Goal: Information Seeking & Learning: Compare options

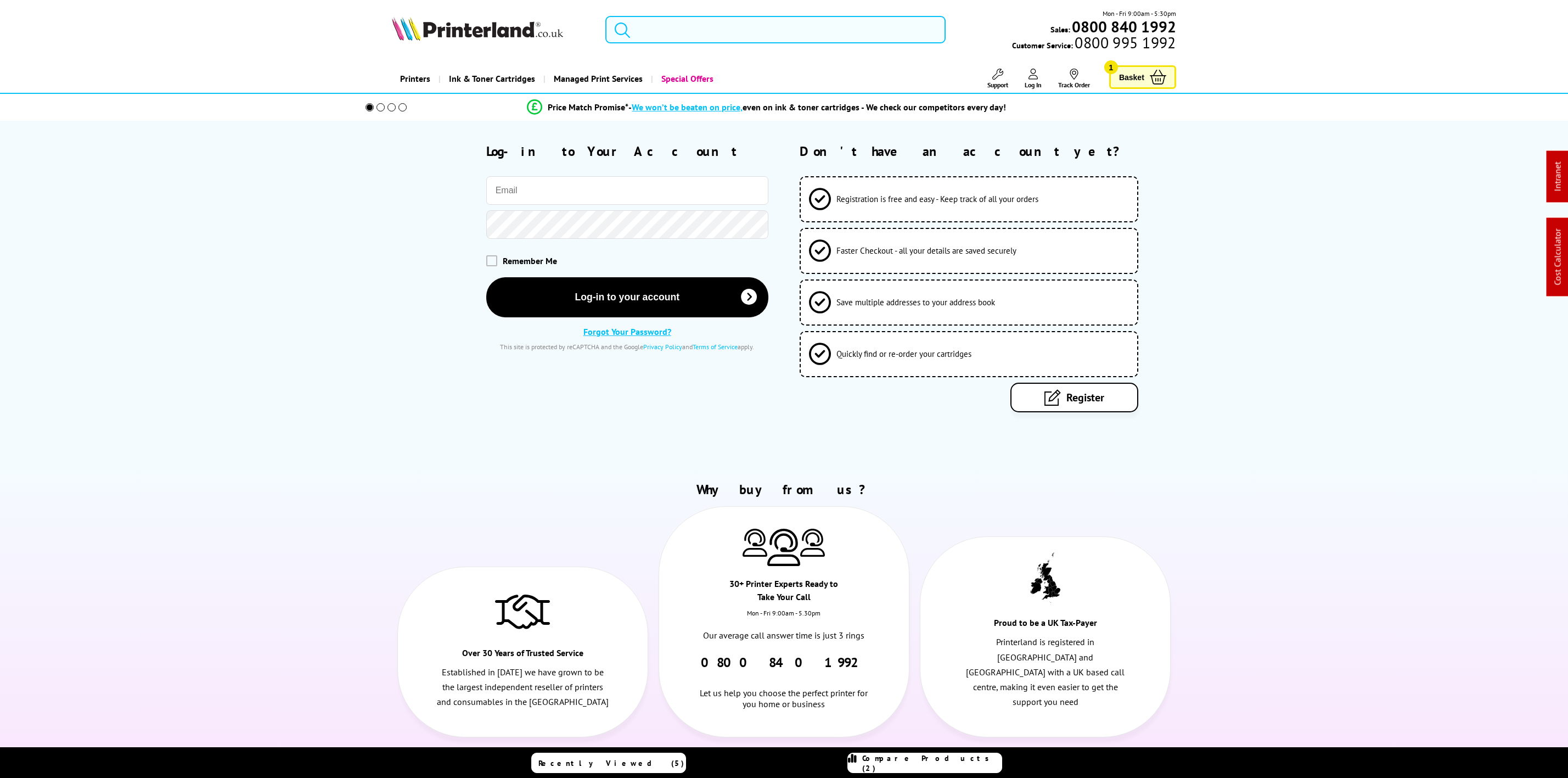
click at [558, 195] on input "email" at bounding box center [627, 191] width 282 height 29
type input "[PERSON_NAME][EMAIL_ADDRESS][DOMAIN_NAME]"
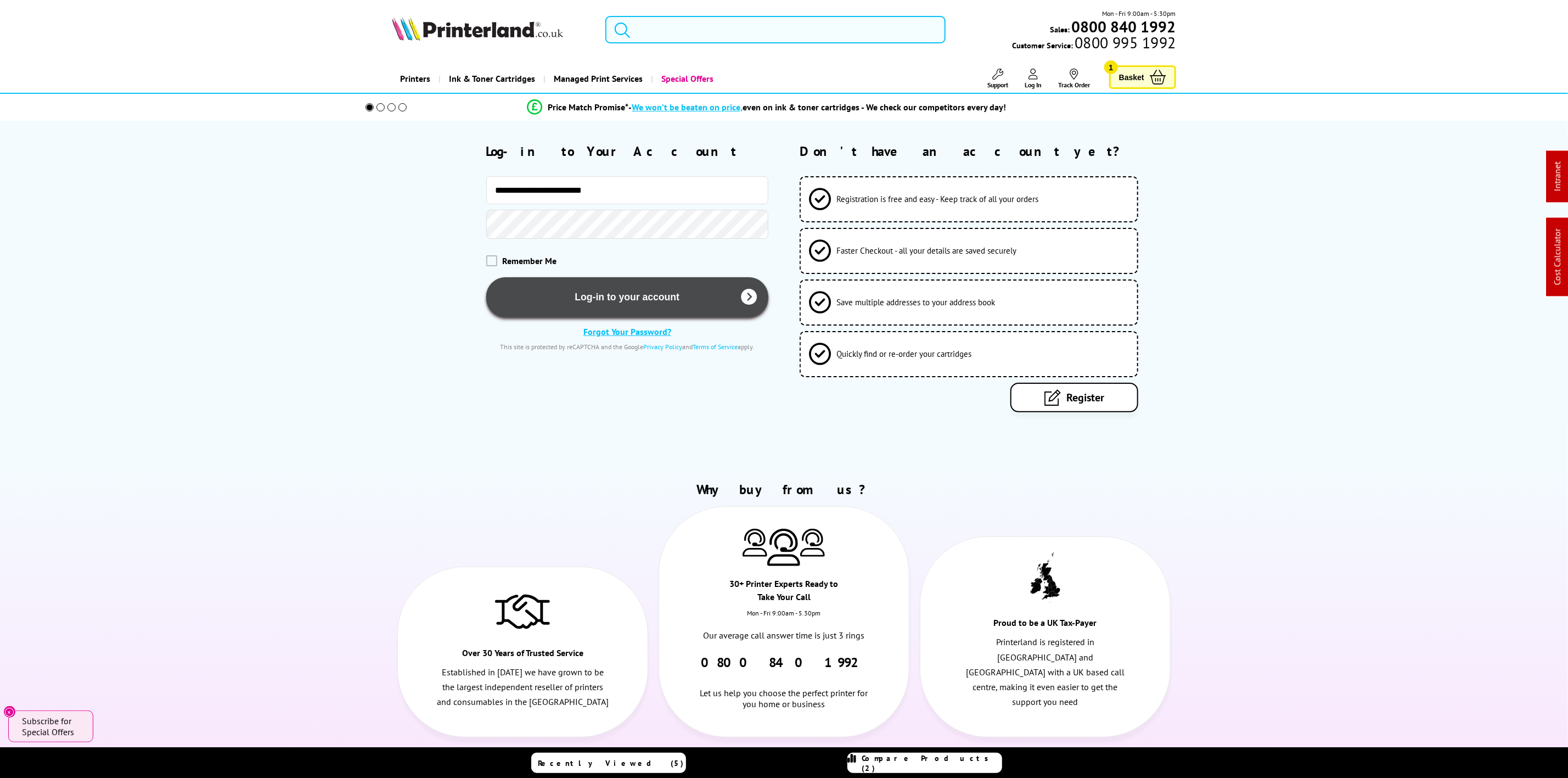
click at [603, 298] on button "Log-in to your account" at bounding box center [627, 297] width 282 height 40
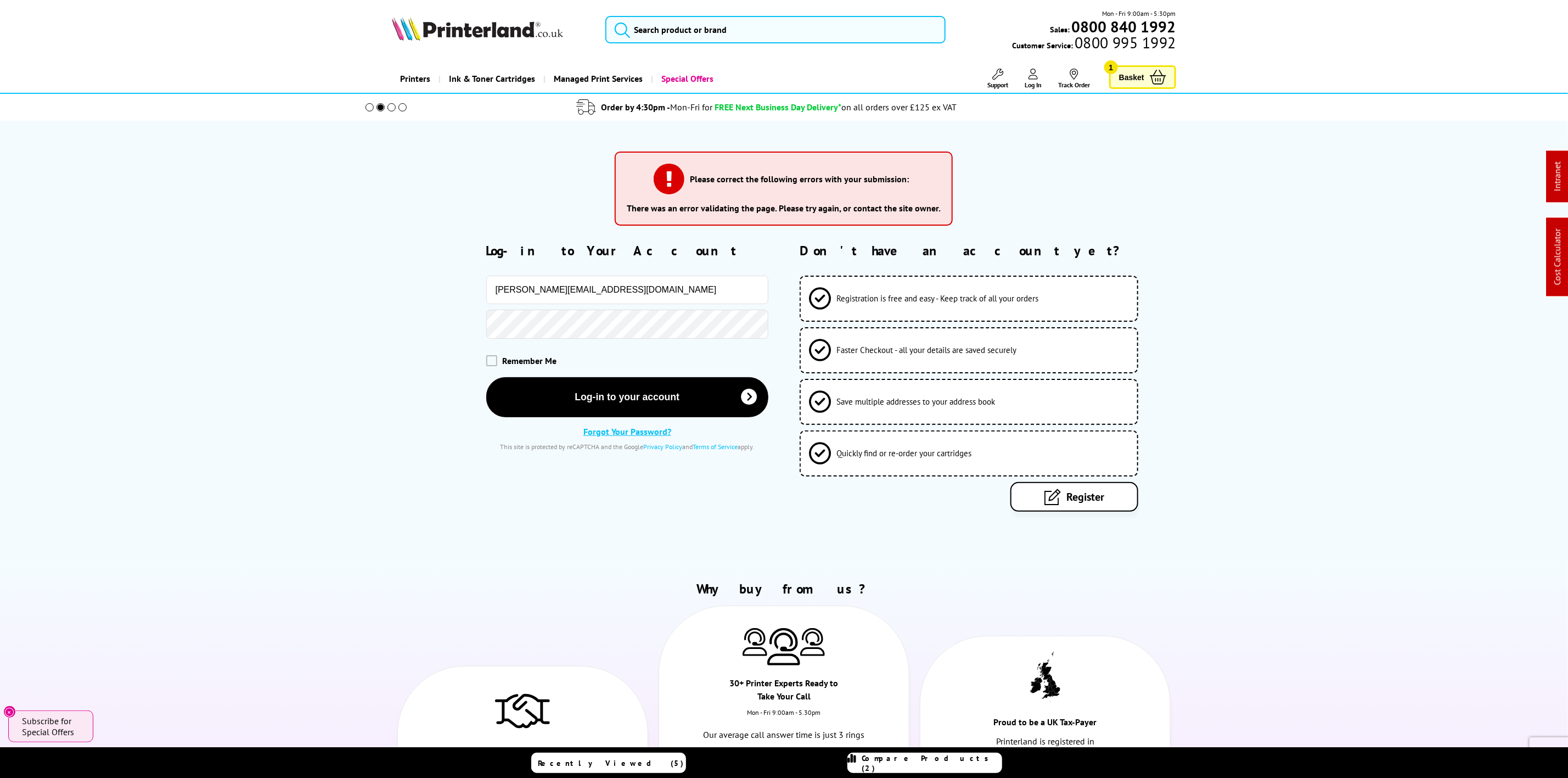
drag, startPoint x: 612, startPoint y: 299, endPoint x: 575, endPoint y: 306, distance: 37.7
click at [603, 301] on input "[PERSON_NAME][EMAIL_ADDRESS][DOMAIN_NAME]" at bounding box center [627, 290] width 282 height 29
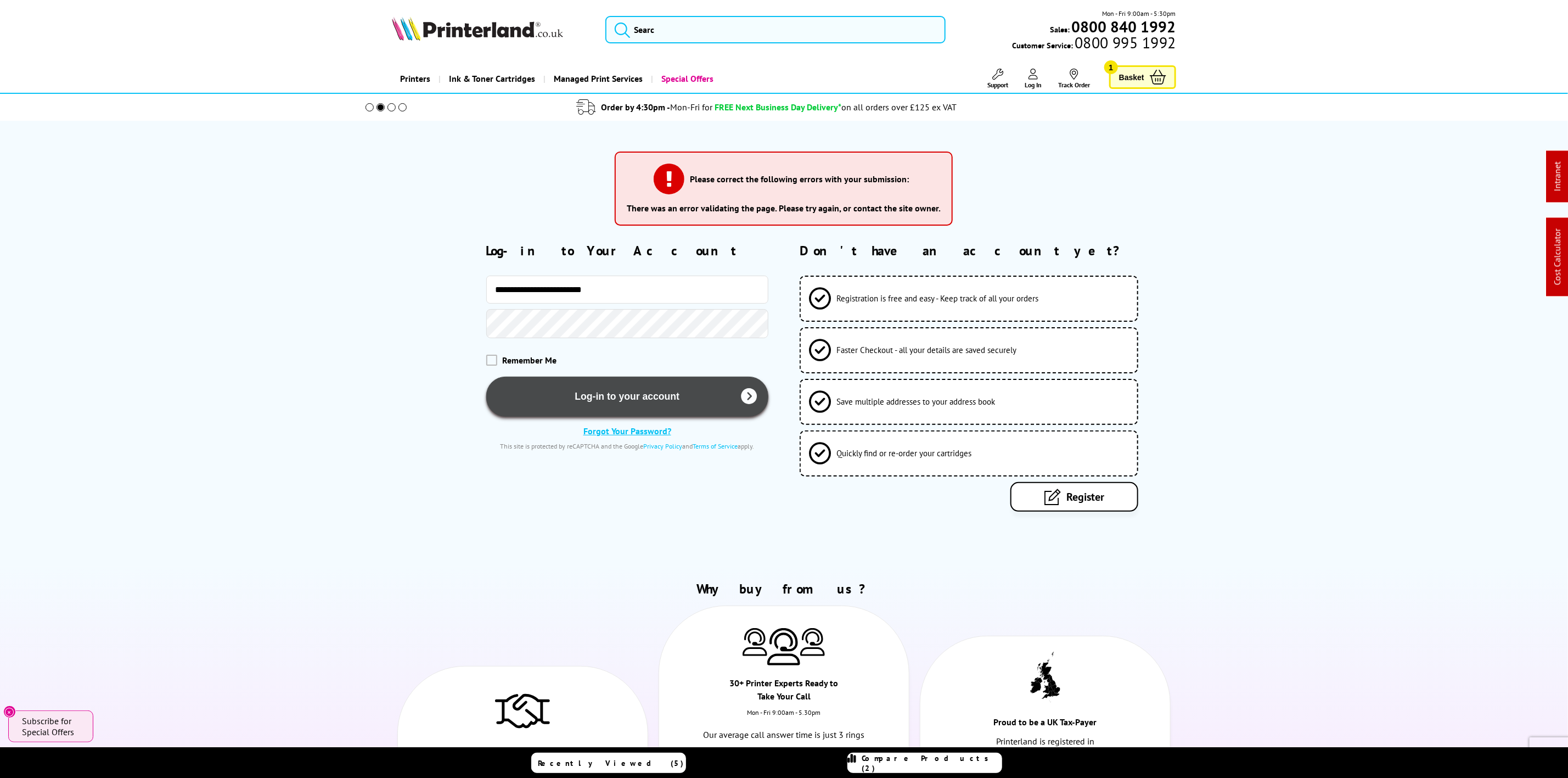
click at [621, 386] on button "Log-in to your account" at bounding box center [627, 397] width 282 height 40
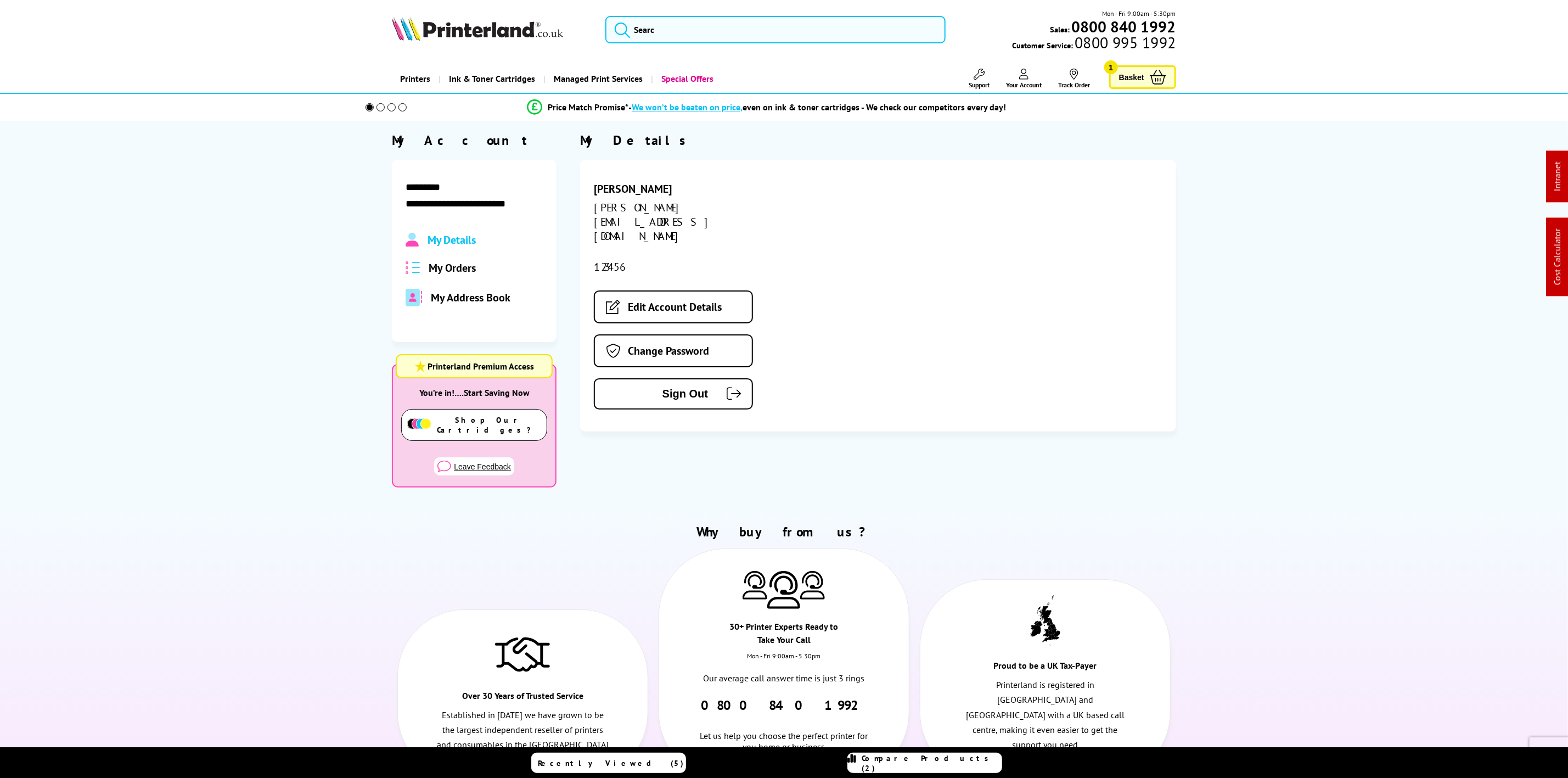
click at [506, 34] on img at bounding box center [477, 28] width 171 height 24
click at [505, 34] on img at bounding box center [477, 28] width 171 height 24
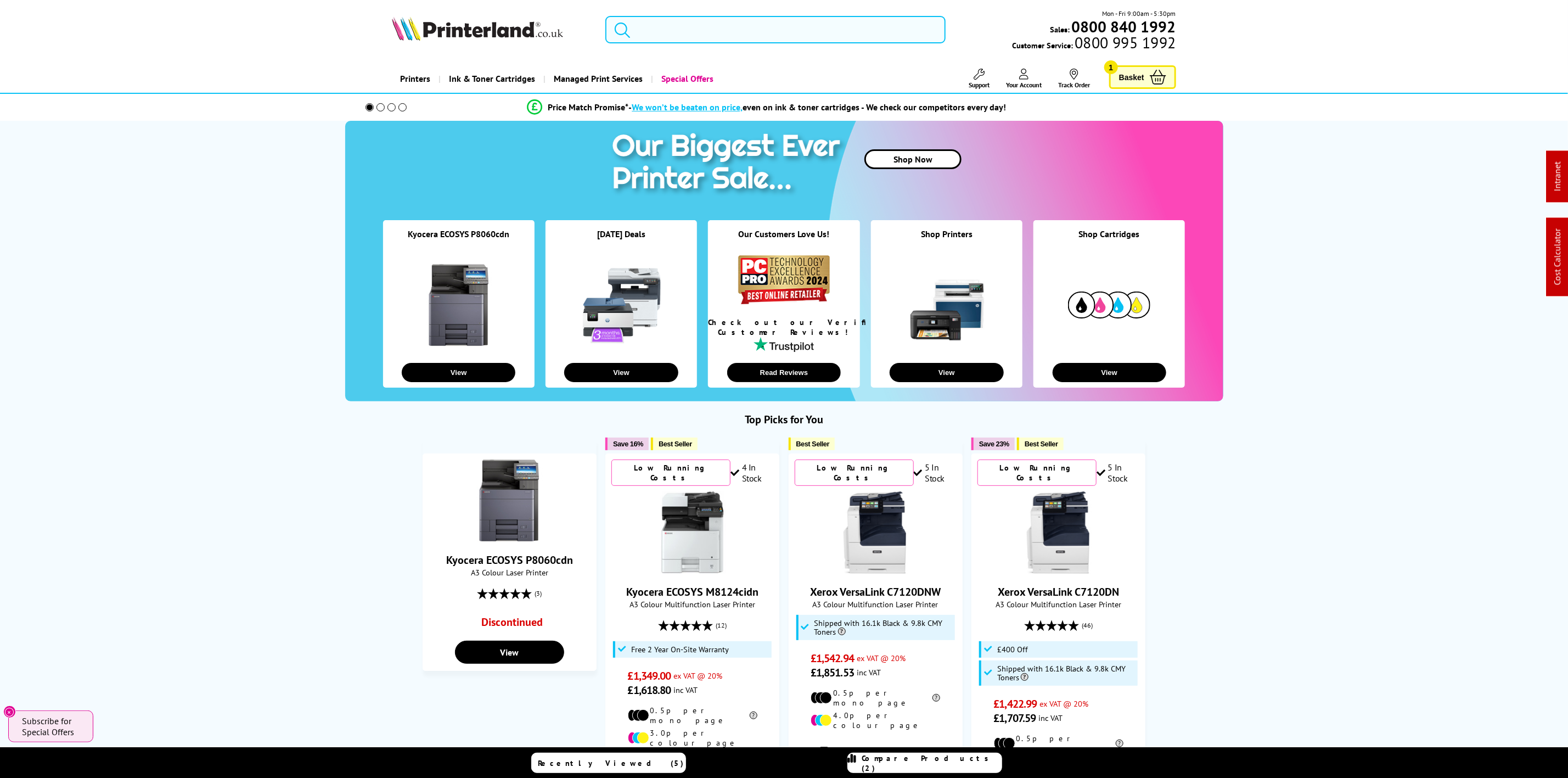
click at [784, 26] on input "search" at bounding box center [775, 29] width 340 height 27
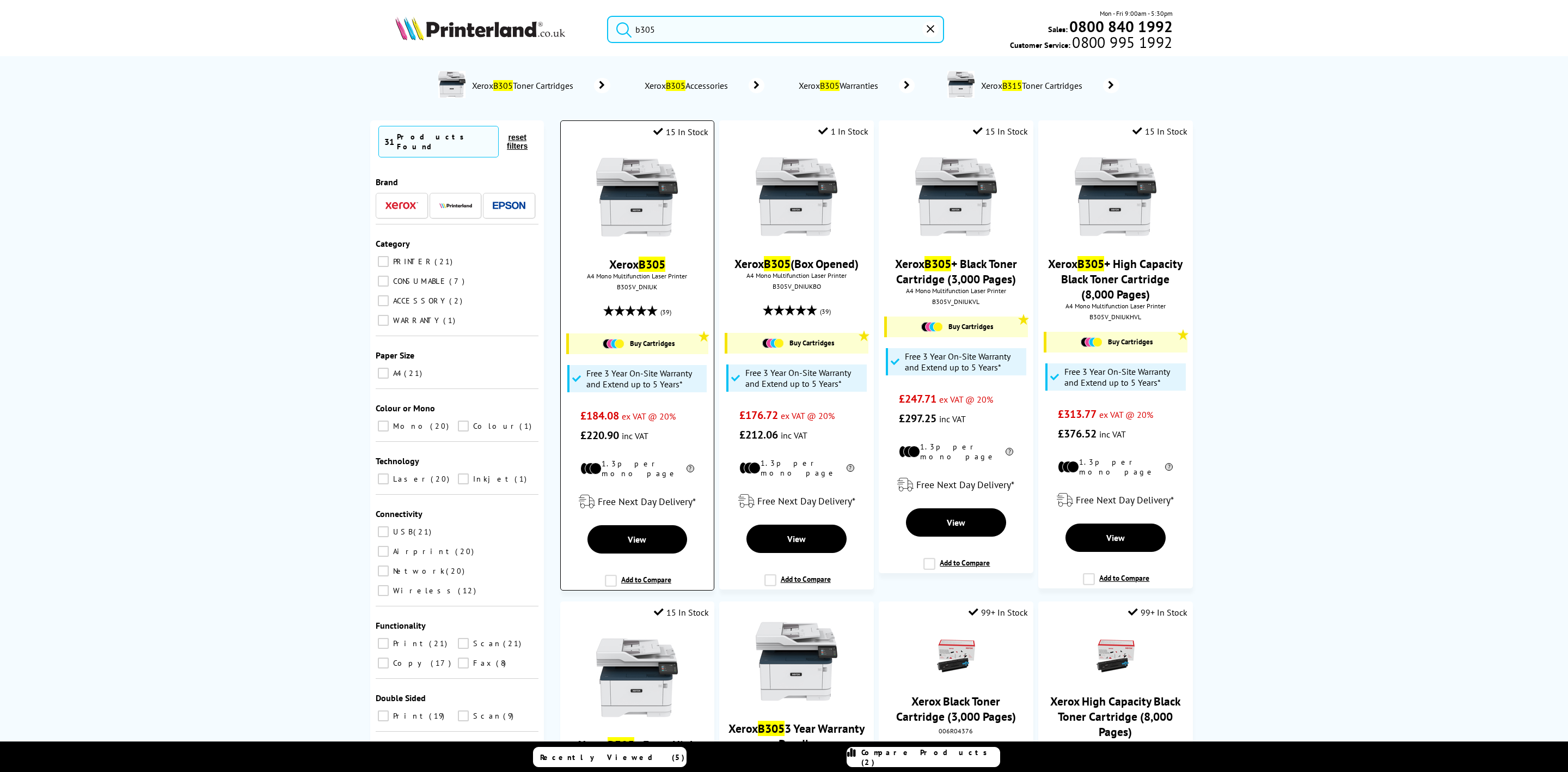
type input "b305"
drag, startPoint x: 634, startPoint y: 174, endPoint x: 317, endPoint y: 165, distance: 317.1
click at [634, 173] on img at bounding box center [637, 197] width 82 height 82
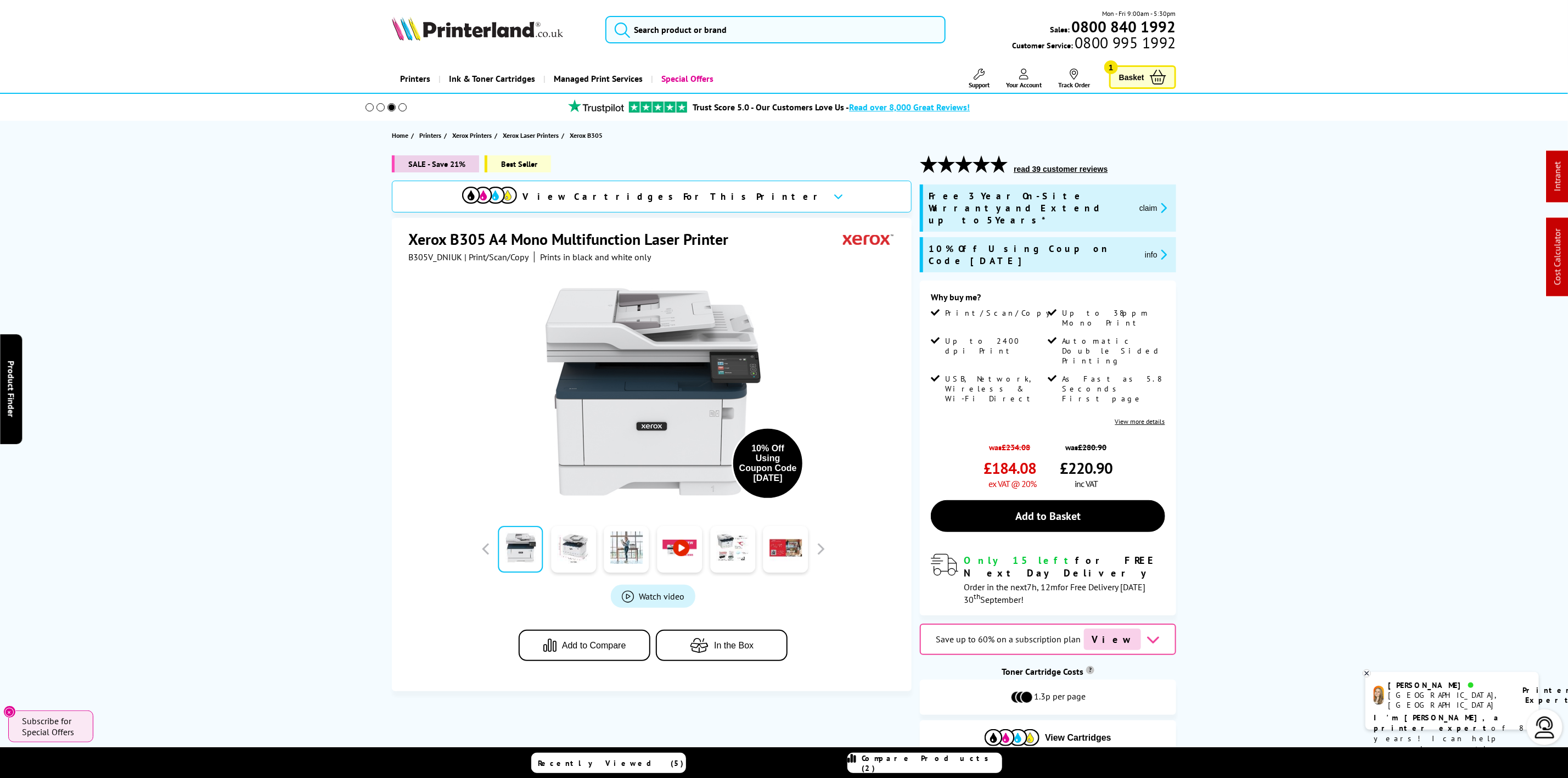
click at [441, 252] on span "B305V_DNIUK" at bounding box center [435, 257] width 54 height 11
copy span "B305V_DNIUK"
click at [725, 38] on input "search" at bounding box center [775, 29] width 340 height 27
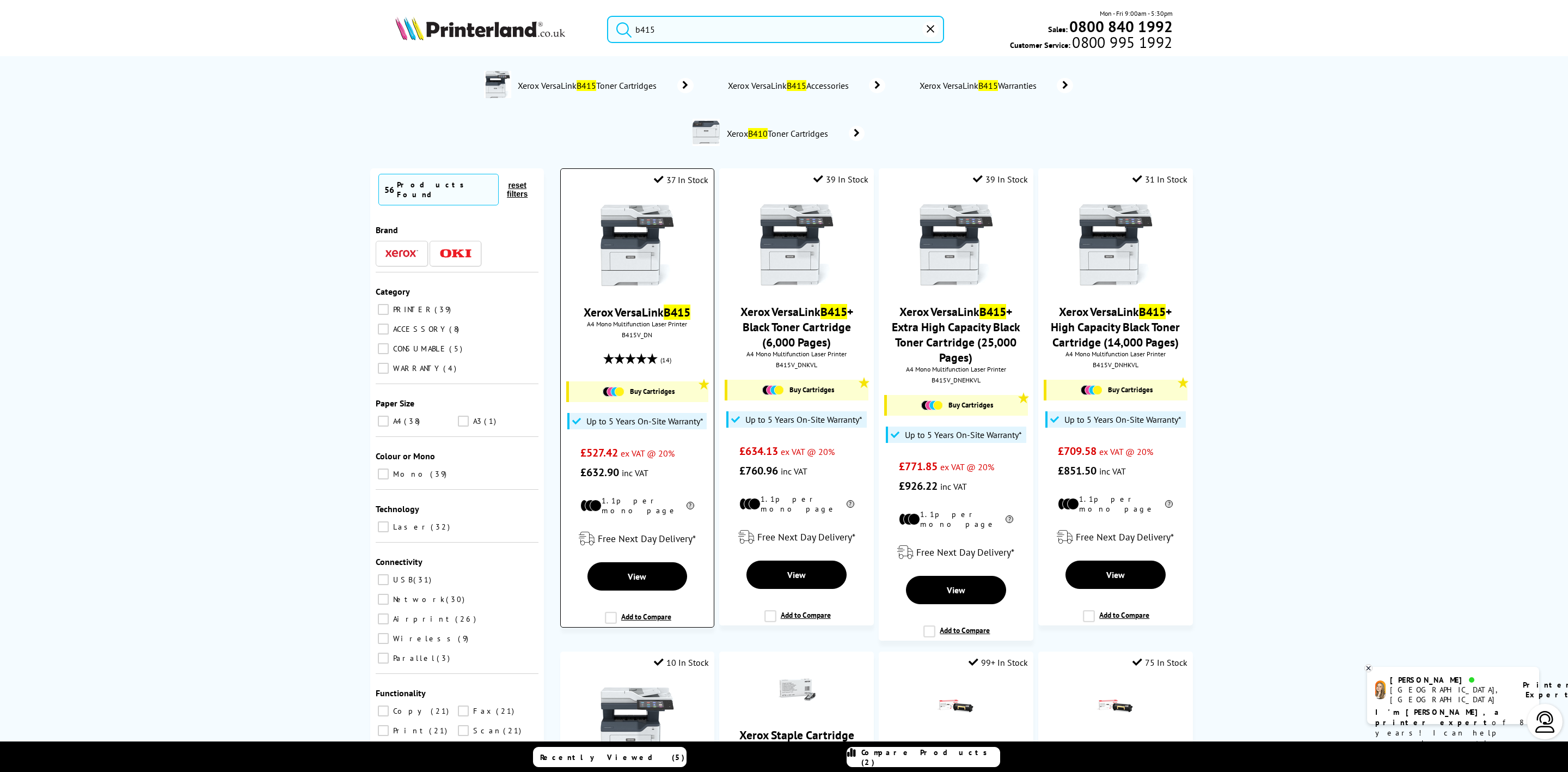
type input "b415"
click at [589, 265] on div at bounding box center [637, 246] width 142 height 84
click at [615, 249] on img at bounding box center [637, 245] width 82 height 82
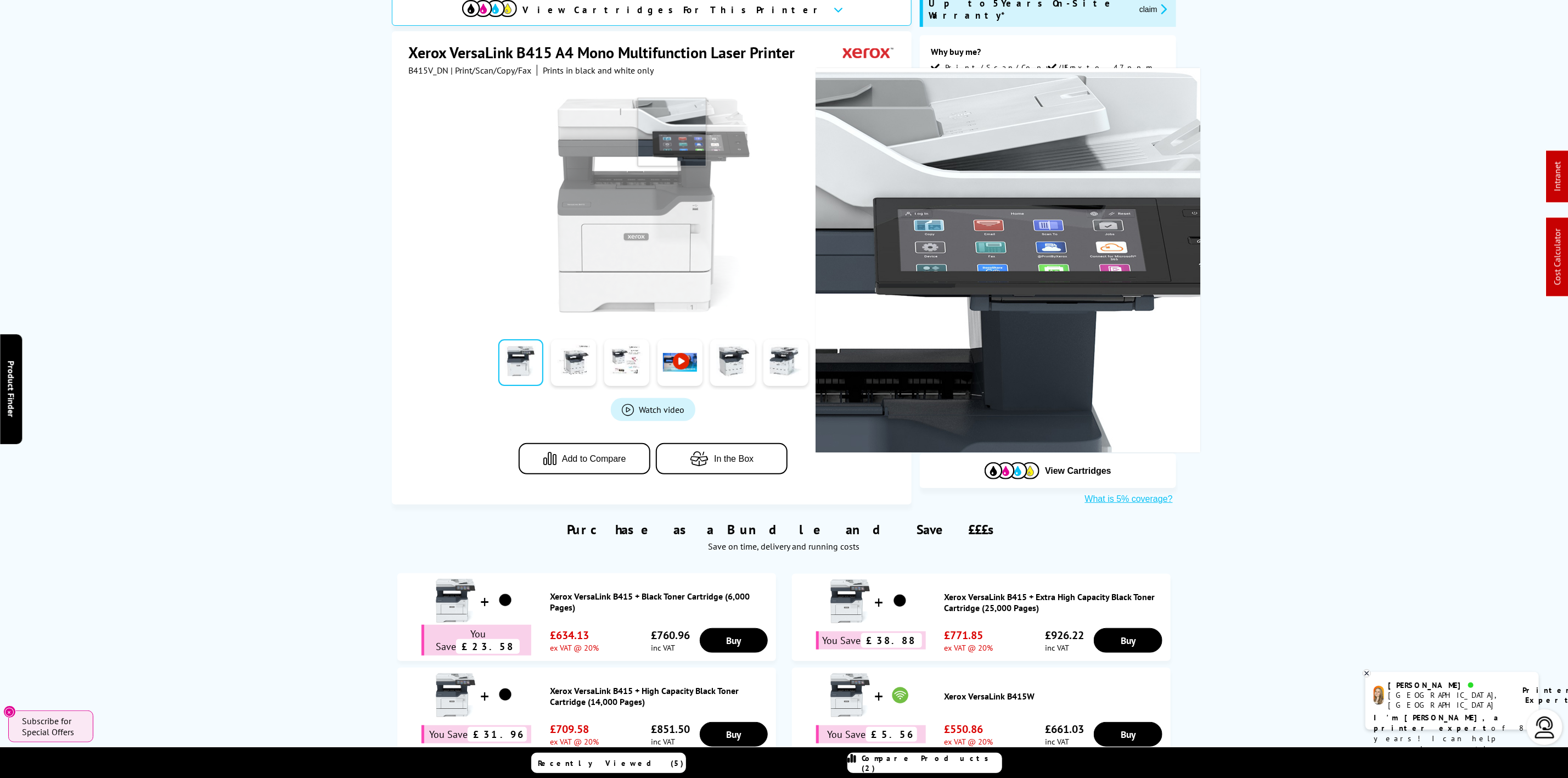
scroll to position [494, 0]
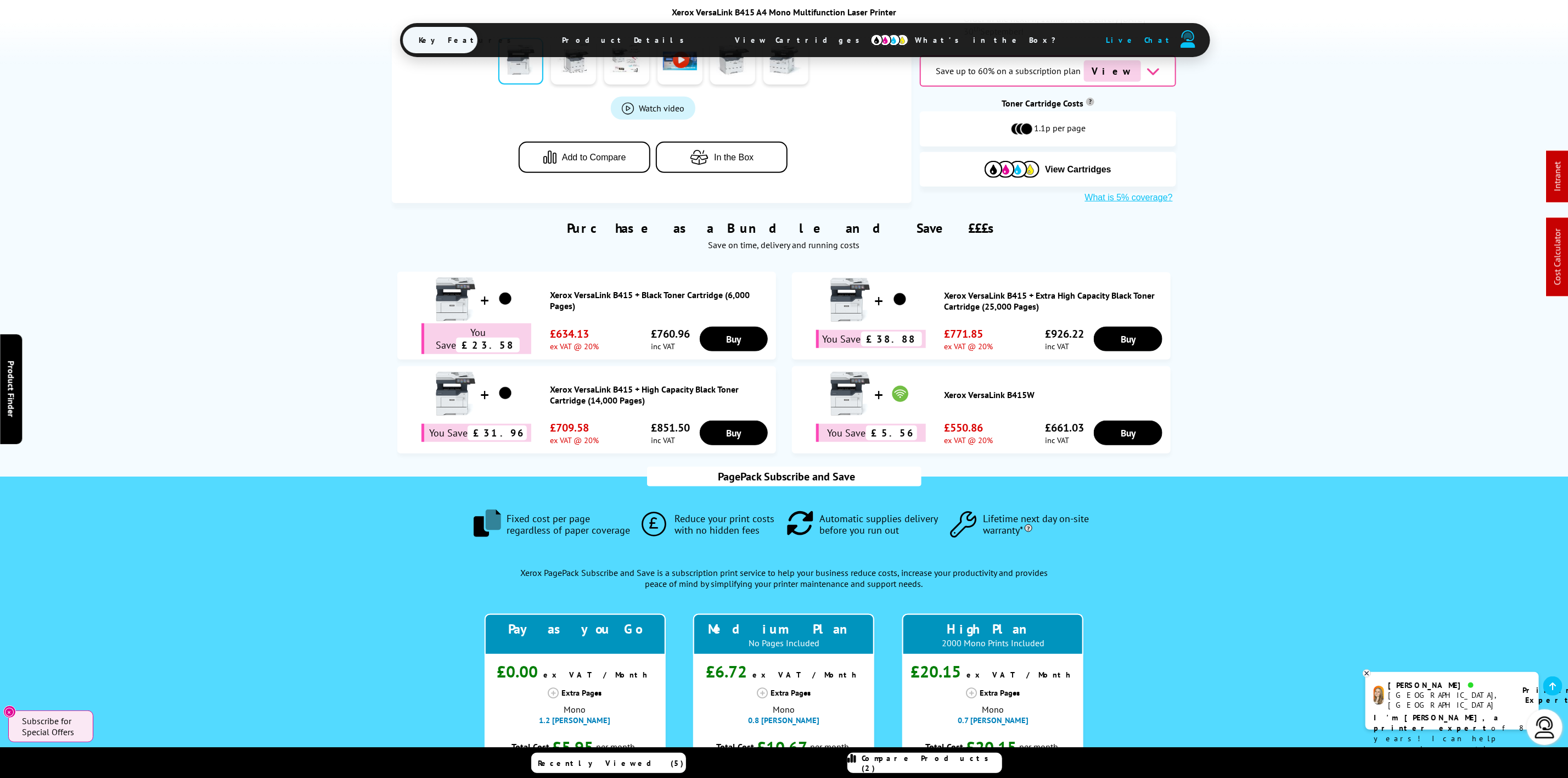
click at [692, 40] on span "Product Details" at bounding box center [626, 40] width 161 height 26
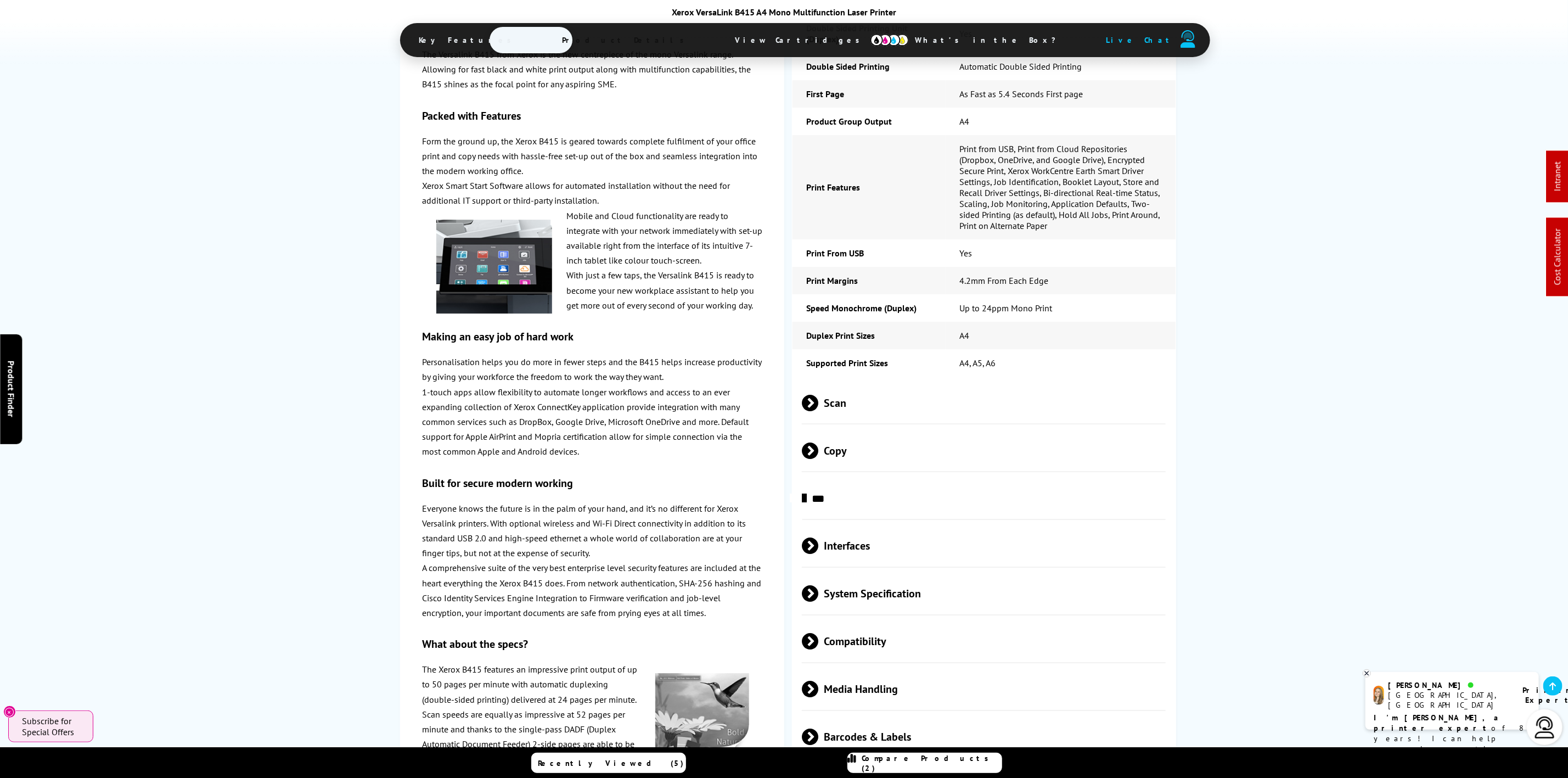
scroll to position [2649, 0]
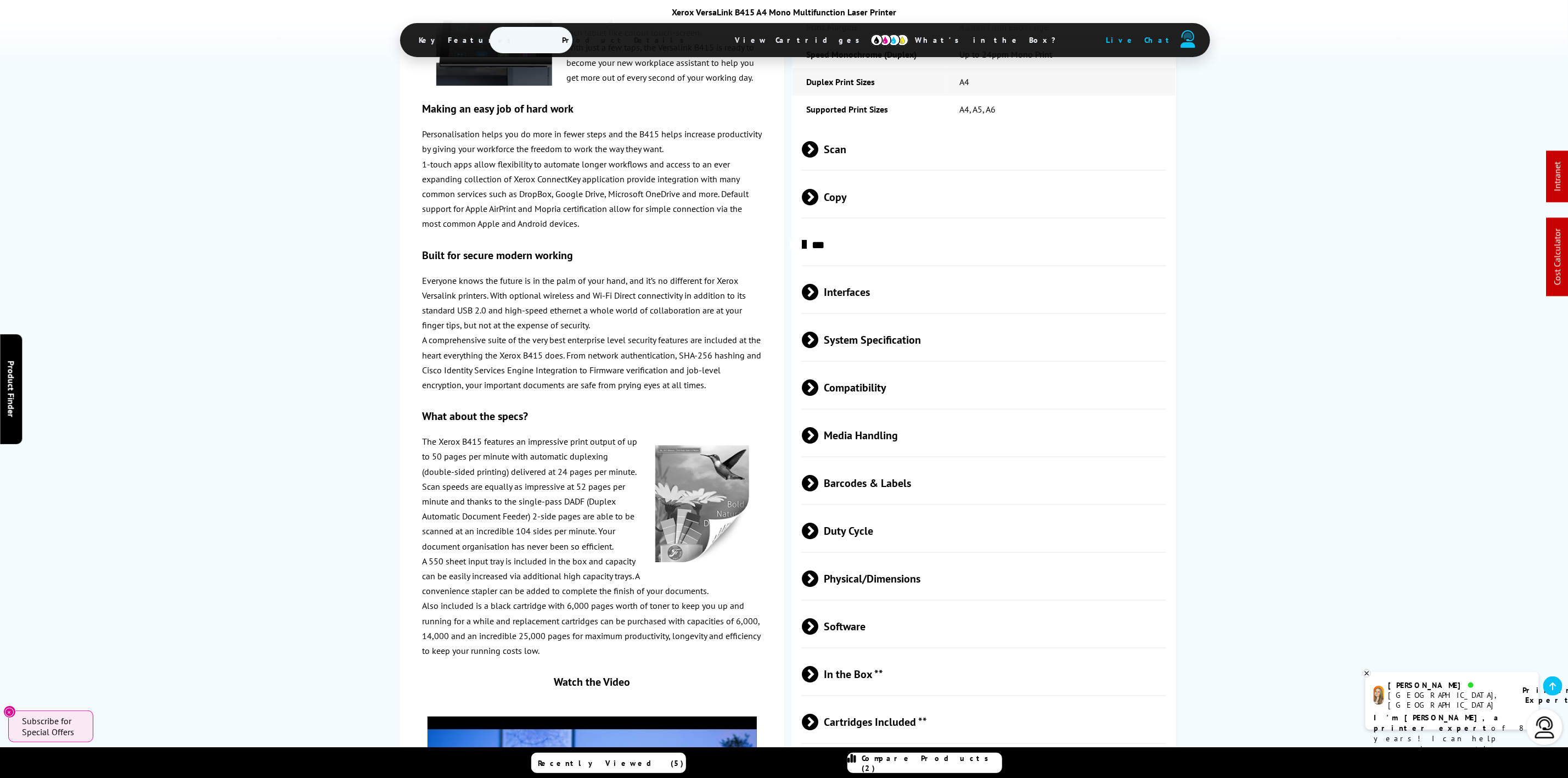
click at [903, 436] on span "Media Handling" at bounding box center [984, 436] width 364 height 41
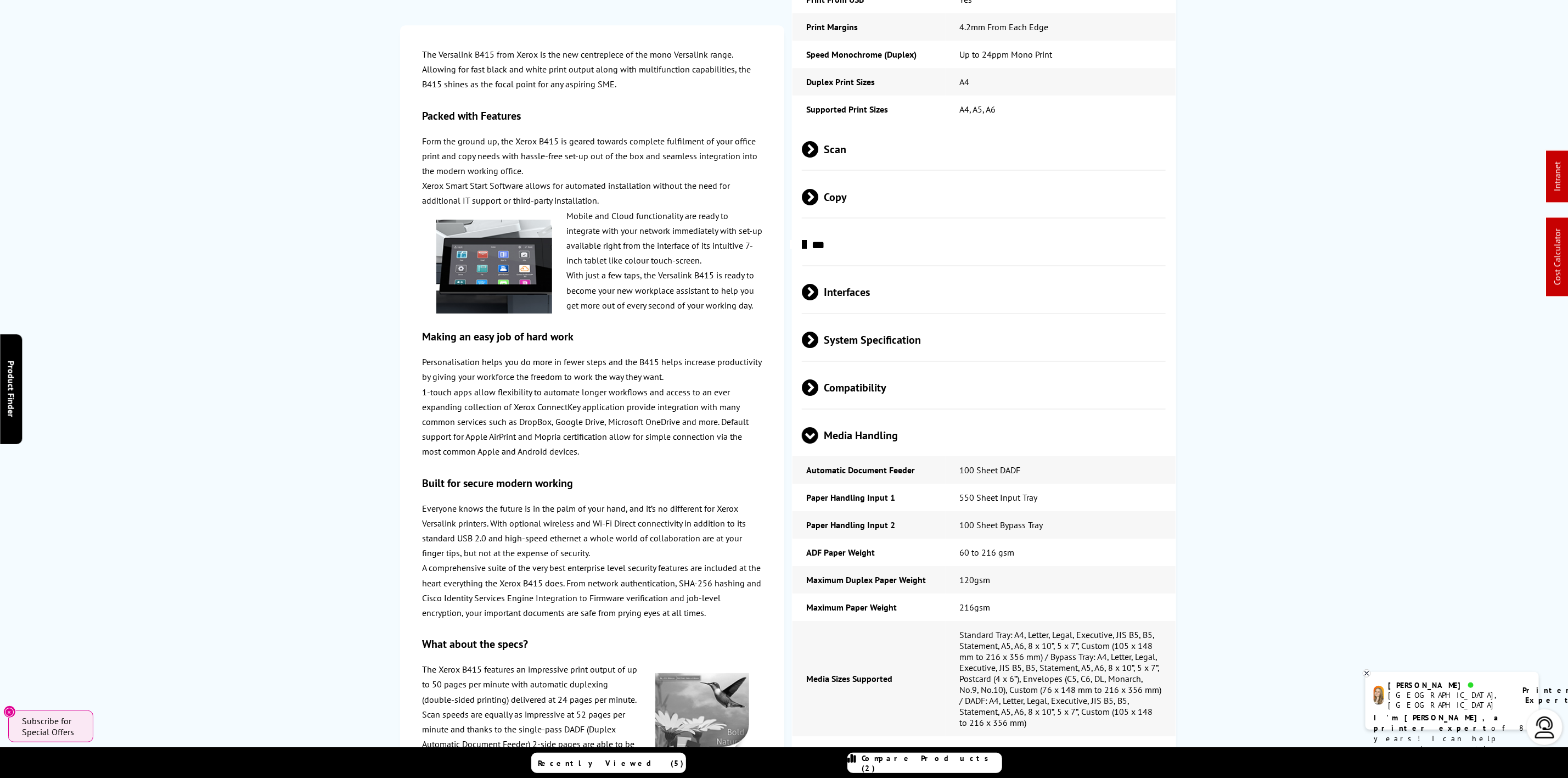
scroll to position [0, 0]
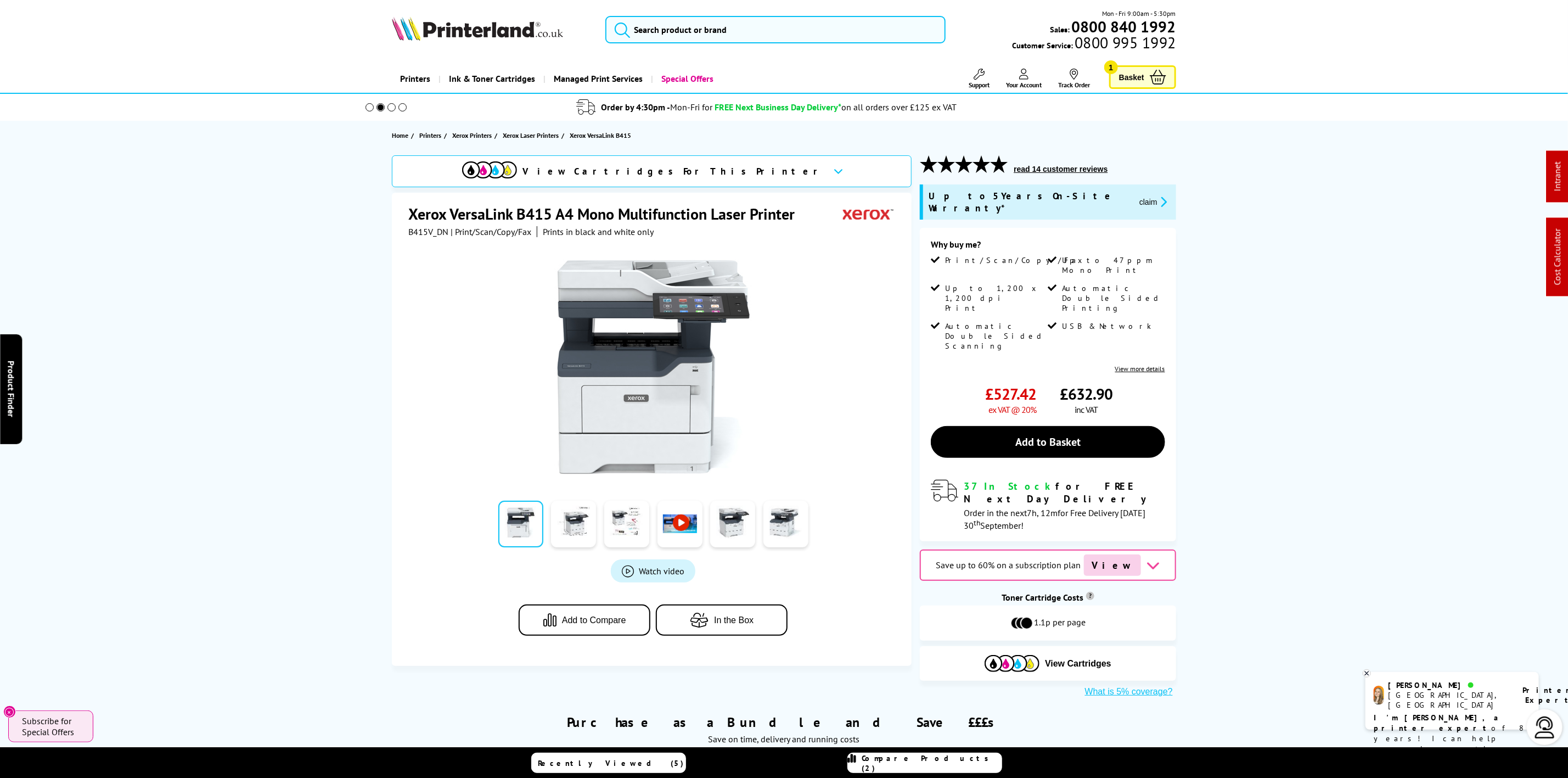
click at [412, 234] on span "B415V_DN" at bounding box center [429, 232] width 40 height 11
copy span "B415V_DN"
click at [439, 229] on span "B415V_DN" at bounding box center [429, 232] width 40 height 11
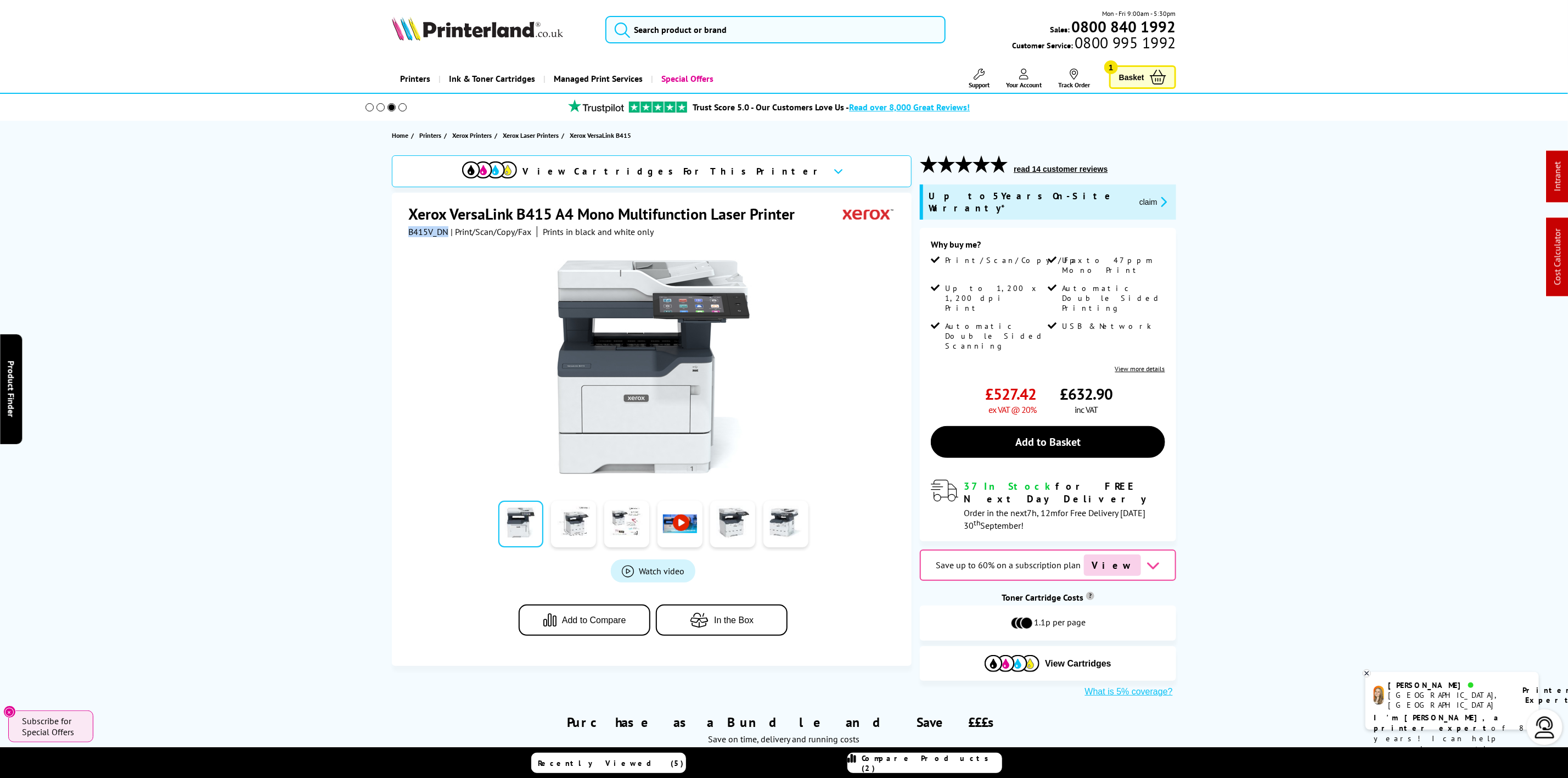
click at [435, 27] on img at bounding box center [477, 28] width 171 height 24
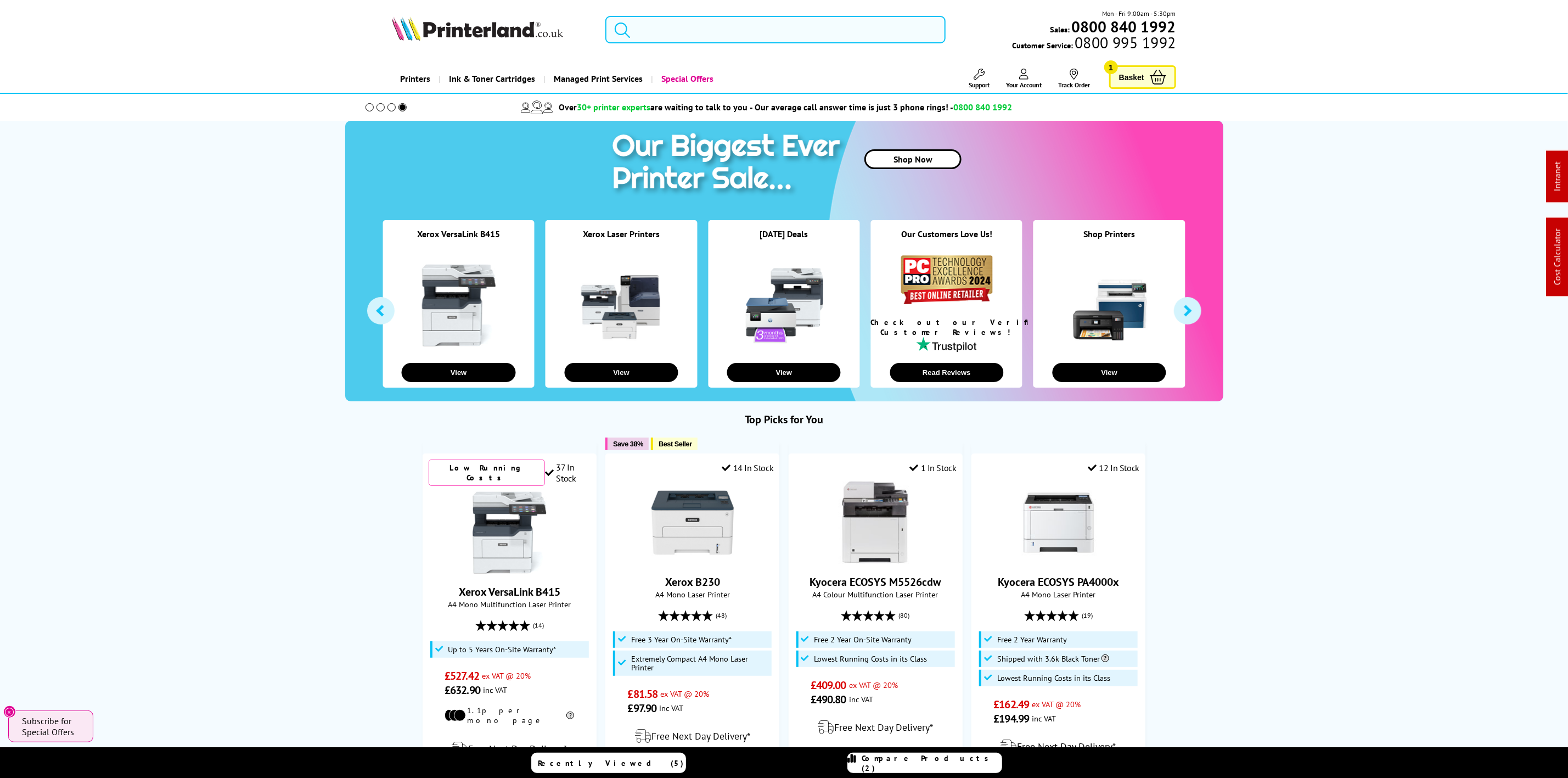
click at [674, 25] on input "search" at bounding box center [775, 29] width 340 height 27
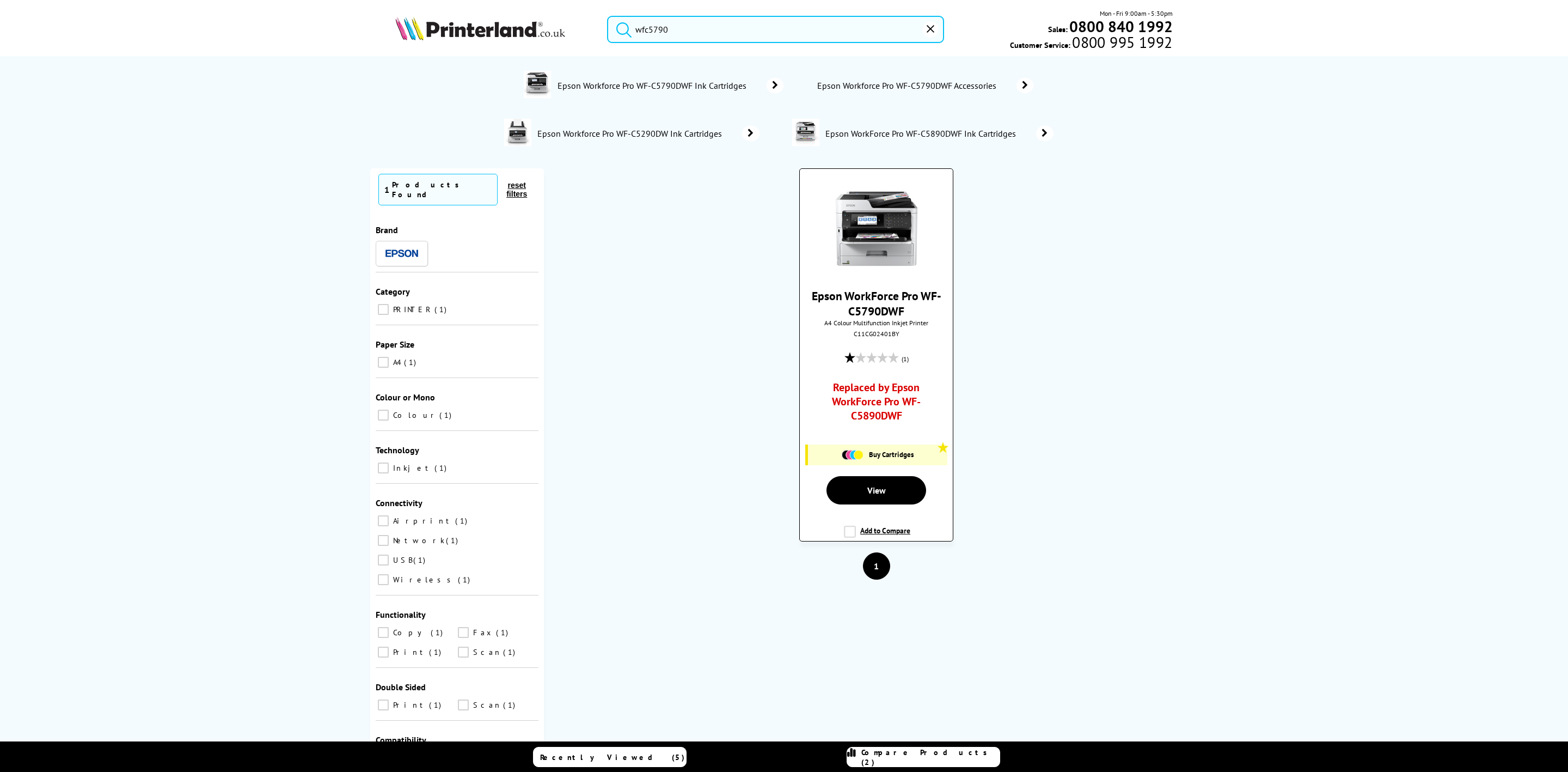
type input "wfc5790"
click at [861, 216] on img at bounding box center [877, 229] width 82 height 82
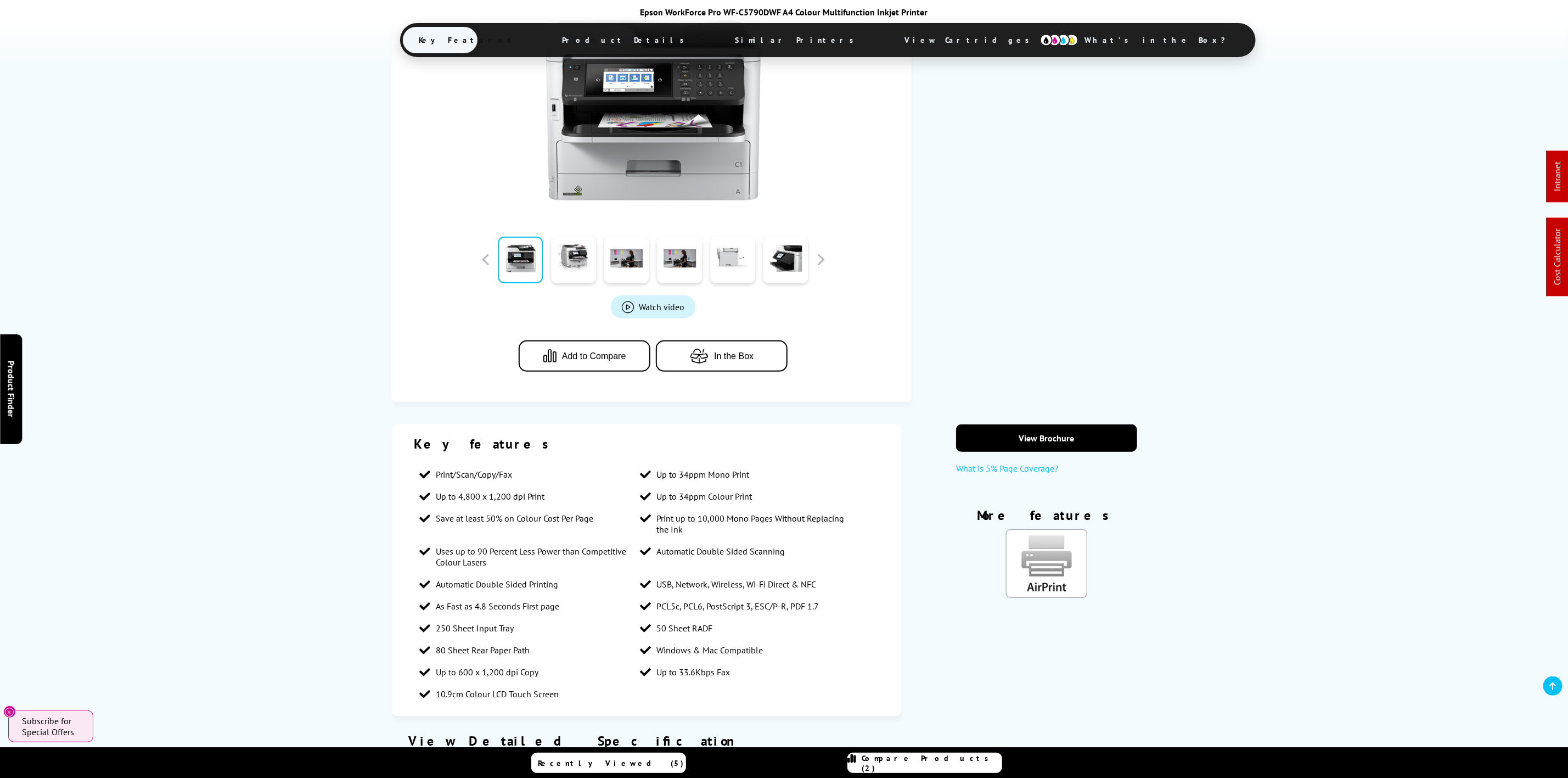
scroll to position [329, 0]
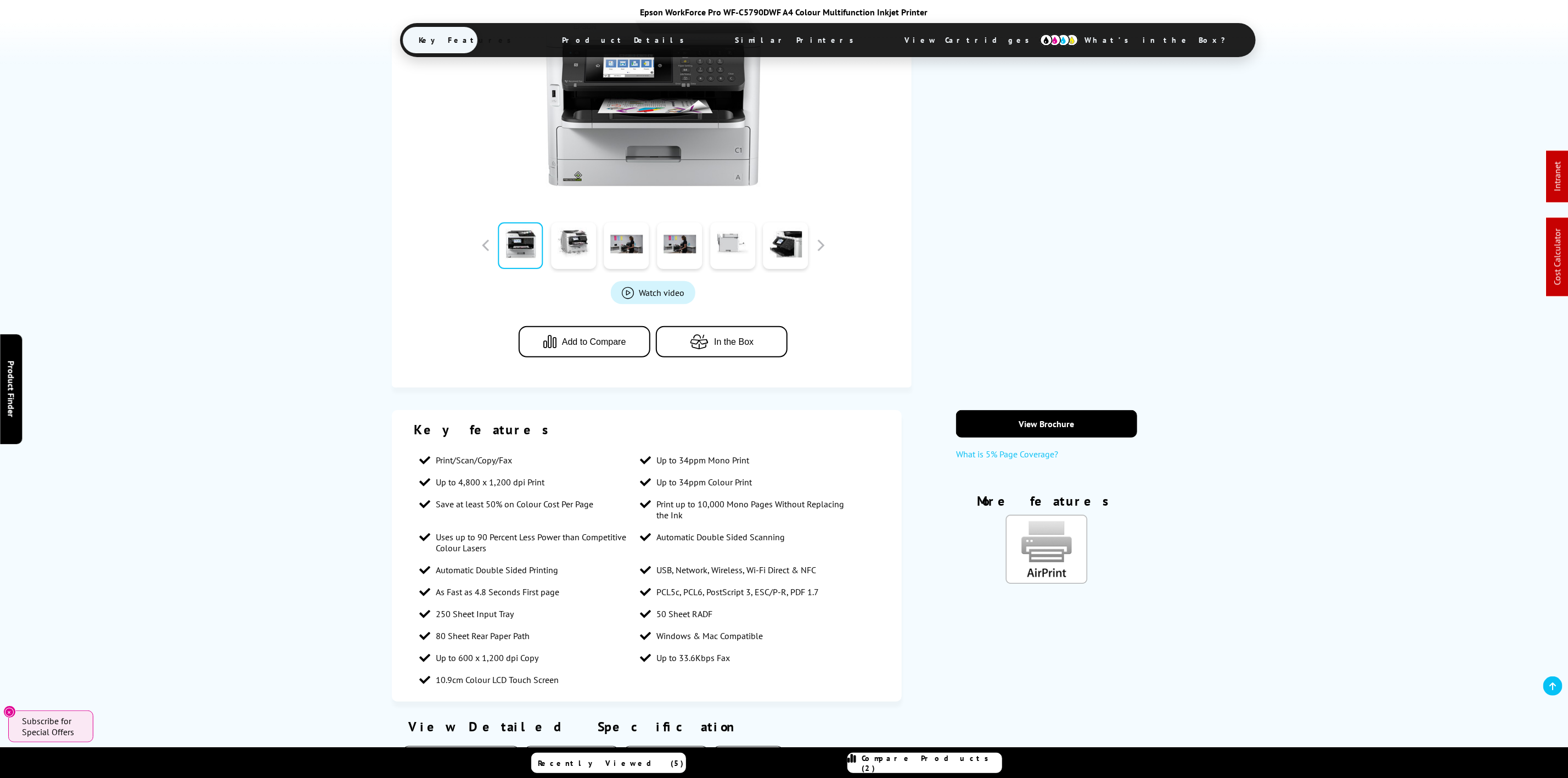
click at [761, 35] on span "Similar Printers" at bounding box center [798, 40] width 157 height 26
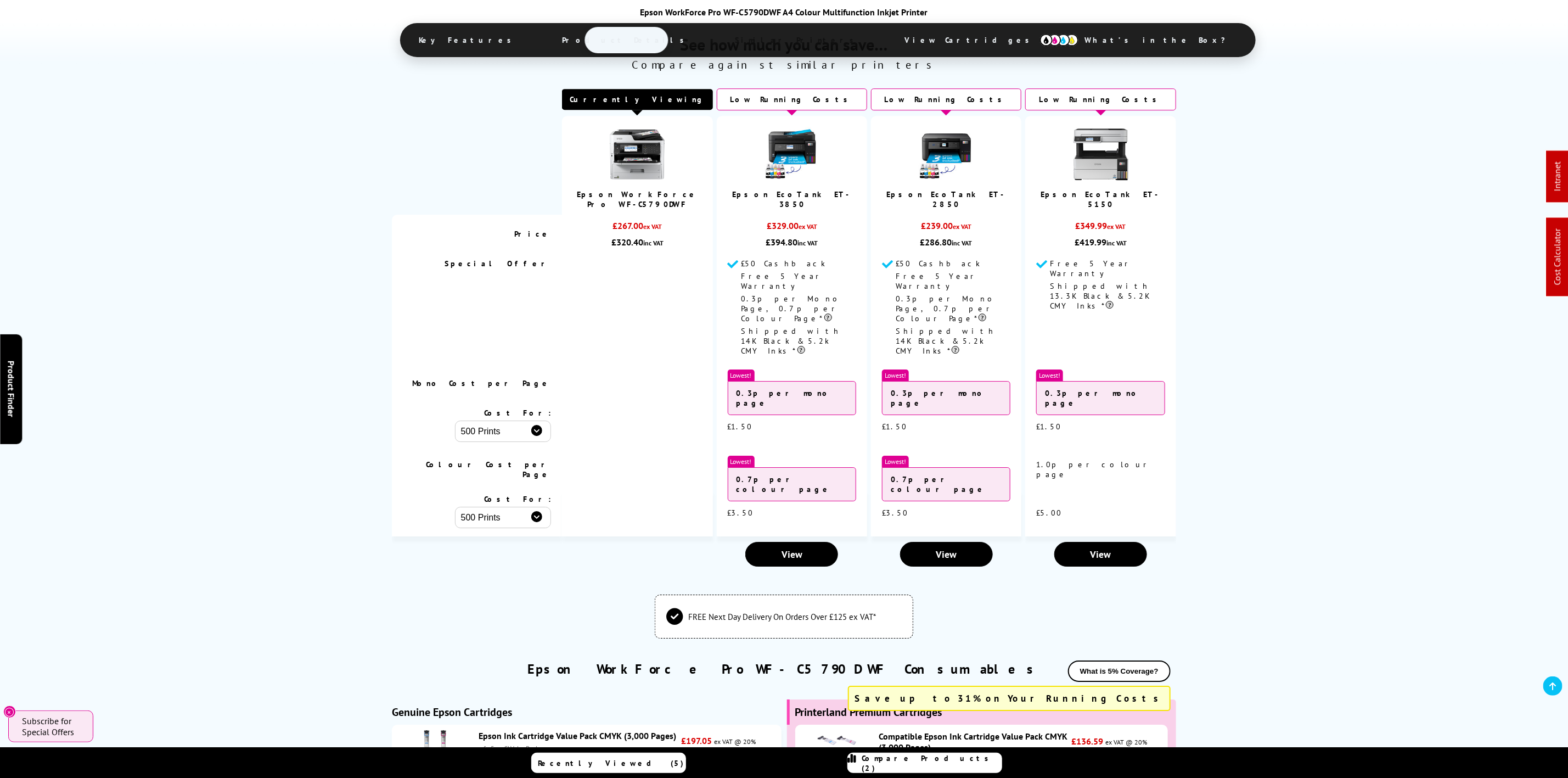
click at [888, 42] on span "View Cartridges" at bounding box center [972, 40] width 168 height 29
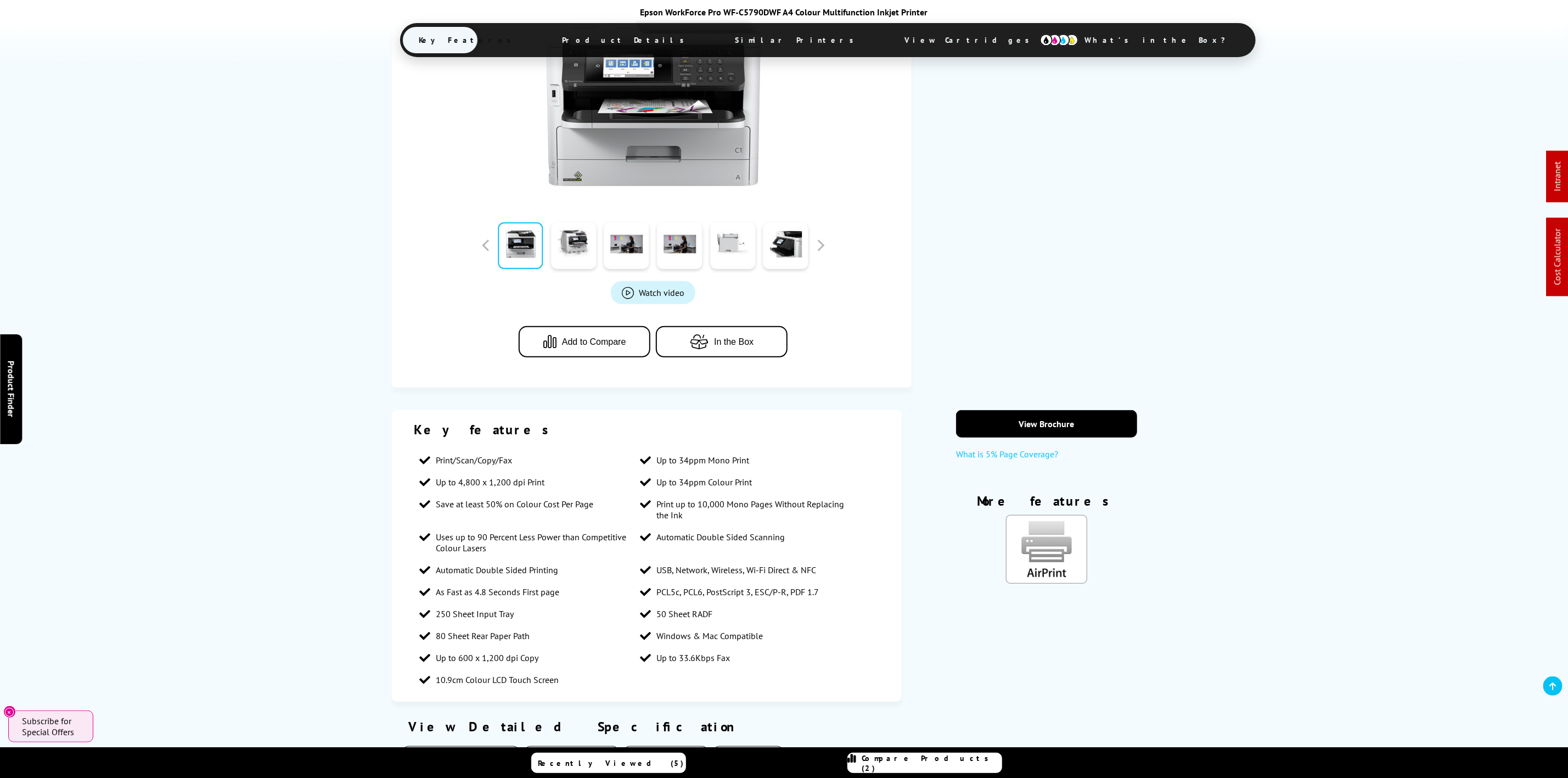
click at [888, 40] on span "View Cartridges" at bounding box center [972, 40] width 168 height 29
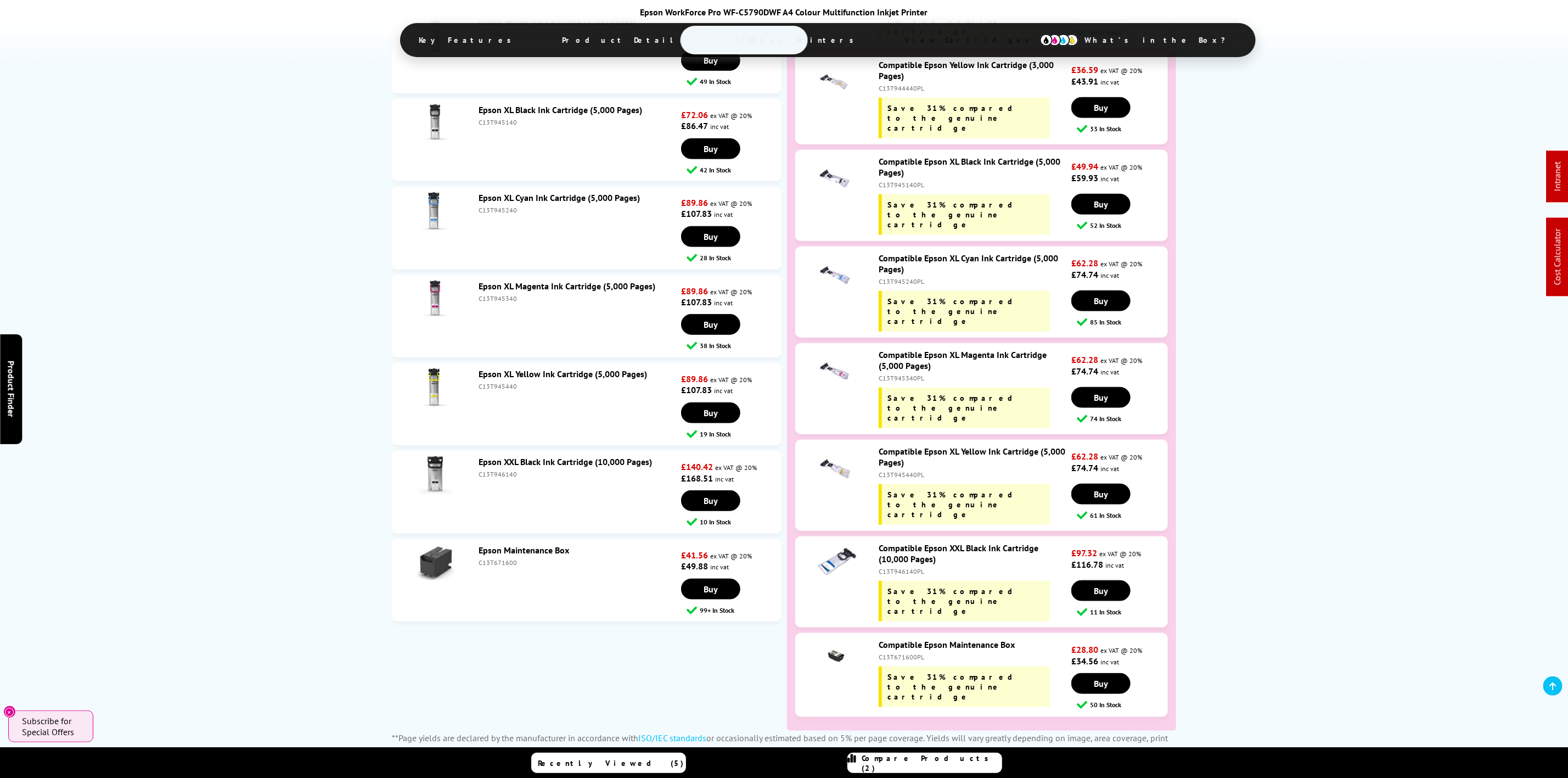
scroll to position [3713, 0]
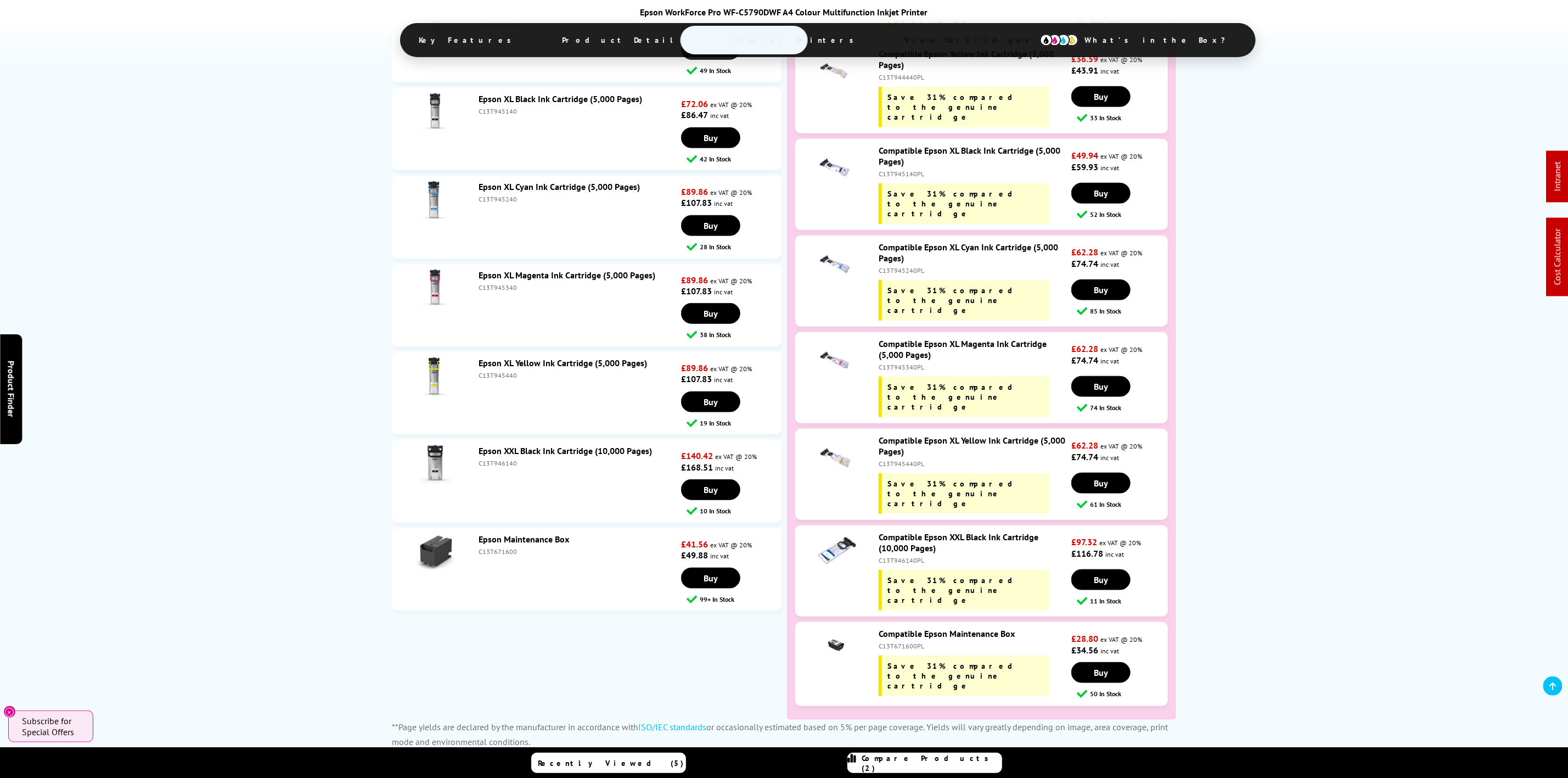
click at [512, 534] on link "Epson Maintenance Box" at bounding box center [523, 539] width 91 height 11
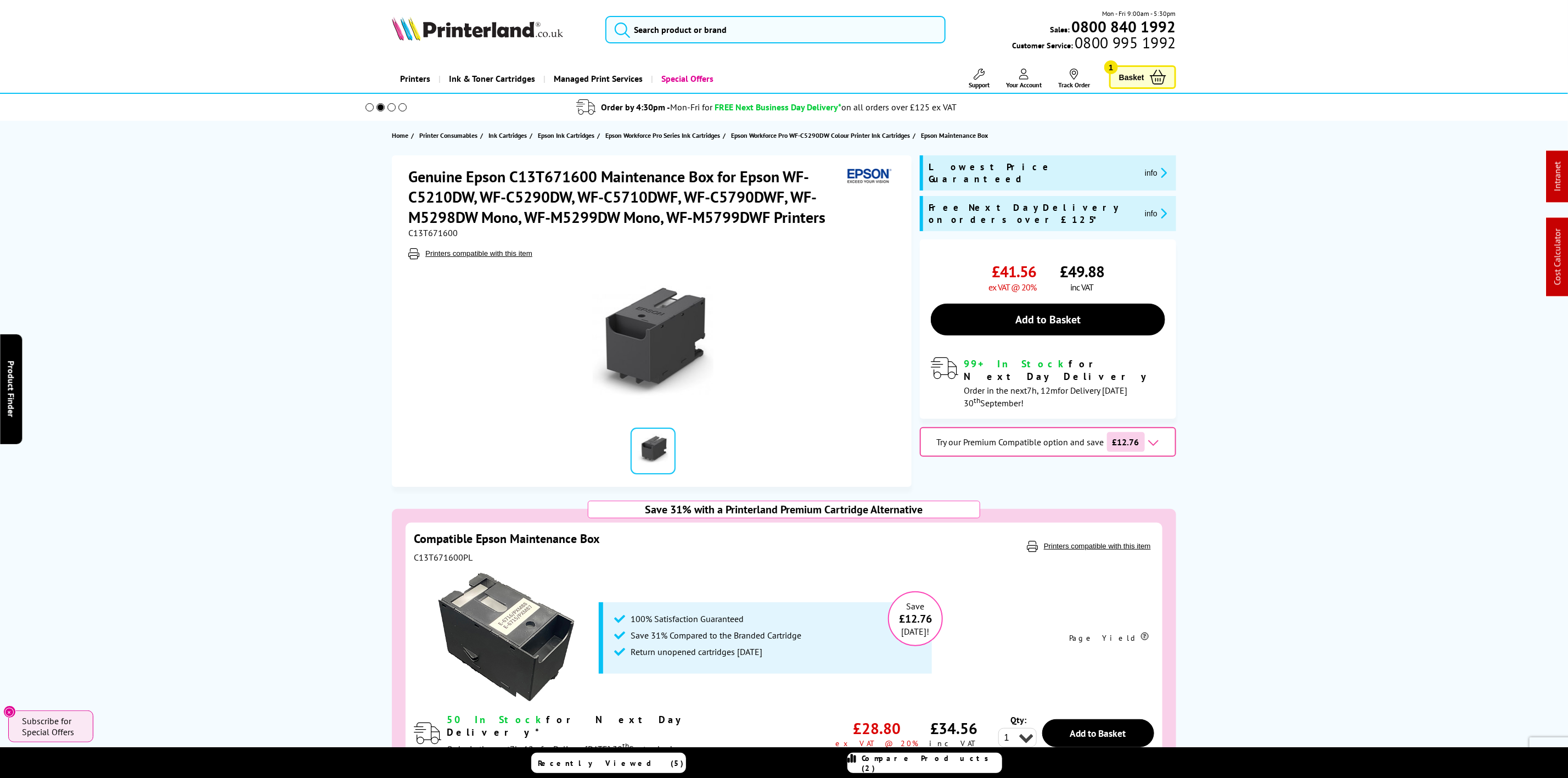
click at [475, 19] on img at bounding box center [477, 28] width 171 height 24
click at [465, 30] on img at bounding box center [477, 28] width 171 height 24
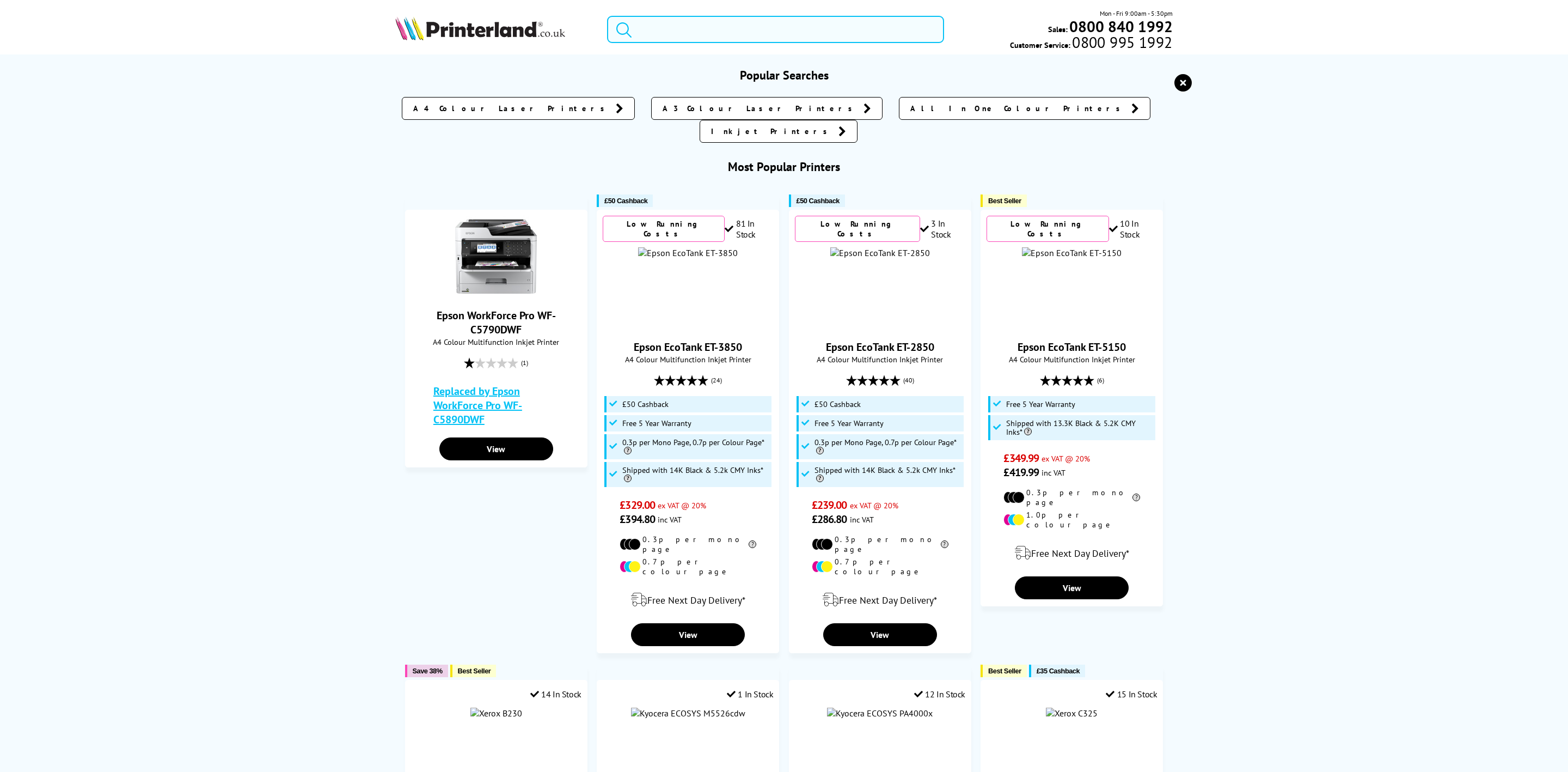
click at [705, 30] on input "search" at bounding box center [776, 29] width 337 height 27
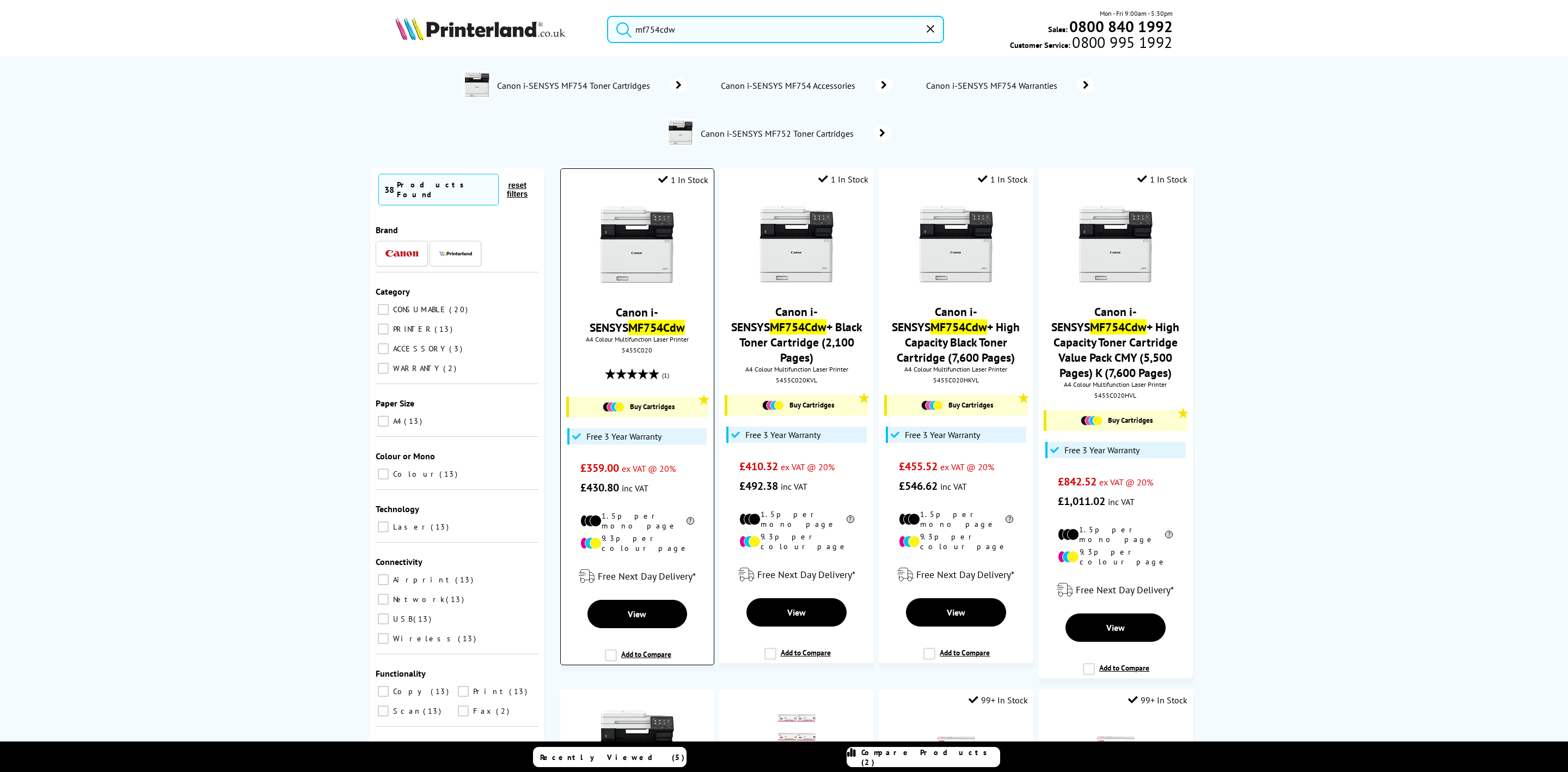
type input "mf754cdw"
click at [640, 255] on img at bounding box center [637, 245] width 82 height 82
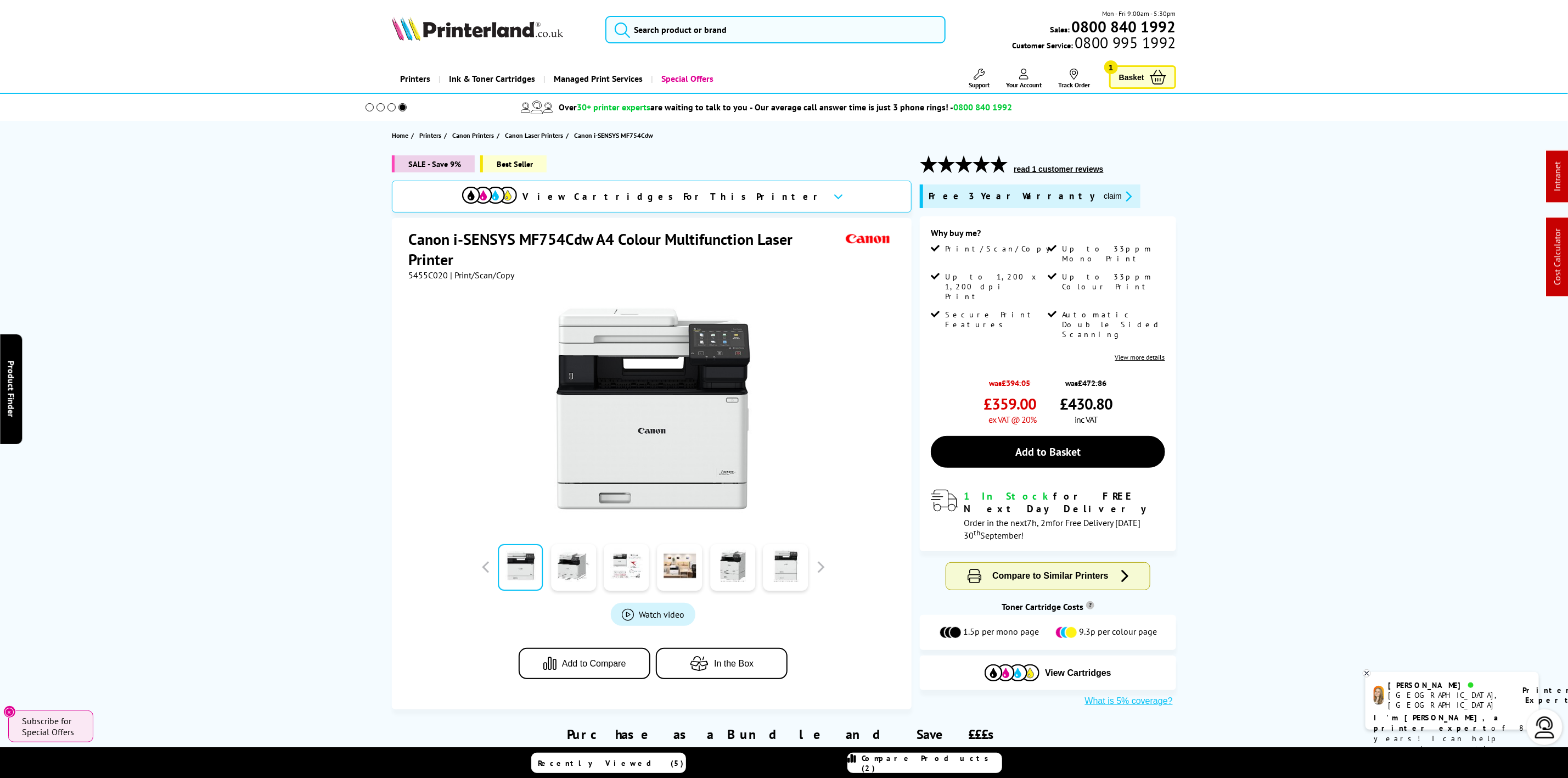
click at [435, 277] on span "5455C020" at bounding box center [428, 275] width 39 height 11
copy span "5455C020"
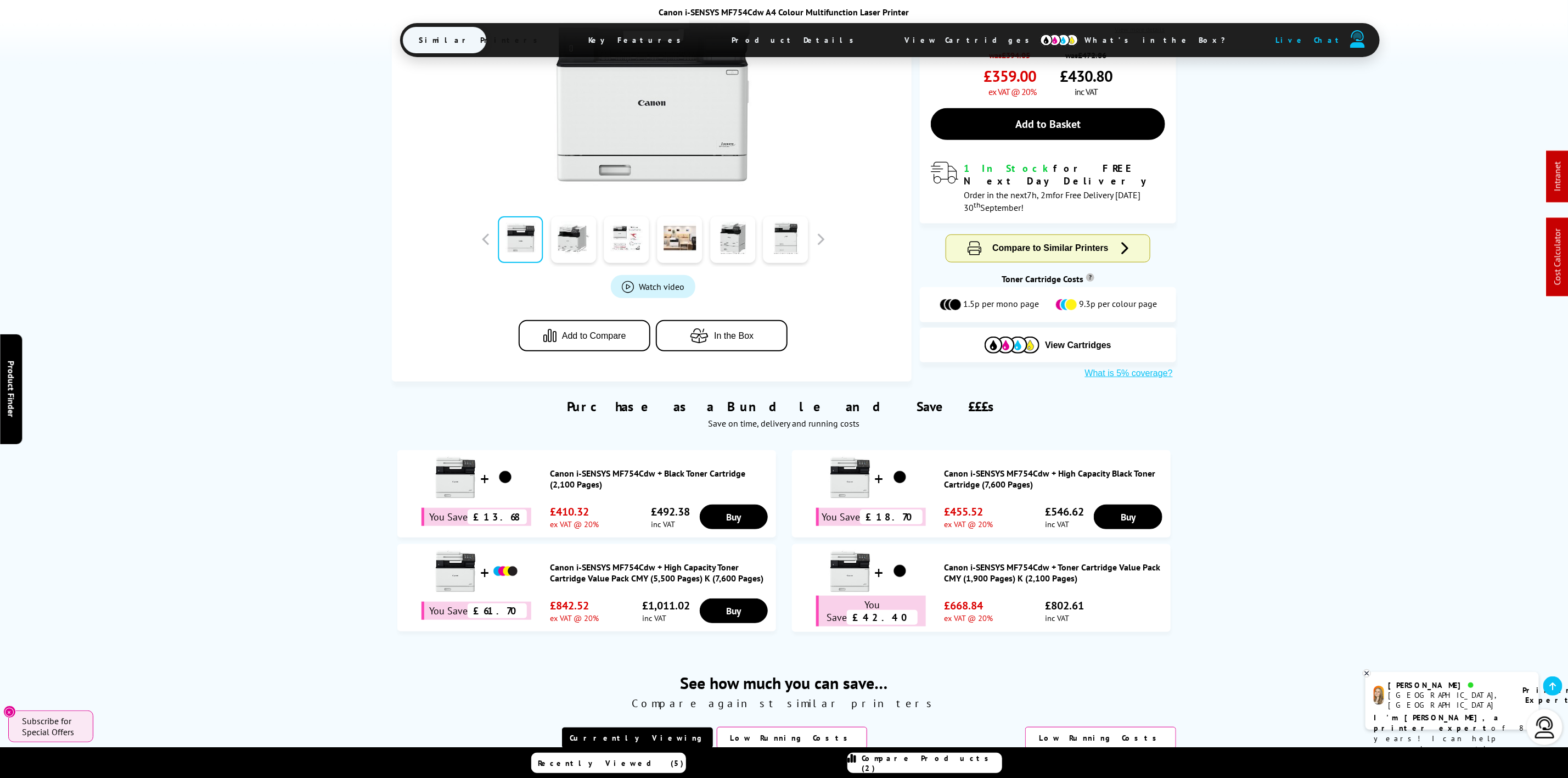
scroll to position [494, 0]
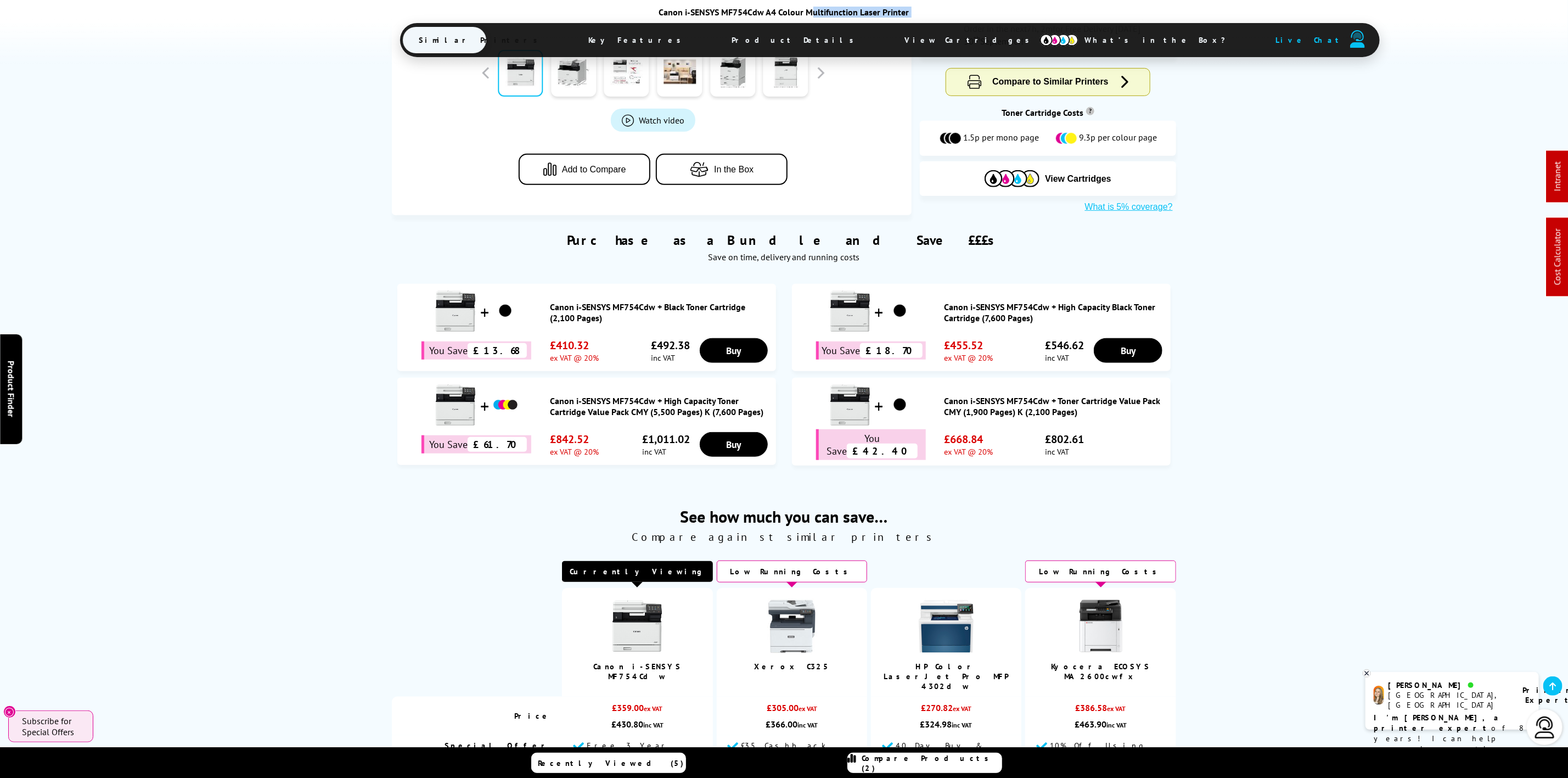
drag, startPoint x: 815, startPoint y: 14, endPoint x: 799, endPoint y: 43, distance: 33.1
click at [815, 14] on div "Canon i-SENSYS MF754Cdw A4 Colour Multifunction Laser Printer Similar Printers …" at bounding box center [784, 33] width 768 height 52
click at [888, 44] on span "View Cartridges" at bounding box center [972, 40] width 168 height 29
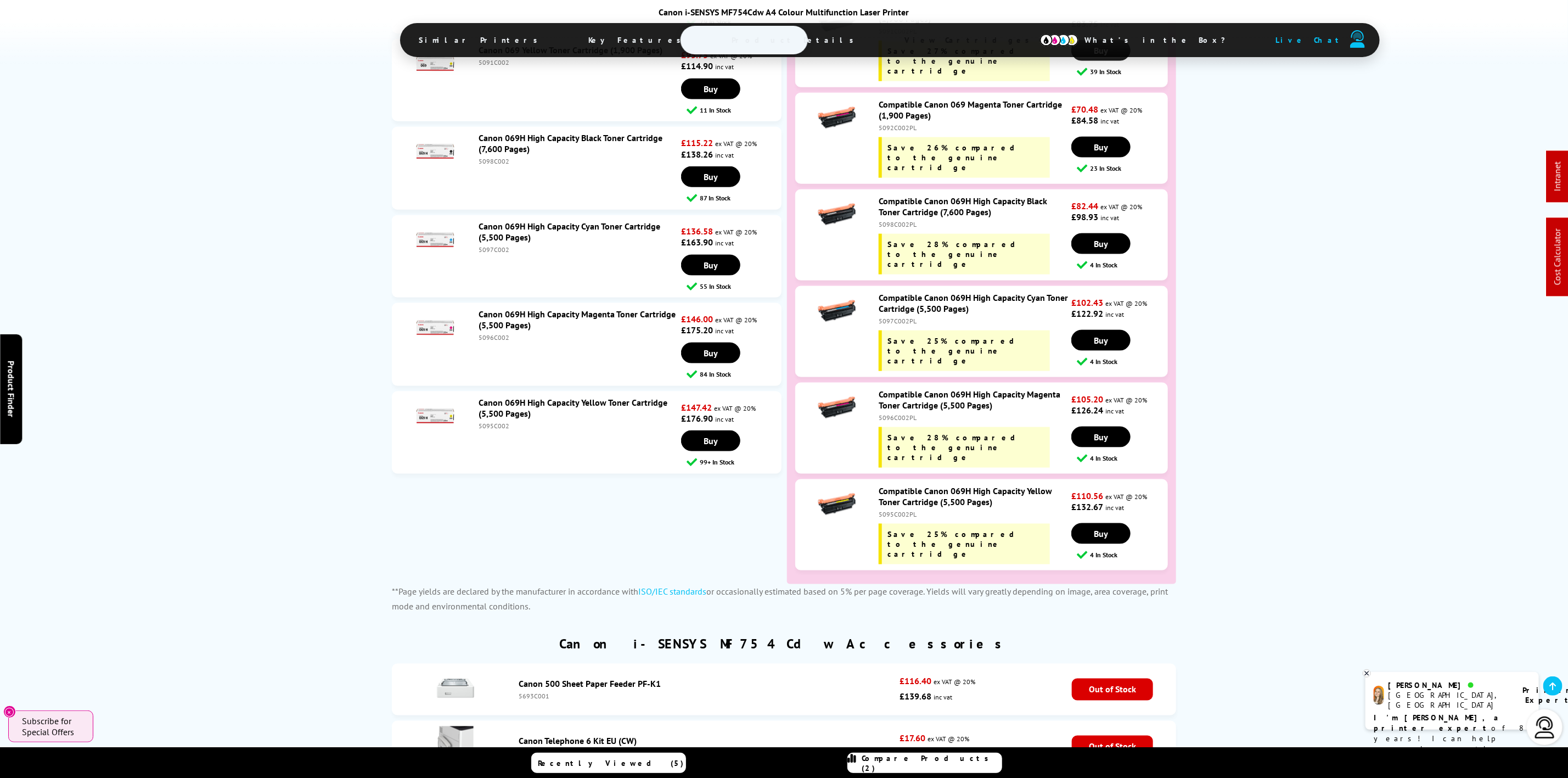
scroll to position [4426, 0]
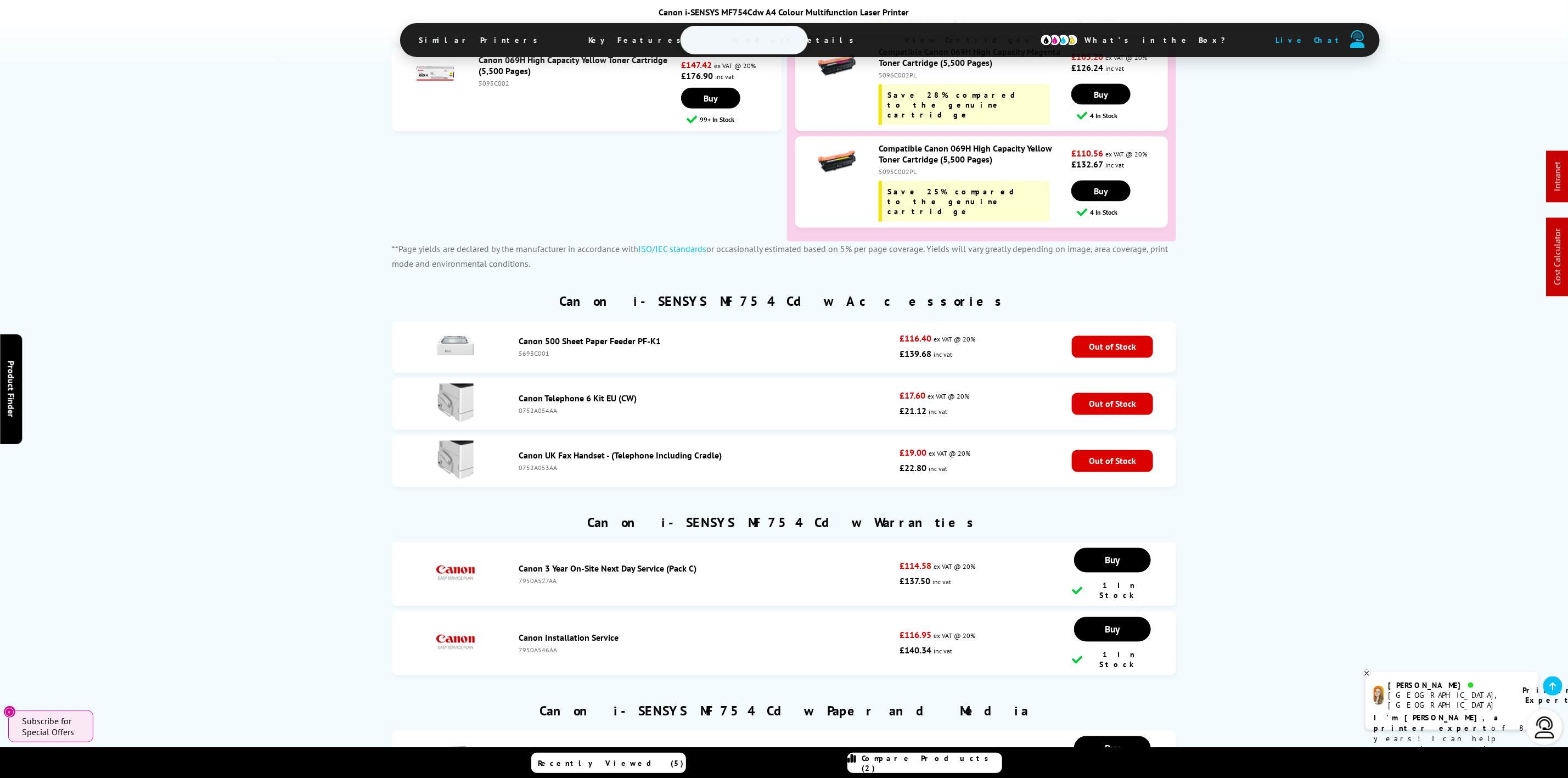
click at [534, 321] on li "Canon 500 Sheet Paper Feeder PF-K1 5693C001 £116.40 ex VAT @ 20% £139.68 inc va…" at bounding box center [783, 347] width 784 height 52
copy div "5693C001"
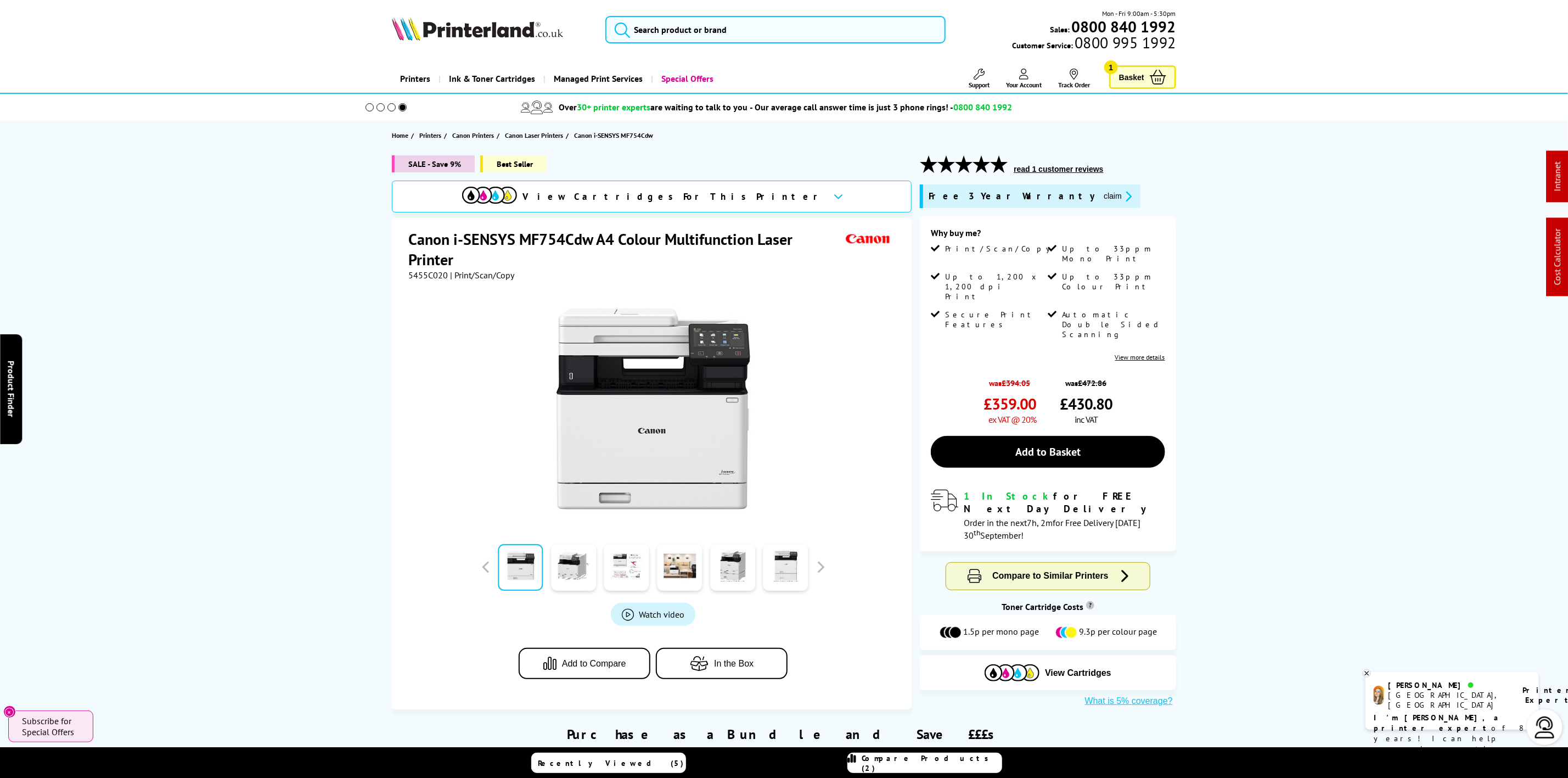
click at [500, 25] on img at bounding box center [477, 28] width 171 height 24
drag, startPoint x: 500, startPoint y: 25, endPoint x: 481, endPoint y: 14, distance: 22.0
click at [495, 22] on img at bounding box center [477, 28] width 171 height 24
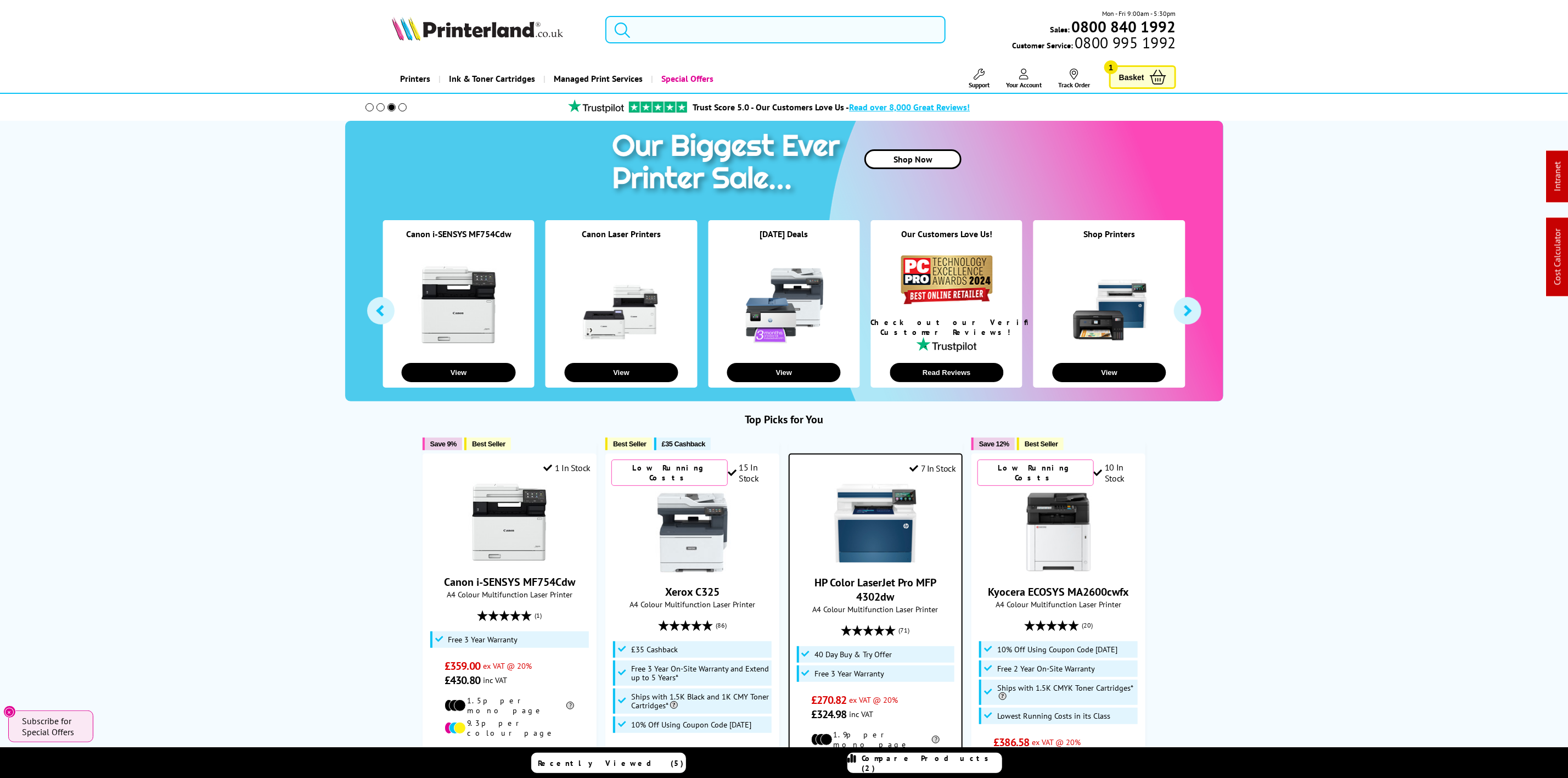
click at [744, 36] on input "search" at bounding box center [775, 29] width 340 height 27
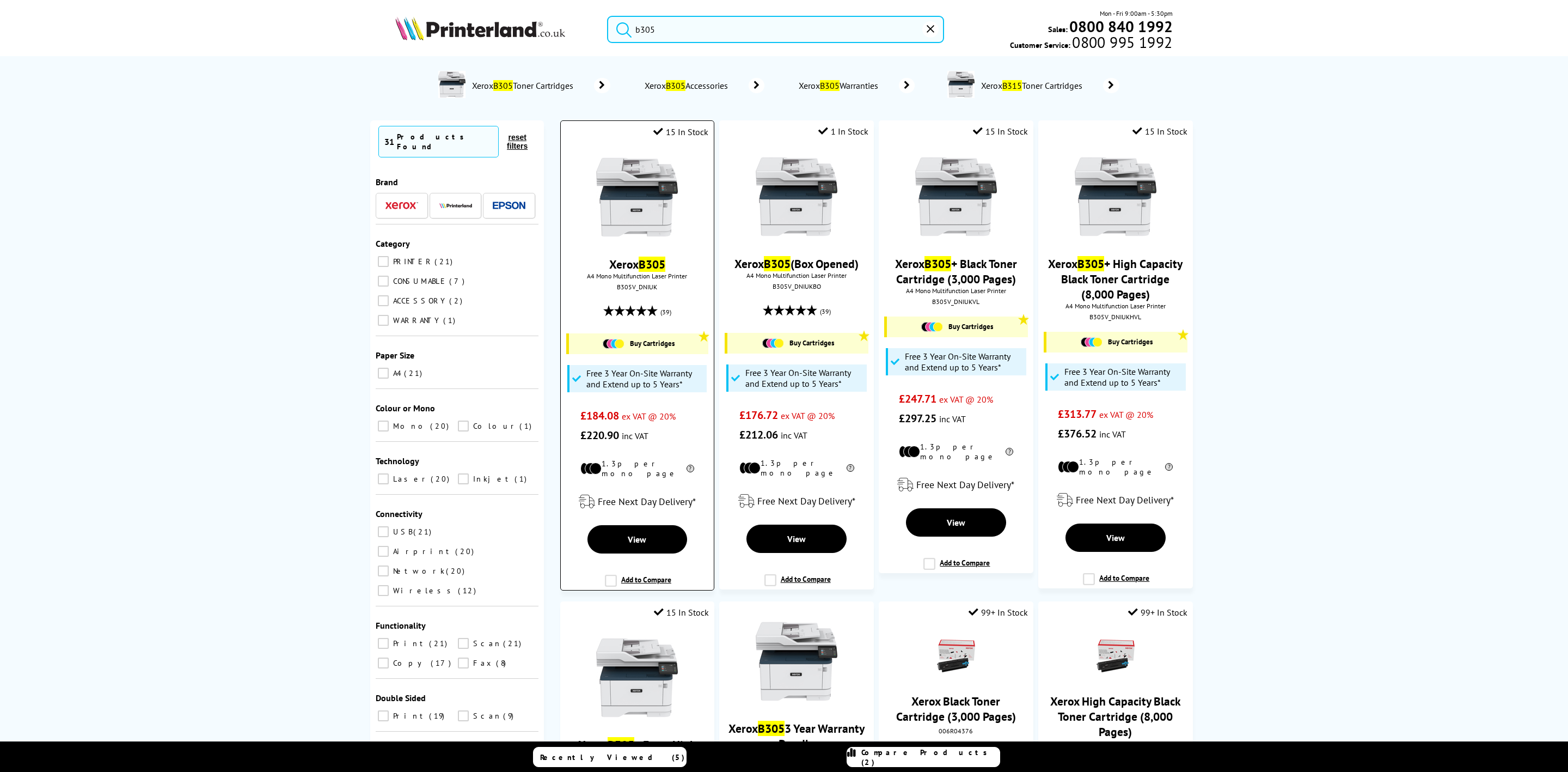
type input "b305"
click at [642, 195] on img at bounding box center [637, 197] width 82 height 82
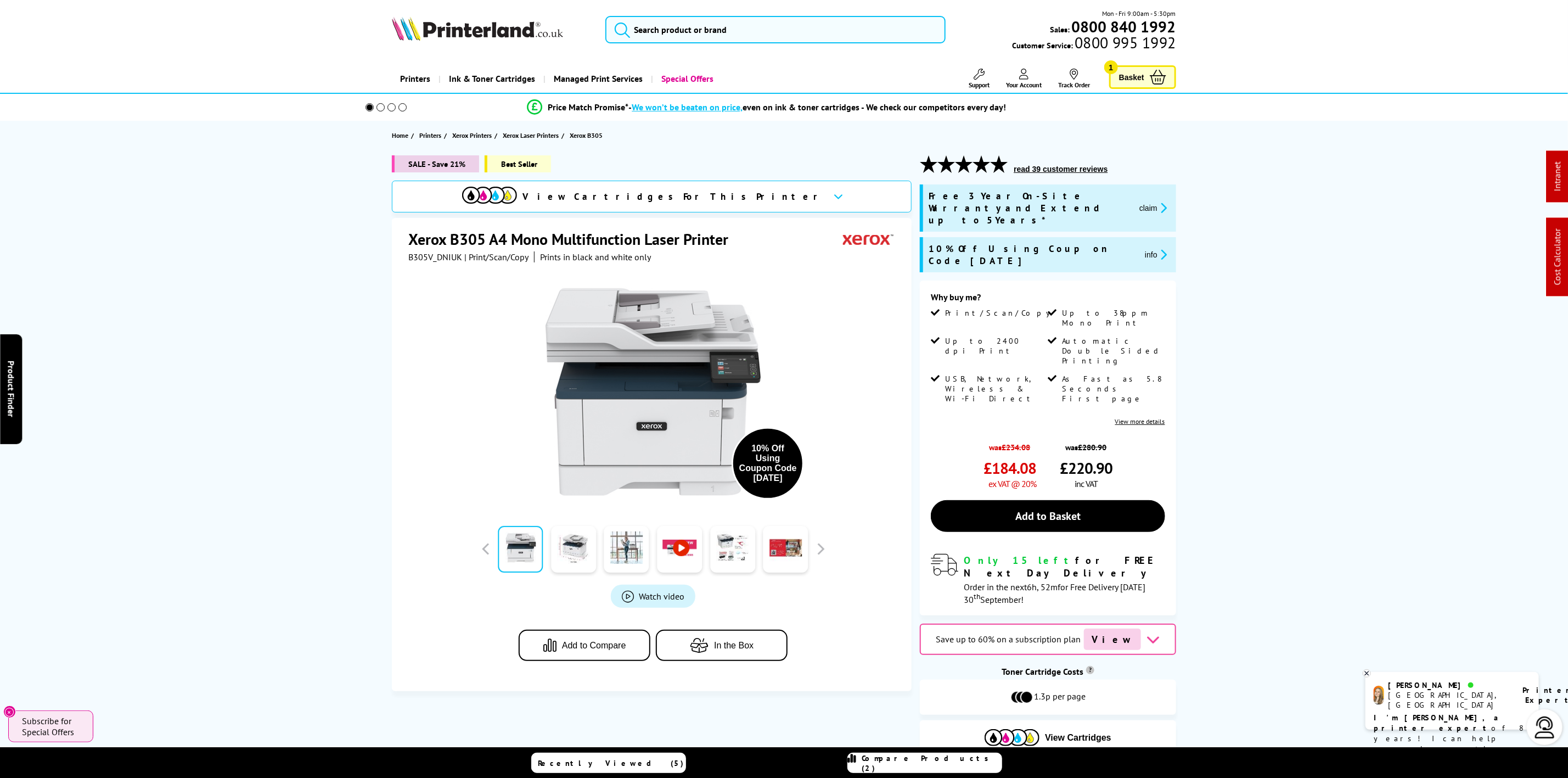
click at [440, 262] on span "B305V_DNIUK" at bounding box center [435, 257] width 54 height 11
click at [464, 282] on div "10% Off Using Coupon Code [DATE]" at bounding box center [653, 386] width 490 height 248
click at [449, 256] on span "B305V_DNIUK" at bounding box center [435, 257] width 54 height 11
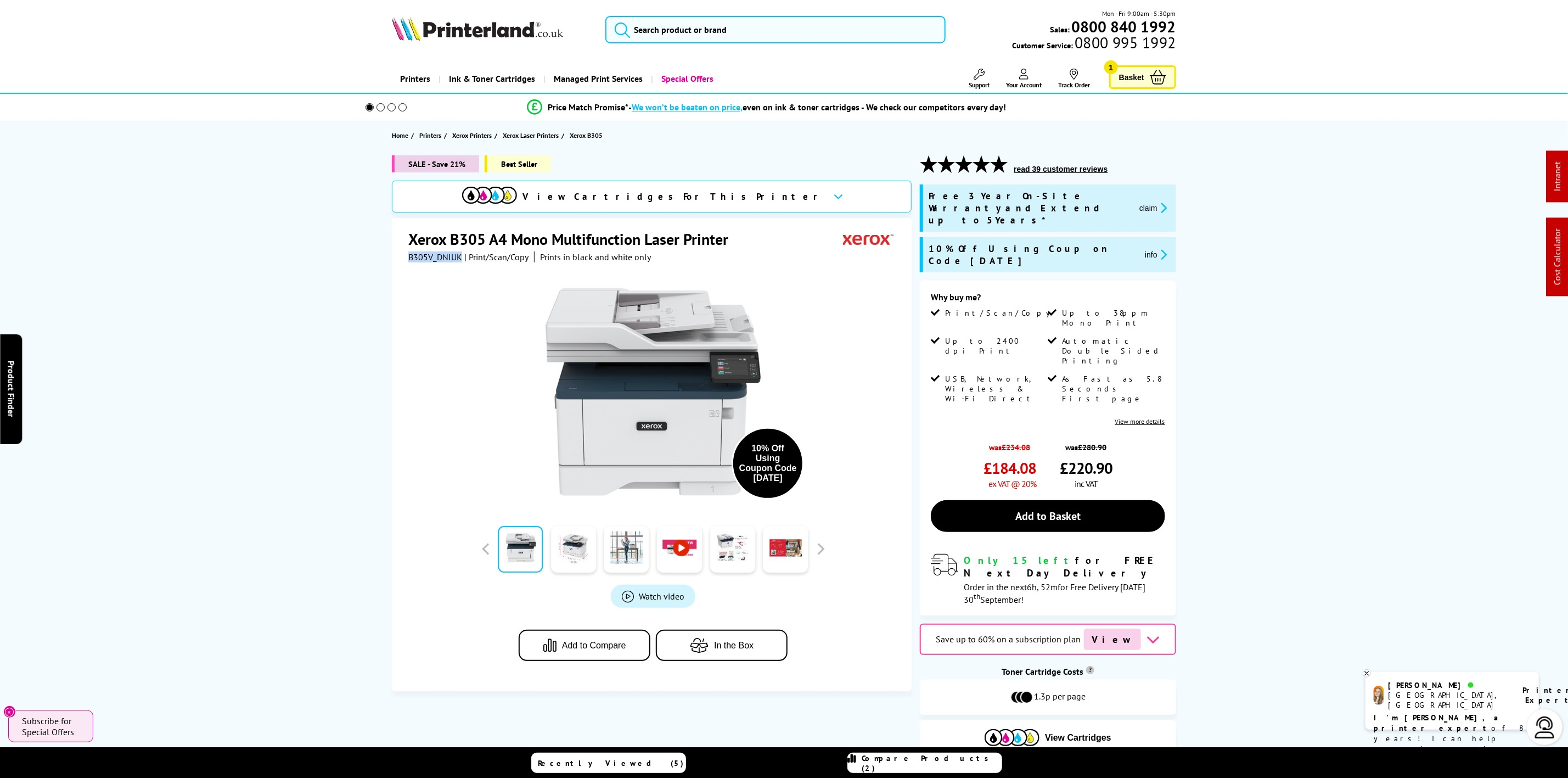
copy span "B305V_DNIUK"
drag, startPoint x: 516, startPoint y: 55, endPoint x: 520, endPoint y: 26, distance: 29.3
click at [516, 46] on div "Mon - Fri 9:00am - 5:30pm Sales: 0800 840 1992 Customer Service: 0800 995 1992" at bounding box center [785, 32] width 878 height 48
click at [520, 26] on img at bounding box center [477, 28] width 171 height 24
drag, startPoint x: 520, startPoint y: 26, endPoint x: 3, endPoint y: 38, distance: 517.1
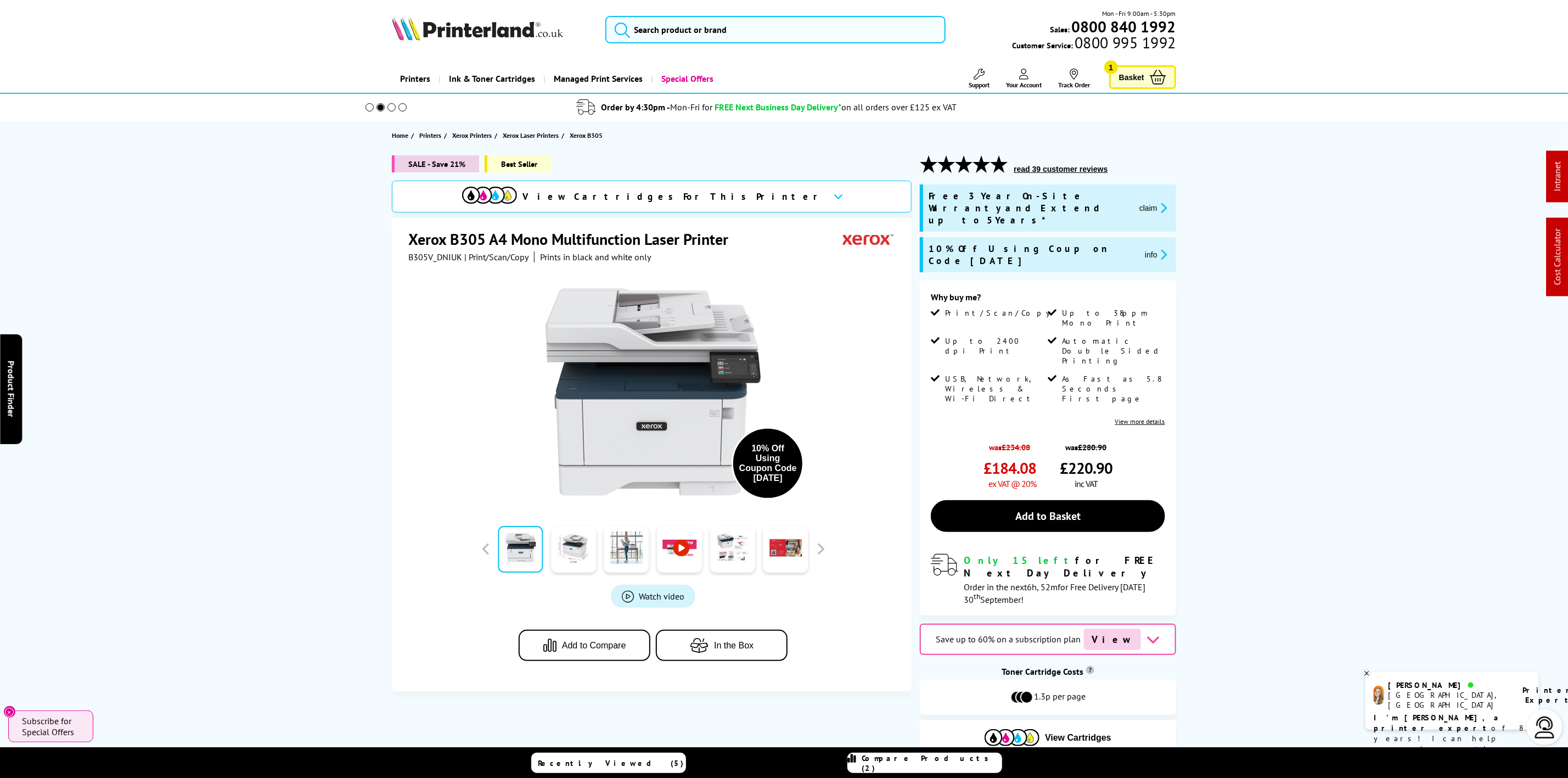
click at [515, 27] on img at bounding box center [477, 28] width 171 height 24
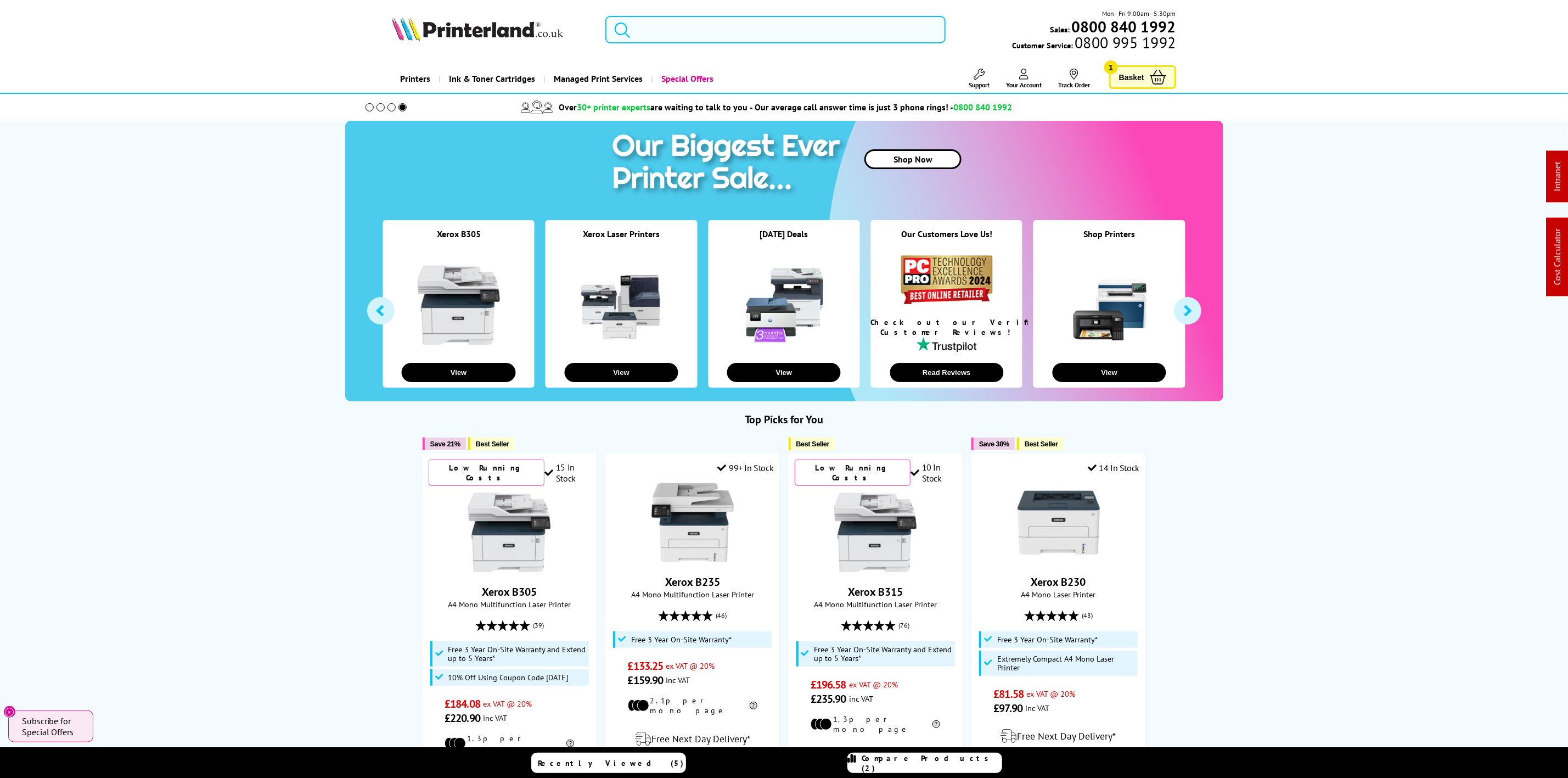
click at [693, 21] on input "search" at bounding box center [775, 29] width 340 height 27
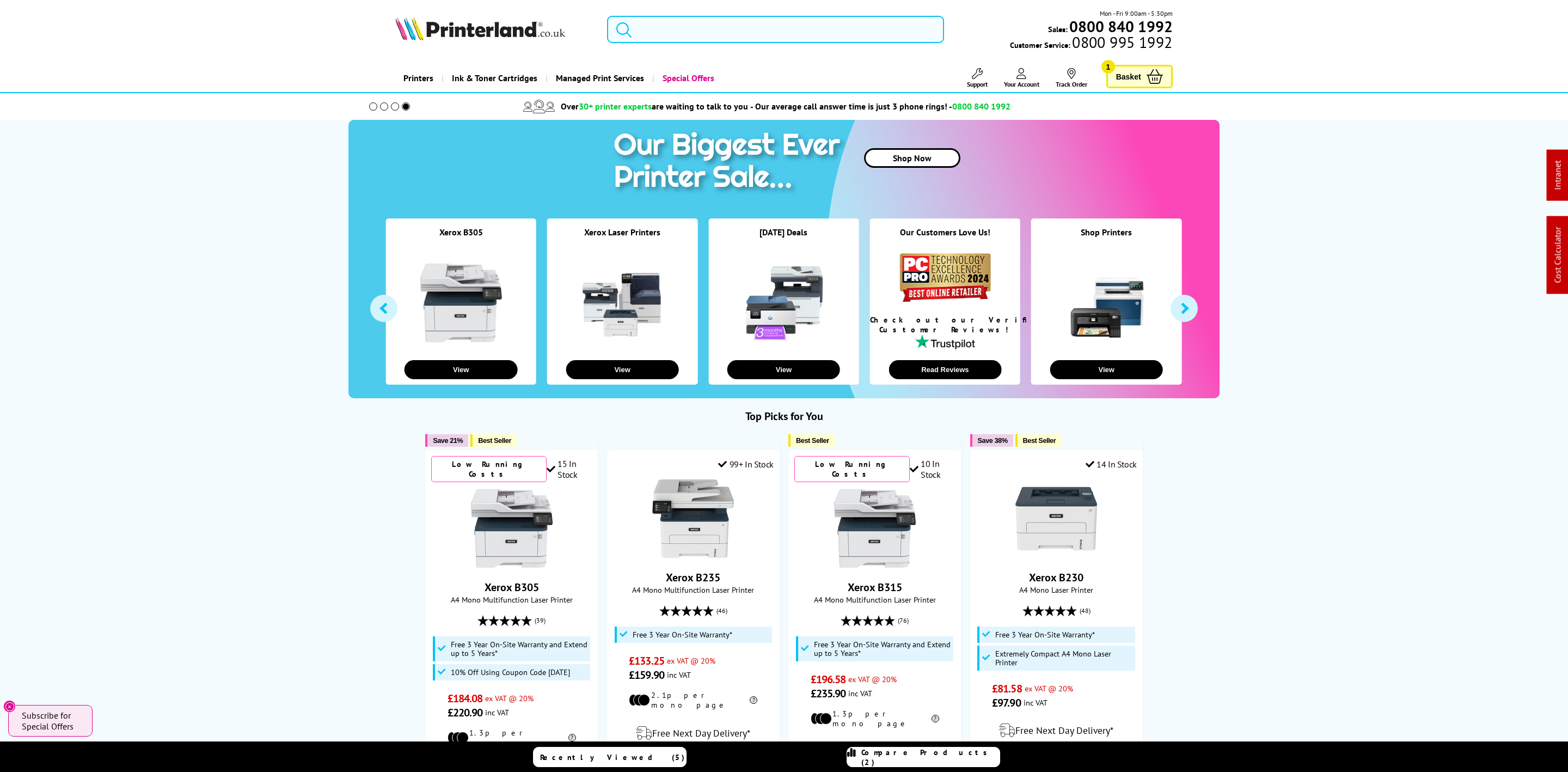
paste input "MFCL8390CDWQJ1"
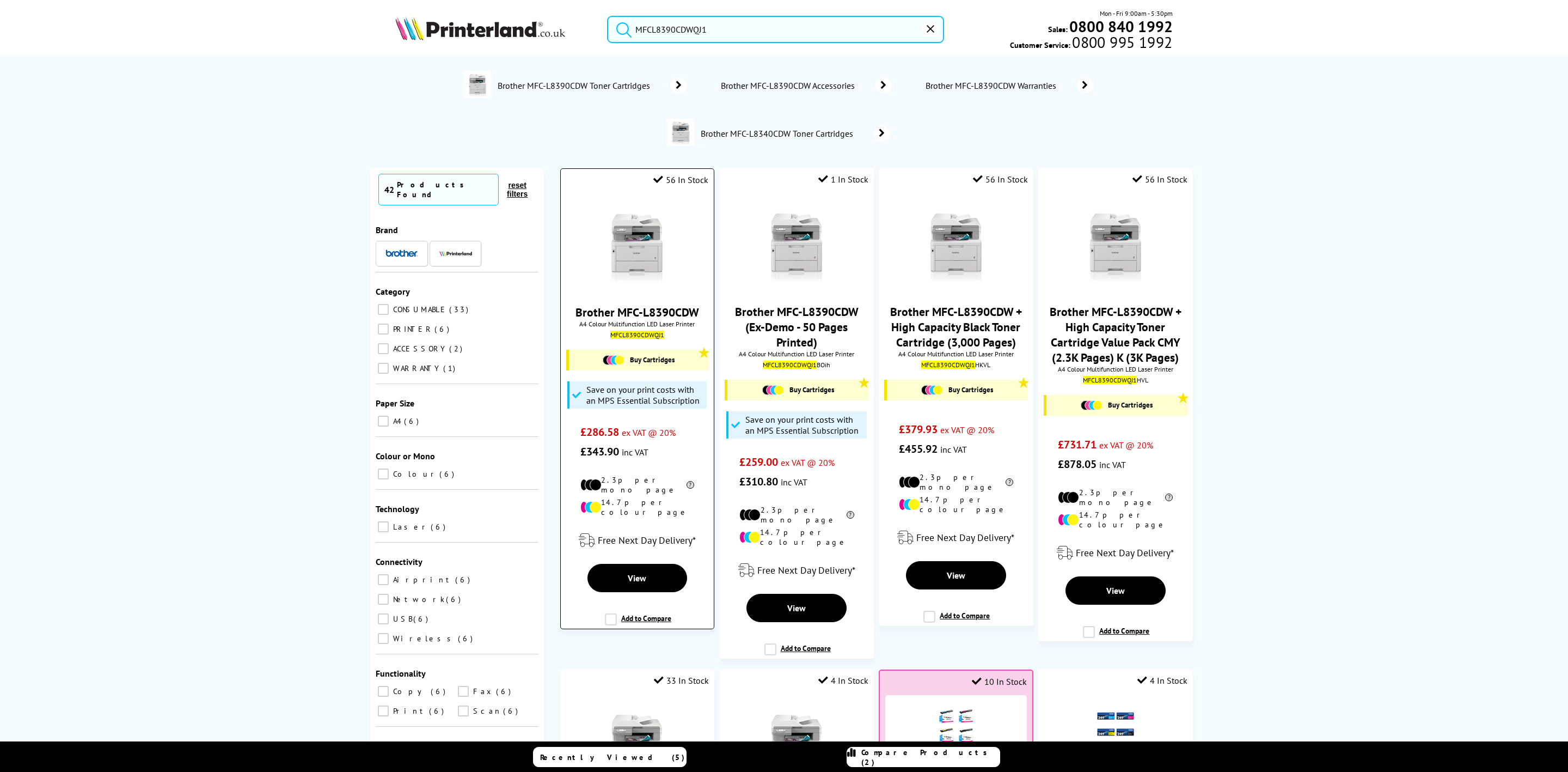
type input "MFCL8390CDWQJ1"
click at [638, 260] on img at bounding box center [637, 245] width 82 height 82
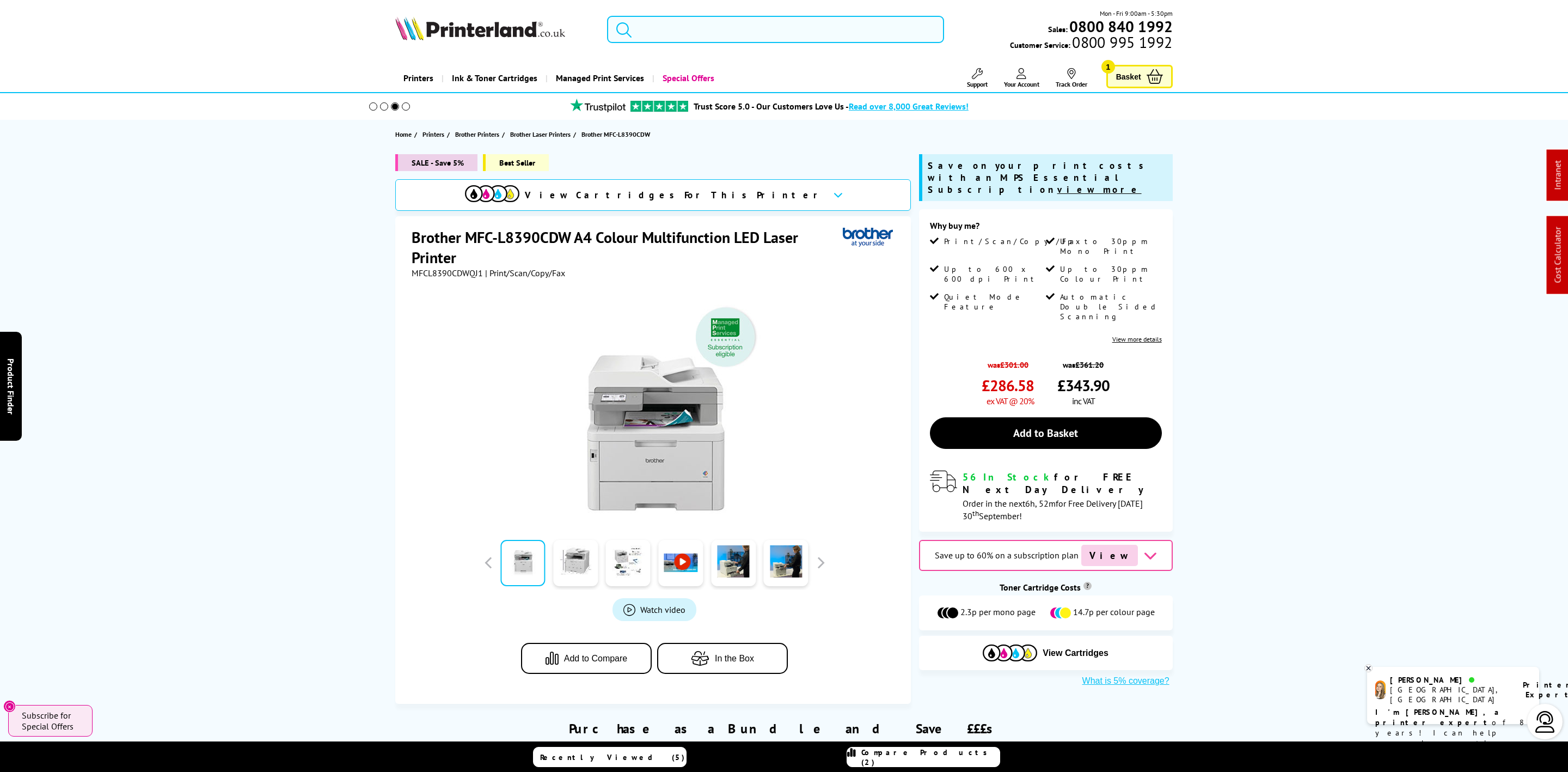
click at [759, 30] on input "search" at bounding box center [776, 29] width 337 height 27
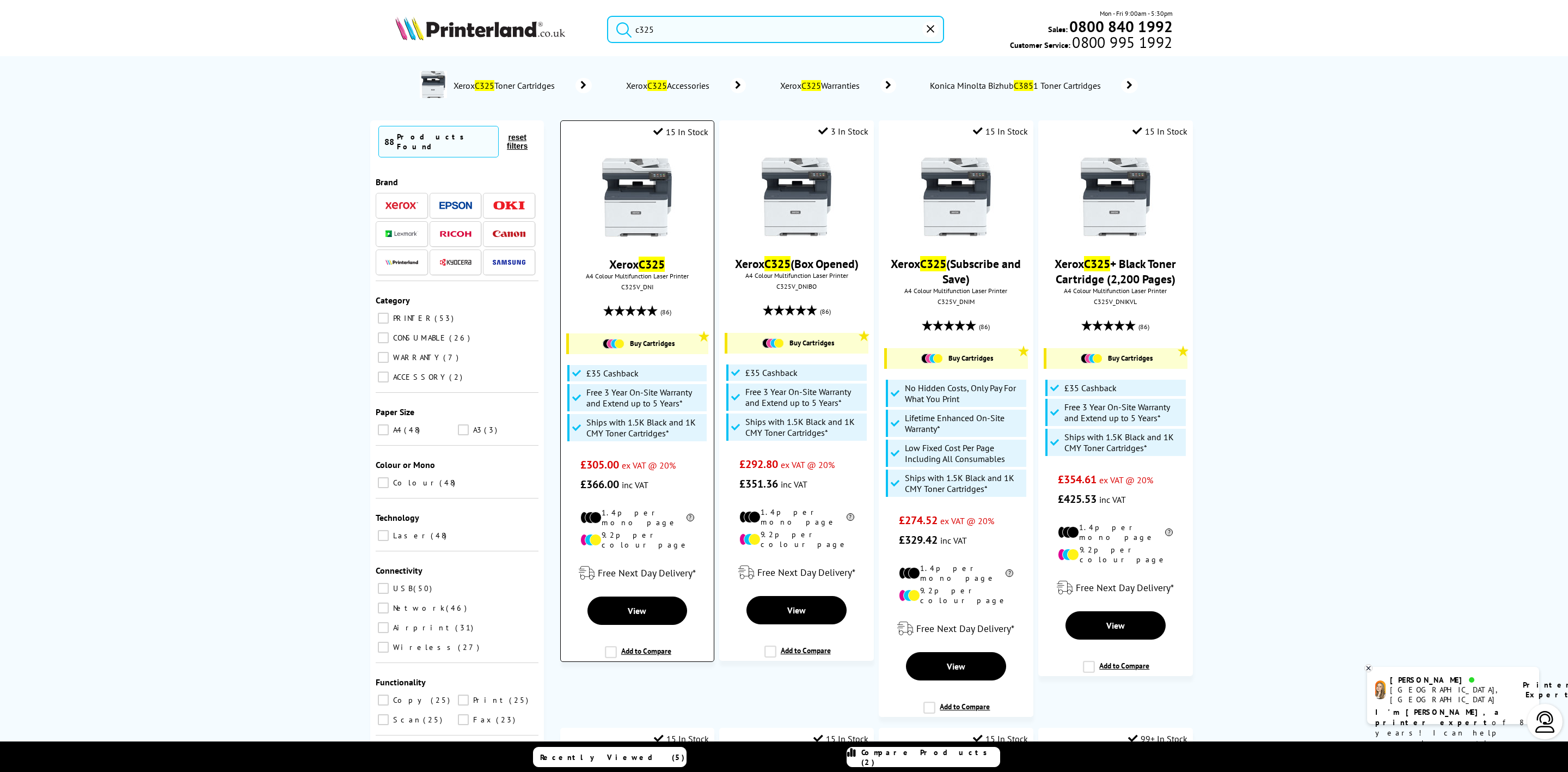
type input "c325"
click at [622, 204] on img at bounding box center [637, 197] width 82 height 82
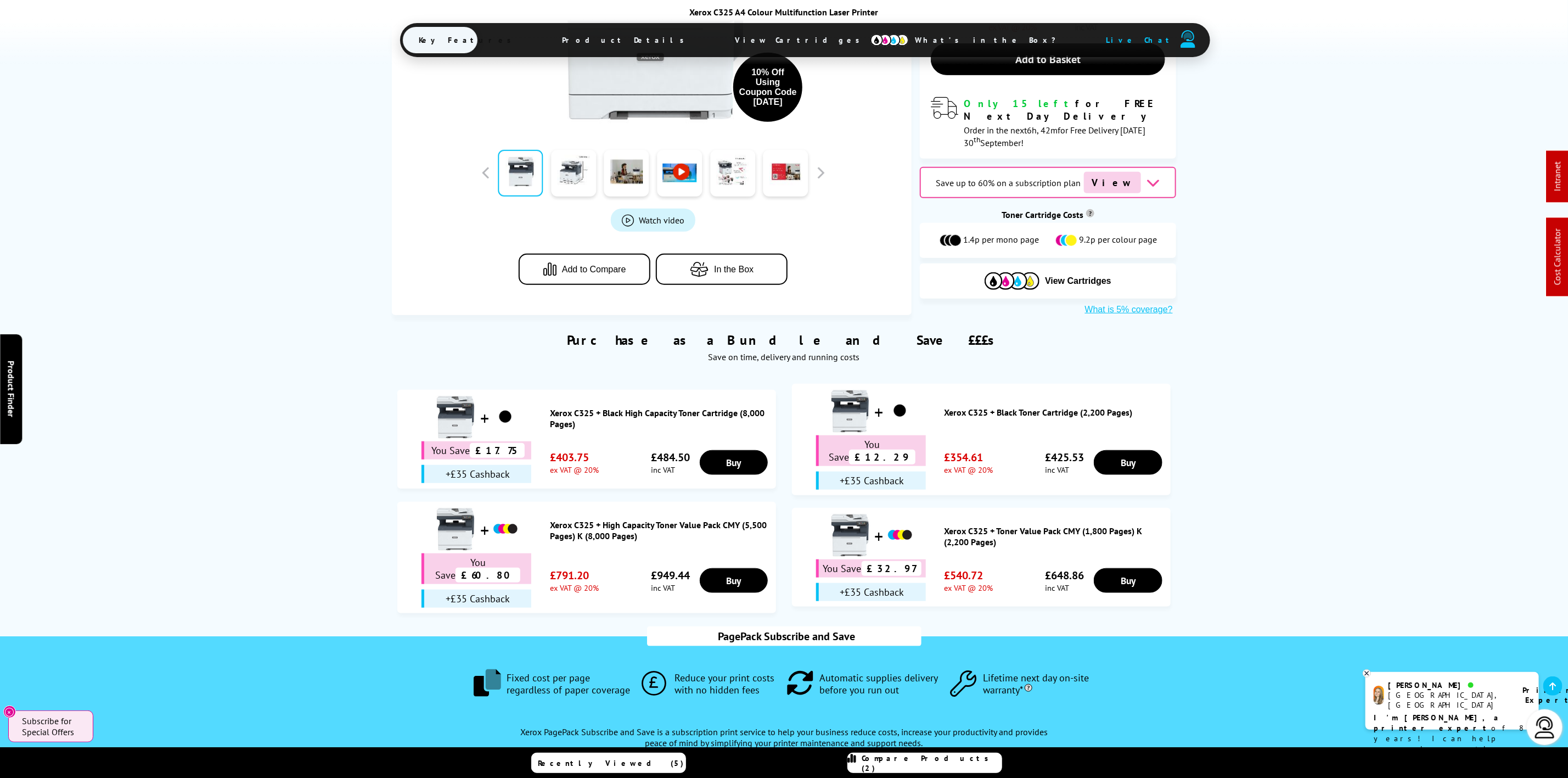
scroll to position [906, 0]
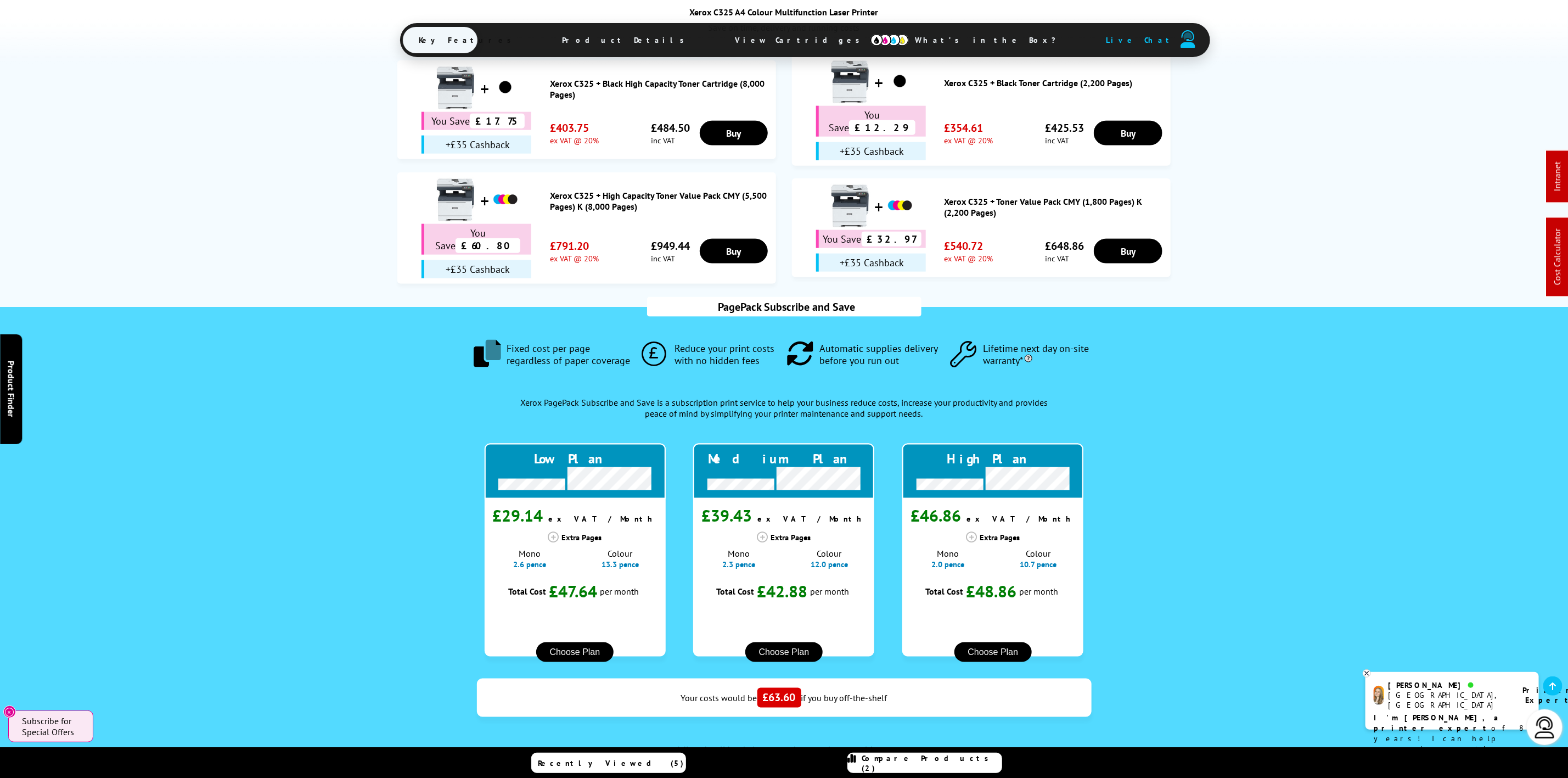
click at [669, 37] on span "Product Details" at bounding box center [626, 40] width 161 height 26
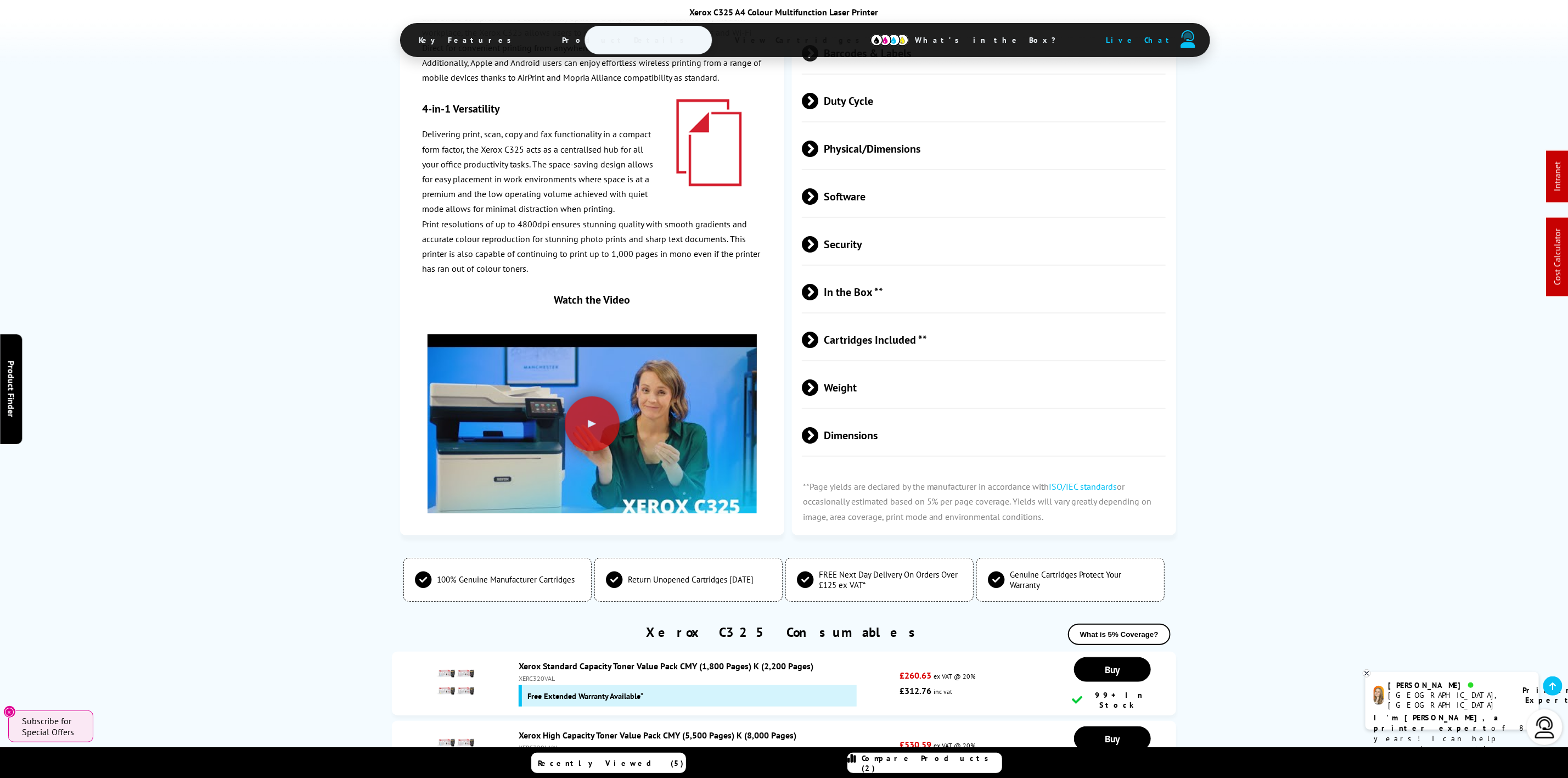
scroll to position [3159, 0]
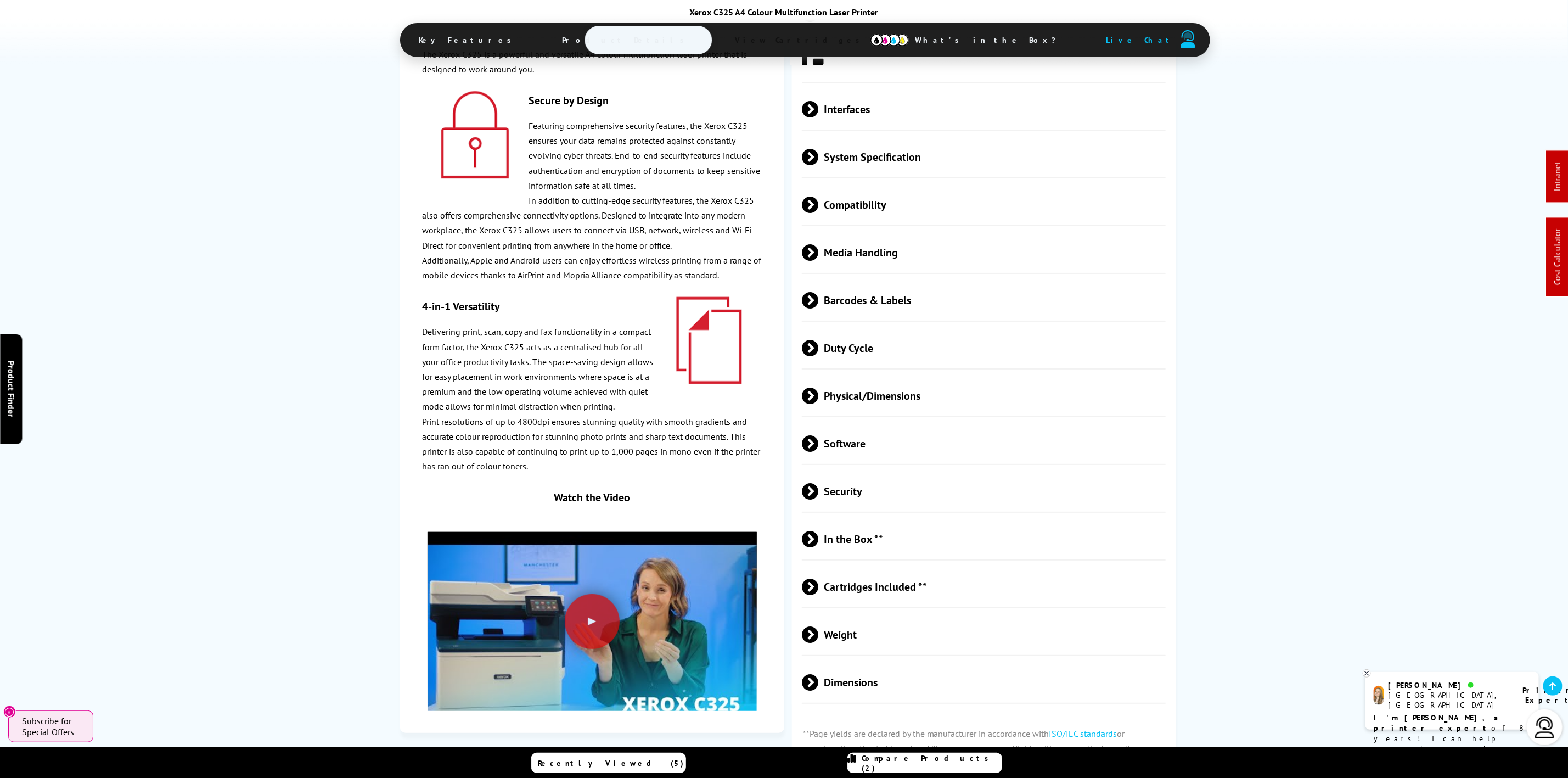
click at [904, 375] on span "Physical/Dimensions" at bounding box center [984, 396] width 364 height 41
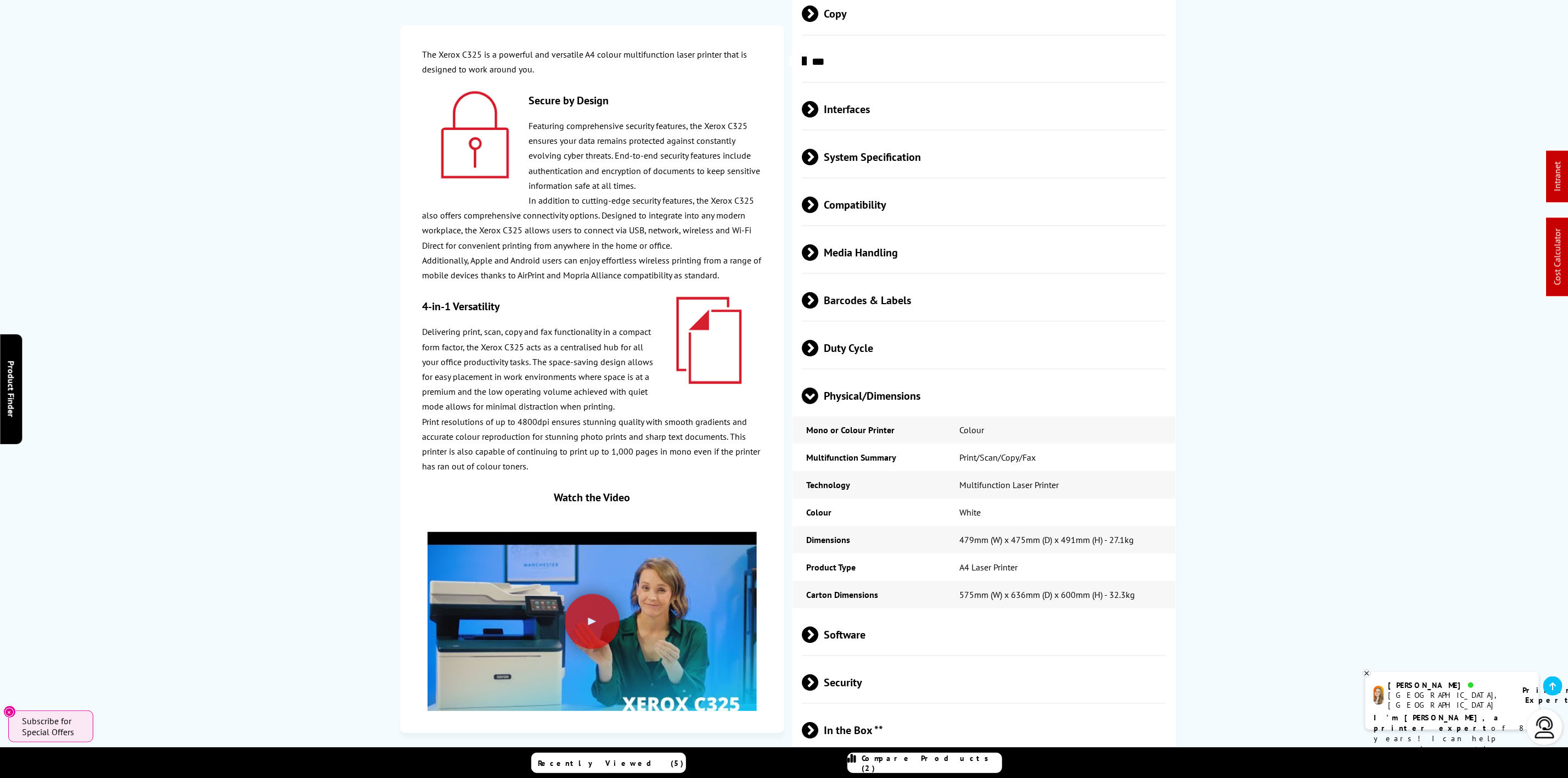
scroll to position [0, 0]
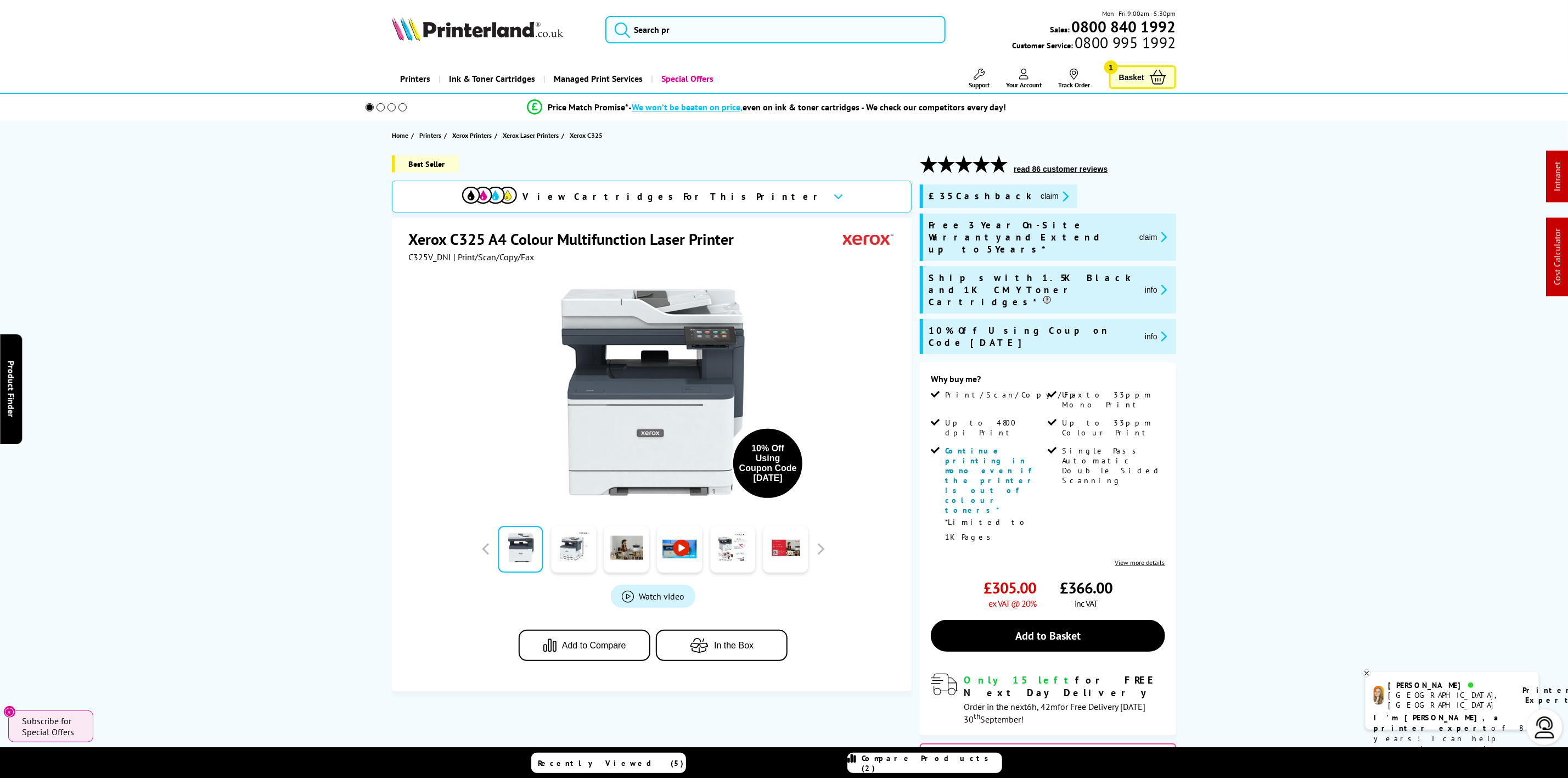
click at [405, 262] on div "Xerox C325 A4 Colour Multifunction Laser Printer C325V_DNI | Print/Scan/Copy/Fa…" at bounding box center [652, 454] width 520 height 473
copy span "C325V_DNI"
drag, startPoint x: 1143, startPoint y: 231, endPoint x: 1136, endPoint y: 229, distance: 7.3
click at [1143, 231] on button "claim" at bounding box center [1153, 237] width 34 height 12
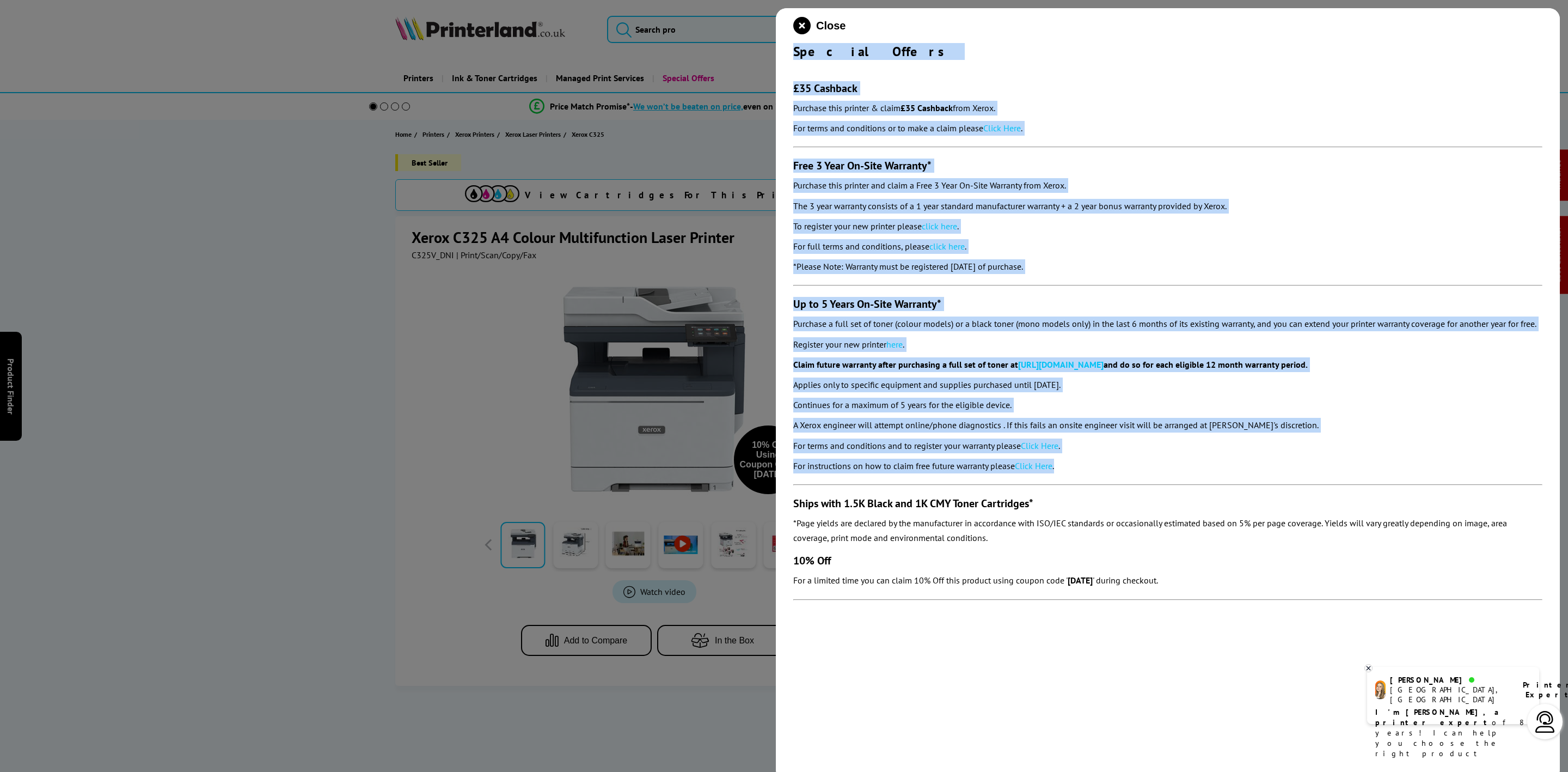
drag, startPoint x: 796, startPoint y: 62, endPoint x: 1091, endPoint y: 482, distance: 513.2
click at [1091, 482] on div "Close Special Offers £35 Cashback Purchase this printer & claim £35 Cashback fr…" at bounding box center [1168, 394] width 784 height 772
copy div "Loremip Dolors £47 Ametcons Adipisci elit seddoei & tempo £25 Incididu utla Etd…"
drag, startPoint x: 804, startPoint y: 23, endPoint x: 372, endPoint y: 29, distance: 432.0
click at [804, 23] on icon "close modal" at bounding box center [802, 25] width 17 height 17
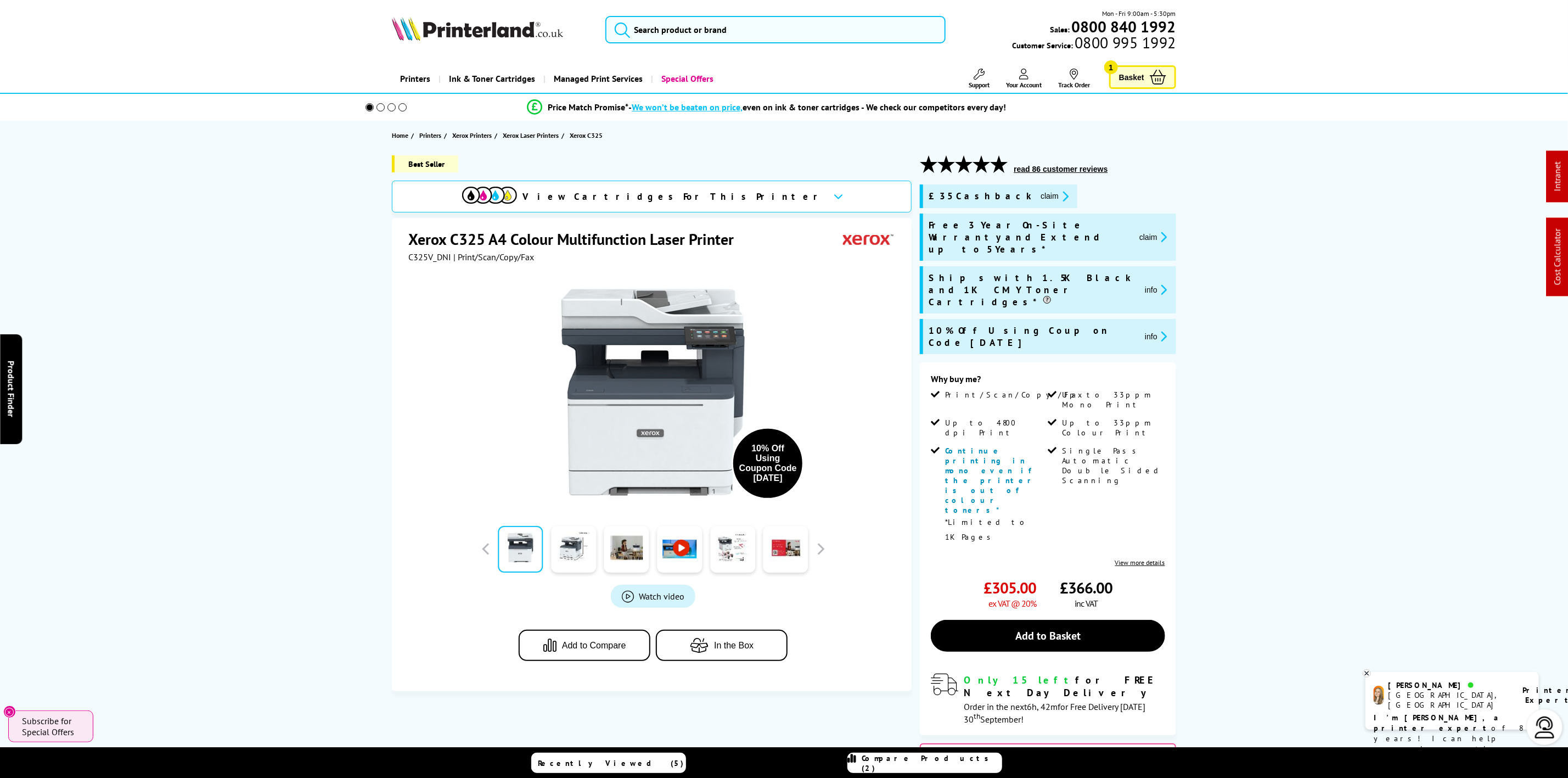
click at [372, 29] on div "Mon - Fri 9:00am - 5:30pm Sales: 0800 840 1992 Customer Service: 0800 995 1992" at bounding box center [785, 32] width 878 height 48
click at [371, 29] on div "Mon - Fri 9:00am - 5:30pm Sales: 0800 840 1992 Customer Service: 0800 995 1992" at bounding box center [785, 32] width 878 height 48
click at [444, 21] on img at bounding box center [477, 28] width 171 height 24
drag, startPoint x: 444, startPoint y: 21, endPoint x: 48, endPoint y: 77, distance: 399.9
click at [327, 51] on header "Mon - Fri 9:00am - 5:30pm Sales: 0800 840 1992 Customer Service: 0800 995 1992" at bounding box center [784, 47] width 1568 height 94
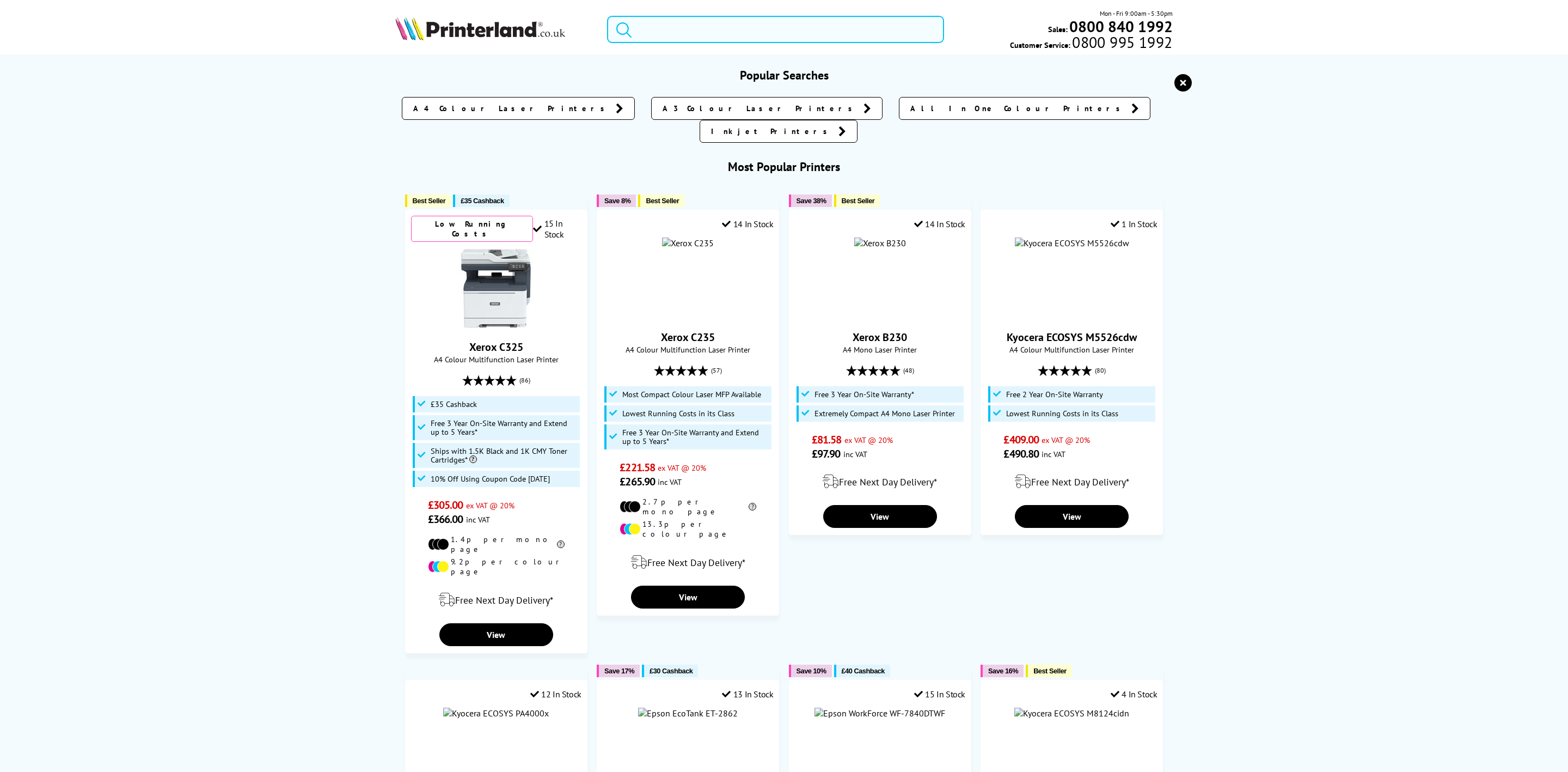
click at [699, 31] on input "search" at bounding box center [776, 29] width 337 height 27
paste input "40N9123"
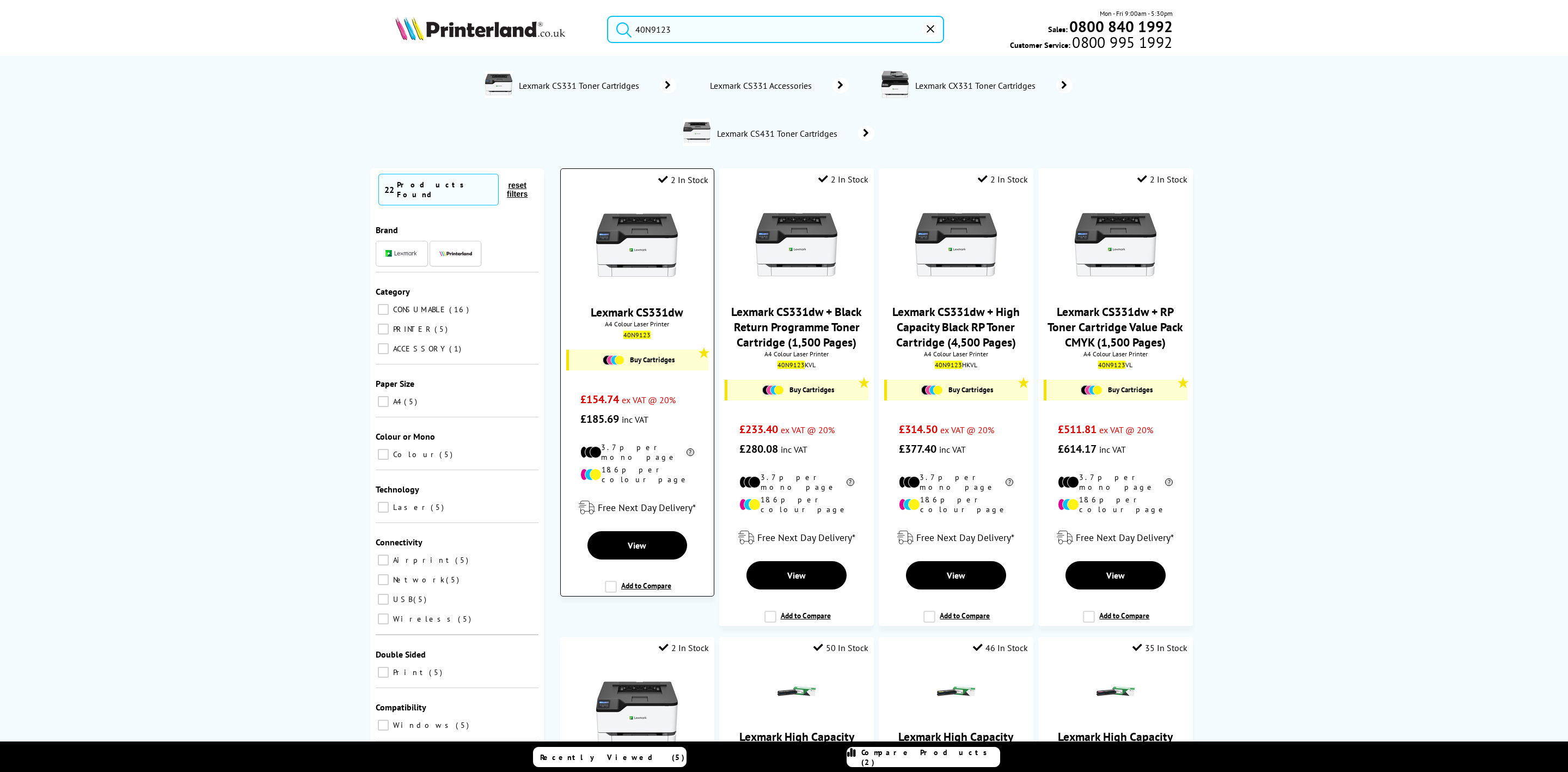
type input "40N9123"
click at [618, 227] on img at bounding box center [637, 245] width 82 height 82
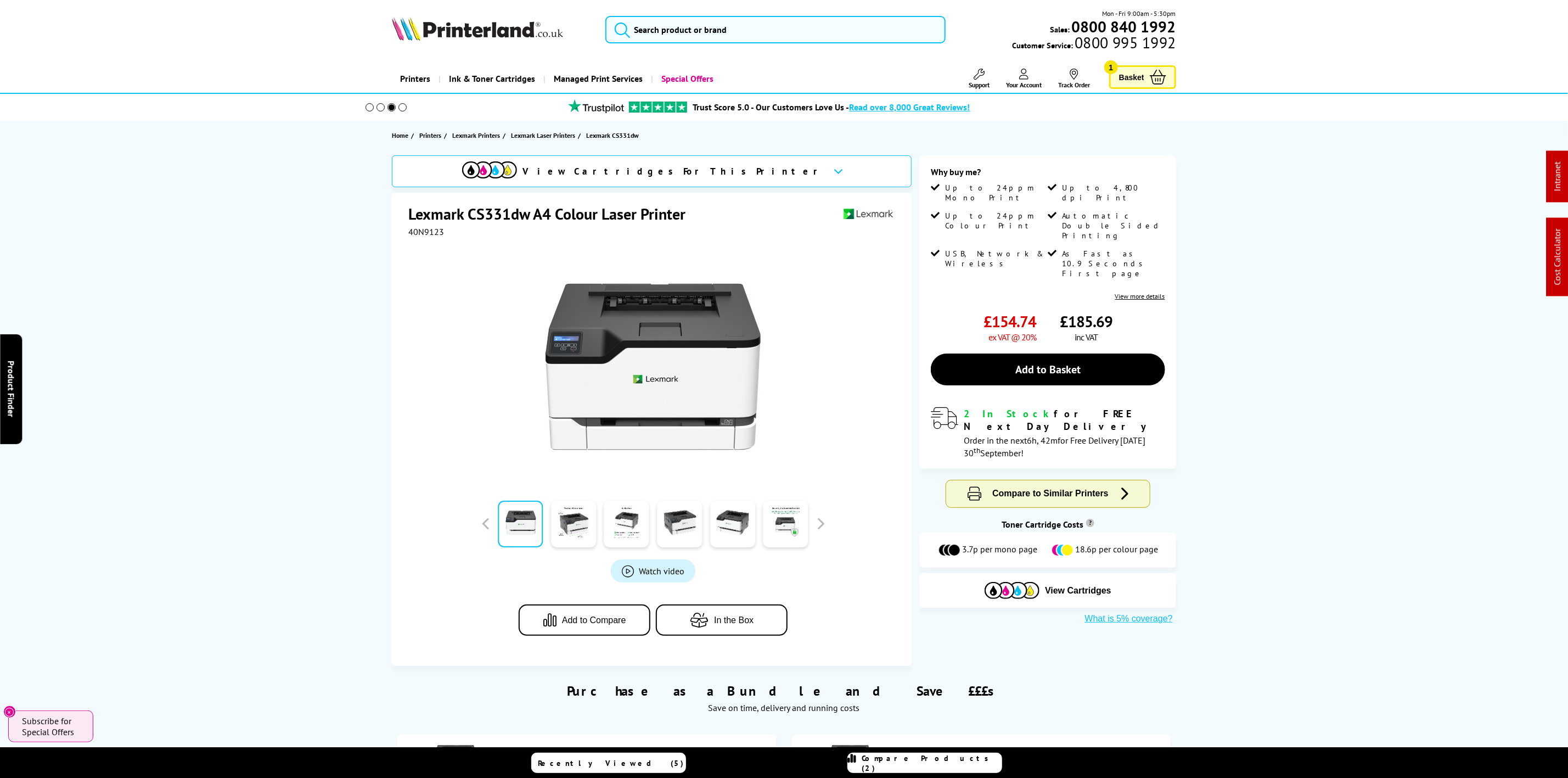
click at [560, 23] on img at bounding box center [477, 28] width 171 height 24
click at [495, 38] on img at bounding box center [477, 28] width 171 height 24
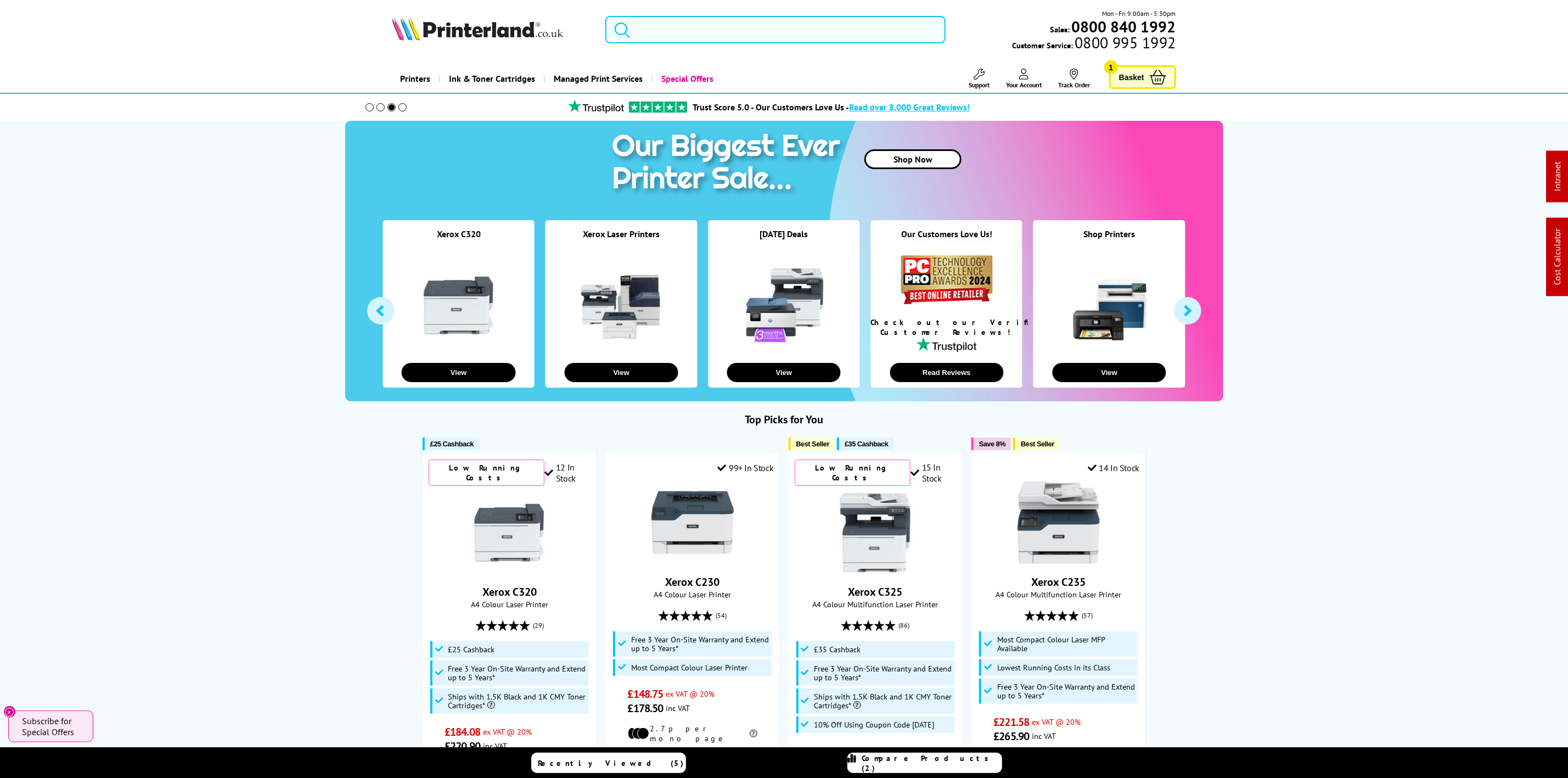
click at [648, 19] on input "search" at bounding box center [775, 29] width 340 height 27
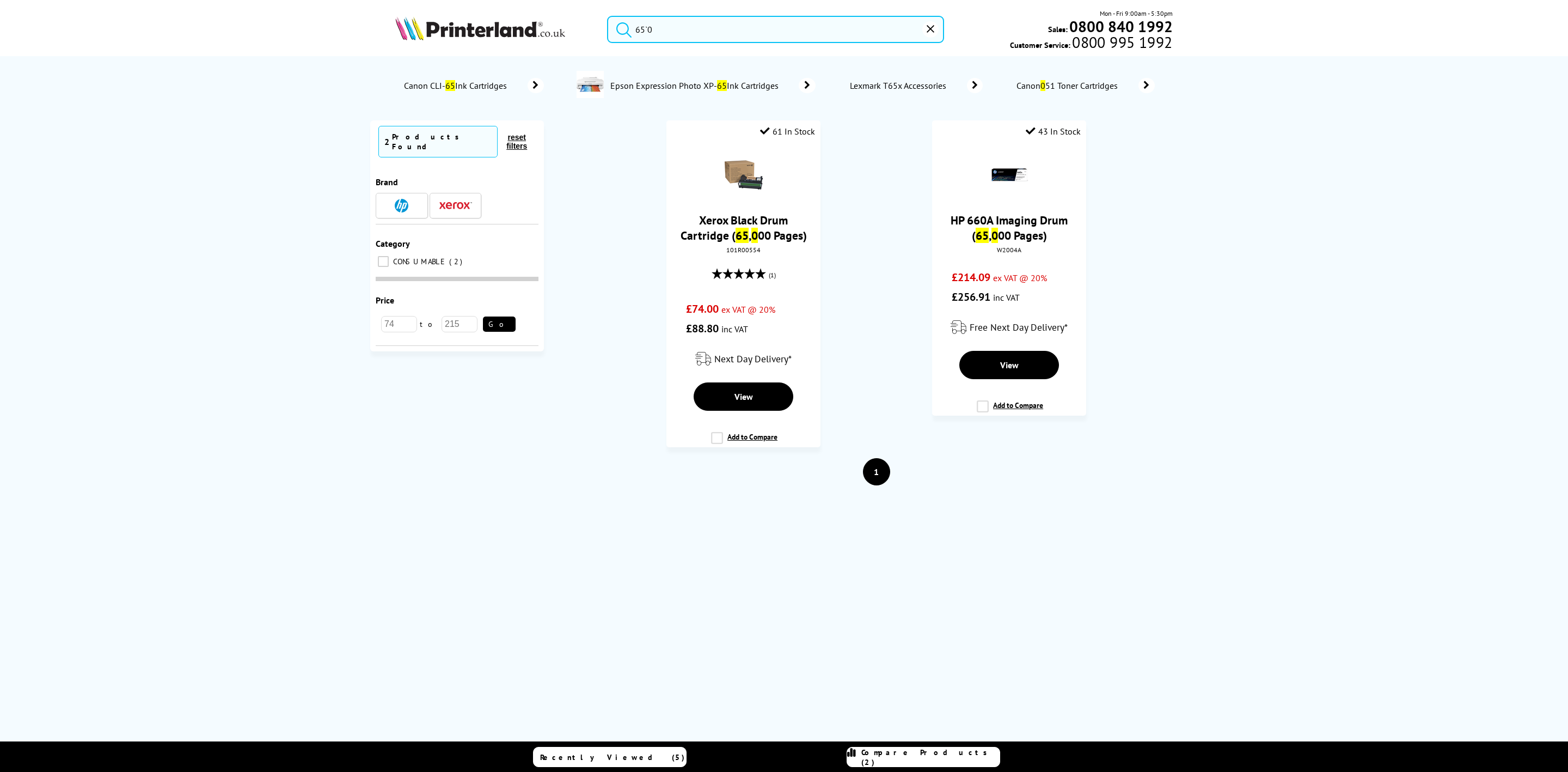
drag, startPoint x: 686, startPoint y: 38, endPoint x: 473, endPoint y: 21, distance: 213.7
click at [482, 21] on div "65`0 Mon - Fri 9:00am - 5:30pm Sales: 0800 840 1992 Customer Service: 0800 995 …" at bounding box center [784, 32] width 871 height 48
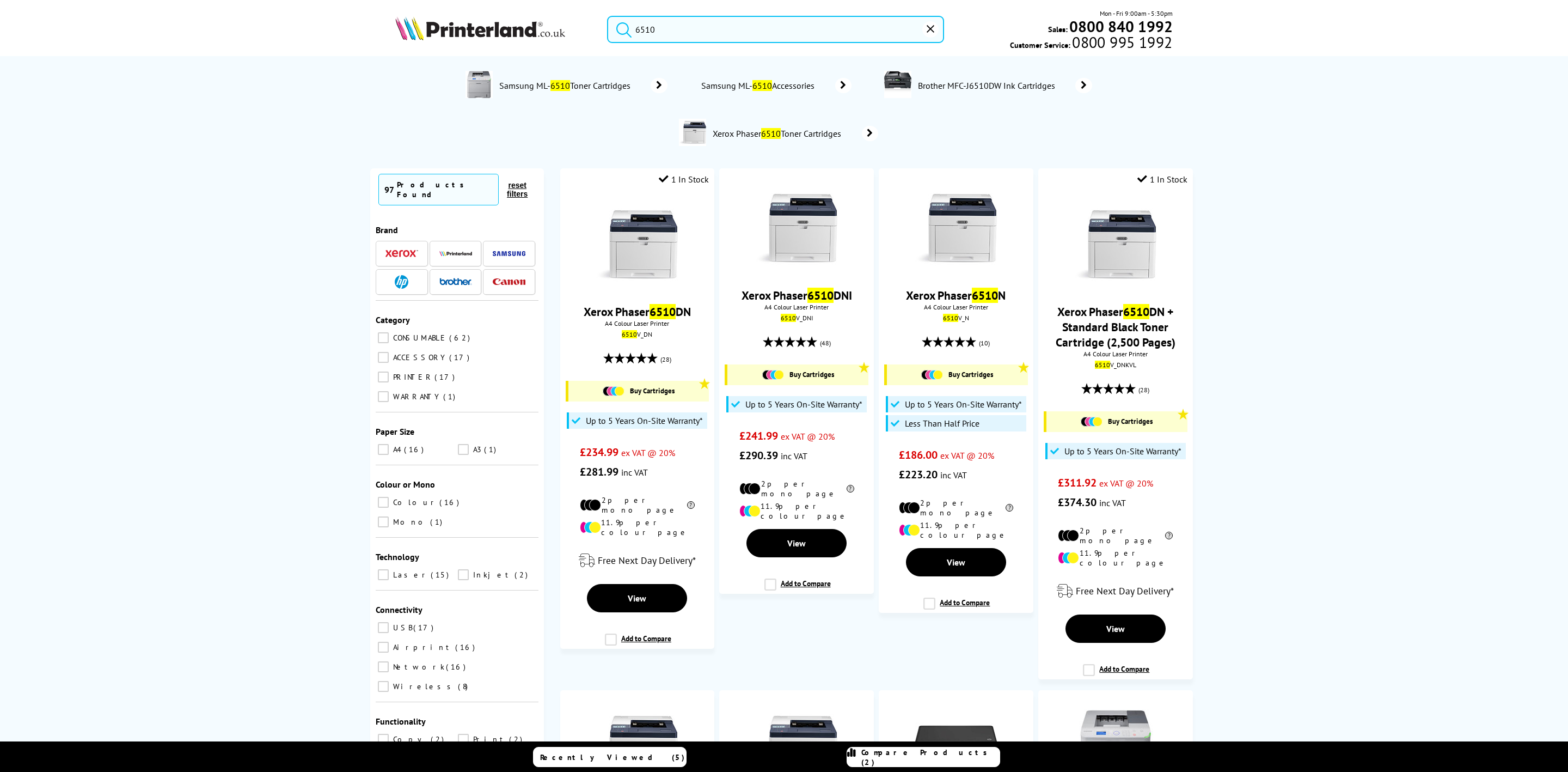
type input "6510"
click at [483, 23] on img at bounding box center [480, 28] width 170 height 24
drag, startPoint x: 483, startPoint y: 23, endPoint x: 456, endPoint y: 35, distance: 29.5
click at [469, 30] on img at bounding box center [480, 28] width 170 height 24
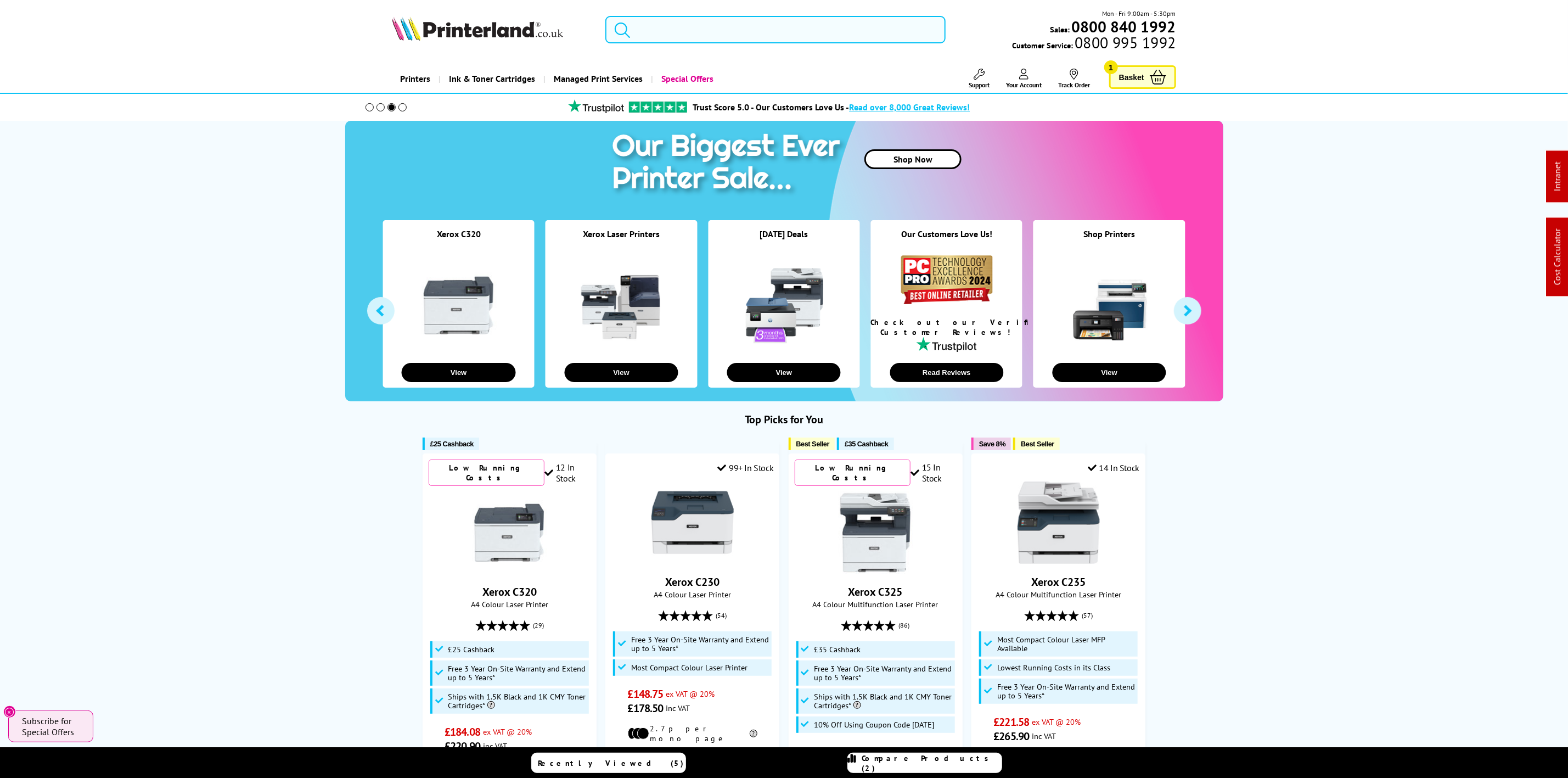
click at [789, 35] on input "search" at bounding box center [775, 29] width 340 height 27
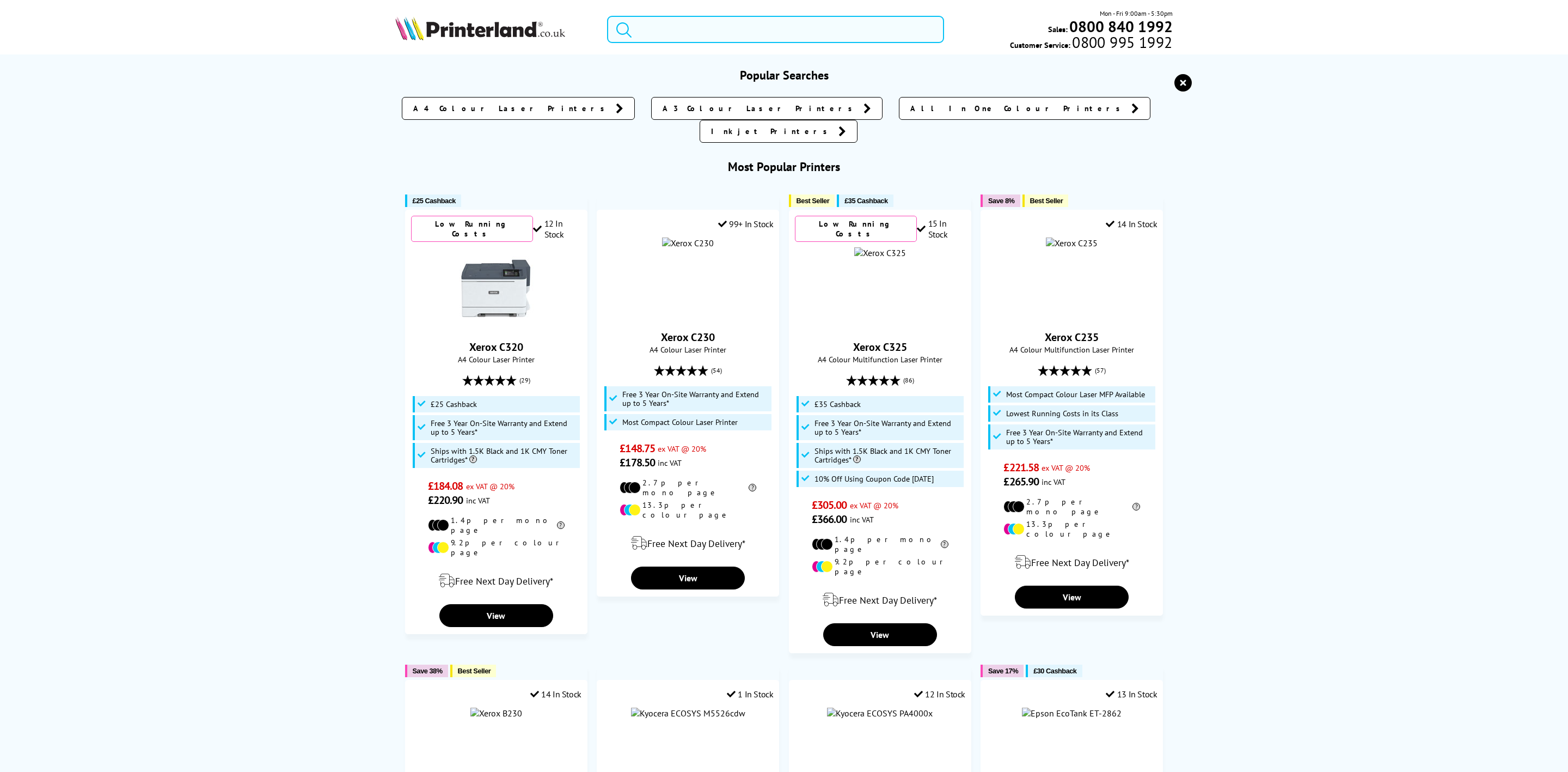
paste input "MFCL3760CDWZU1"
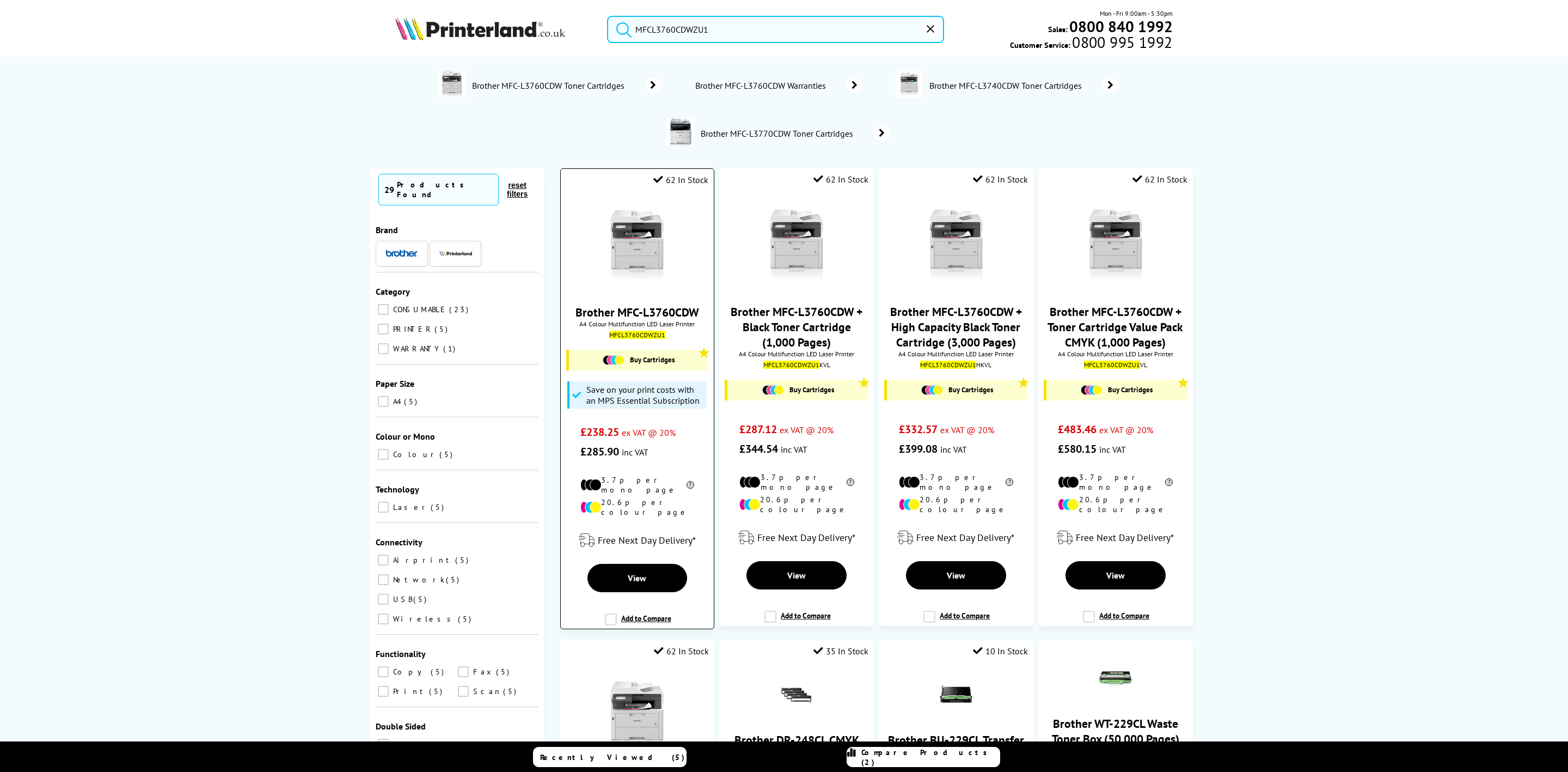
type input "MFCL3760CDWZU1"
click at [651, 214] on img at bounding box center [637, 245] width 82 height 82
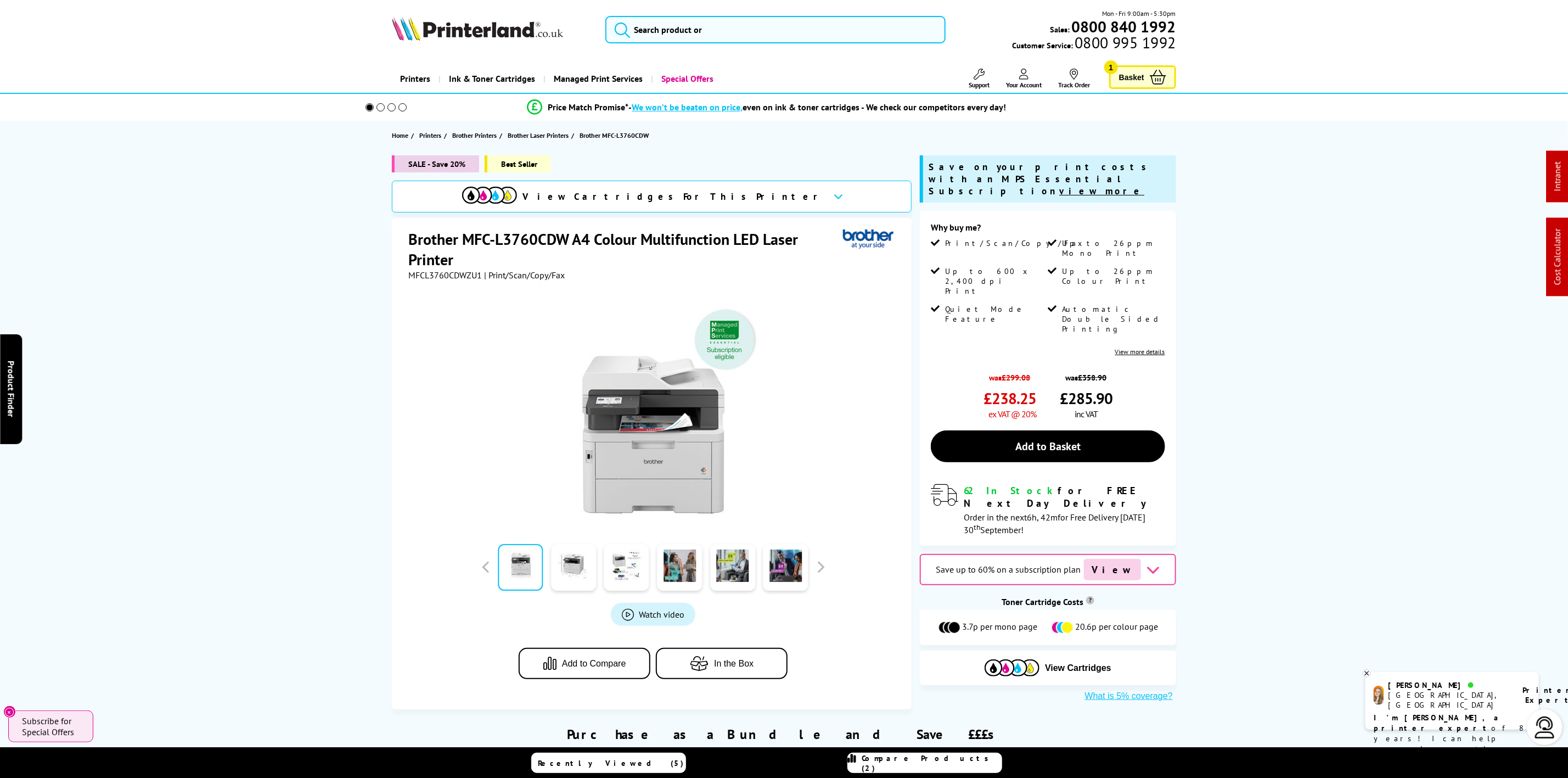
click at [508, 25] on img at bounding box center [477, 28] width 171 height 24
drag, startPoint x: 508, startPoint y: 25, endPoint x: 56, endPoint y: 71, distance: 454.3
click at [459, 39] on img at bounding box center [477, 28] width 171 height 24
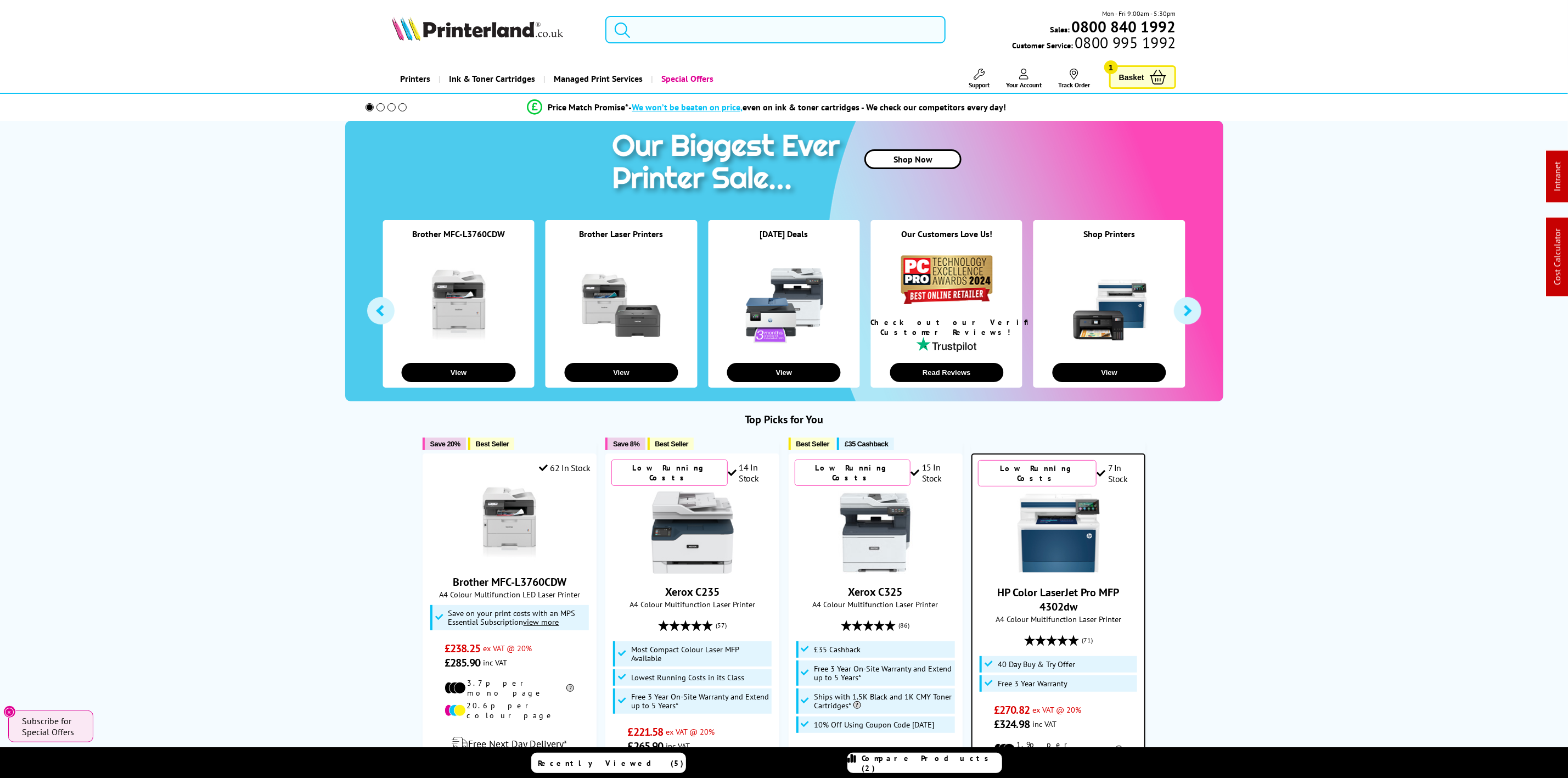
click at [703, 39] on input "search" at bounding box center [775, 29] width 340 height 27
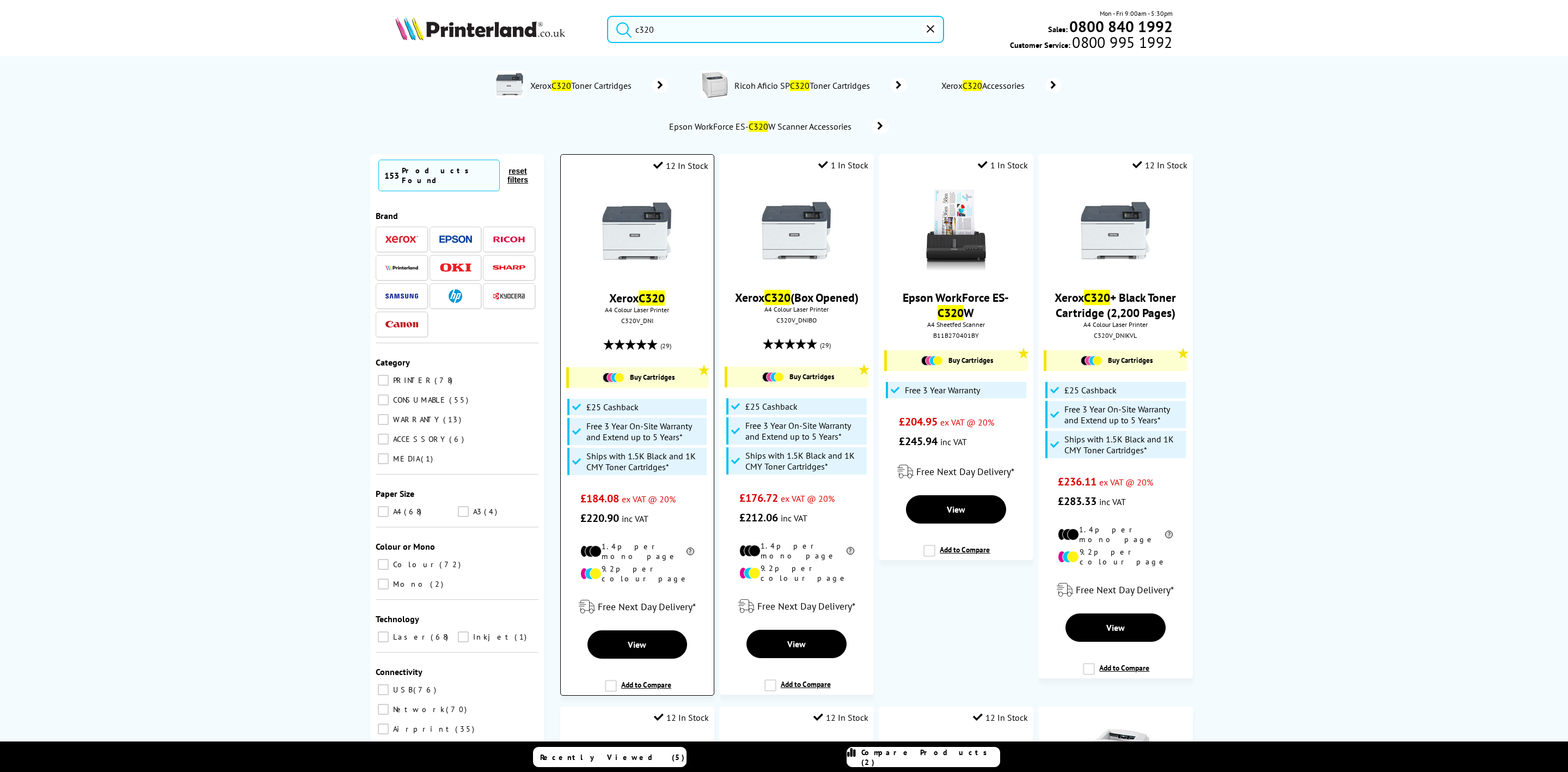
type input "c320"
click at [644, 239] on img at bounding box center [637, 231] width 82 height 82
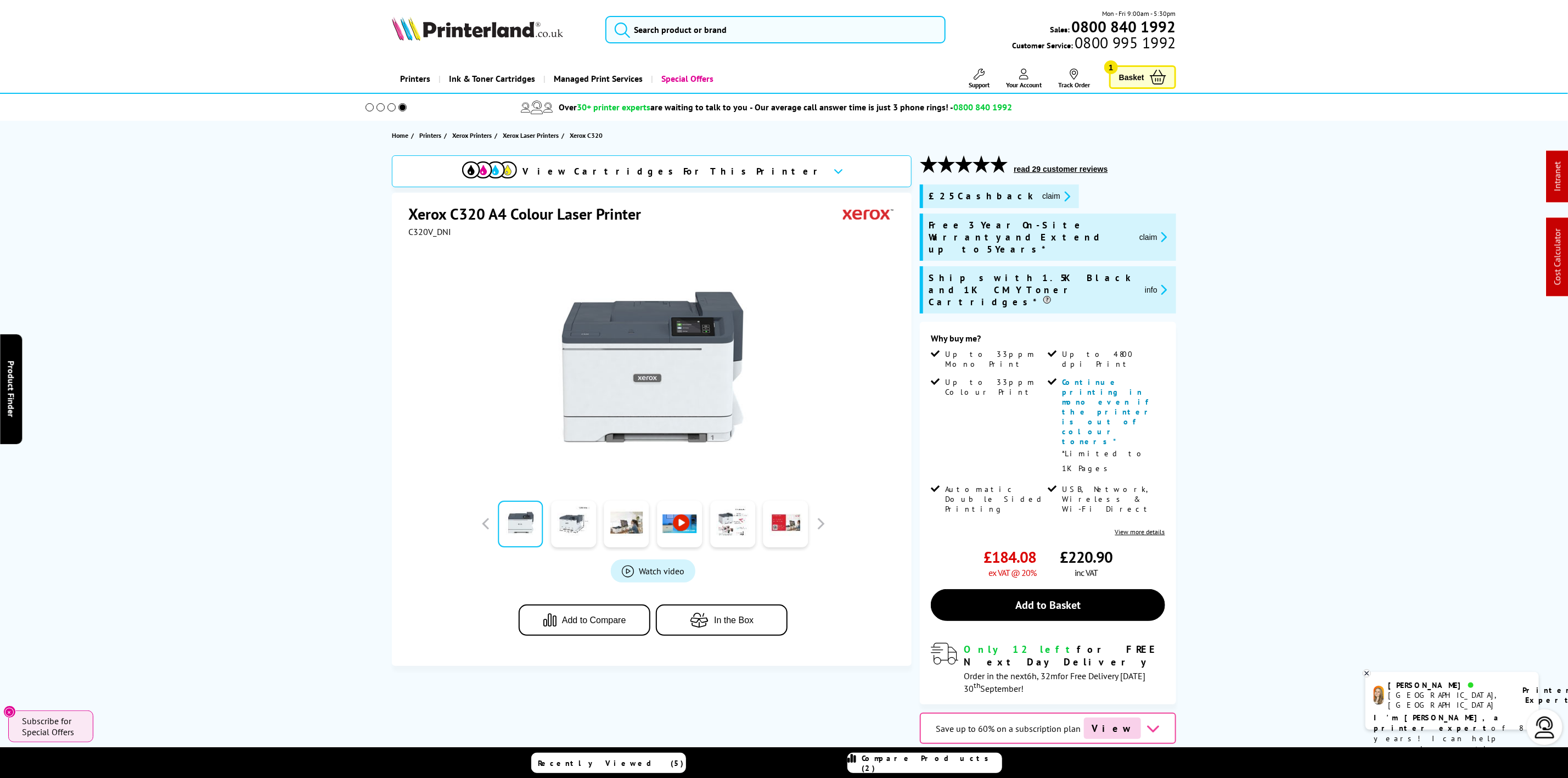
click at [427, 231] on span "C320V_DNI" at bounding box center [430, 232] width 43 height 11
click at [425, 231] on span "C320V_DNI" at bounding box center [430, 232] width 43 height 11
click at [422, 239] on div at bounding box center [653, 361] width 490 height 248
click at [422, 236] on span "C320V_DNI" at bounding box center [430, 232] width 43 height 11
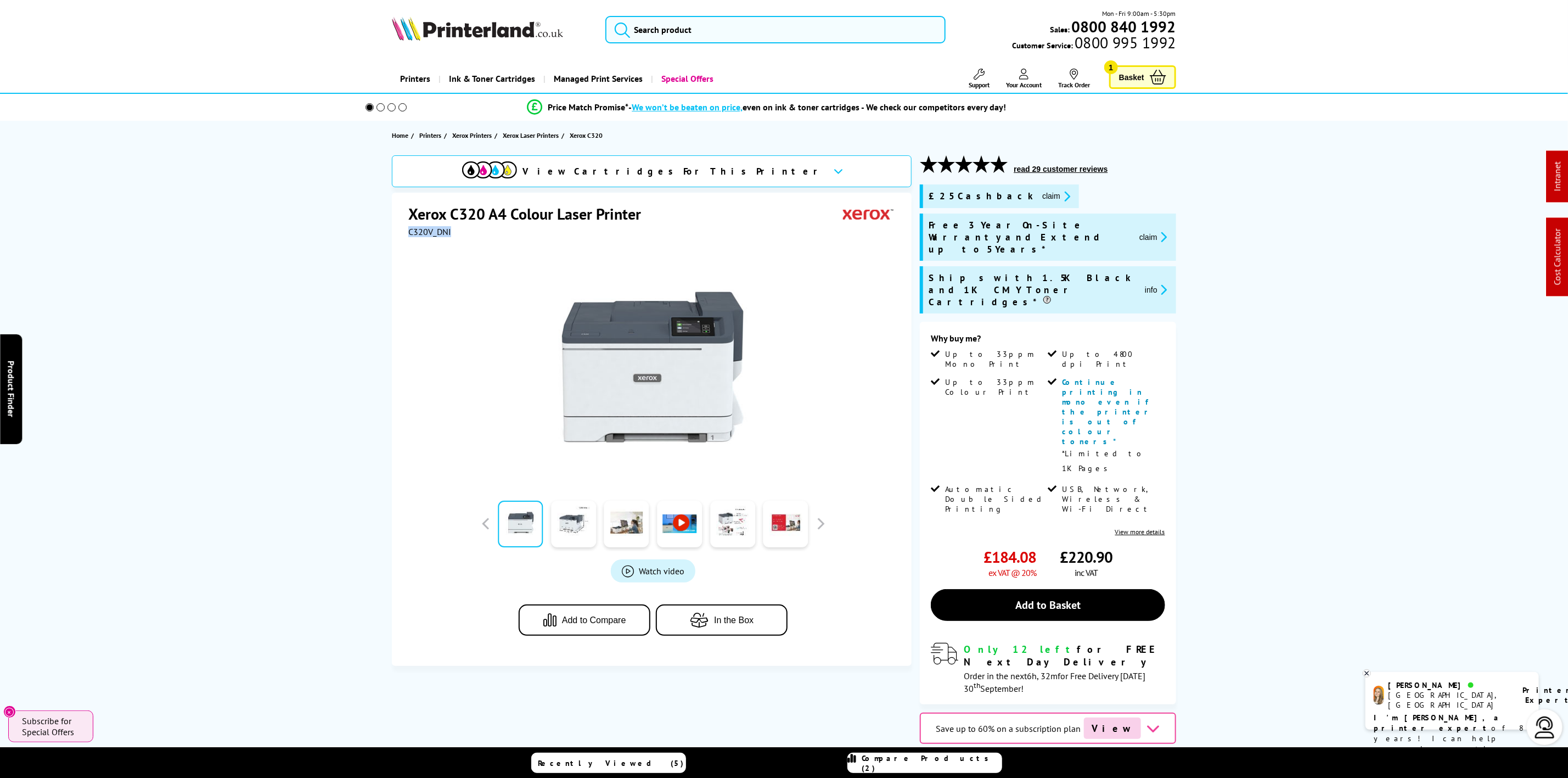
click at [422, 236] on span "C320V_DNI" at bounding box center [430, 232] width 43 height 11
copy span "C320V_DNI"
click at [497, 30] on img at bounding box center [477, 28] width 171 height 24
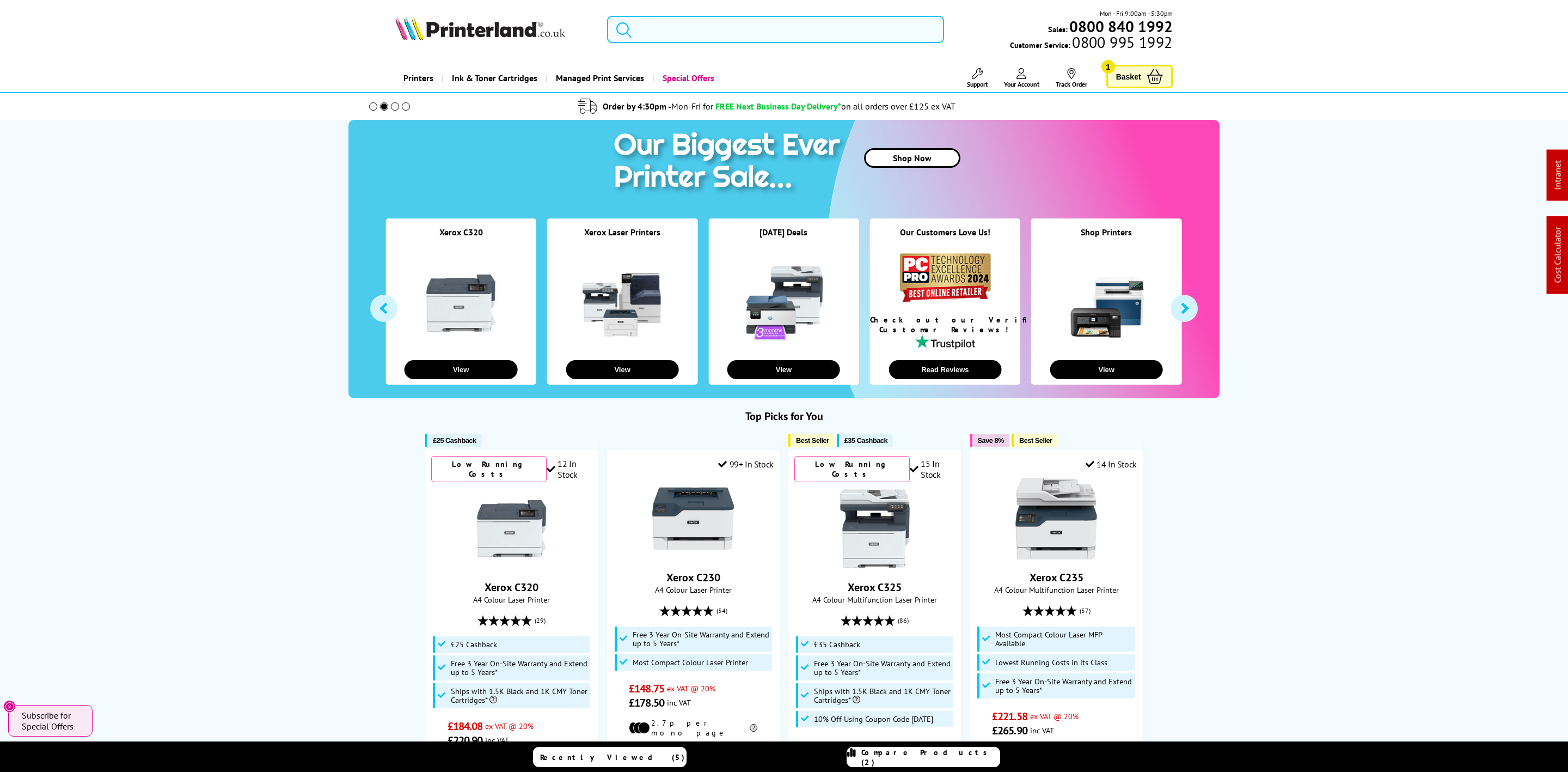
click at [688, 29] on input "search" at bounding box center [776, 29] width 337 height 27
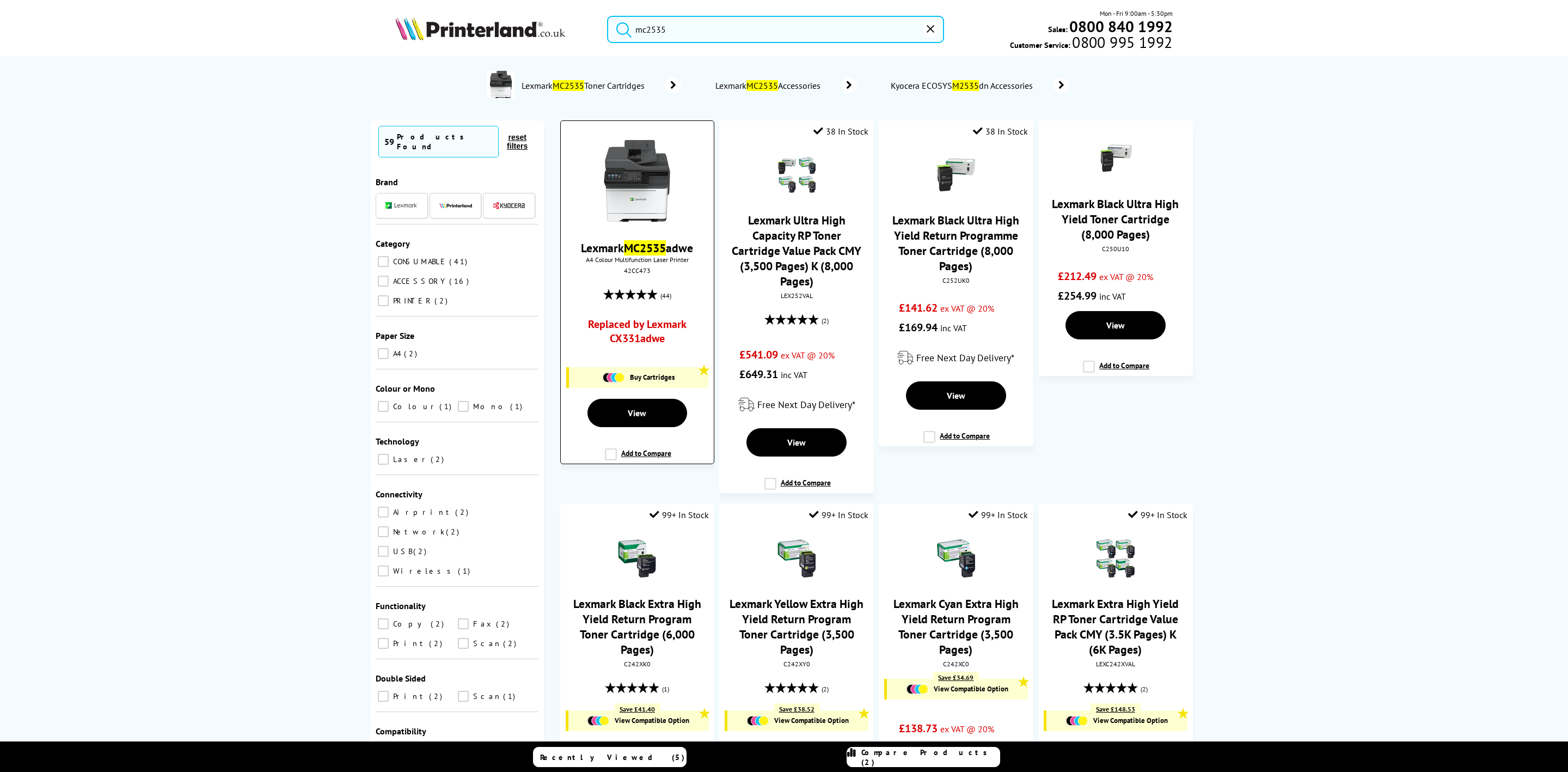
type input "mc2535"
click at [612, 193] on img at bounding box center [637, 181] width 82 height 82
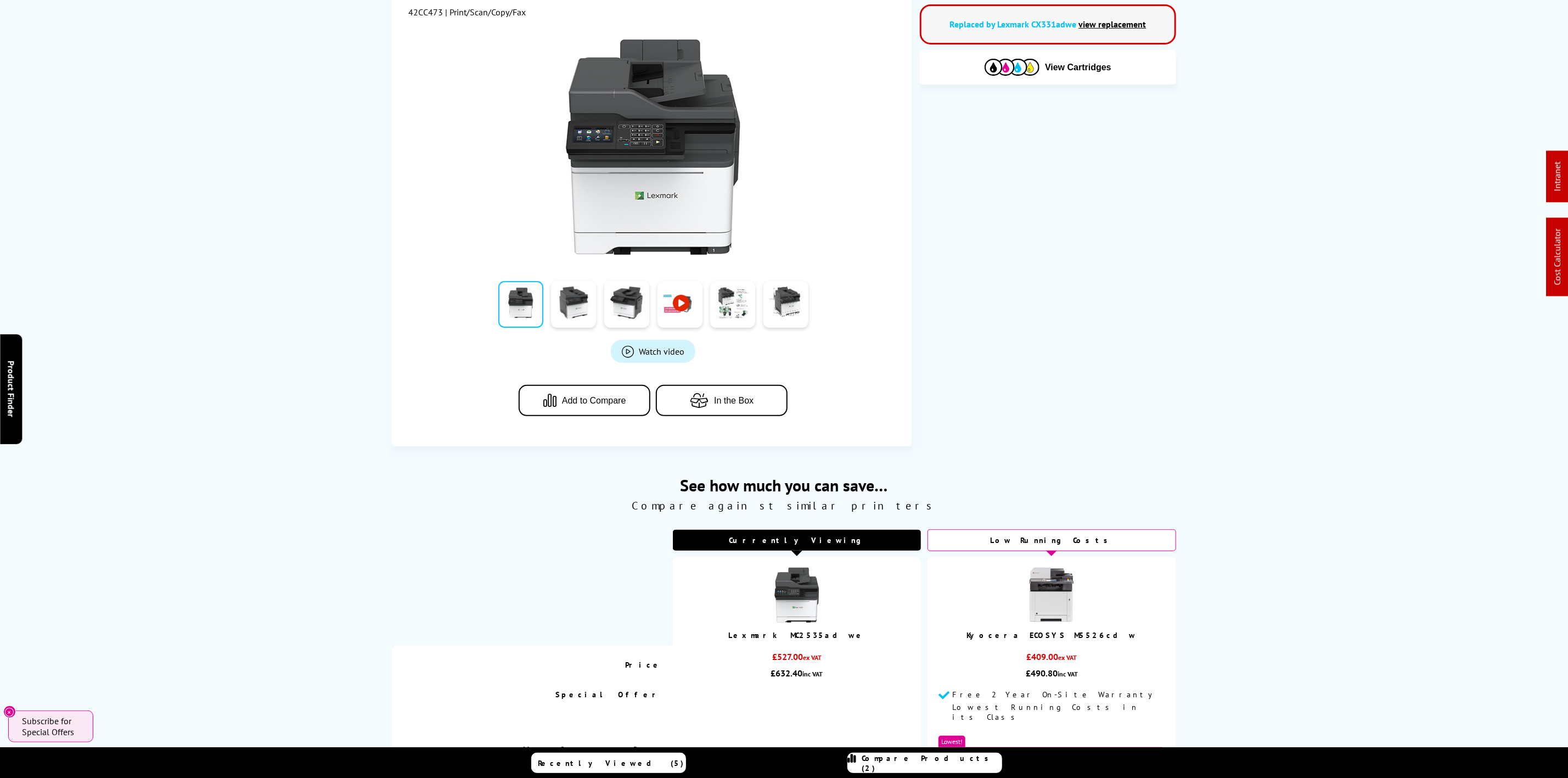
scroll to position [494, 0]
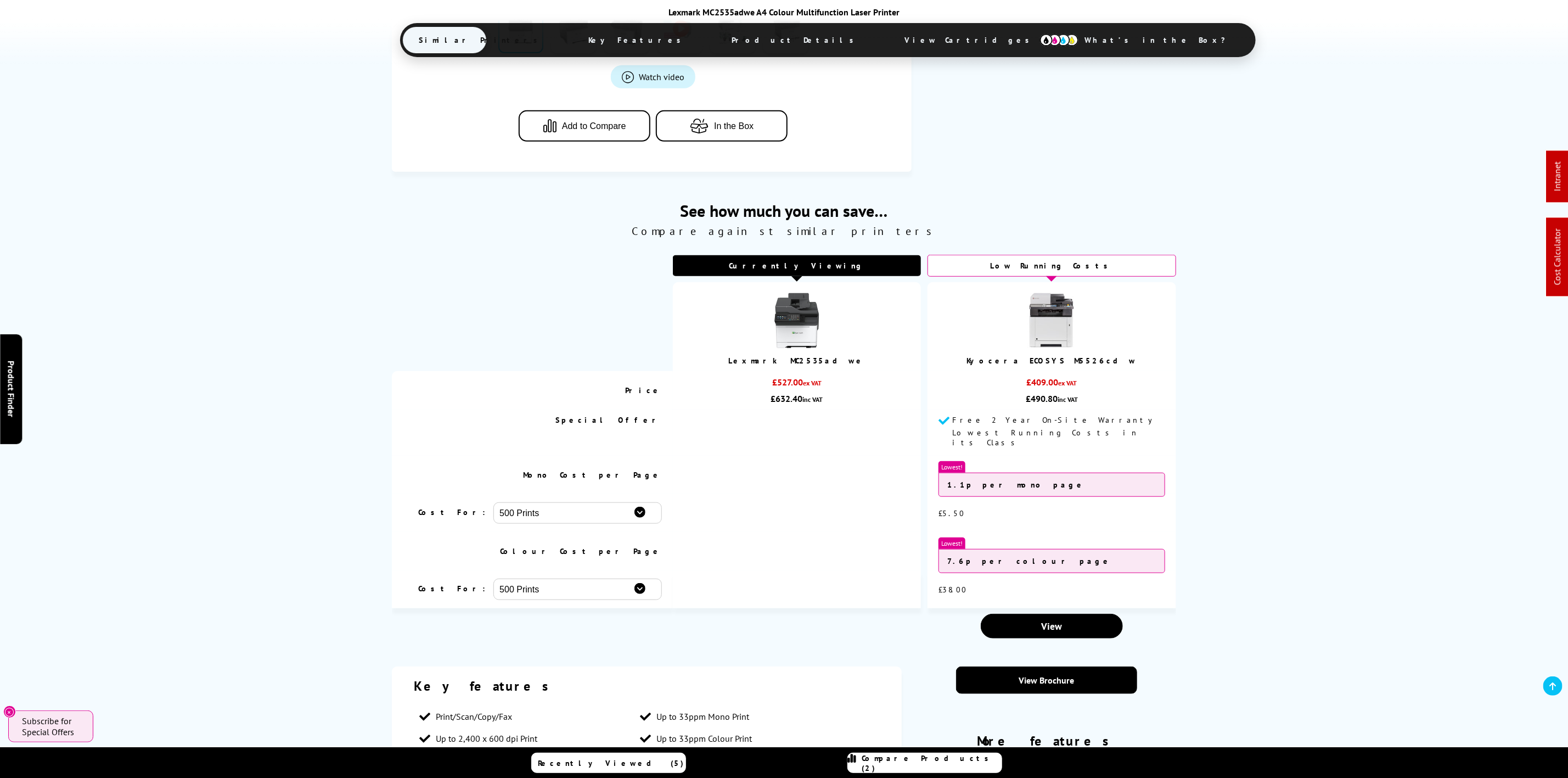
click at [888, 41] on span "View Cartridges" at bounding box center [972, 40] width 168 height 29
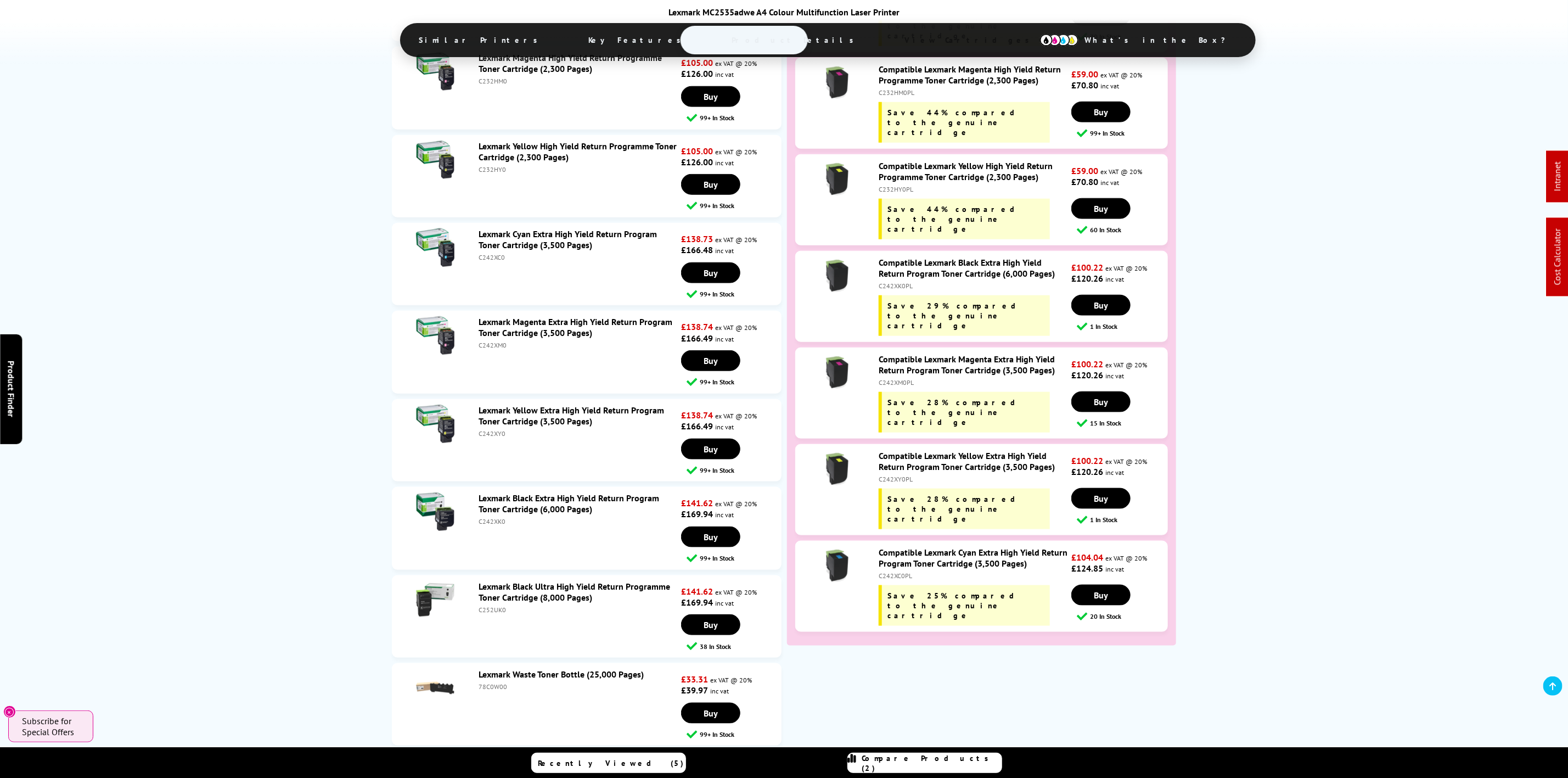
scroll to position [4147, 0]
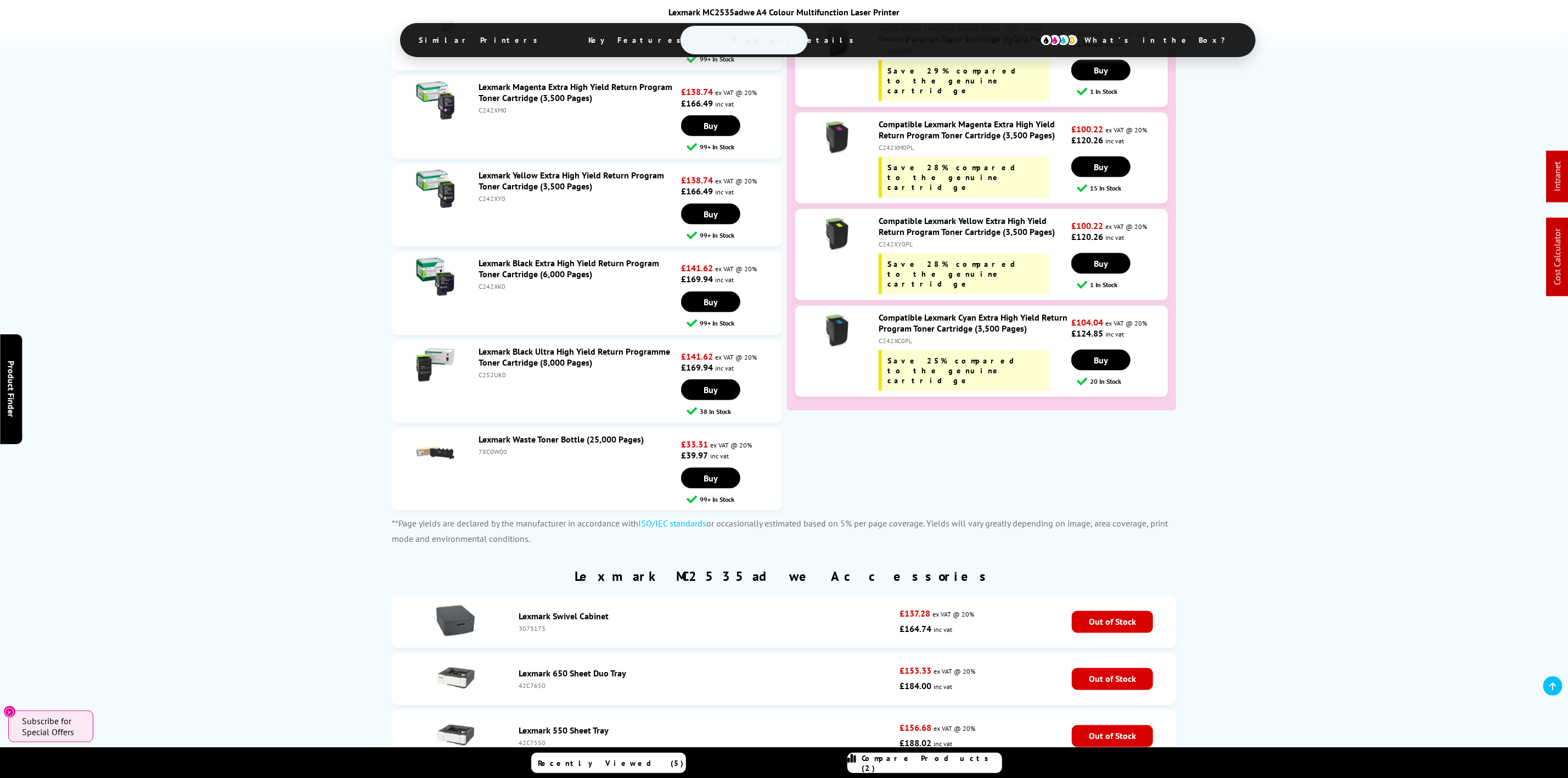
click at [519, 445] on link "Lexmark Waste Toner Bottle (25,000 Pages)" at bounding box center [561, 439] width 165 height 11
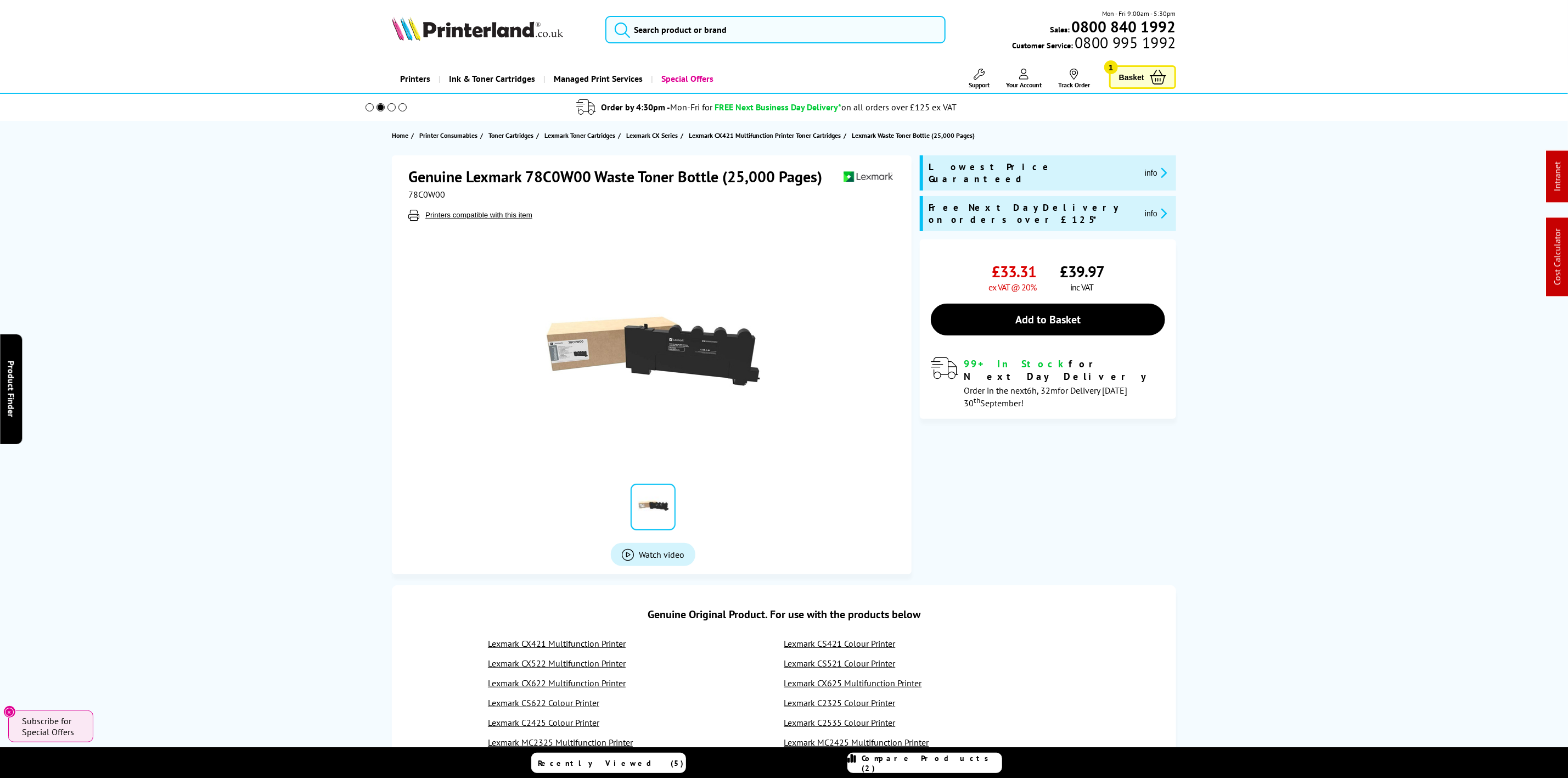
click at [472, 34] on img at bounding box center [477, 28] width 171 height 24
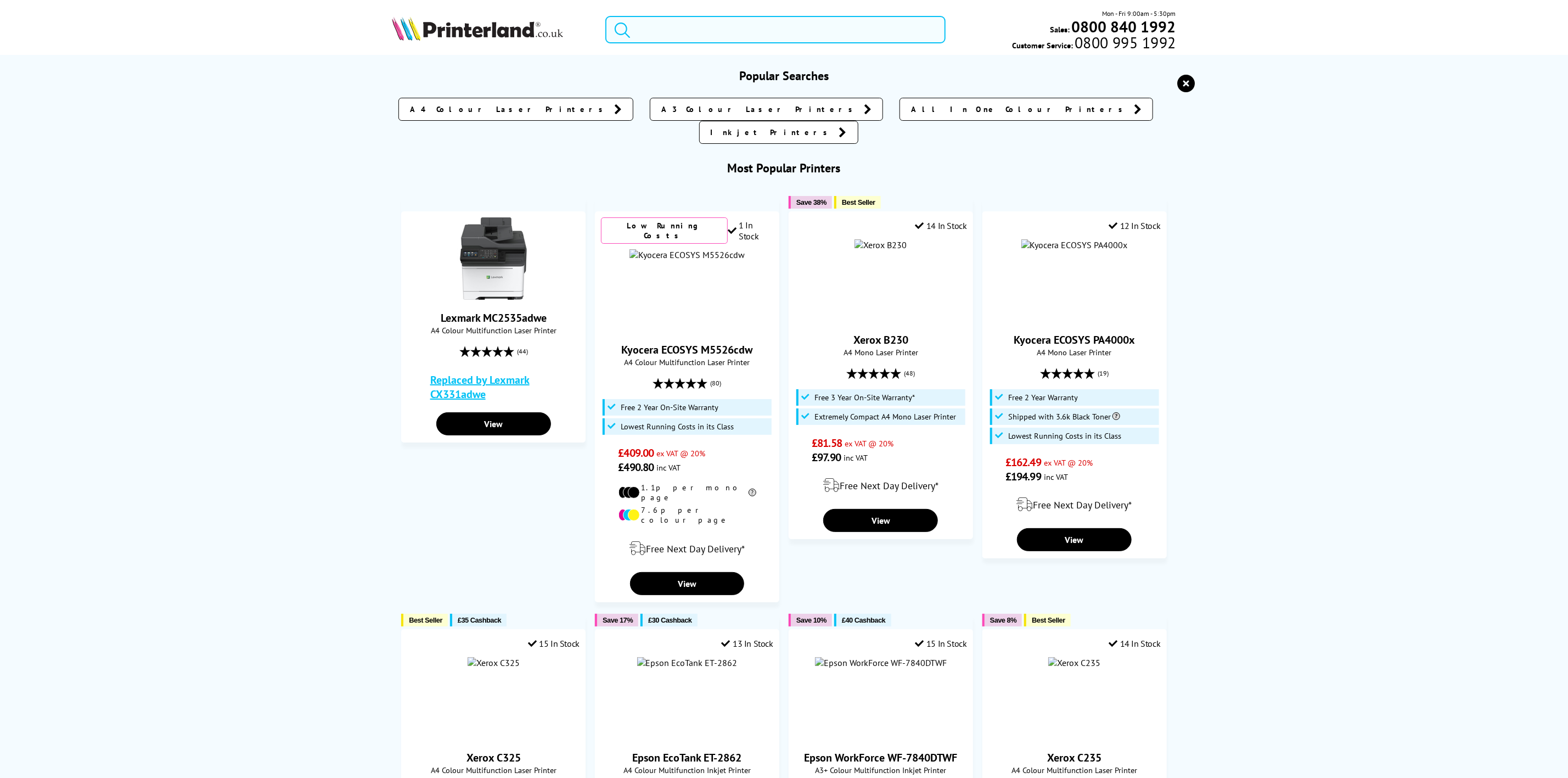
click at [680, 28] on input "search" at bounding box center [775, 29] width 340 height 27
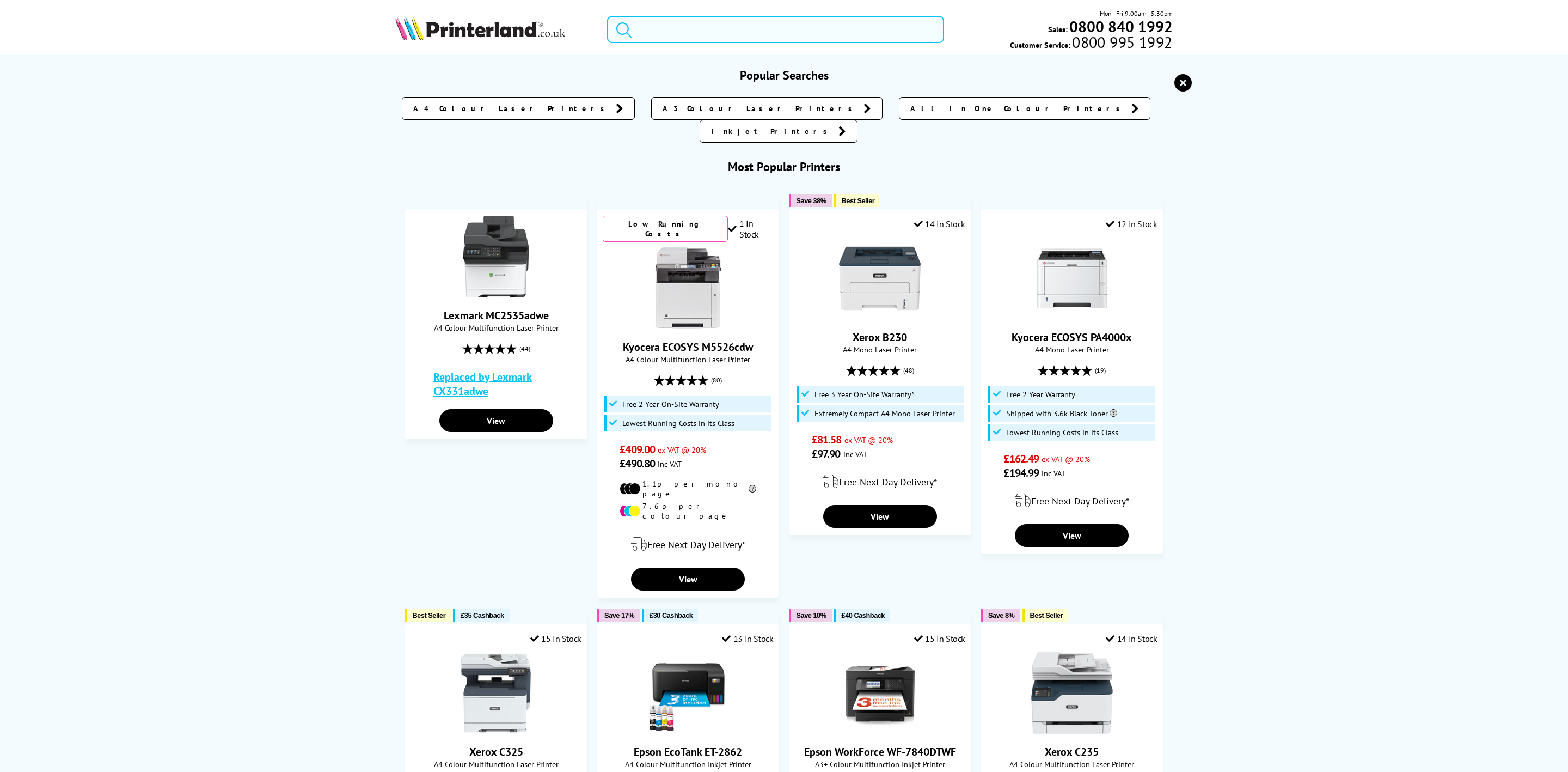
click at [679, 33] on input "search" at bounding box center [776, 29] width 337 height 27
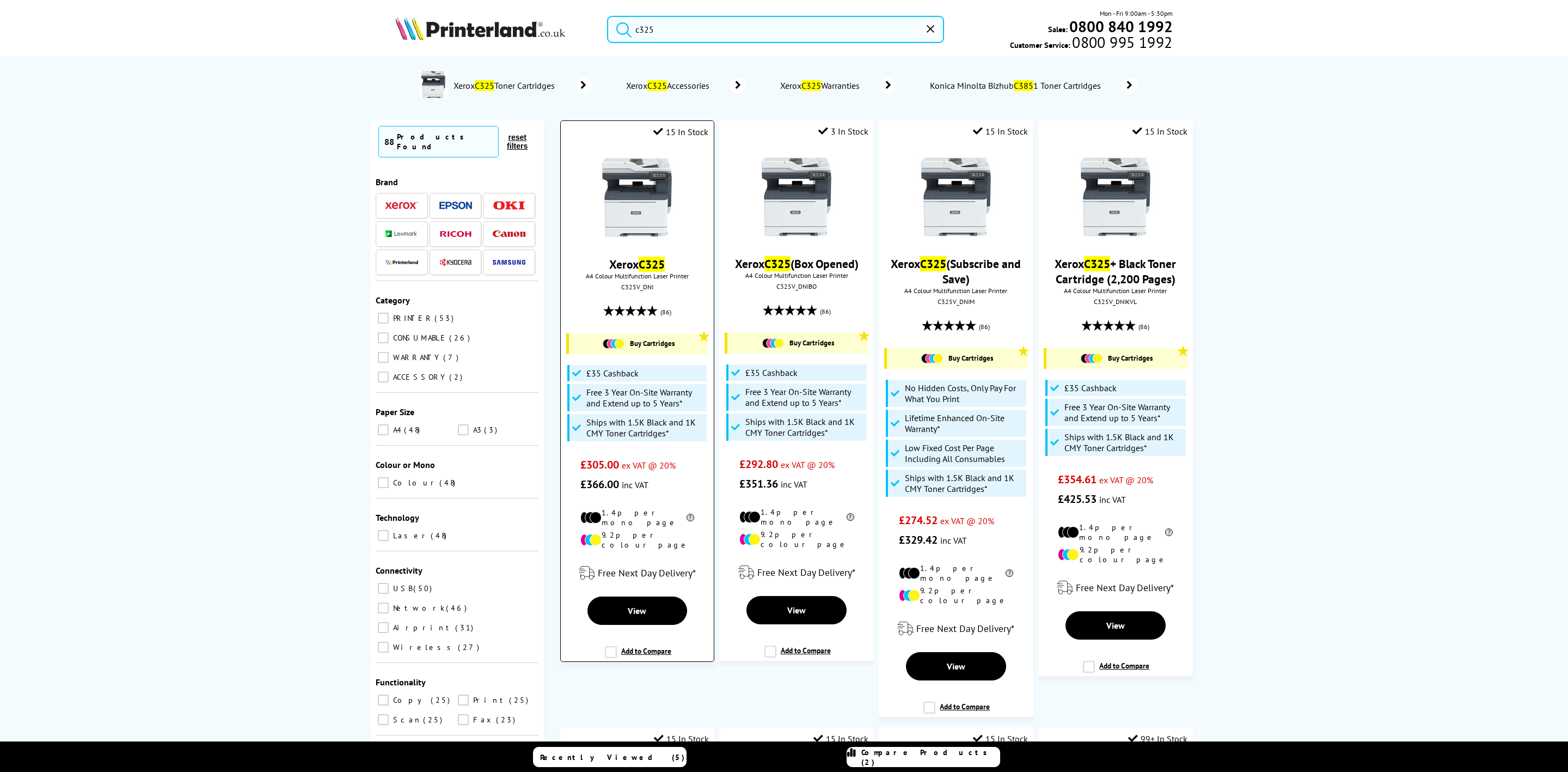
type input "c325"
click at [649, 190] on img at bounding box center [637, 197] width 82 height 82
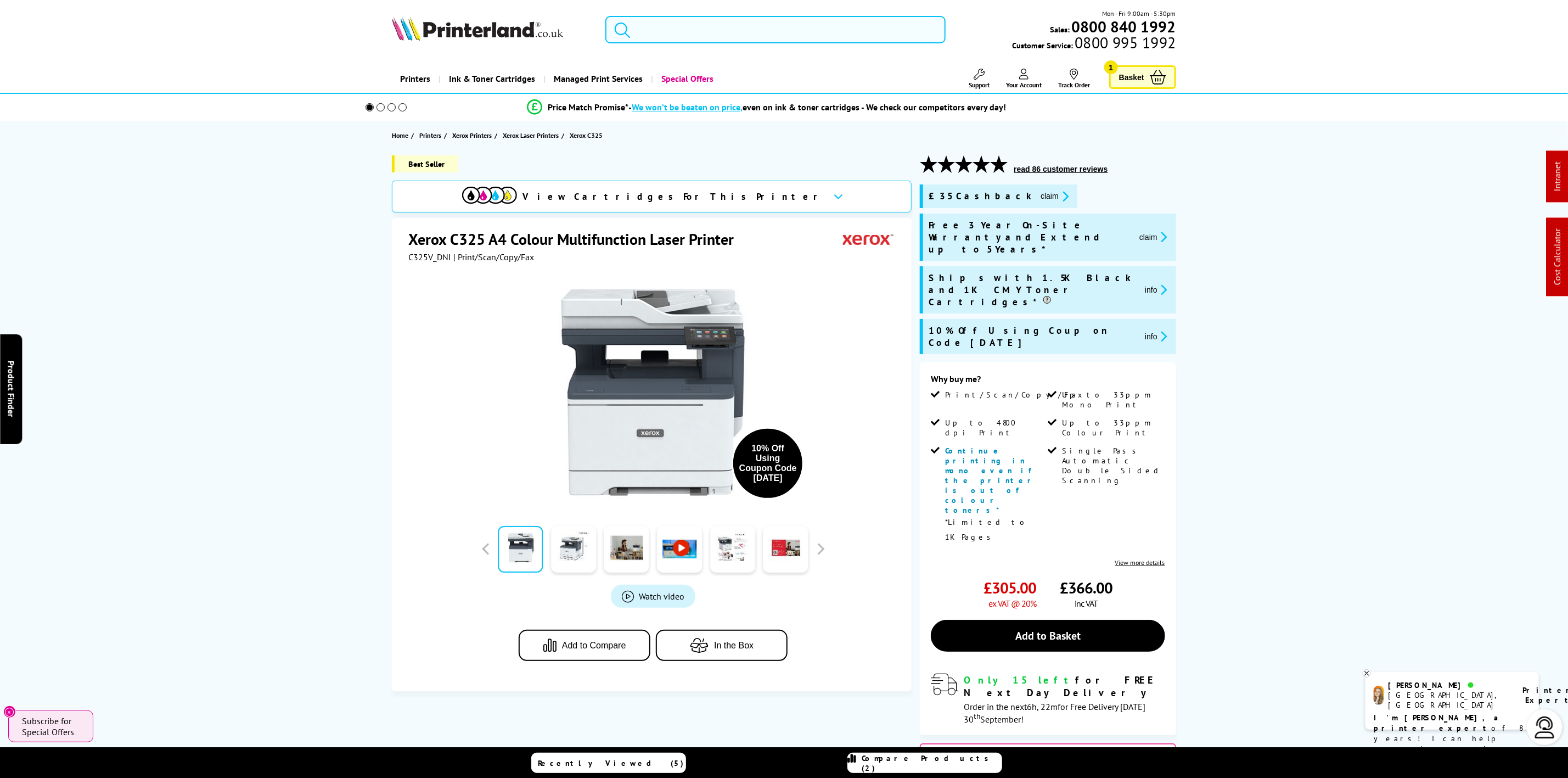
click at [1151, 231] on button "claim" at bounding box center [1153, 237] width 34 height 12
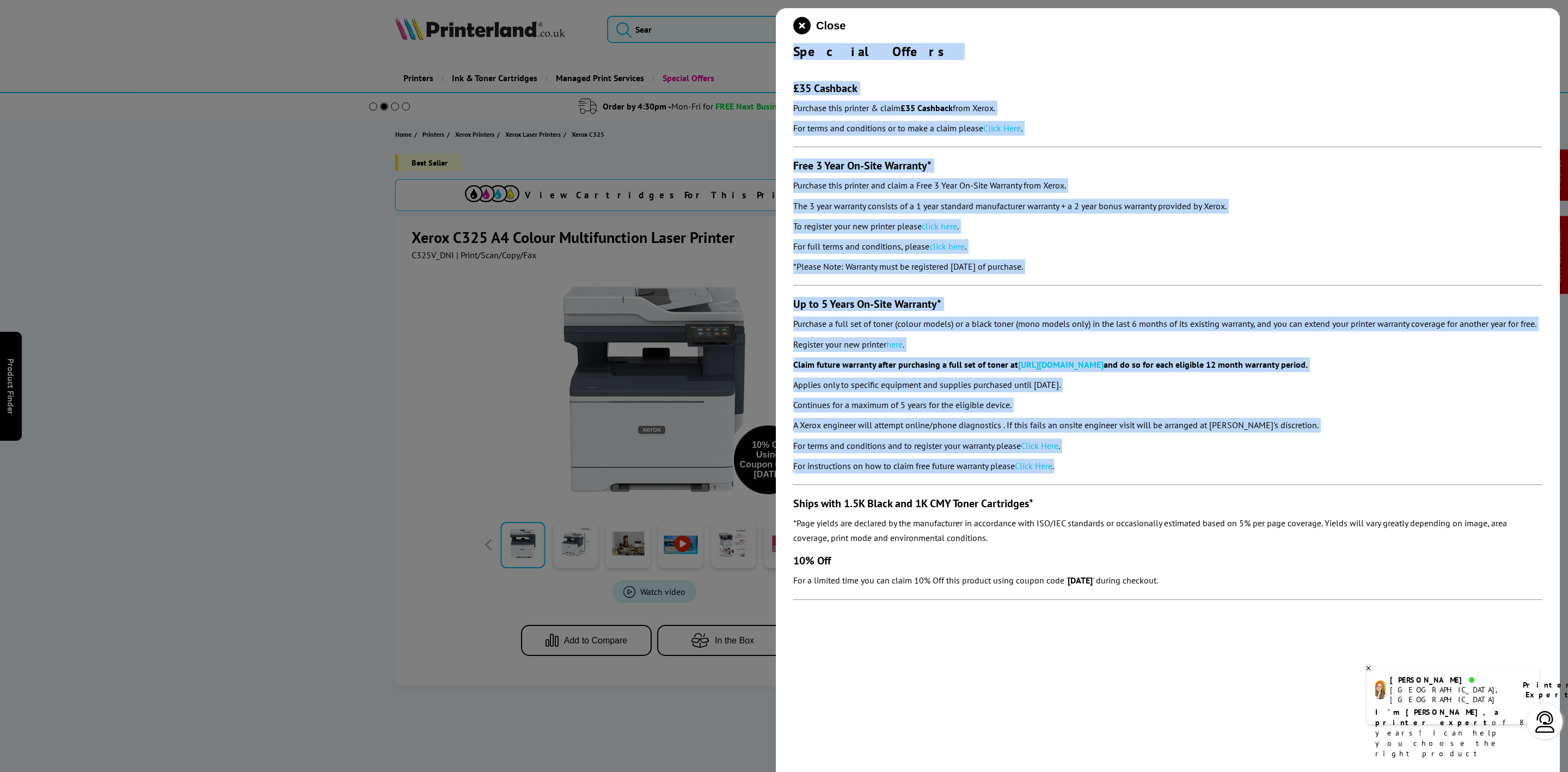
drag, startPoint x: 795, startPoint y: 47, endPoint x: 1059, endPoint y: 471, distance: 499.5
click at [1095, 482] on div "Close Special Offers £35 Cashback Purchase this printer & claim £35 Cashback fr…" at bounding box center [1168, 394] width 784 height 772
copy div "Special Offers £35 Cashback Purchase this printer & claim £35 Cashback from Xer…"
click at [797, 24] on icon "close modal" at bounding box center [802, 25] width 17 height 17
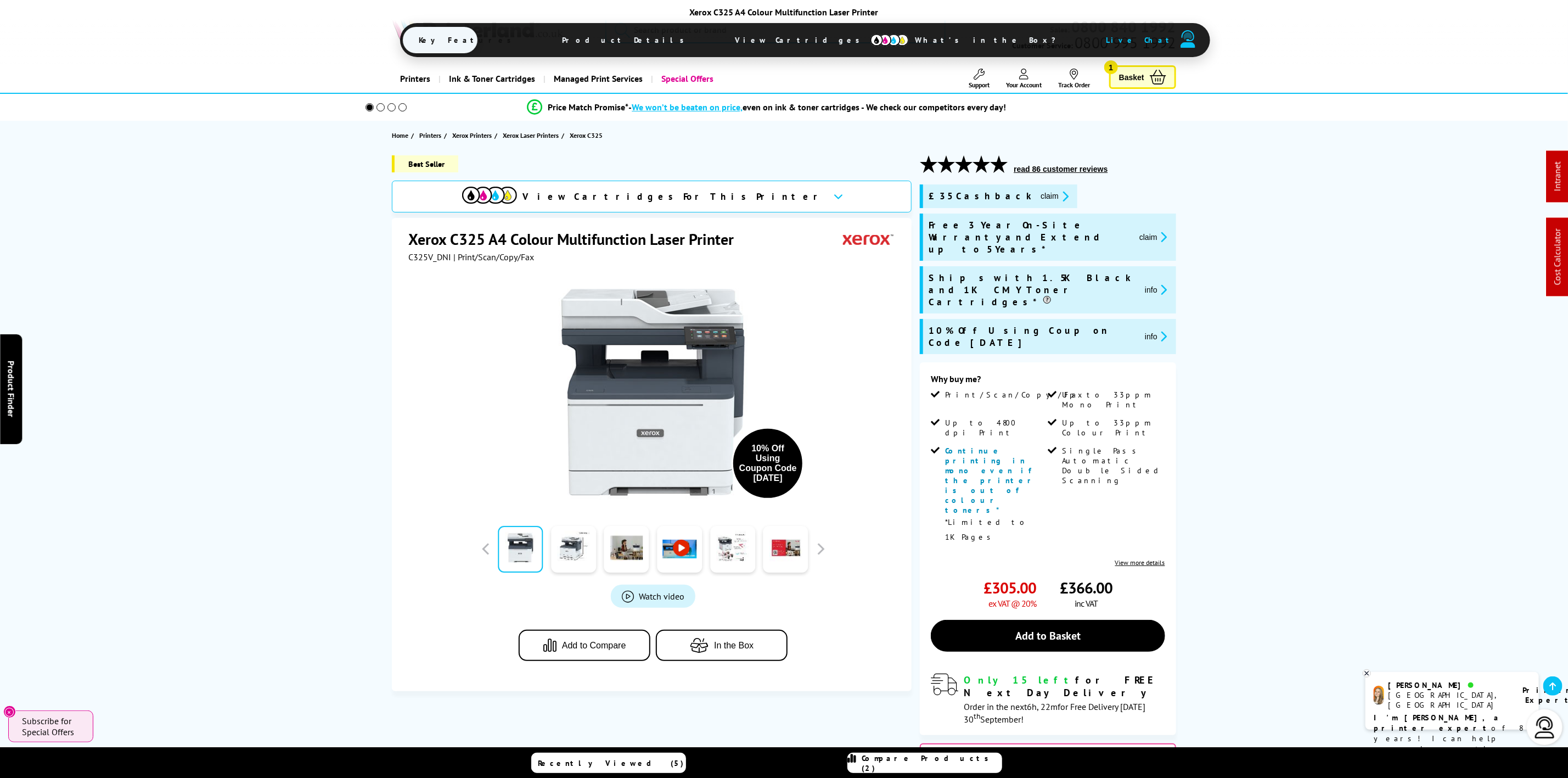
scroll to position [576, 0]
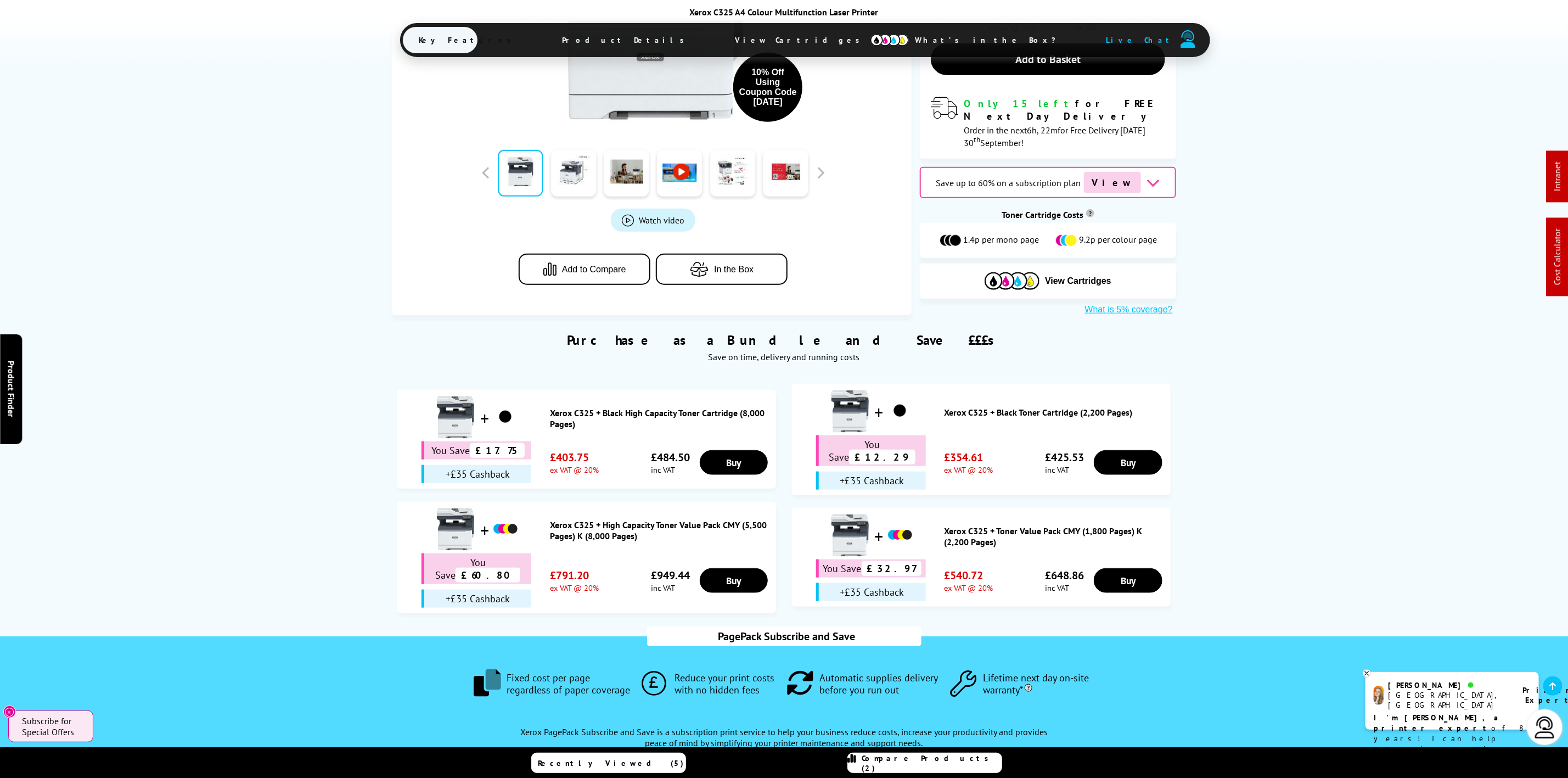
click at [672, 41] on span "Product Details" at bounding box center [626, 40] width 161 height 26
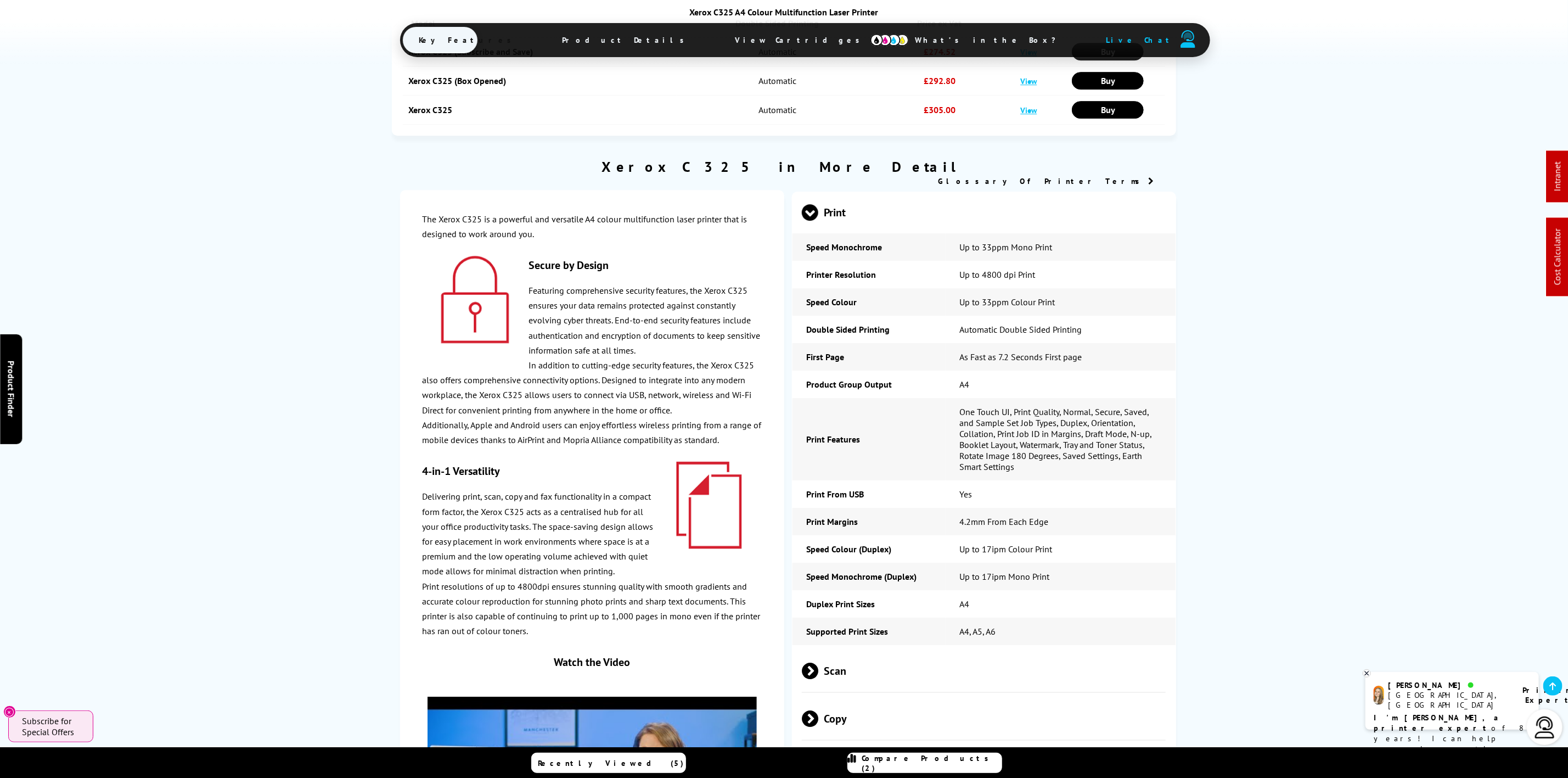
scroll to position [0, 0]
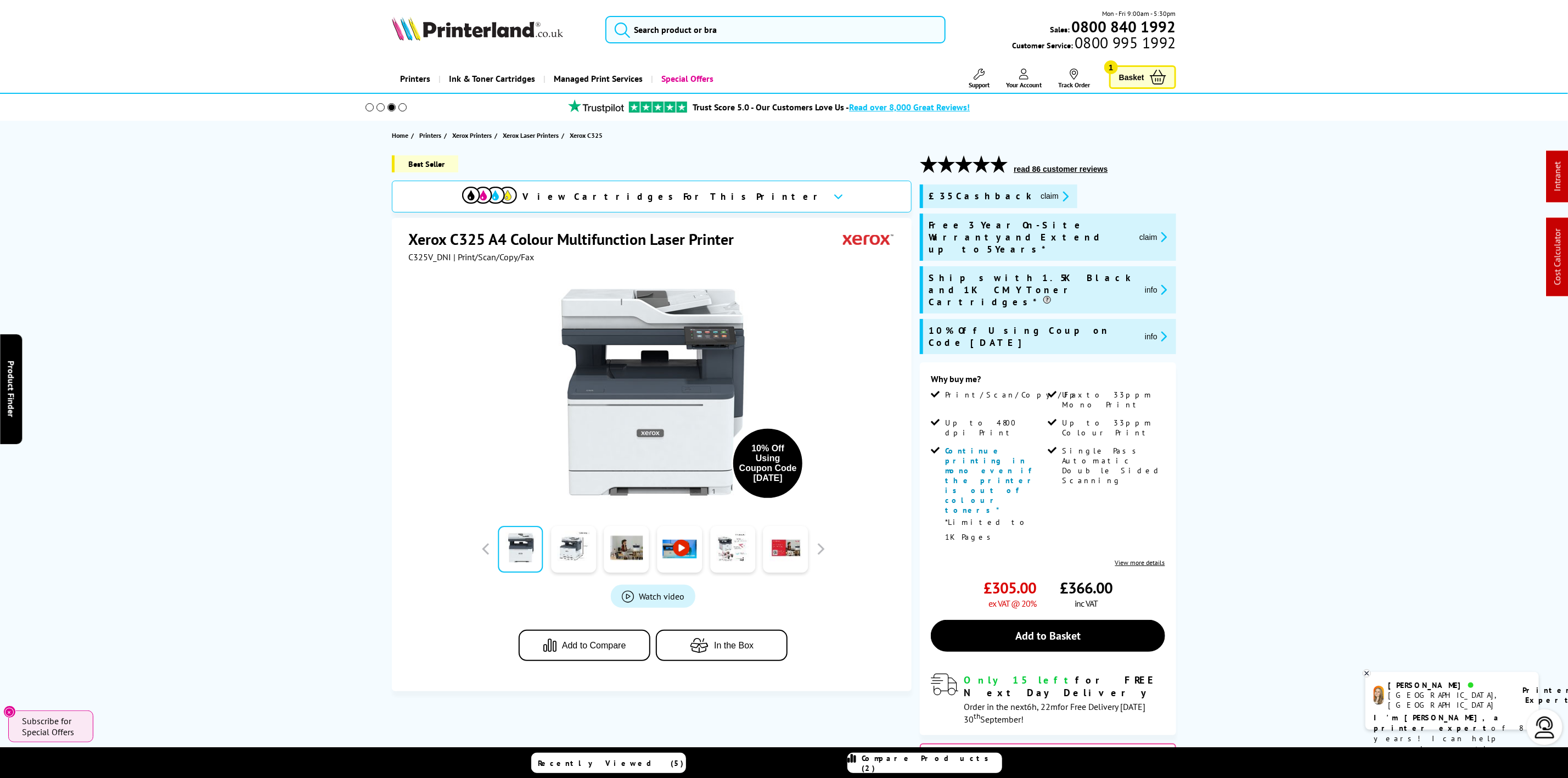
drag, startPoint x: 420, startPoint y: 4, endPoint x: 409, endPoint y: 0, distance: 11.7
click at [418, 4] on header "Mon - Fri 9:00am - 5:30pm Sales: 0800 840 1992 Customer Service: 0800 995 1992" at bounding box center [784, 47] width 1568 height 94
click at [449, 46] on div "Mon - Fri 9:00am - 5:30pm Sales: 0800 840 1992 Customer Service: 0800 995 1992" at bounding box center [785, 32] width 878 height 48
drag, startPoint x: 448, startPoint y: 44, endPoint x: 448, endPoint y: 35, distance: 9.0
click at [448, 42] on div "Mon - Fri 9:00am - 5:30pm Sales: 0800 840 1992 Customer Service: 0800 995 1992" at bounding box center [785, 32] width 878 height 48
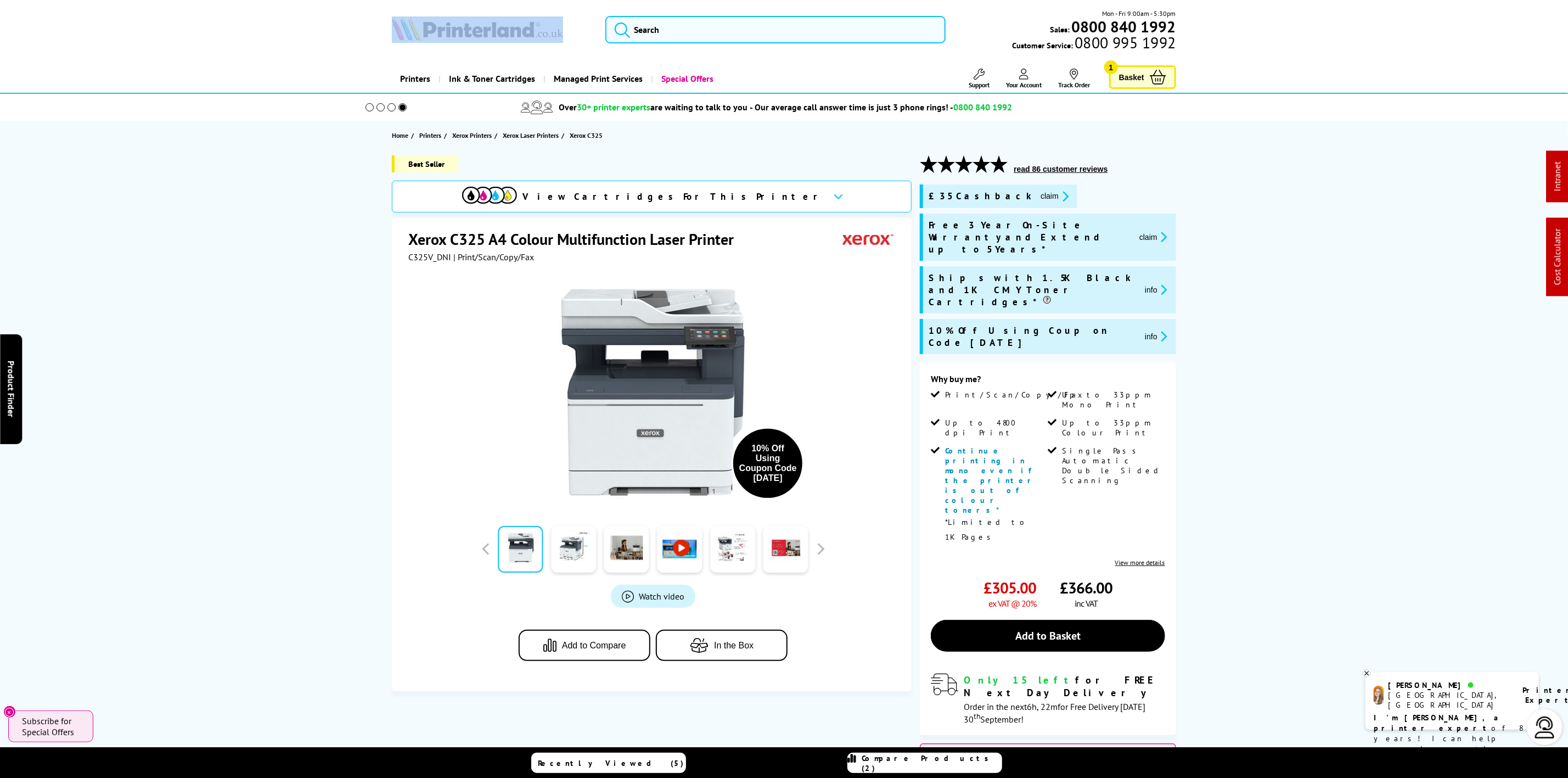
click at [582, 37] on link at bounding box center [492, 29] width 200 height 26
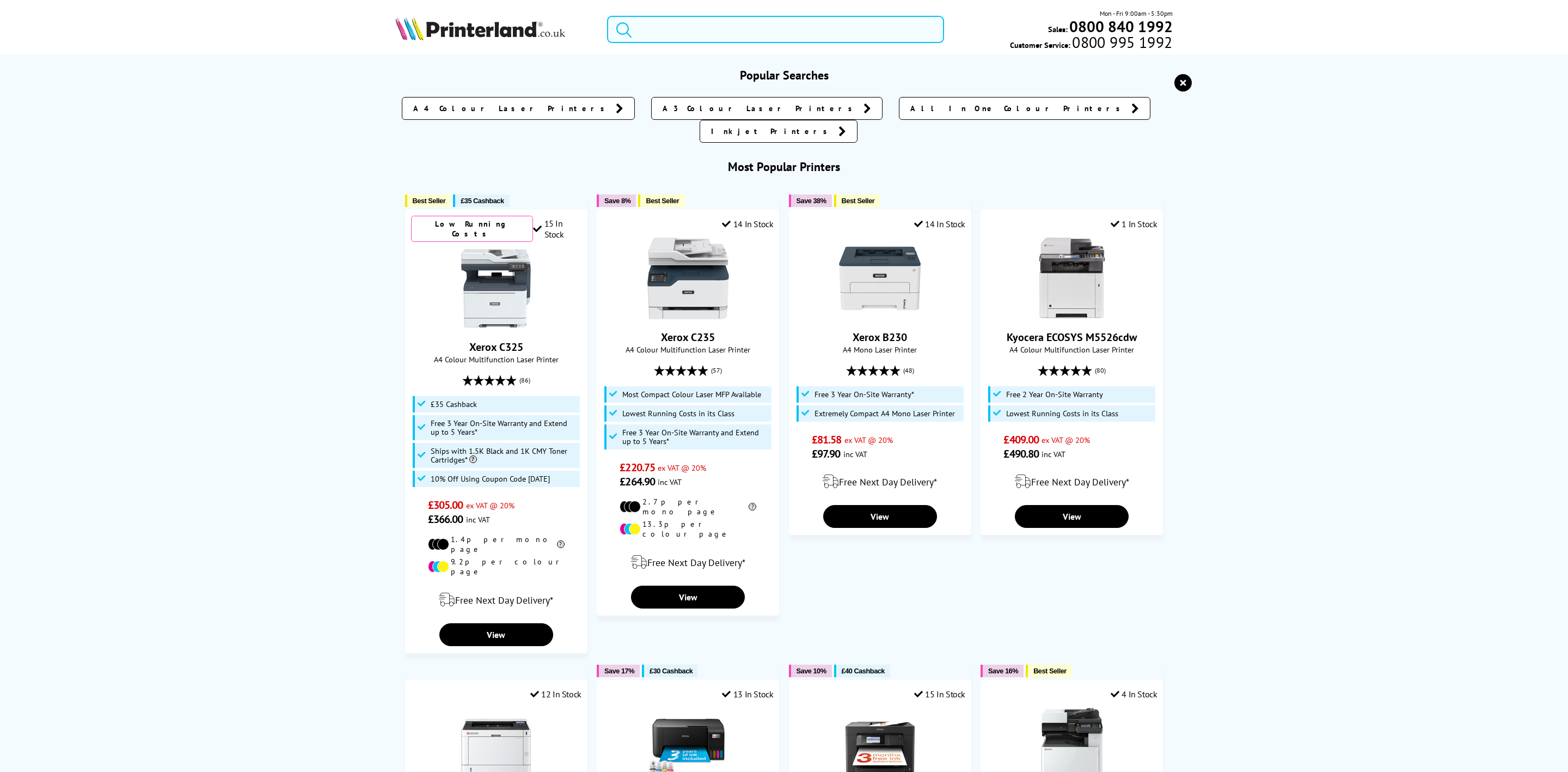
click at [719, 39] on input "search" at bounding box center [776, 29] width 337 height 27
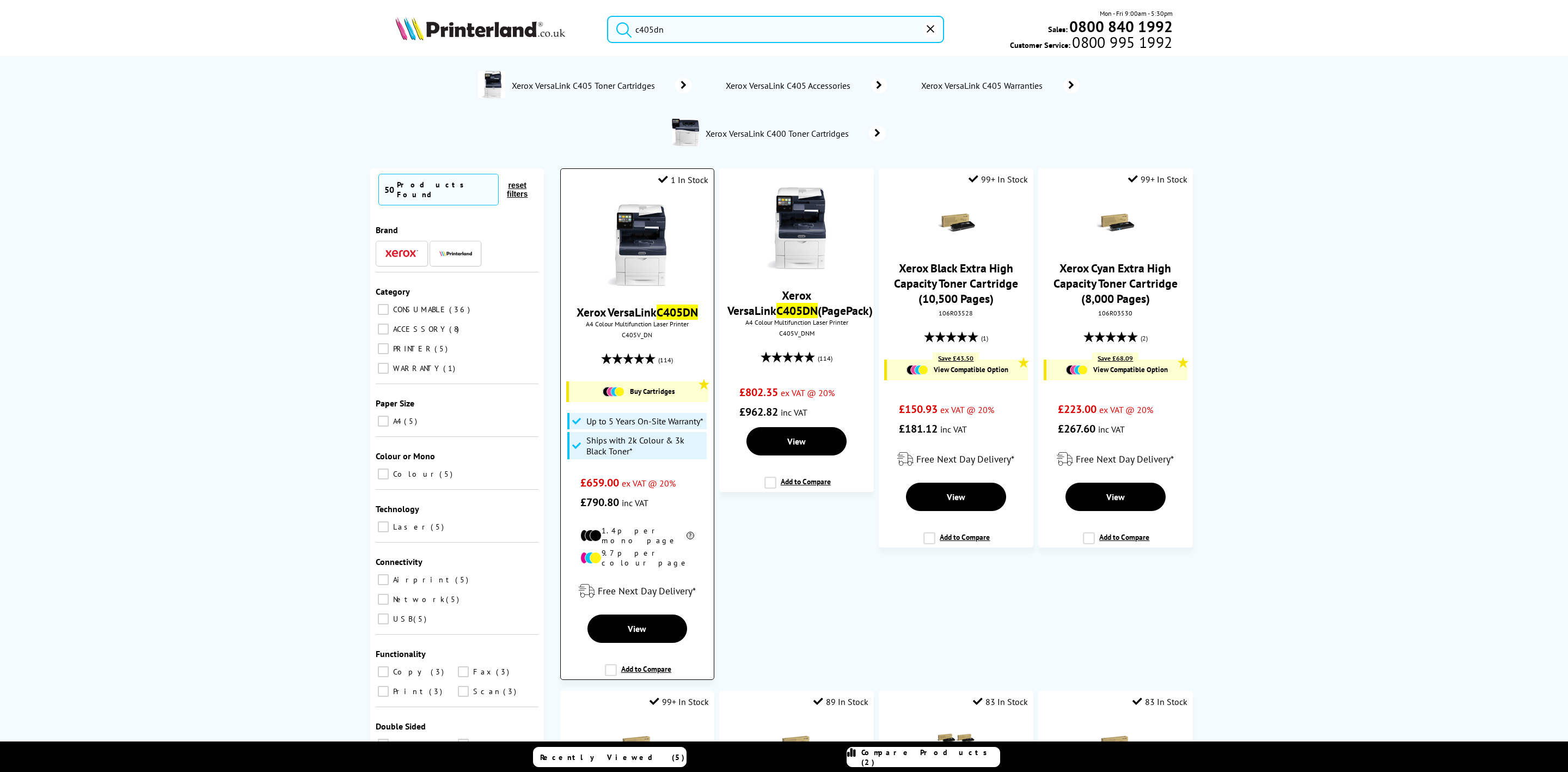
type input "c405dn"
click at [647, 247] on img at bounding box center [637, 245] width 82 height 82
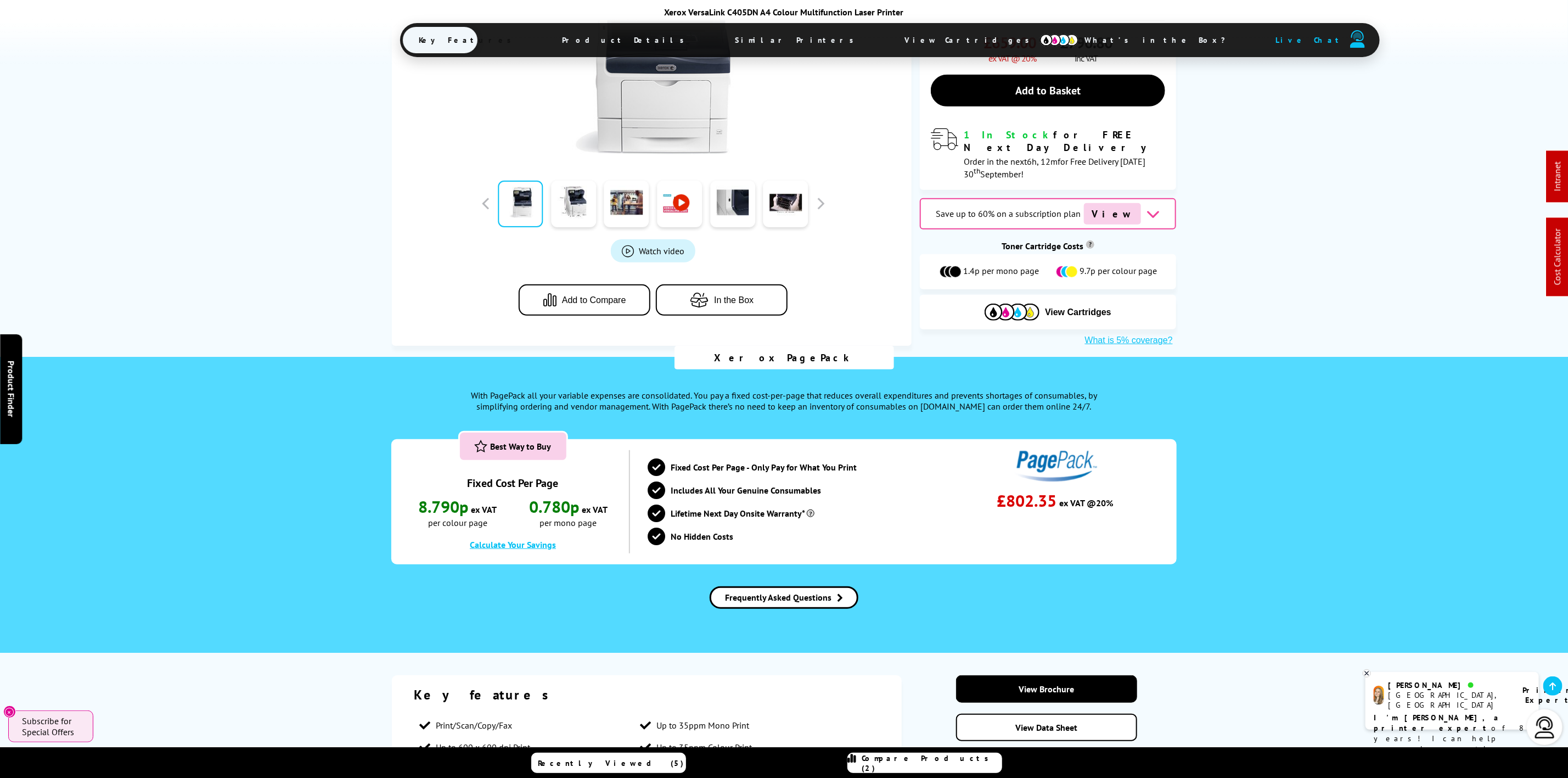
click at [888, 38] on span "View Cartridges" at bounding box center [972, 40] width 168 height 29
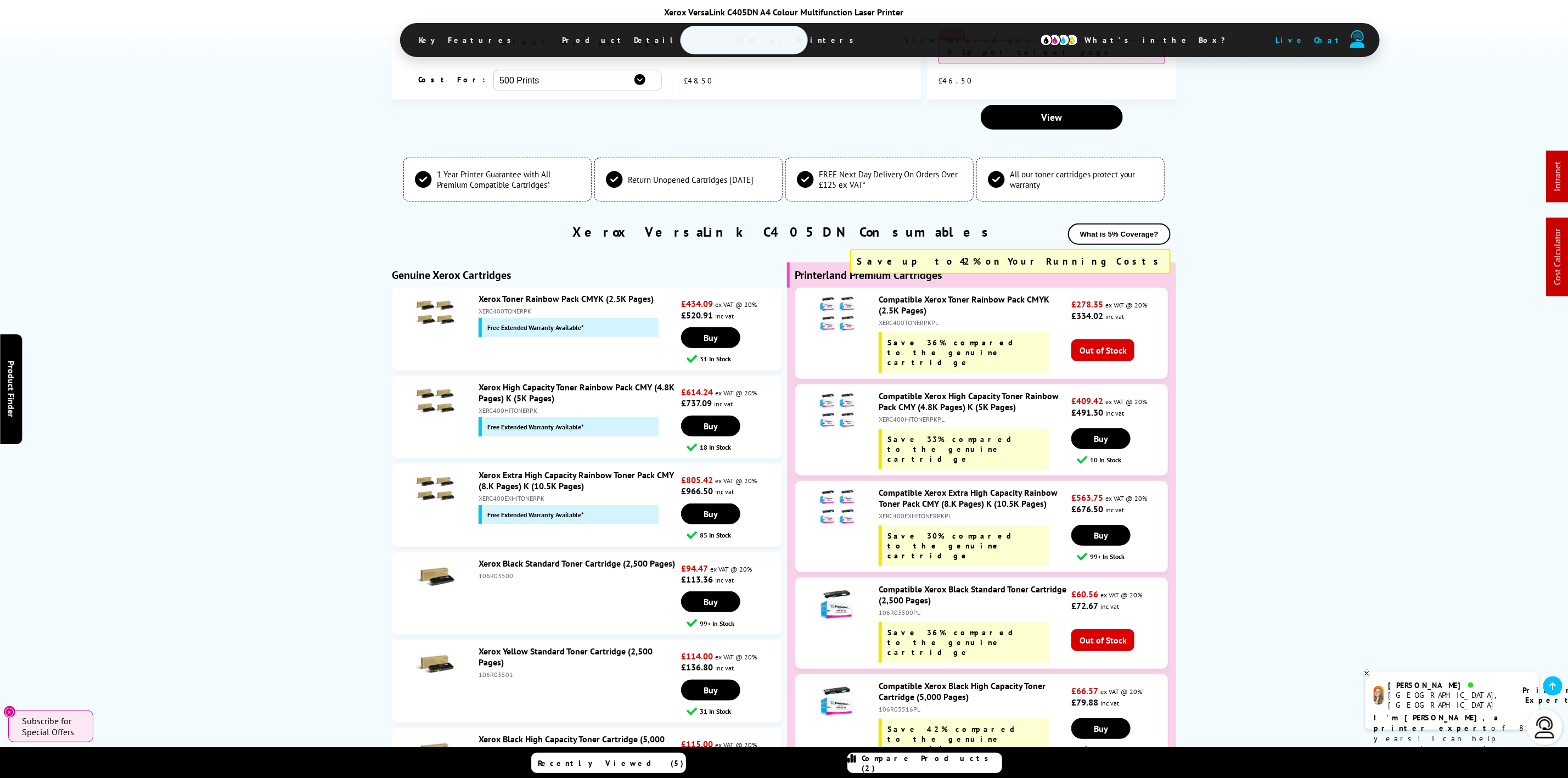
scroll to position [3466, 0]
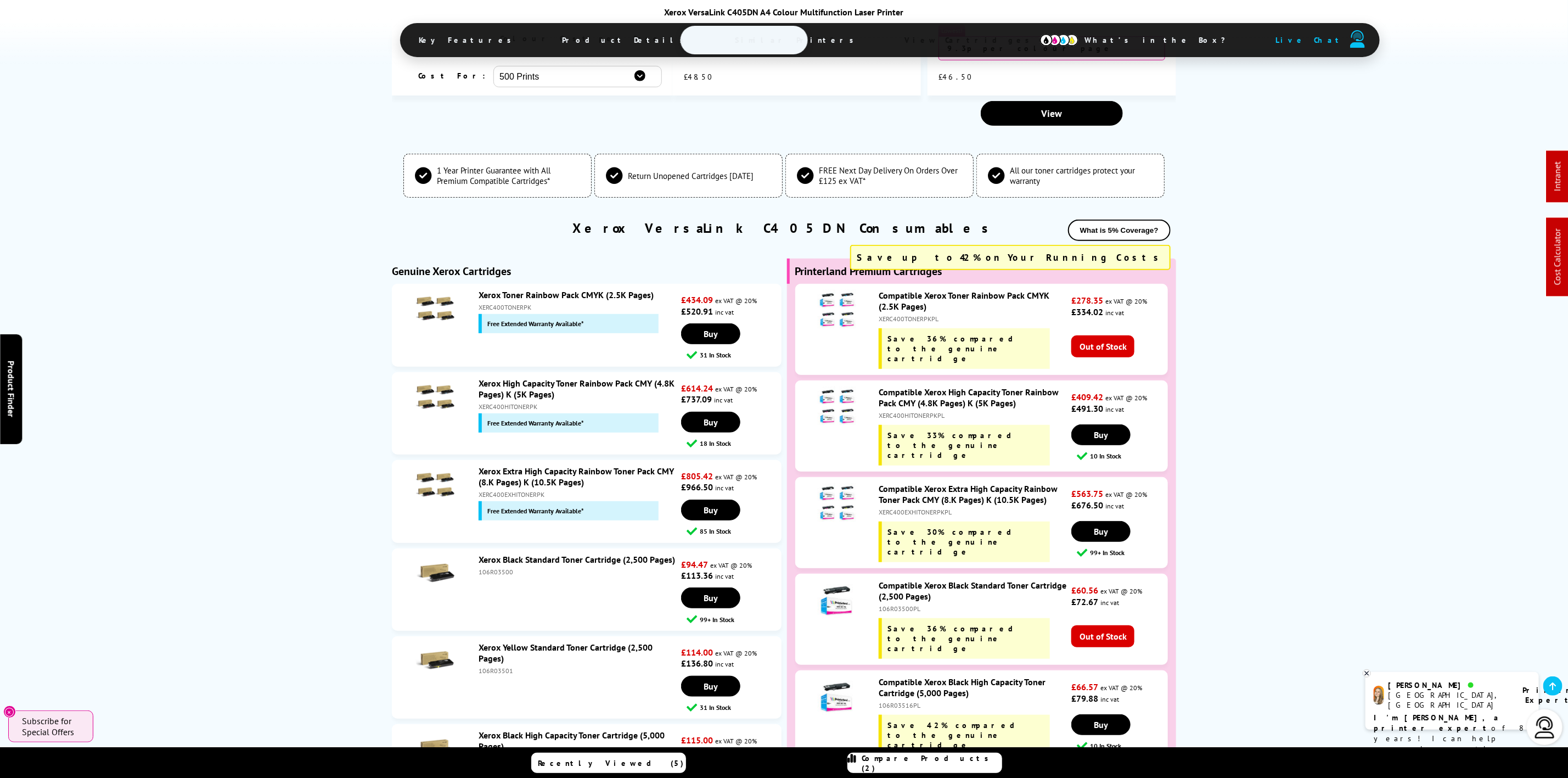
click at [527, 402] on div "XERC400HITONERPK" at bounding box center [578, 406] width 200 height 8
copy div "XERC400HITONERPK"
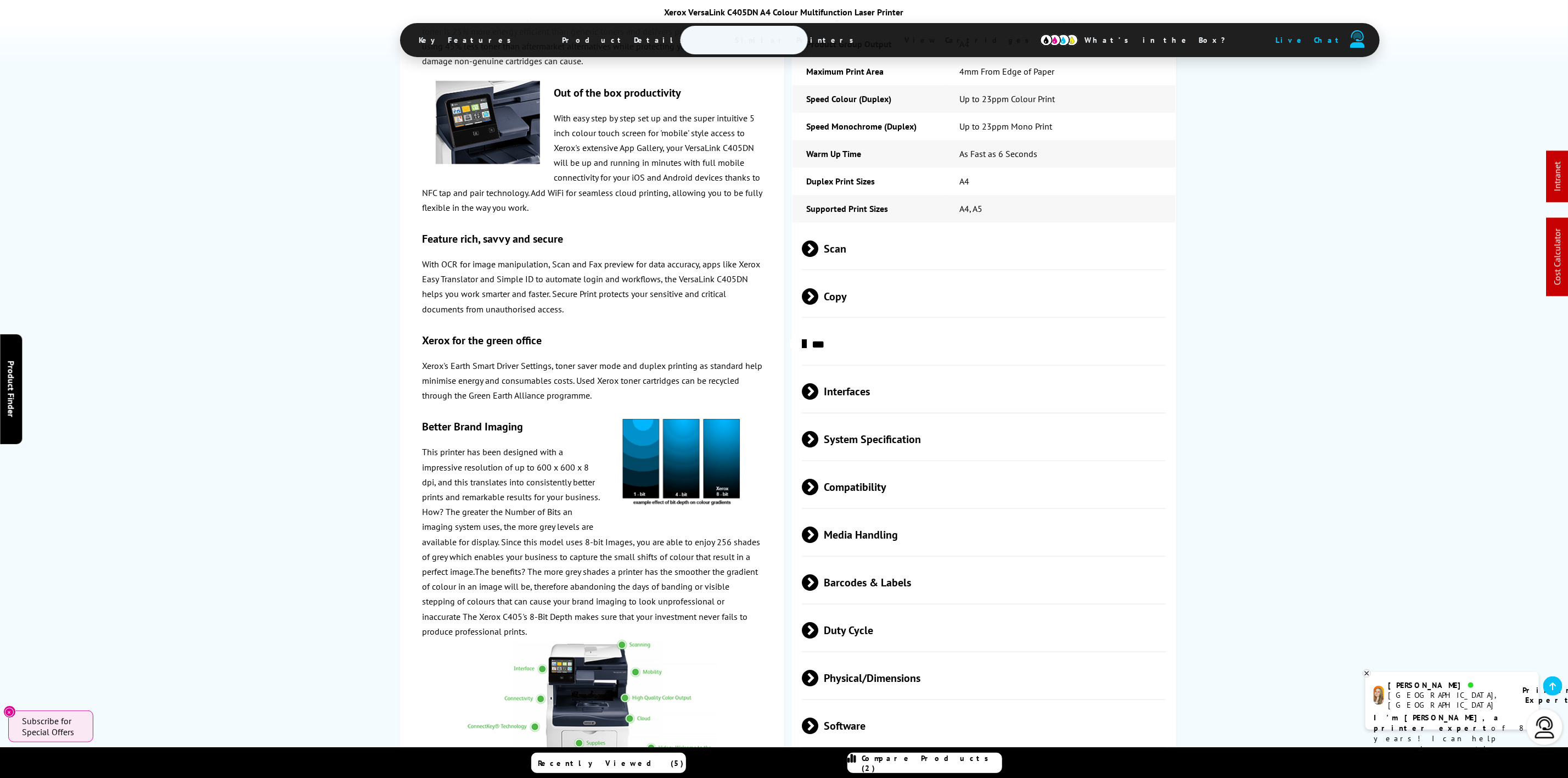
scroll to position [0, 0]
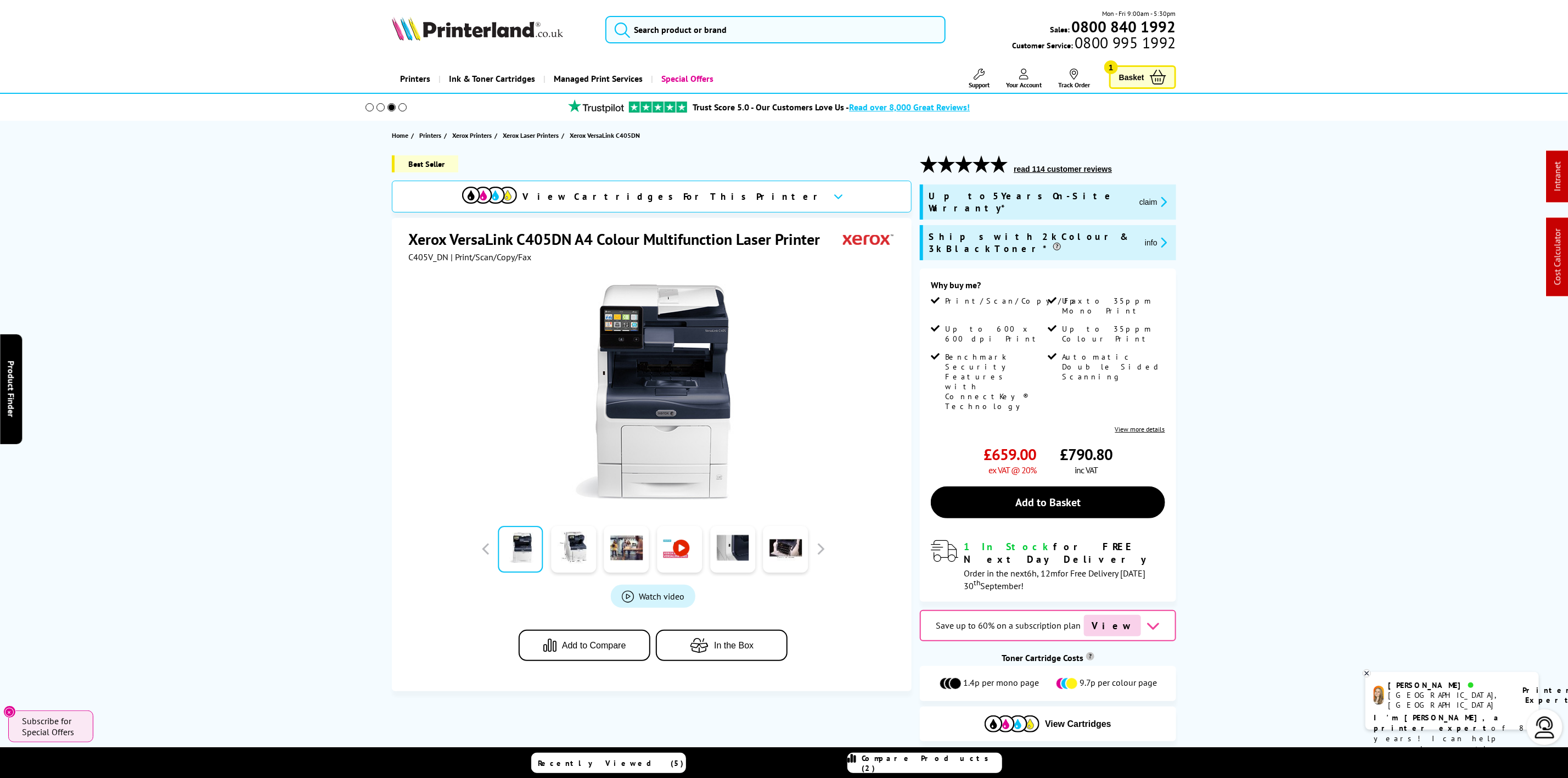
click at [395, 29] on img at bounding box center [477, 28] width 171 height 24
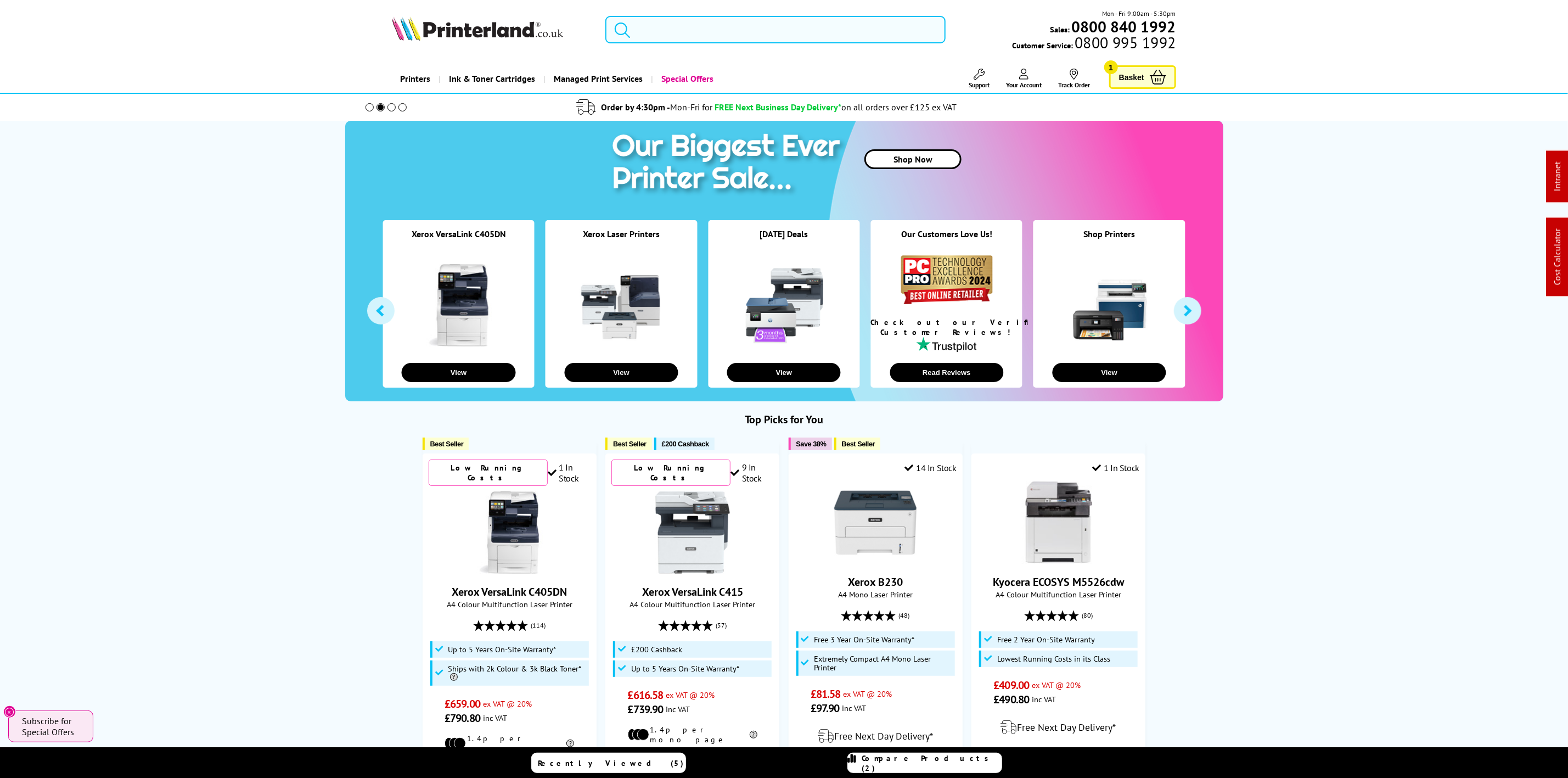
click at [738, 20] on input "search" at bounding box center [775, 29] width 340 height 27
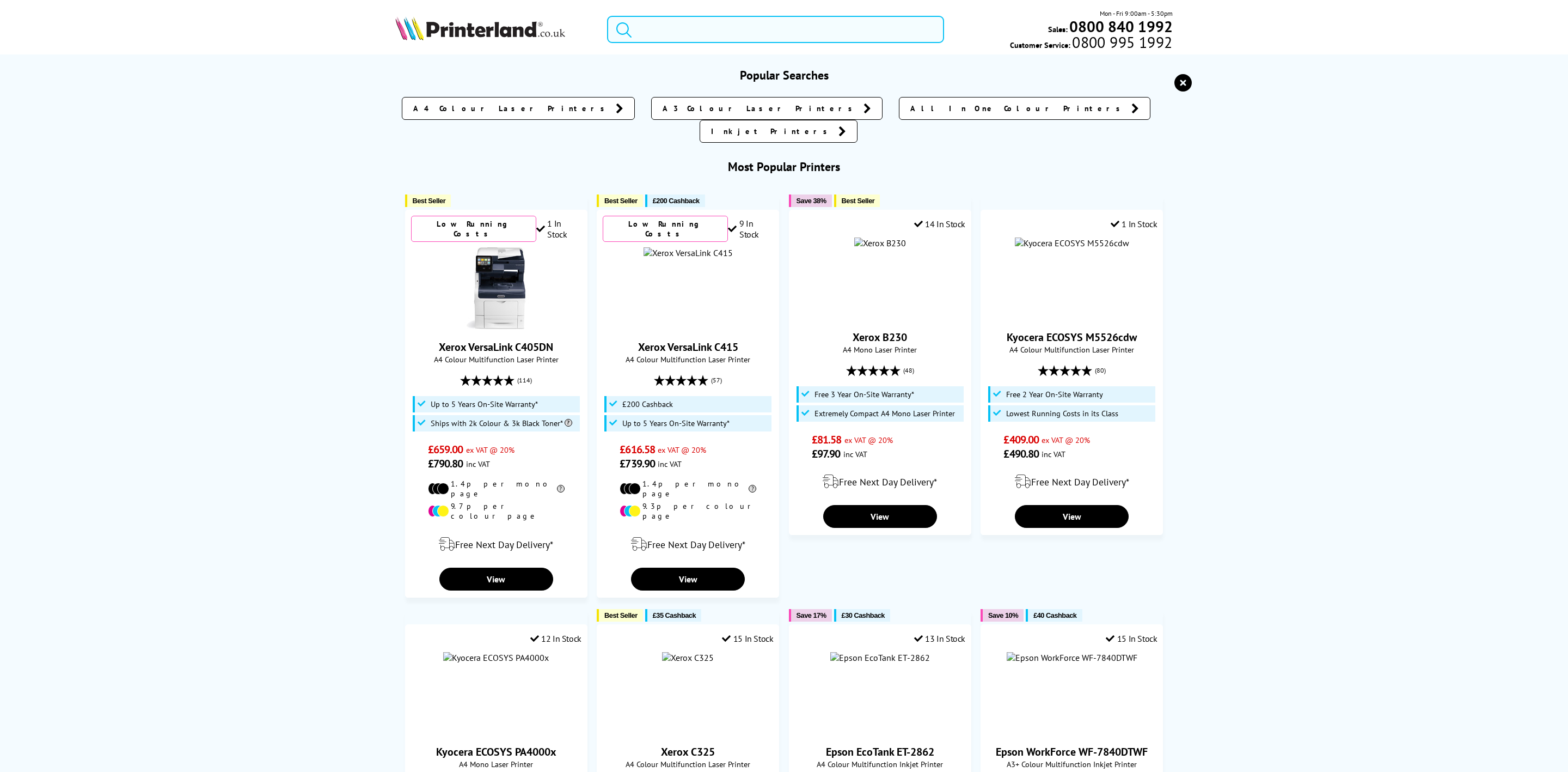
paste input "J8H61A"
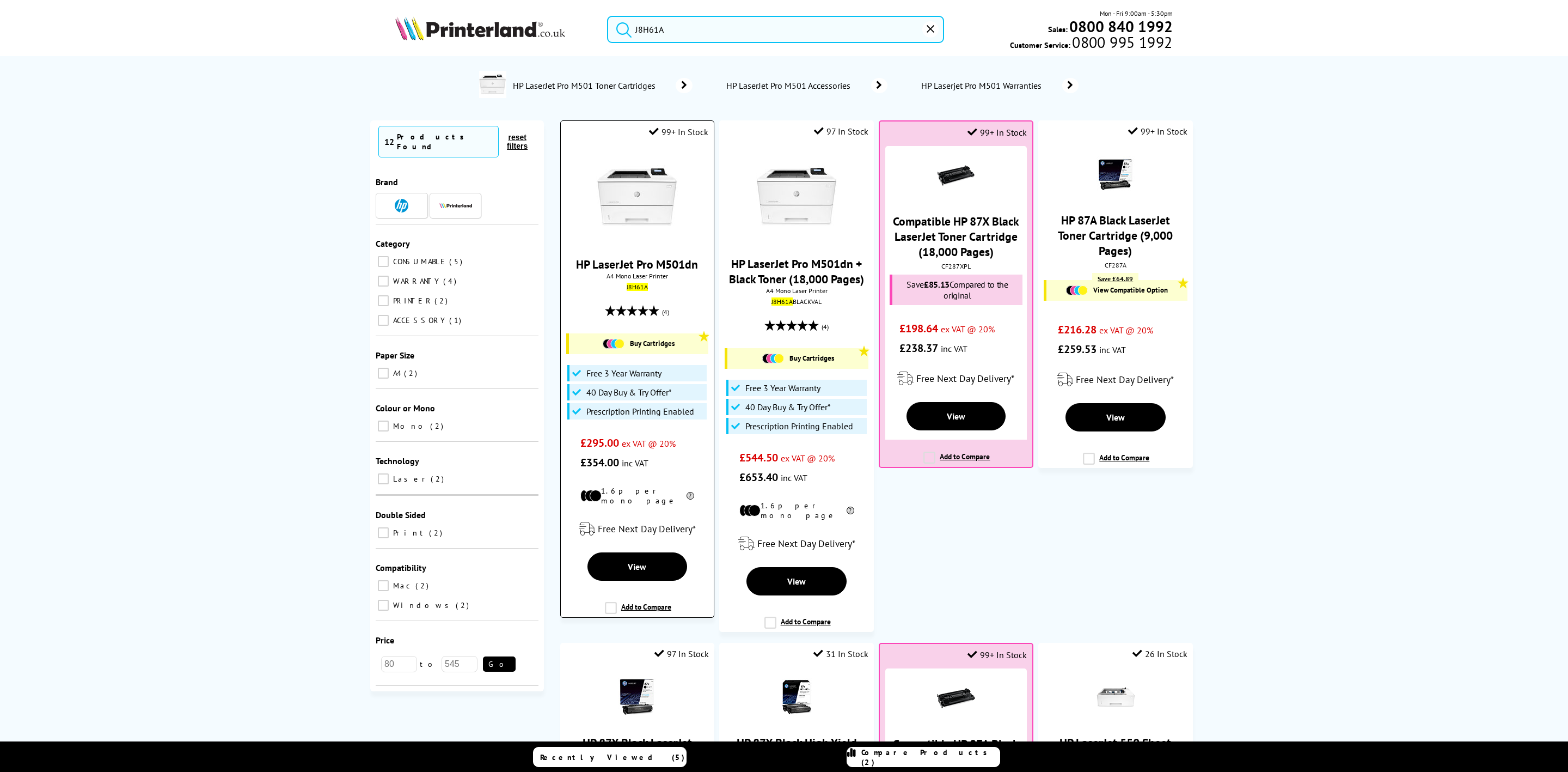
type input "J8H61A"
drag, startPoint x: 620, startPoint y: 210, endPoint x: 629, endPoint y: 201, distance: 12.7
click at [620, 210] on img at bounding box center [637, 197] width 82 height 82
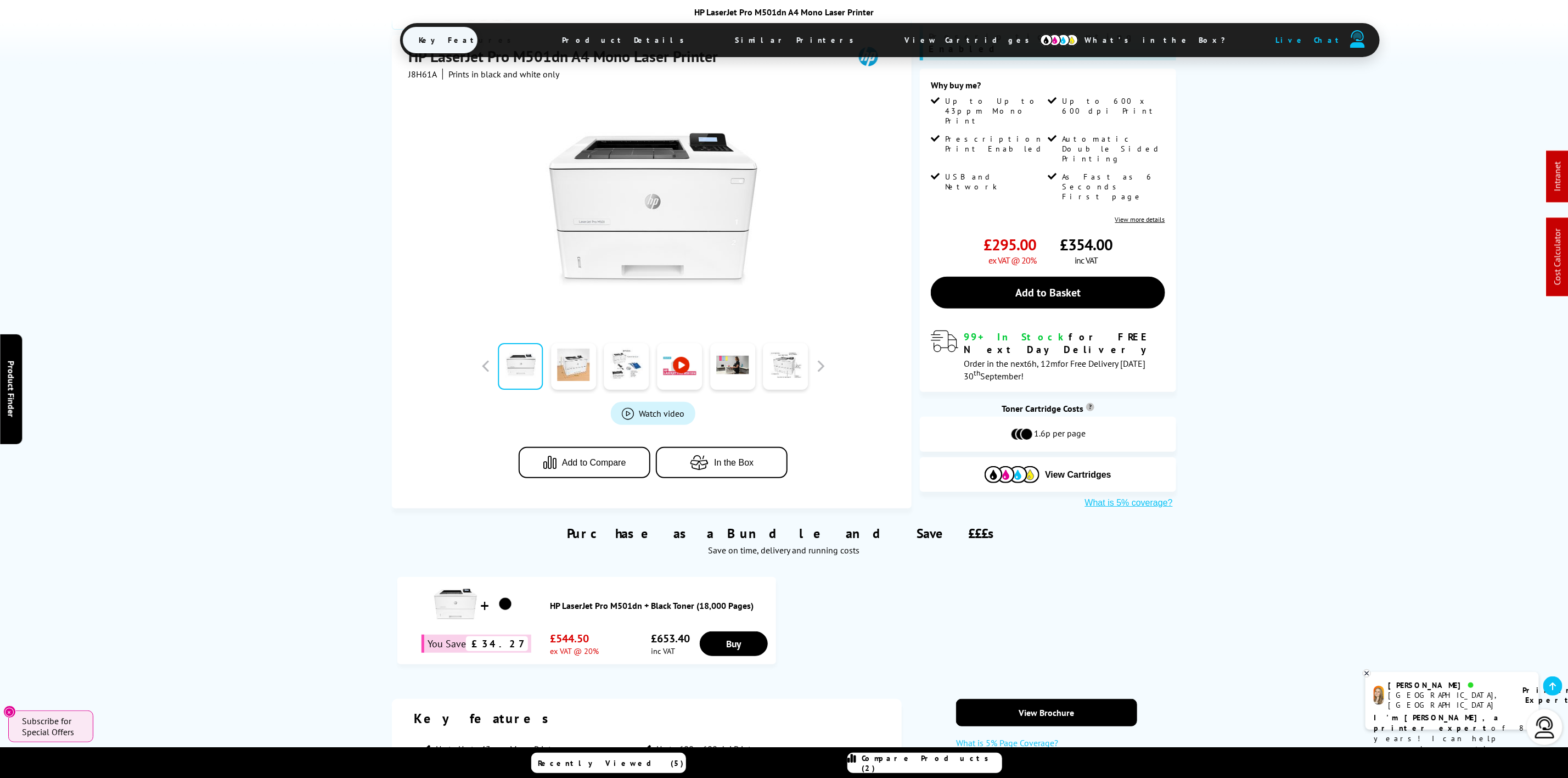
scroll to position [82, 0]
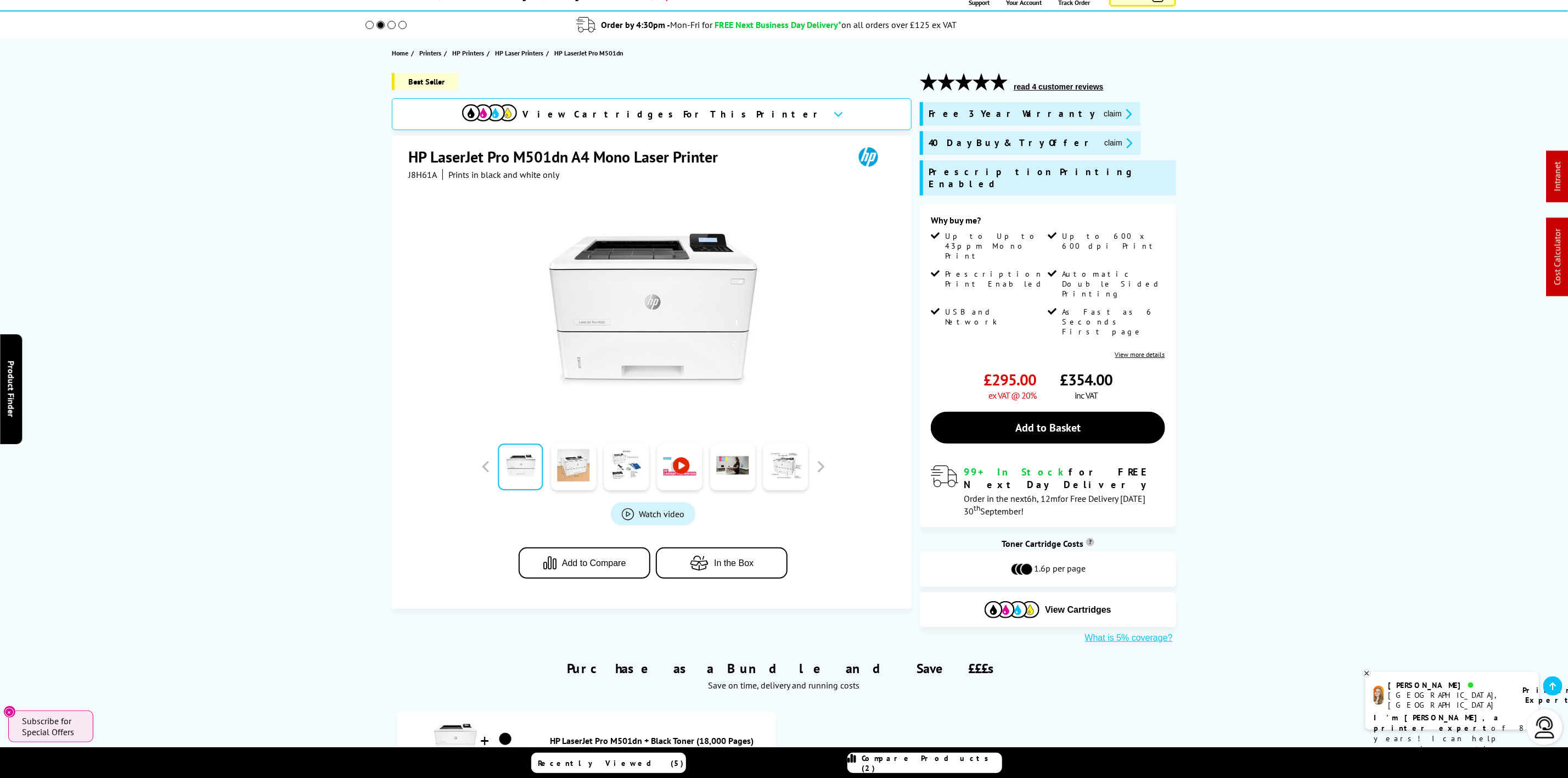
drag, startPoint x: 519, startPoint y: 107, endPoint x: 492, endPoint y: 82, distance: 36.8
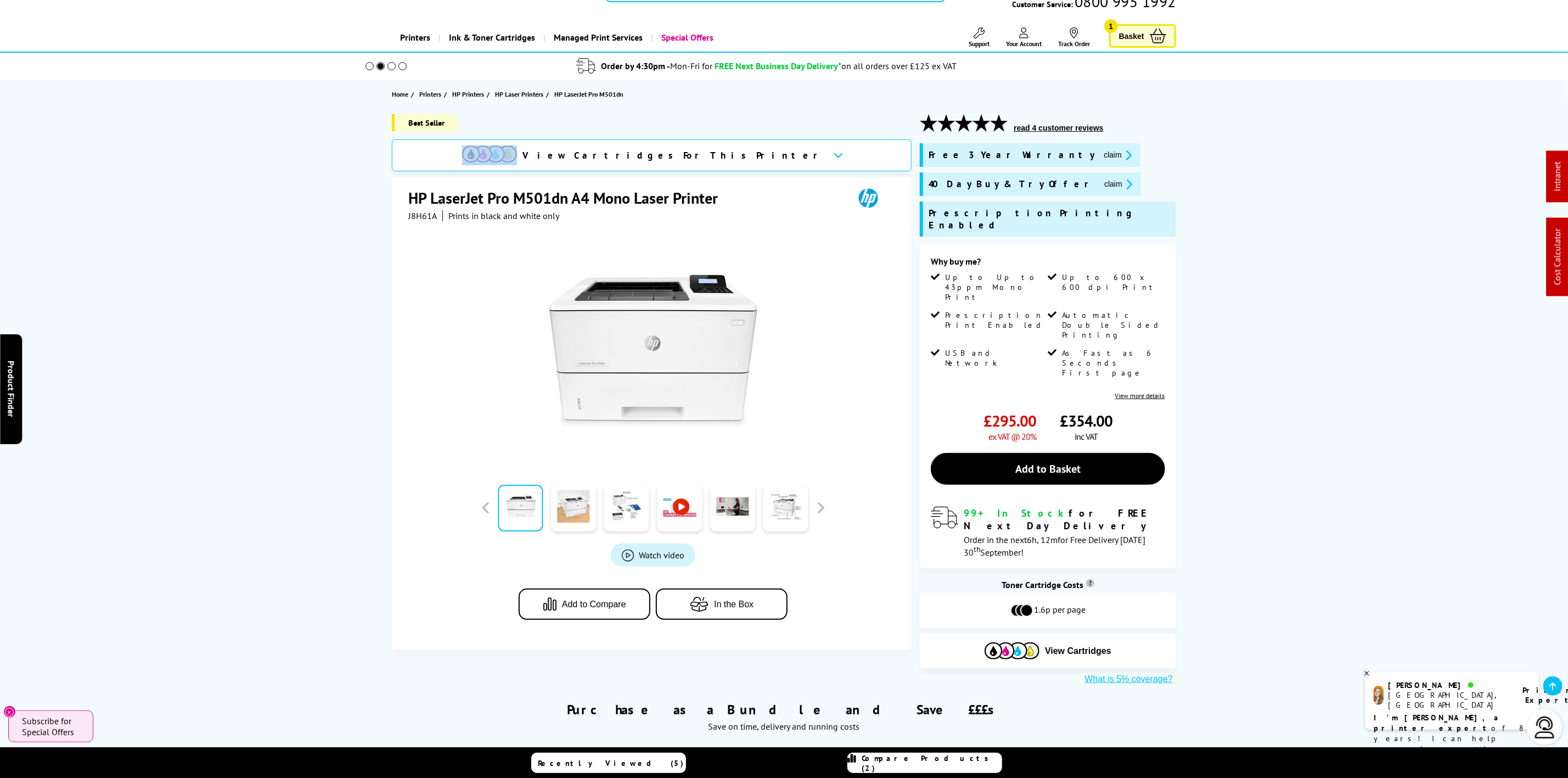
scroll to position [0, 0]
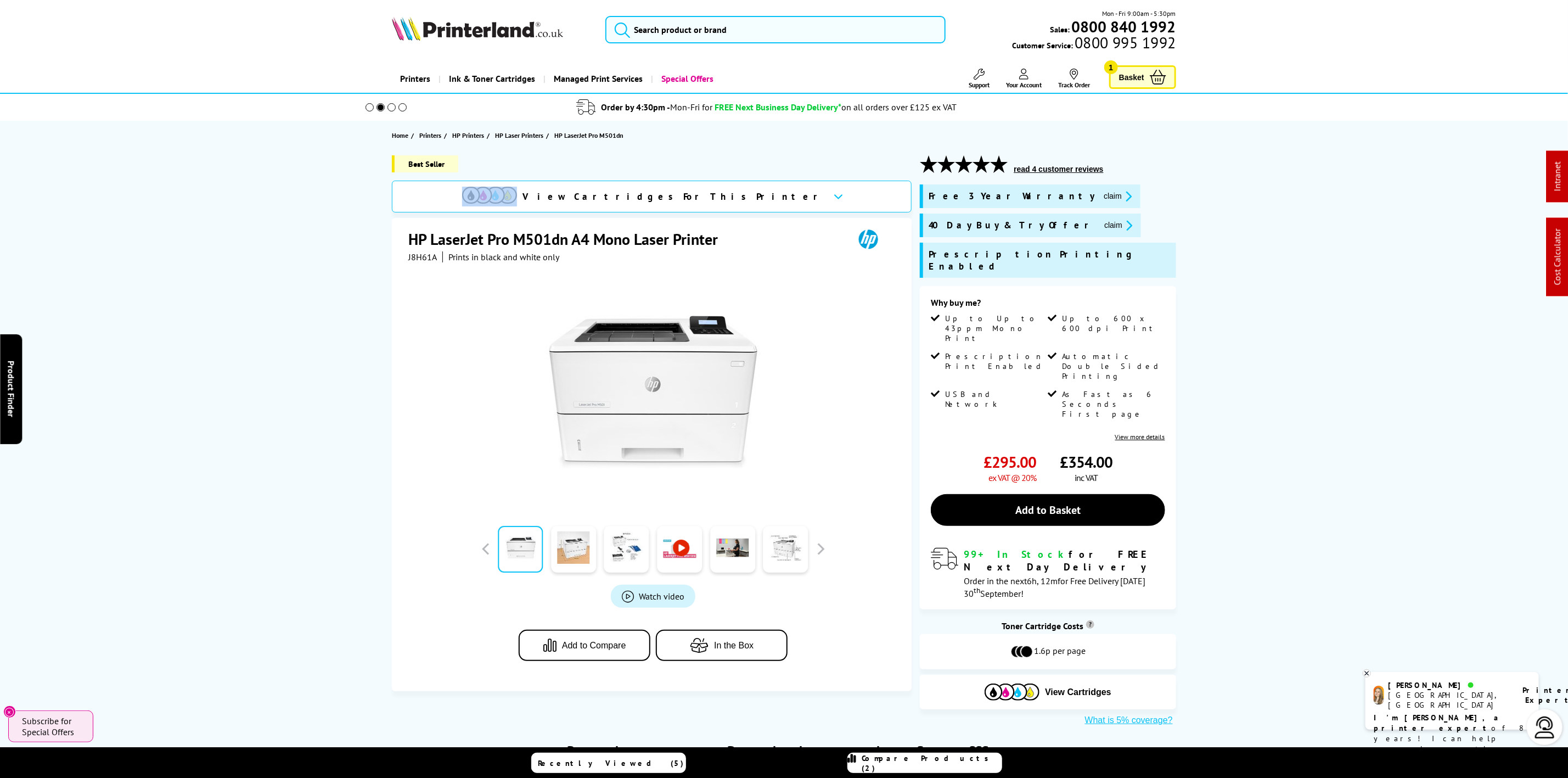
click at [503, 37] on img at bounding box center [477, 28] width 171 height 24
click at [504, 34] on img at bounding box center [477, 28] width 171 height 24
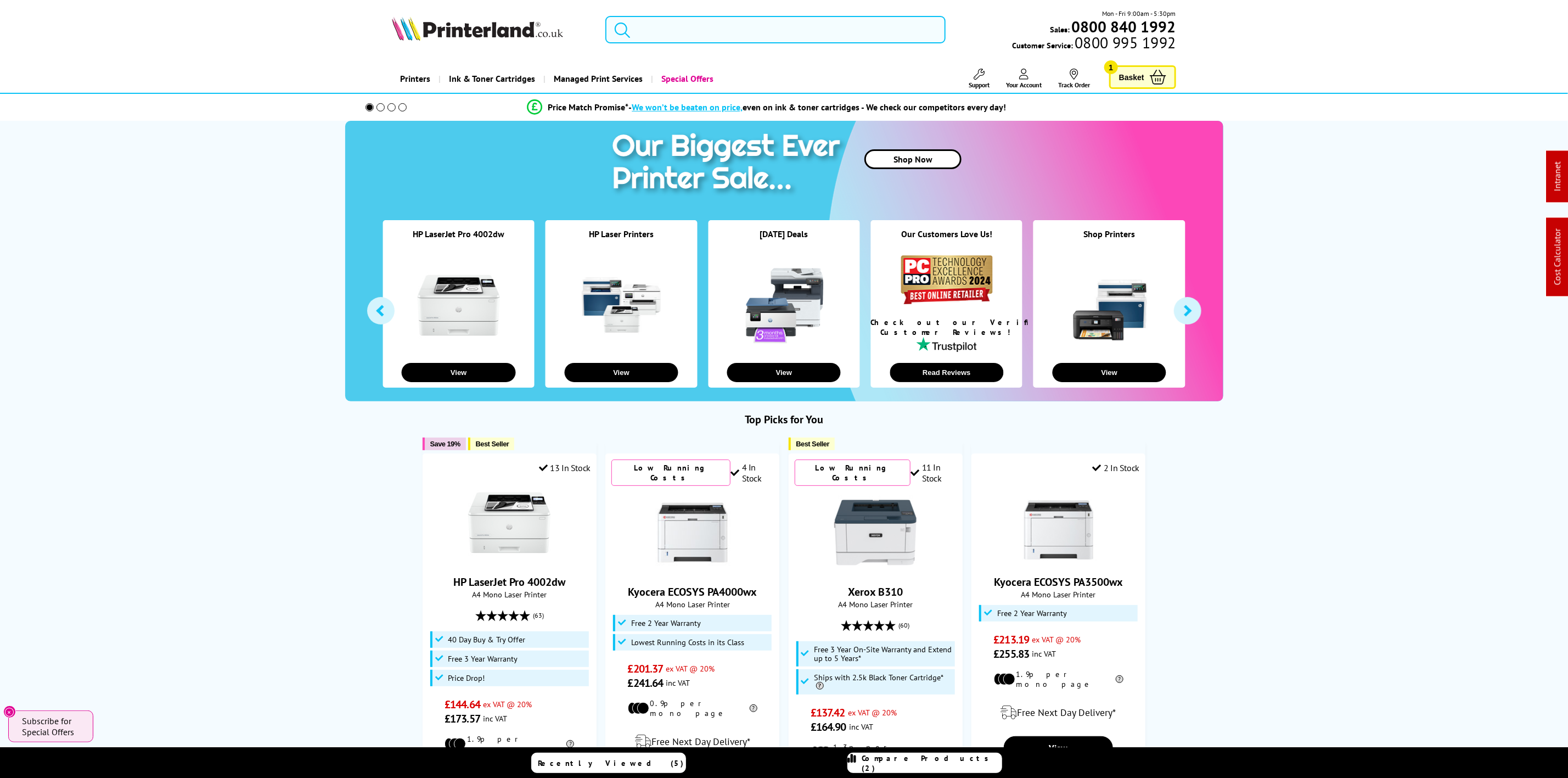
click at [781, 28] on input "search" at bounding box center [775, 29] width 340 height 27
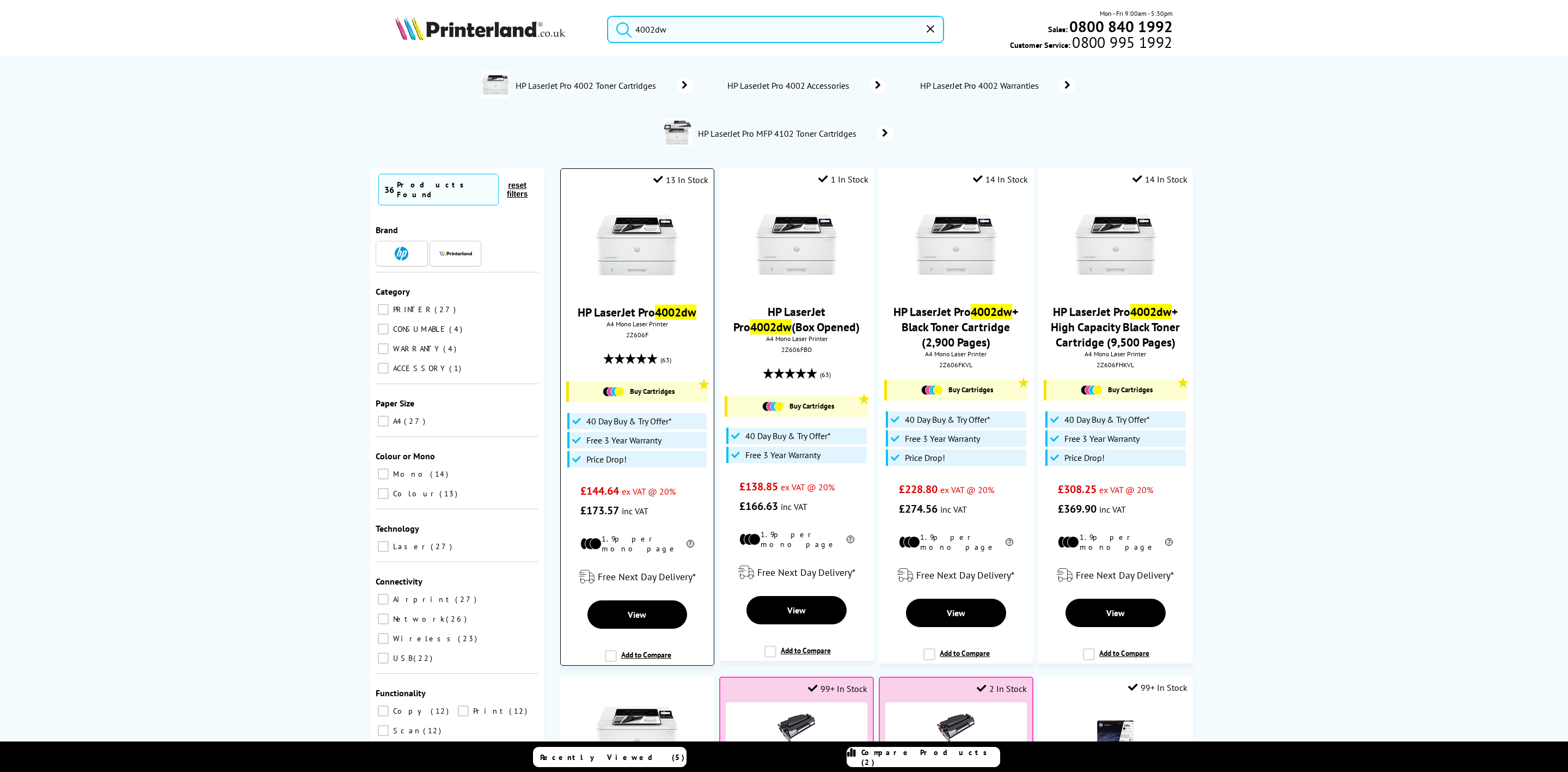
type input "4002dw"
click at [637, 242] on img at bounding box center [637, 245] width 82 height 82
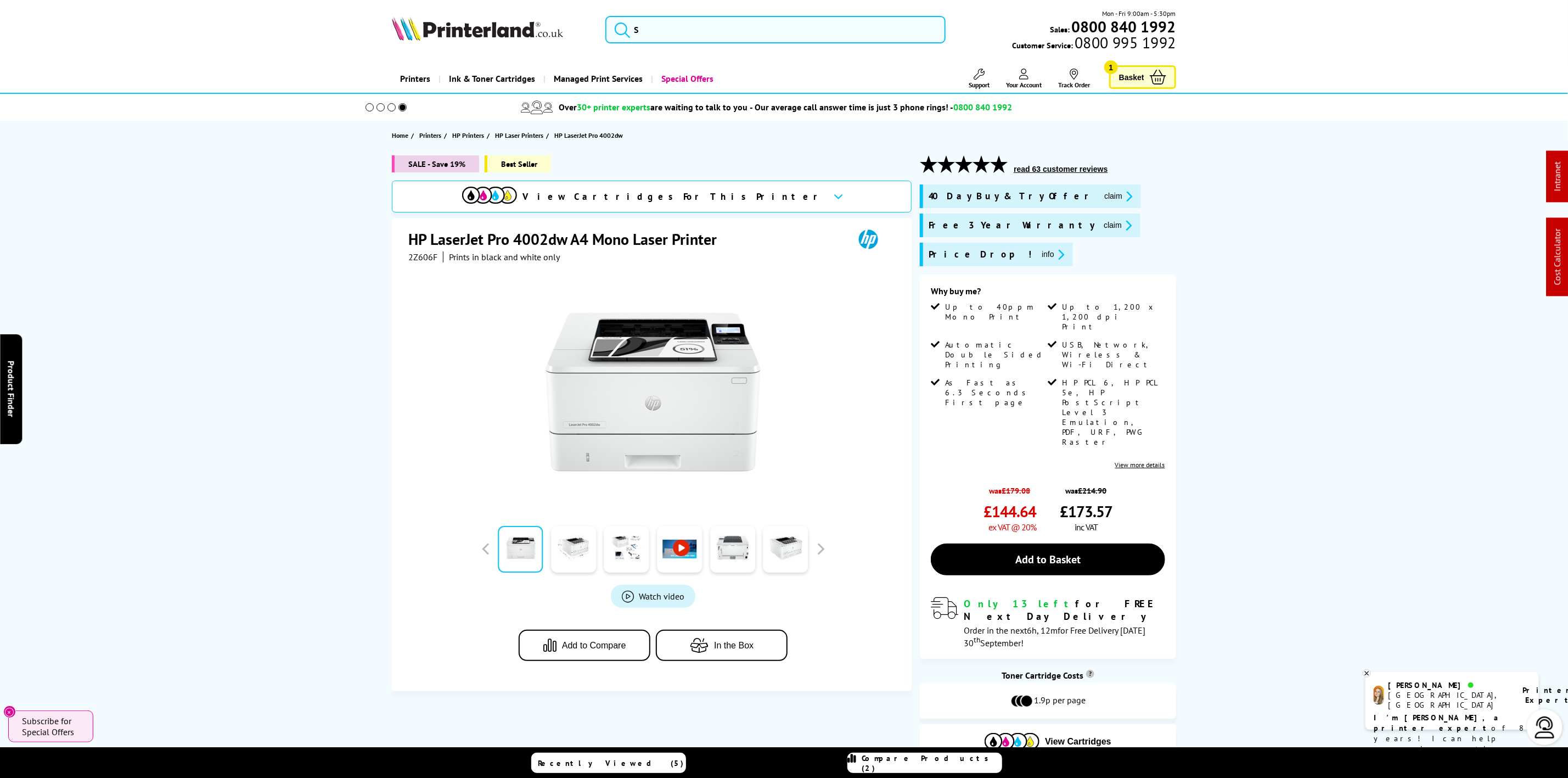
click at [978, 84] on span "Support" at bounding box center [979, 84] width 21 height 8
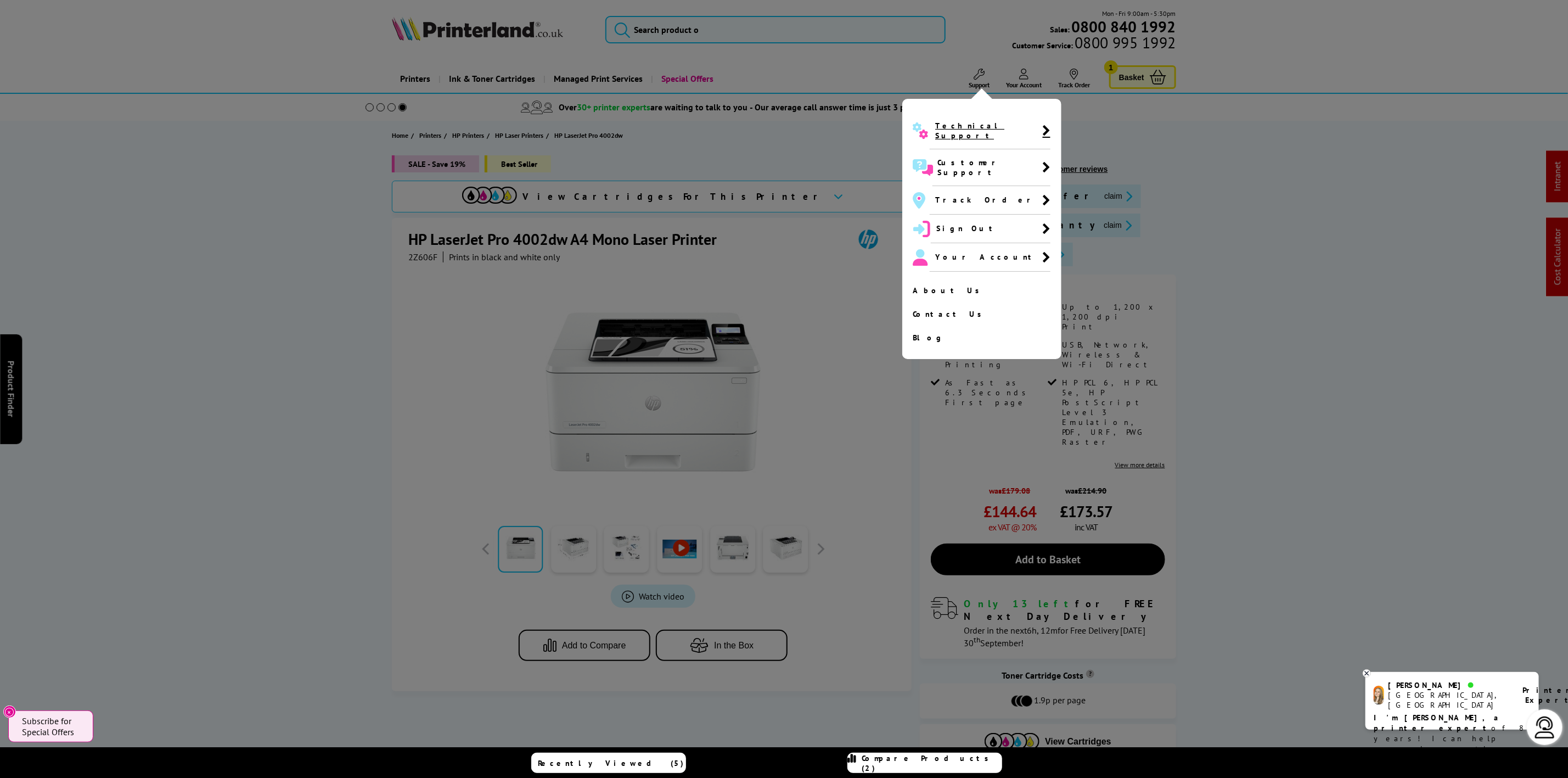
click at [955, 125] on span "Technical Support" at bounding box center [988, 131] width 107 height 20
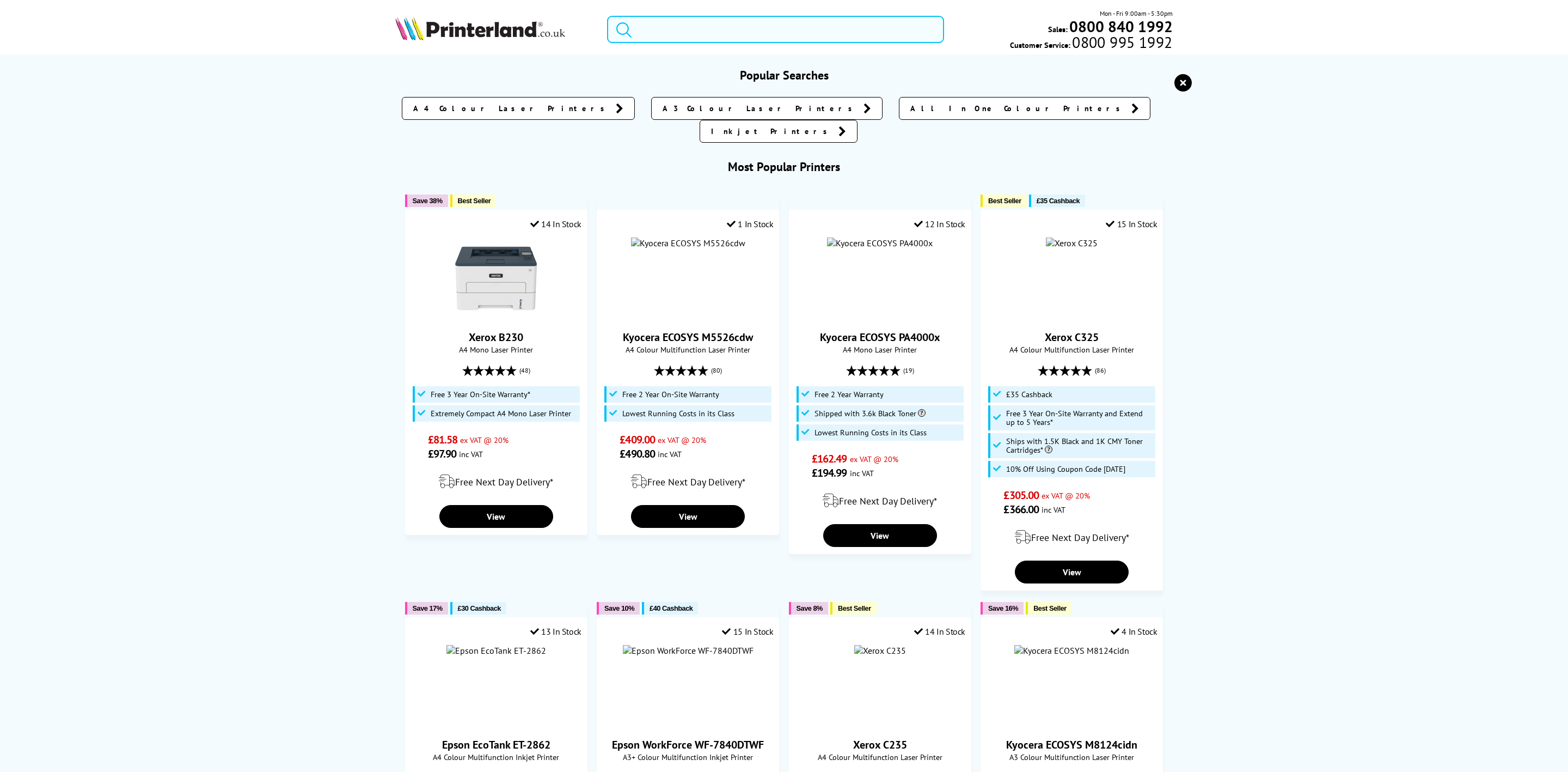
click at [706, 16] on input "search" at bounding box center [776, 29] width 337 height 27
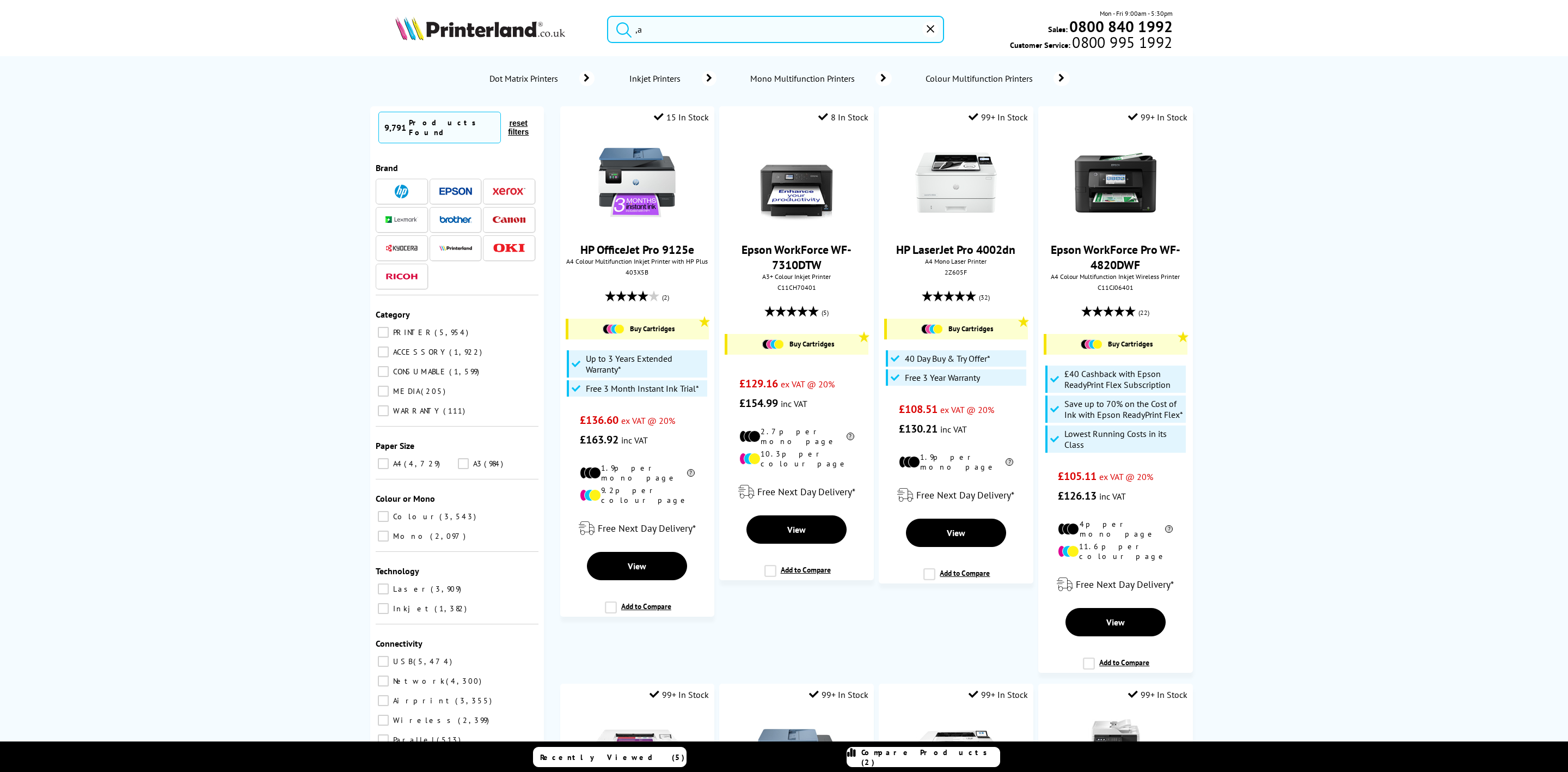
type input ","
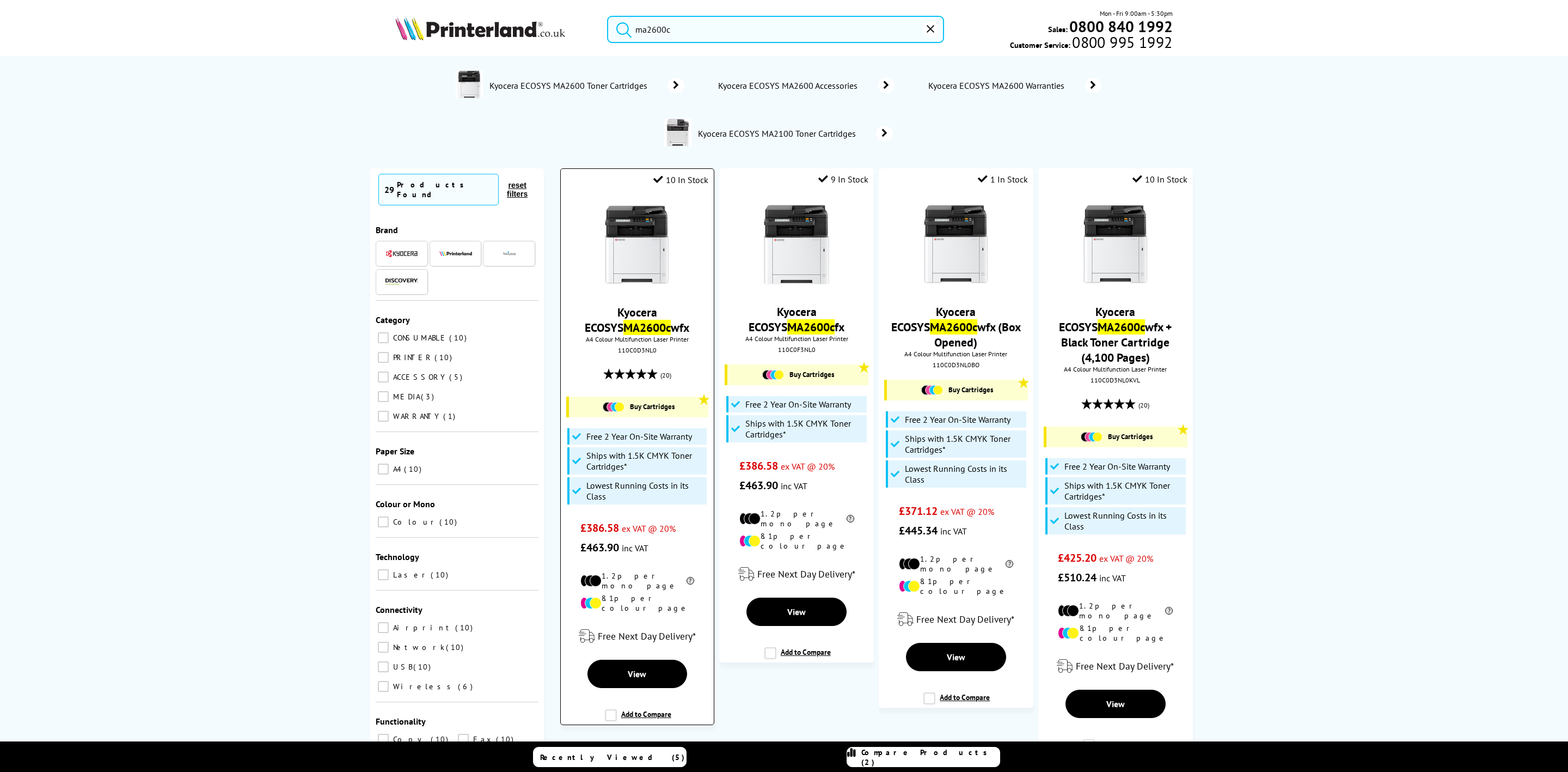
type input "ma2600c"
click at [631, 240] on img at bounding box center [637, 245] width 82 height 82
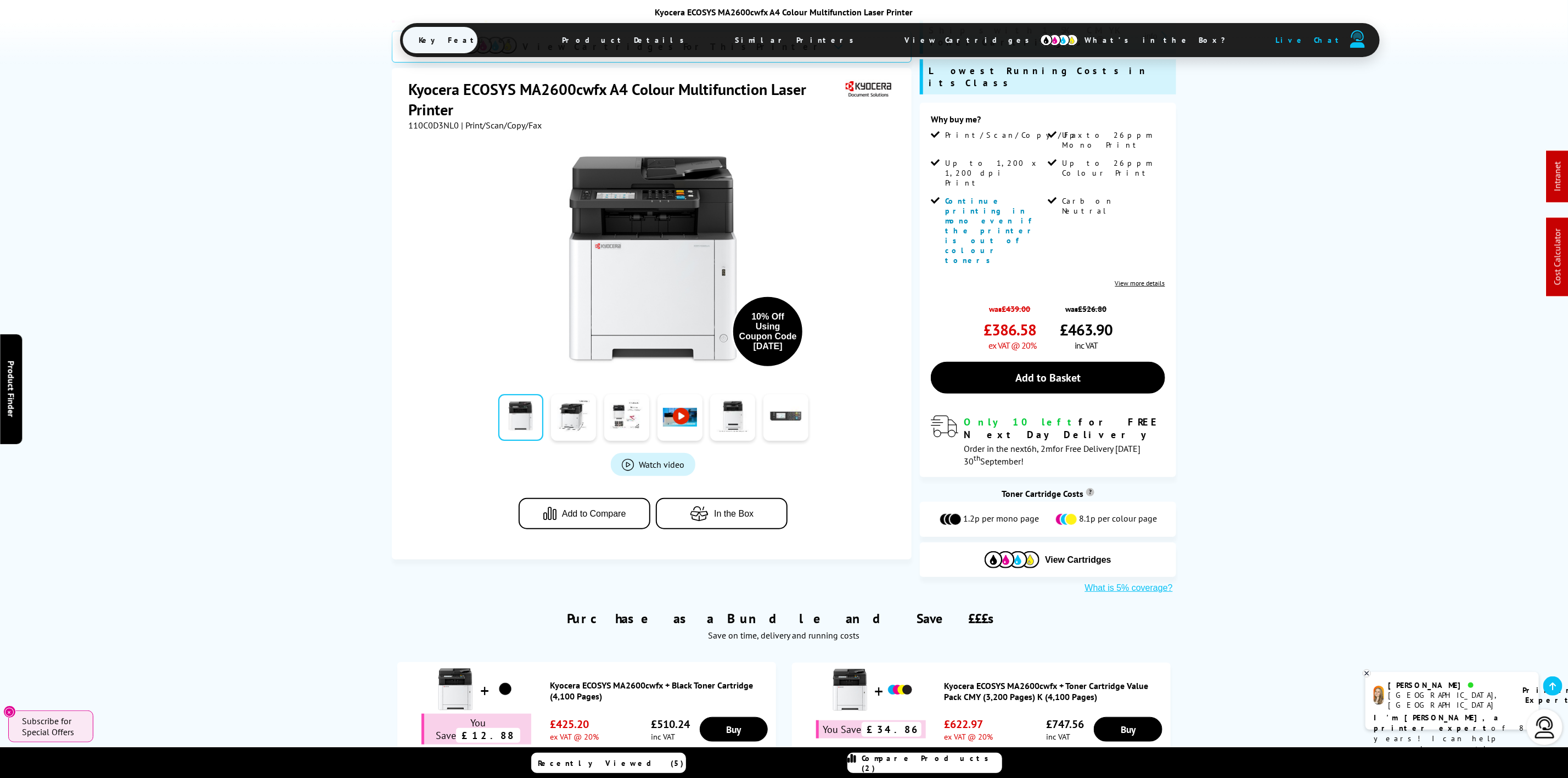
click at [888, 39] on span "View Cartridges" at bounding box center [972, 40] width 168 height 29
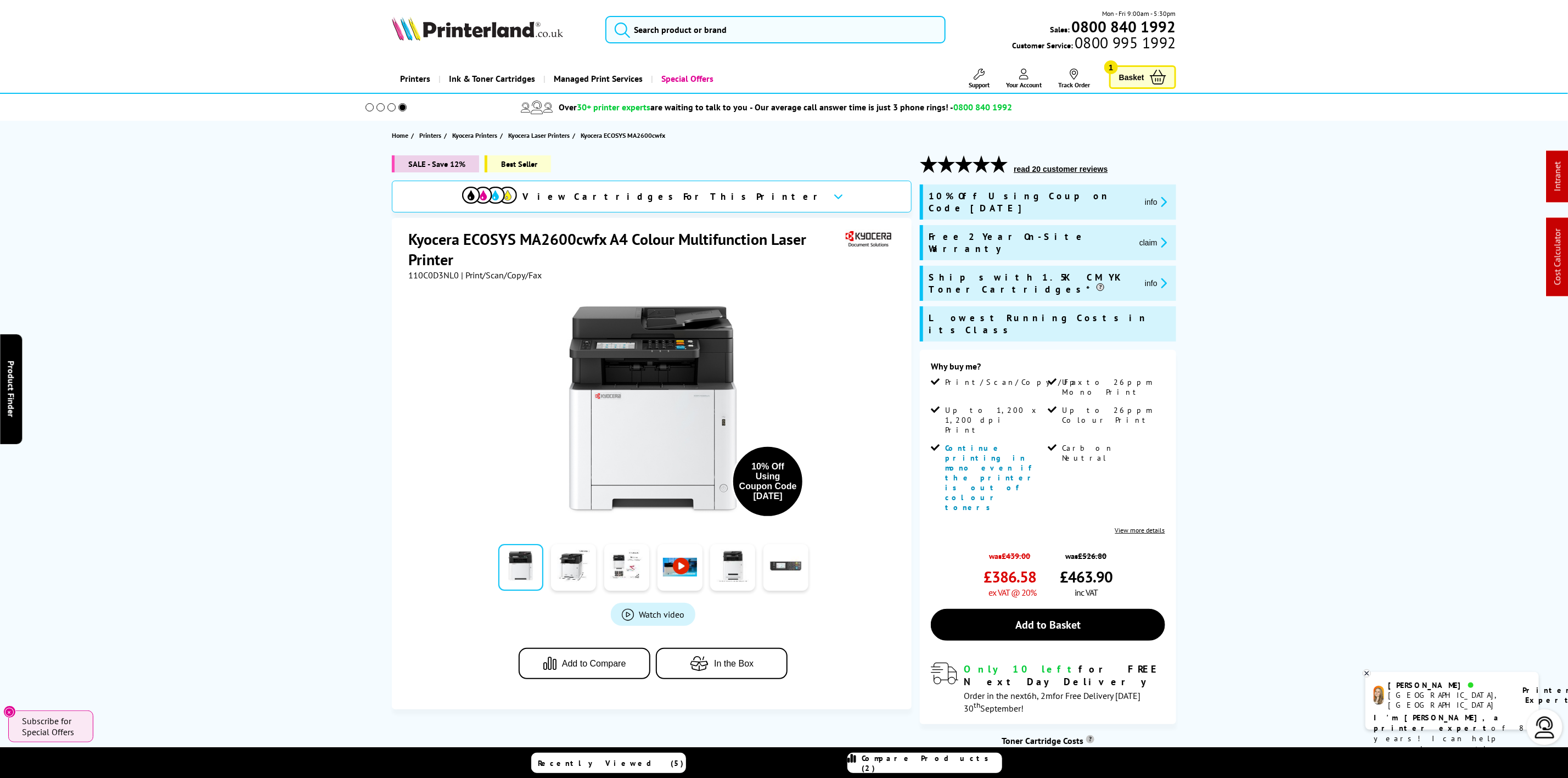
click at [440, 28] on img at bounding box center [477, 28] width 171 height 24
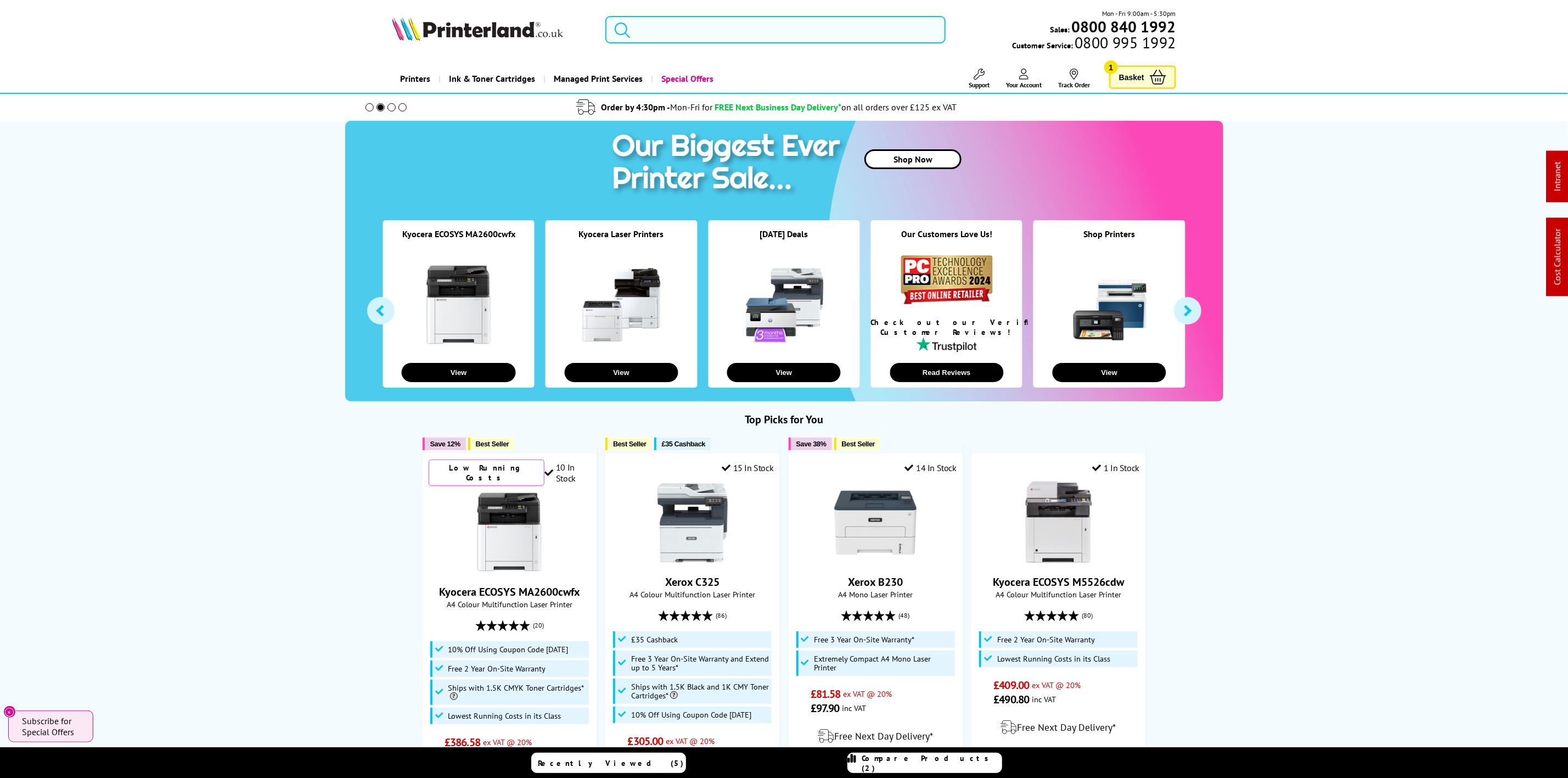
click at [738, 33] on input "search" at bounding box center [775, 29] width 340 height 27
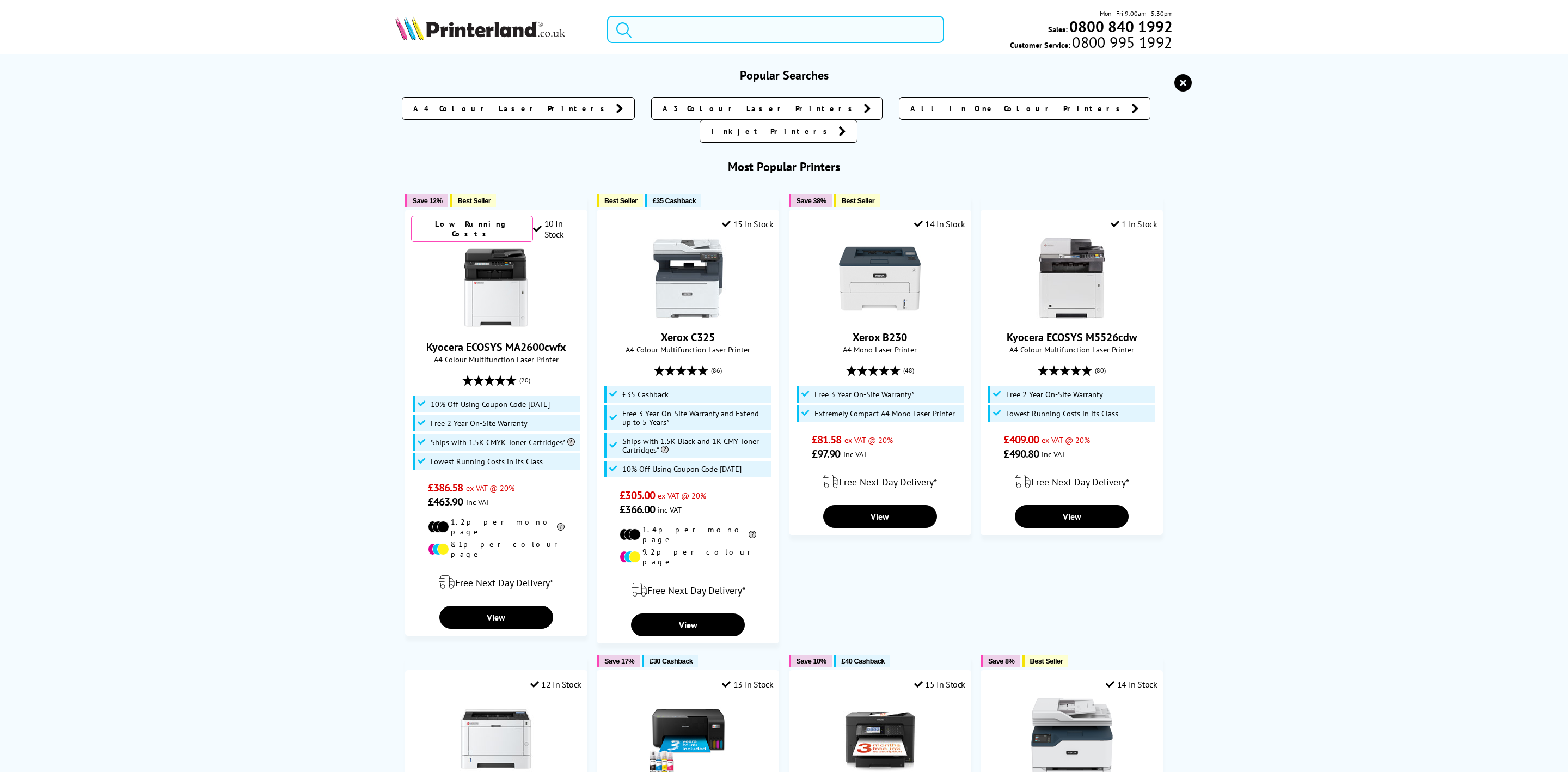
click at [673, 29] on input "search" at bounding box center [776, 29] width 337 height 27
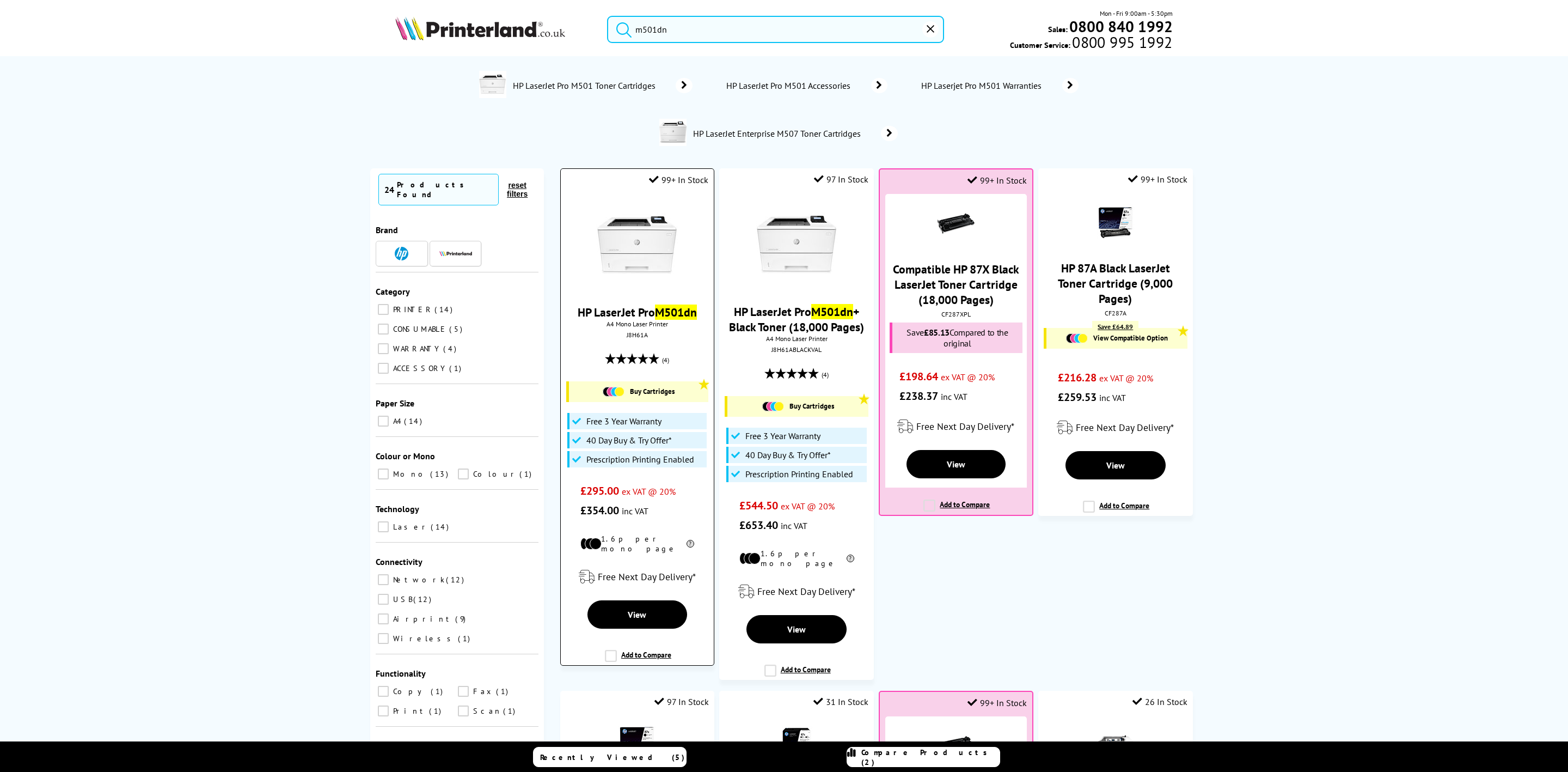
type input "m501dn"
click at [597, 252] on img at bounding box center [637, 245] width 82 height 82
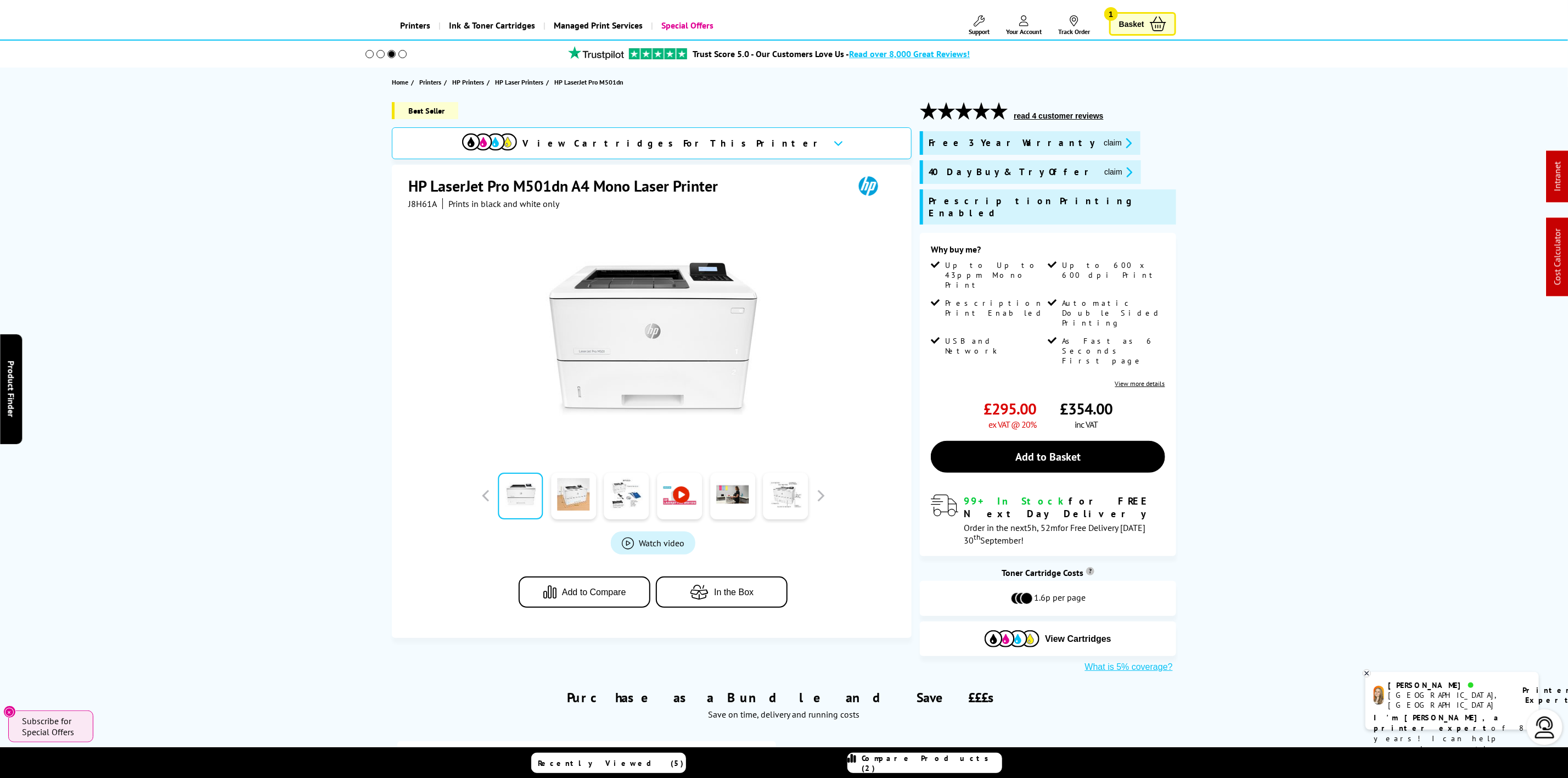
scroll to position [82, 0]
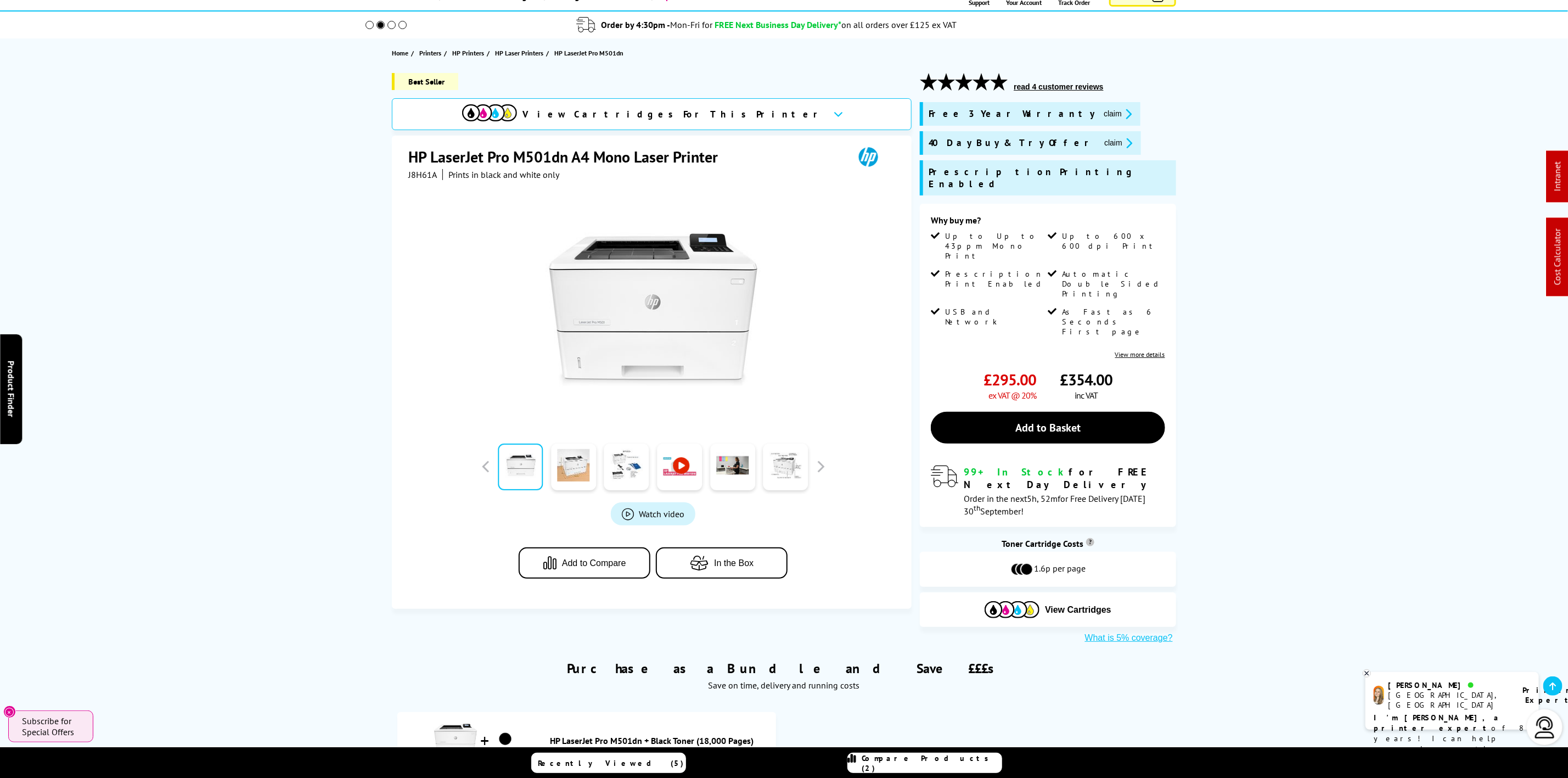
drag, startPoint x: 1034, startPoint y: 513, endPoint x: 1084, endPoint y: 511, distance: 50.0
click at [1084, 562] on span "1.6p per page" at bounding box center [1060, 569] width 52 height 13
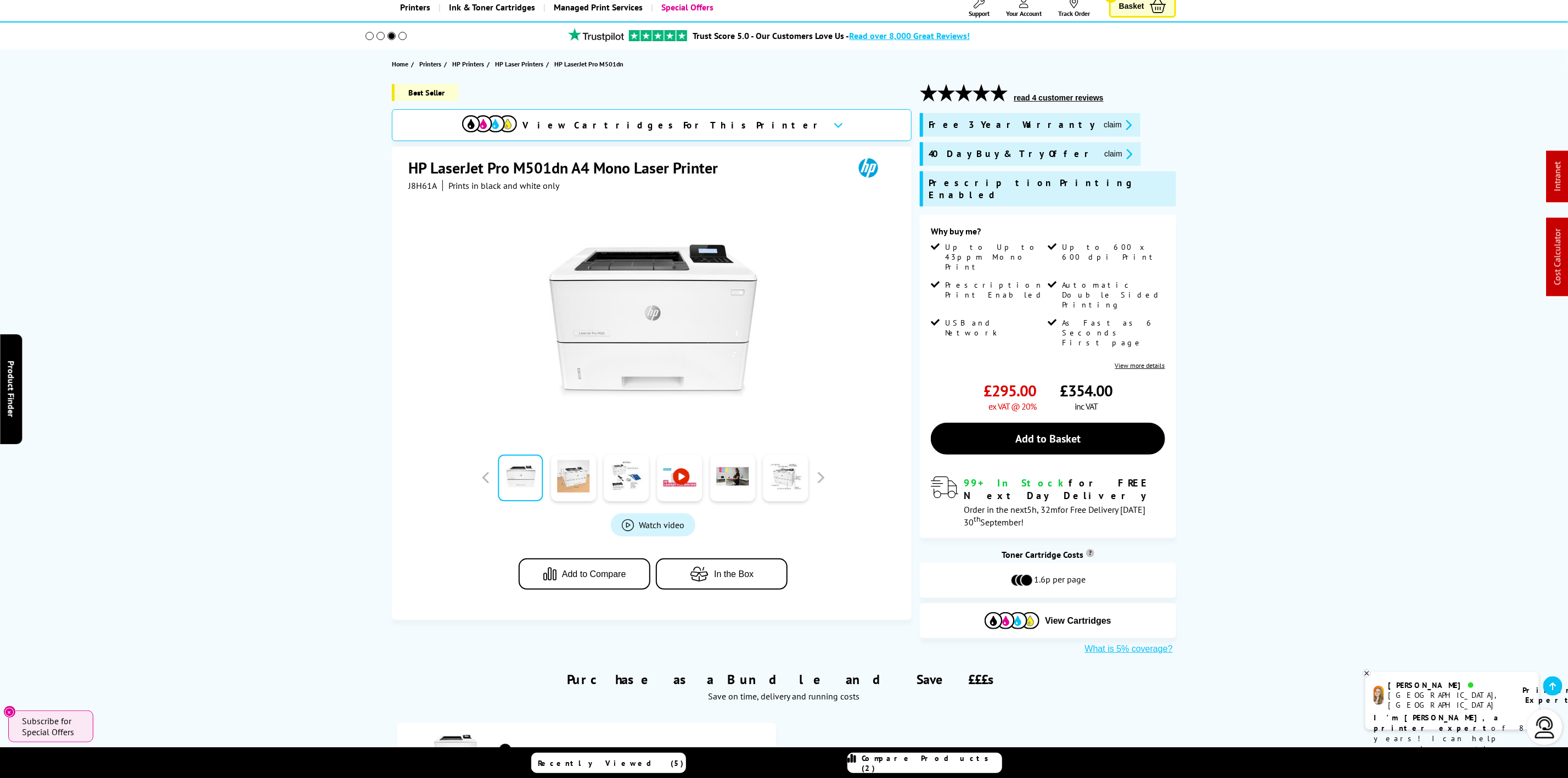
scroll to position [0, 0]
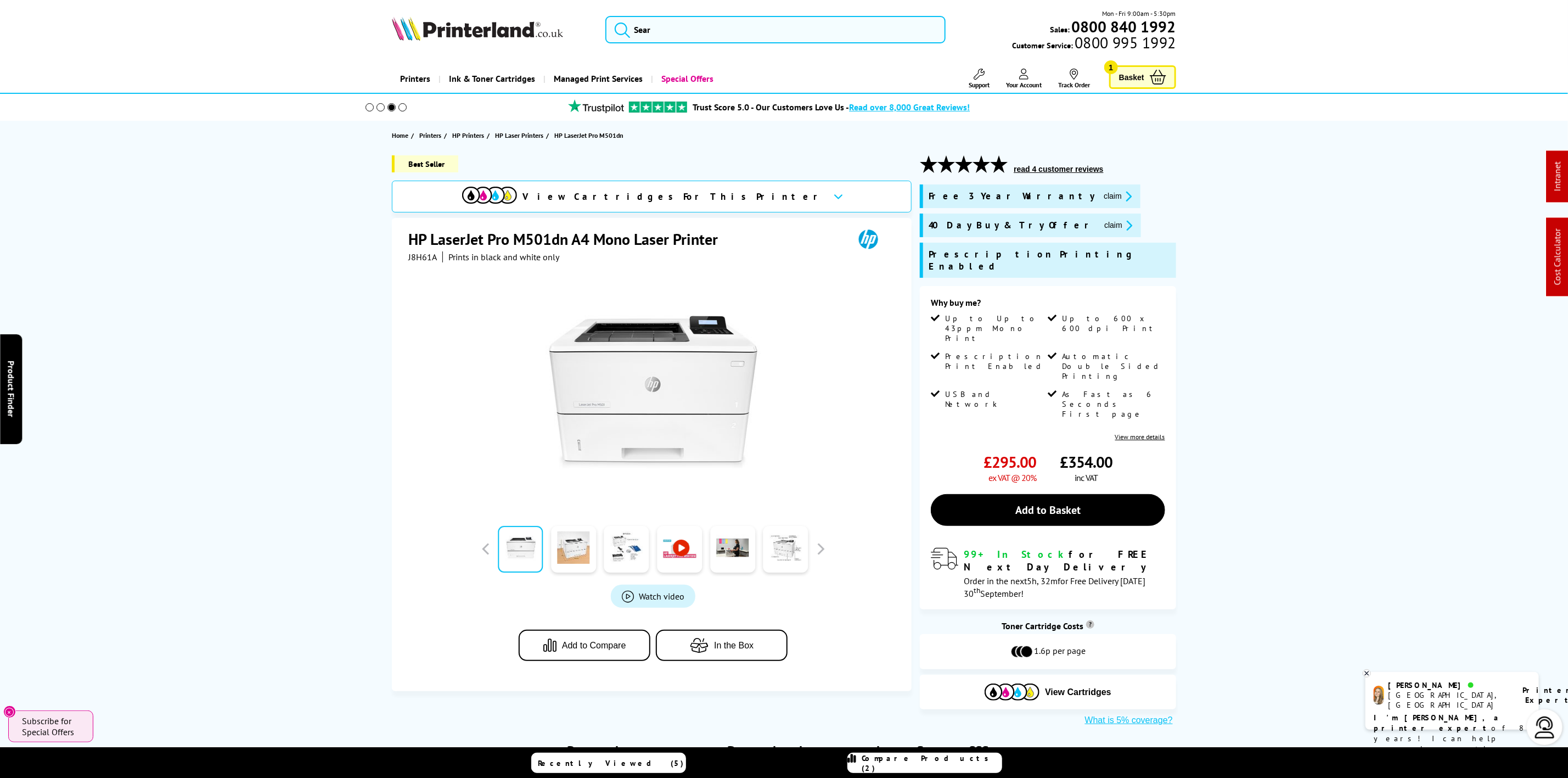
click at [454, 38] on img at bounding box center [477, 28] width 171 height 24
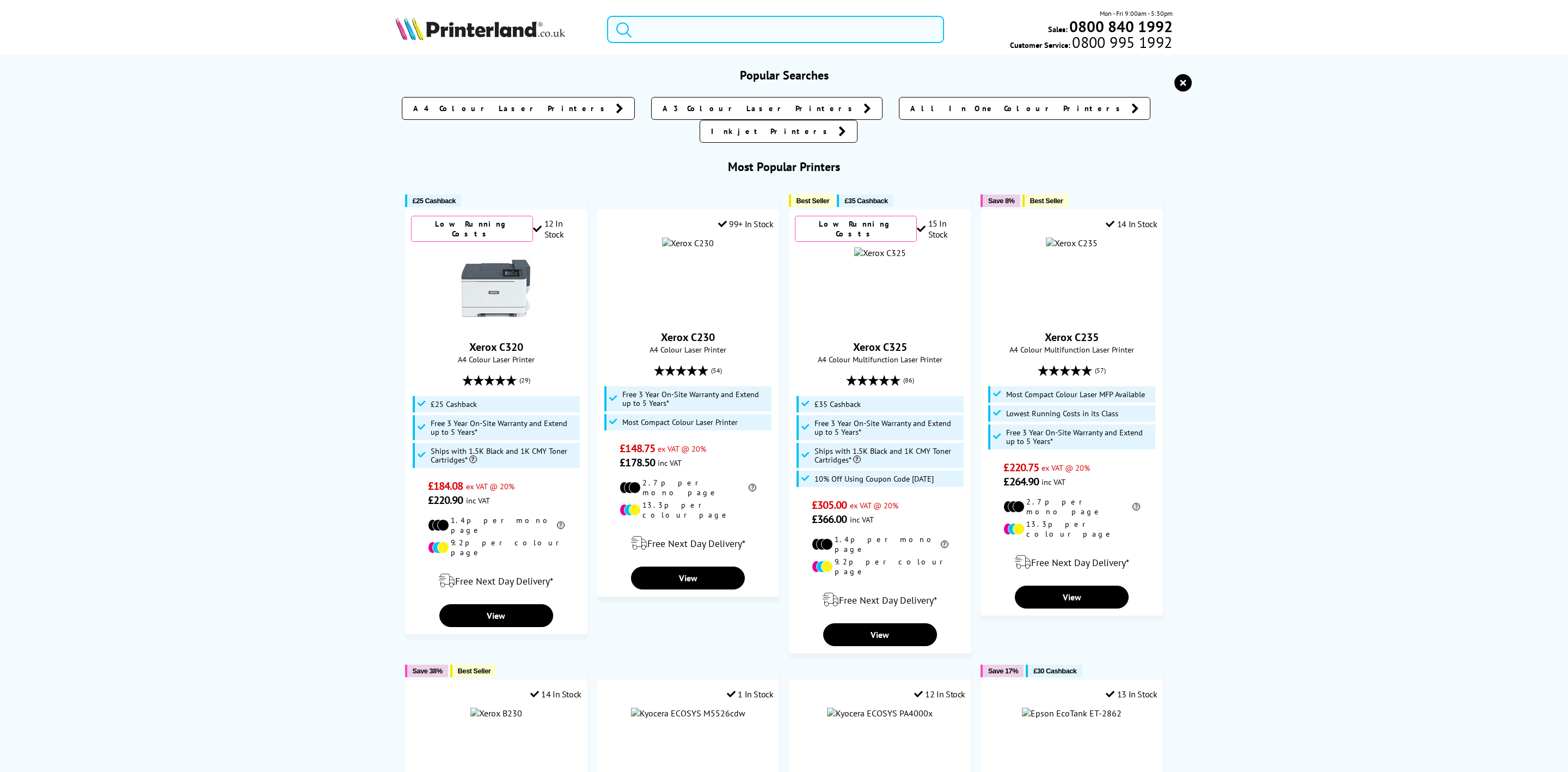
click at [660, 20] on input "search" at bounding box center [776, 29] width 337 height 27
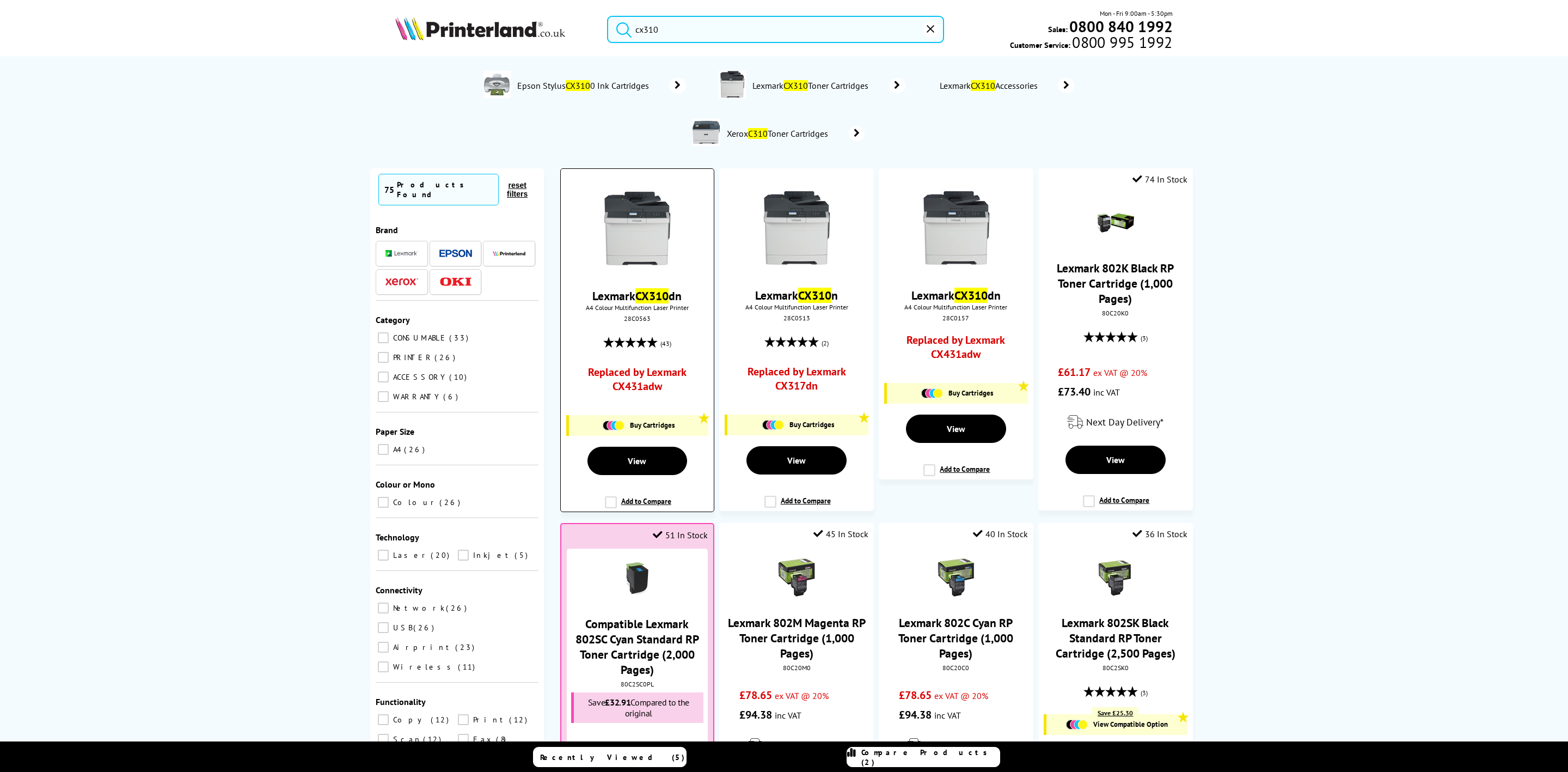
type input "cx310"
click at [651, 222] on img at bounding box center [637, 229] width 82 height 82
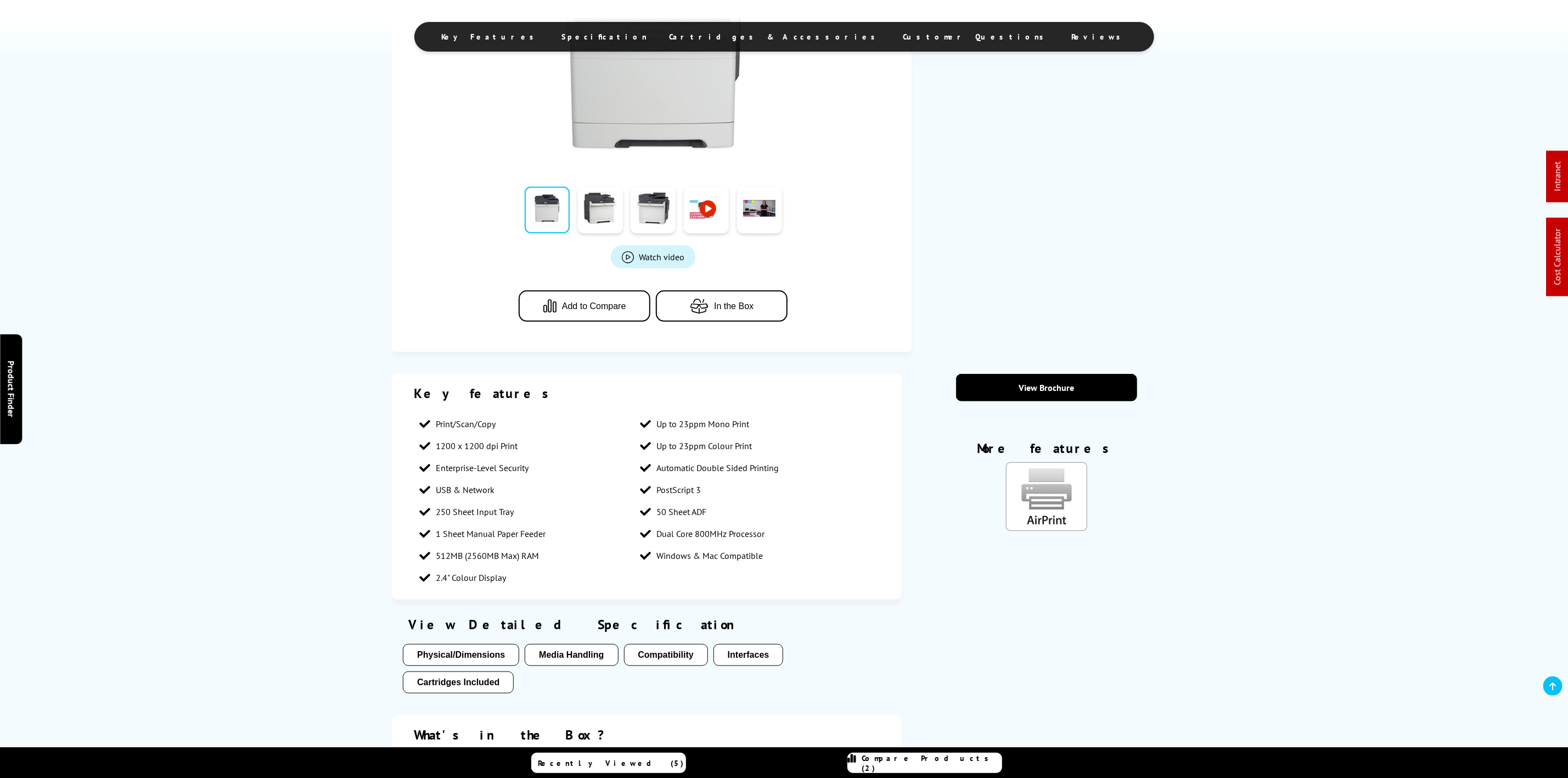
scroll to position [494, 0]
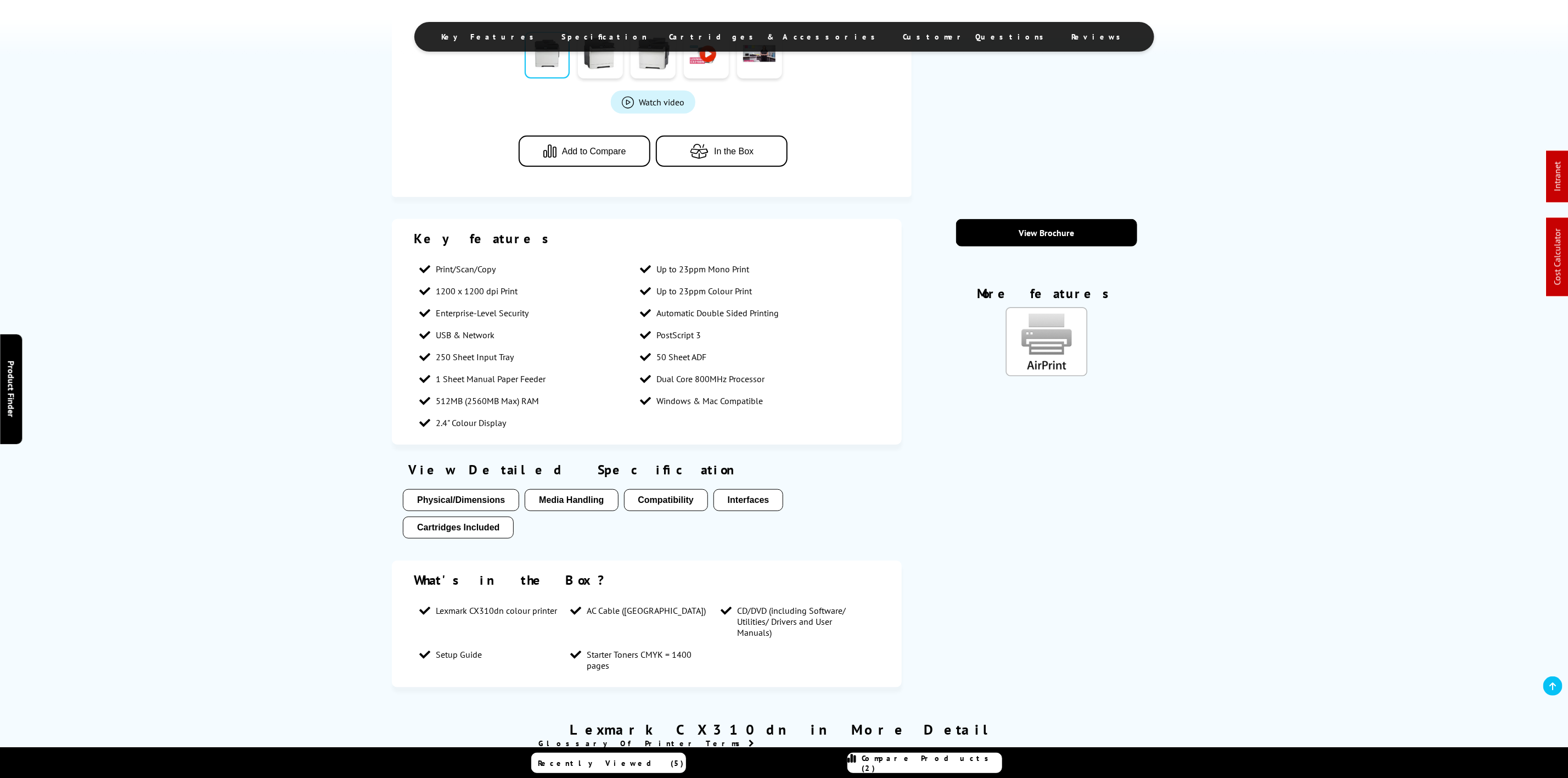
click at [768, 21] on div "Key Features Specification Cartridges & Accessories Customer Questions Reviews" at bounding box center [784, 28] width 1568 height 57
click at [766, 33] on span "Cartridges & Accessories" at bounding box center [775, 37] width 212 height 10
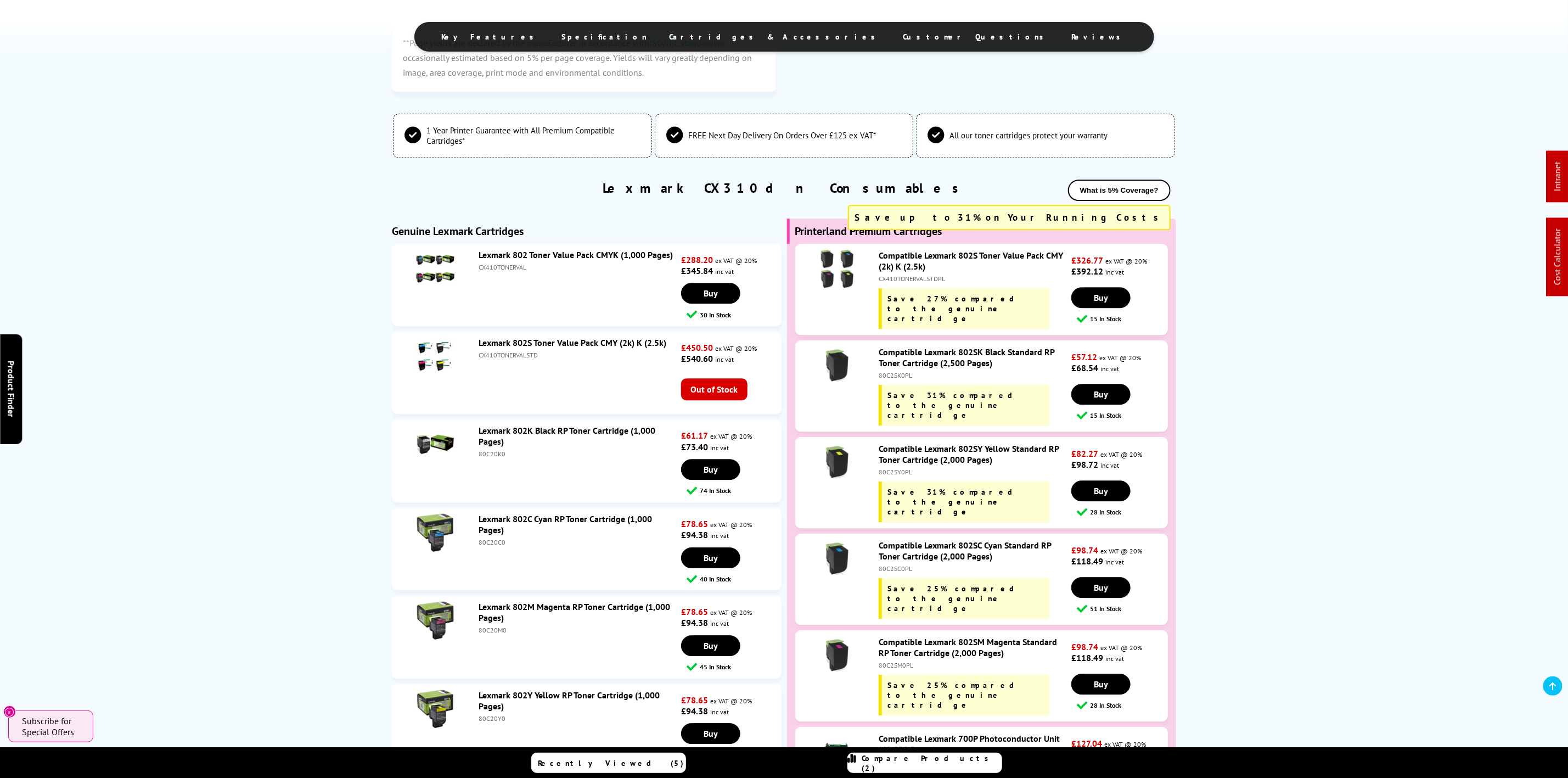
scroll to position [2255, 0]
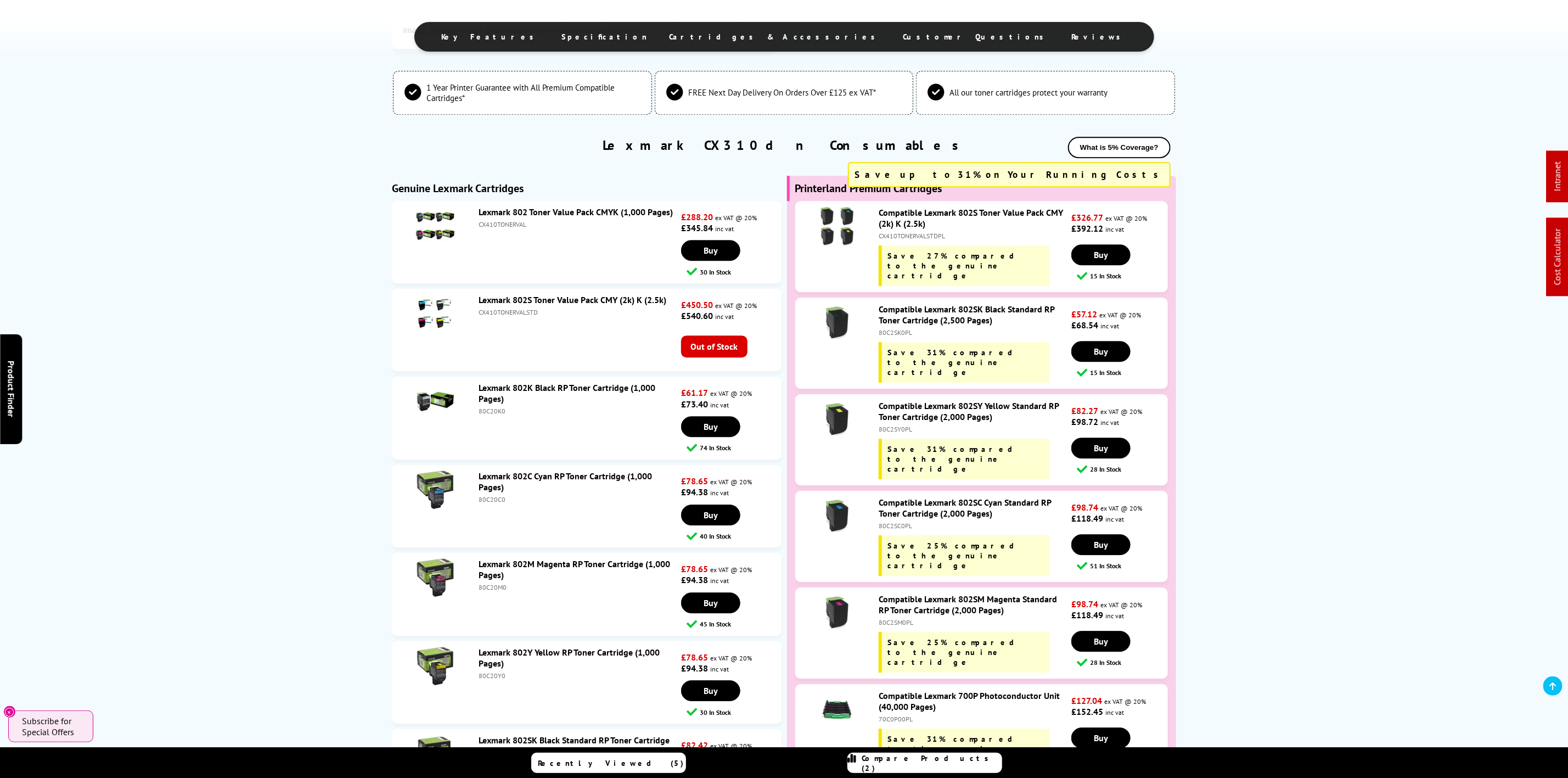
click at [906, 427] on div "80C2SY0PL" at bounding box center [974, 429] width 191 height 8
copy div "80C2SY0PL"
click at [891, 336] on div "80C2SK0PL" at bounding box center [974, 332] width 191 height 8
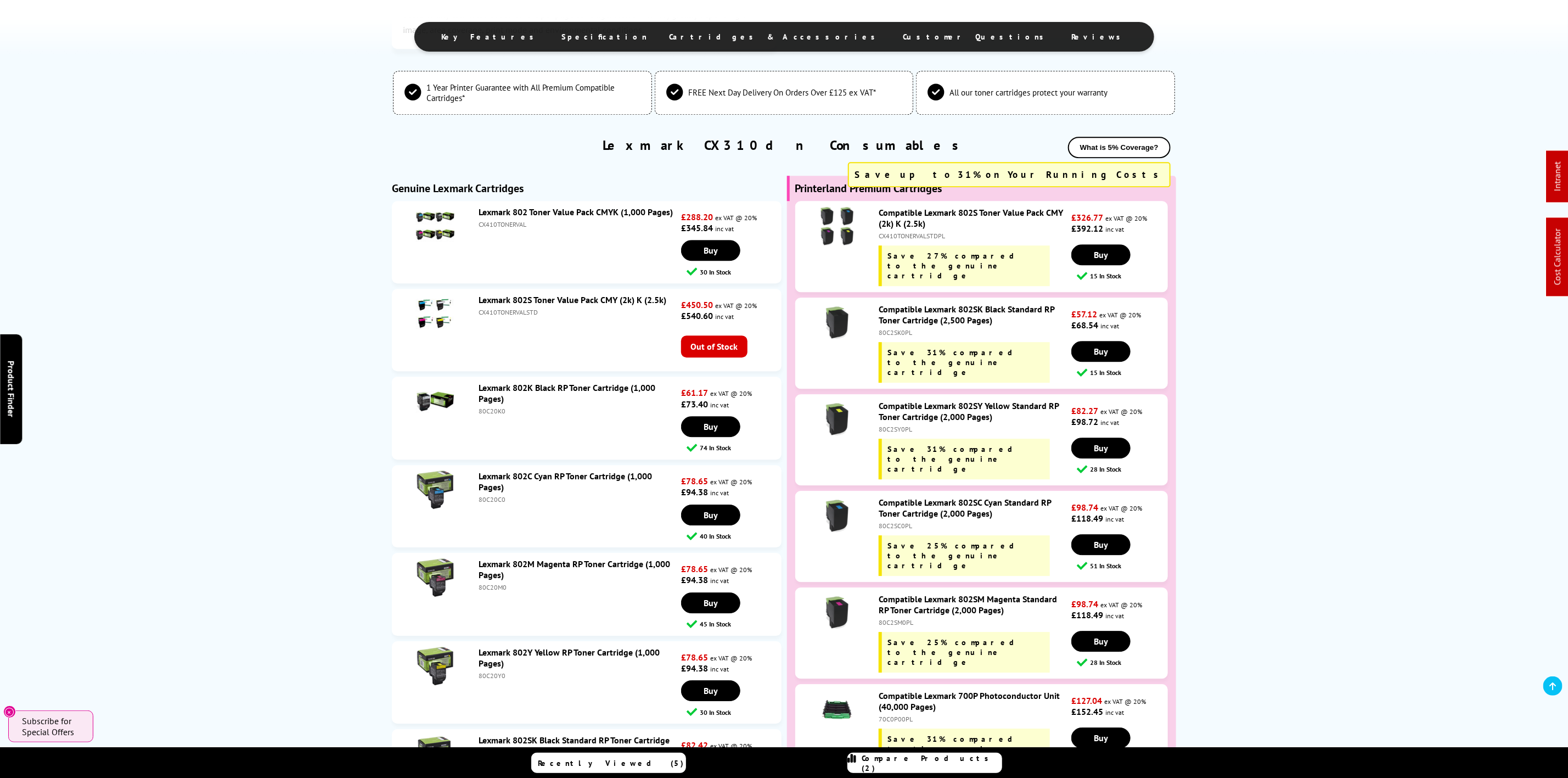
copy div "80C2SK0PL"
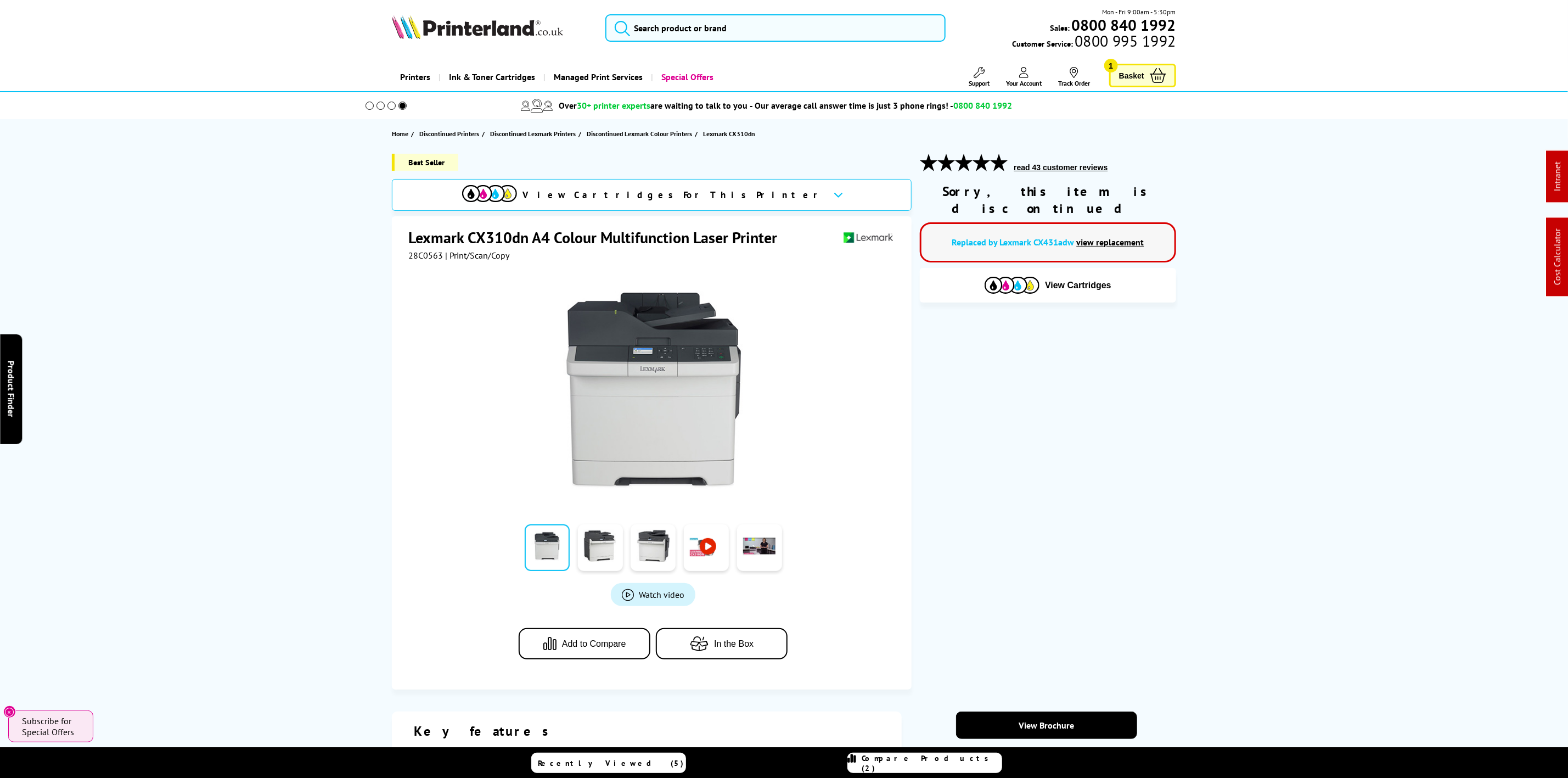
scroll to position [0, 0]
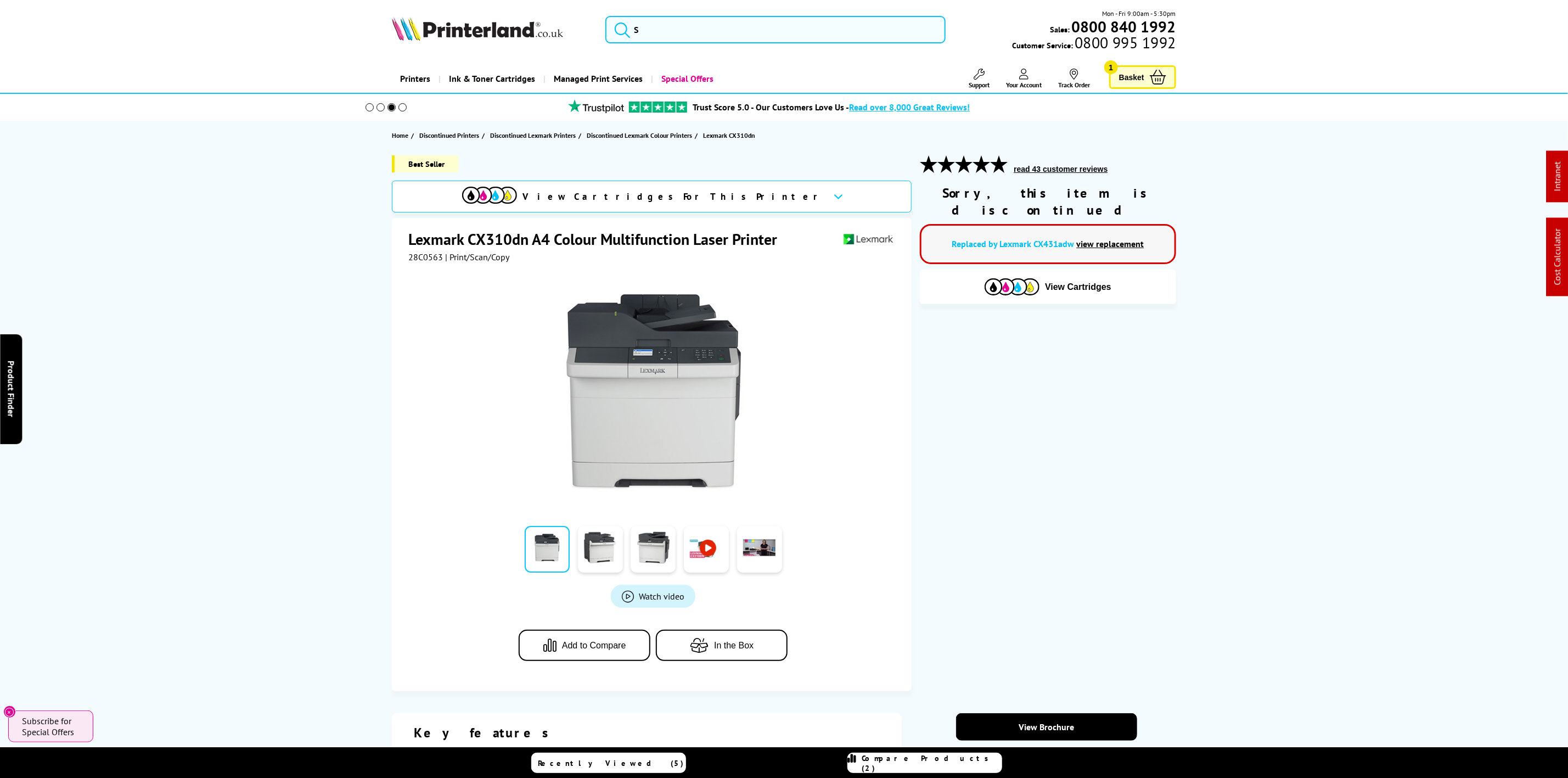
click at [973, 73] on icon at bounding box center [979, 74] width 11 height 11
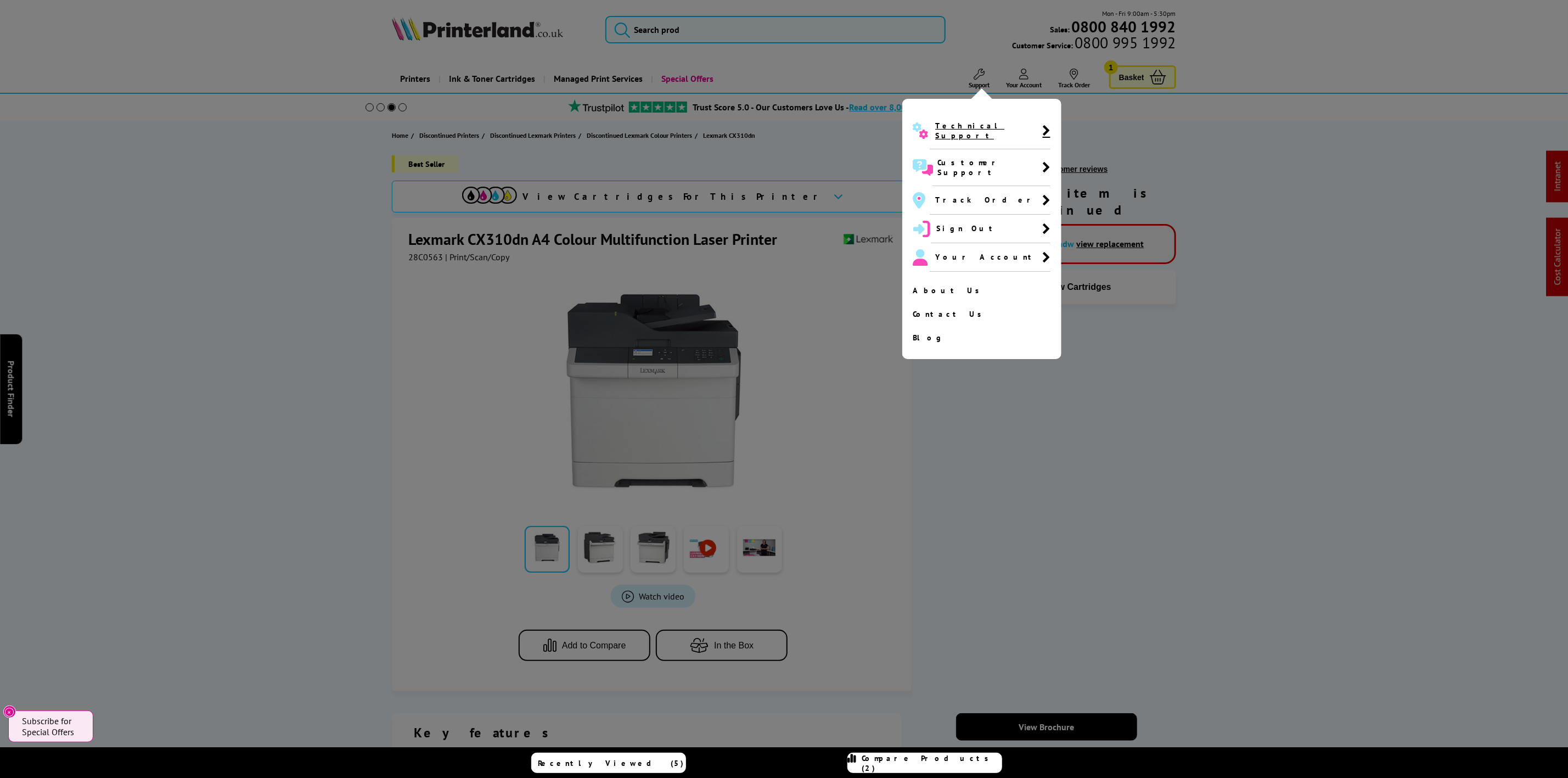
click at [950, 129] on span "Technical Support" at bounding box center [988, 131] width 107 height 20
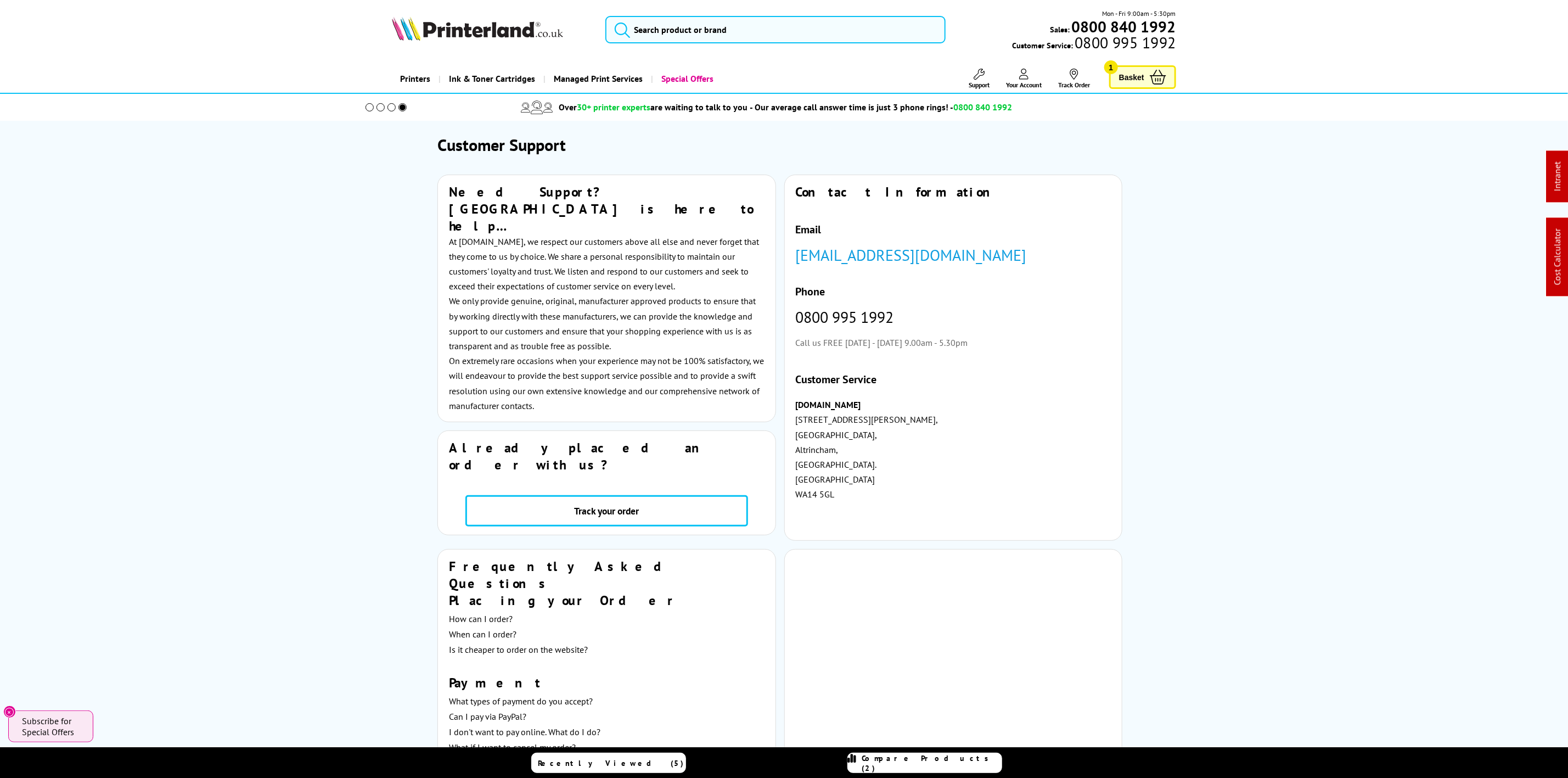
click at [410, 40] on img at bounding box center [477, 28] width 171 height 24
drag, startPoint x: 410, startPoint y: 40, endPoint x: 227, endPoint y: 63, distance: 184.4
click at [410, 43] on picture at bounding box center [477, 37] width 171 height 11
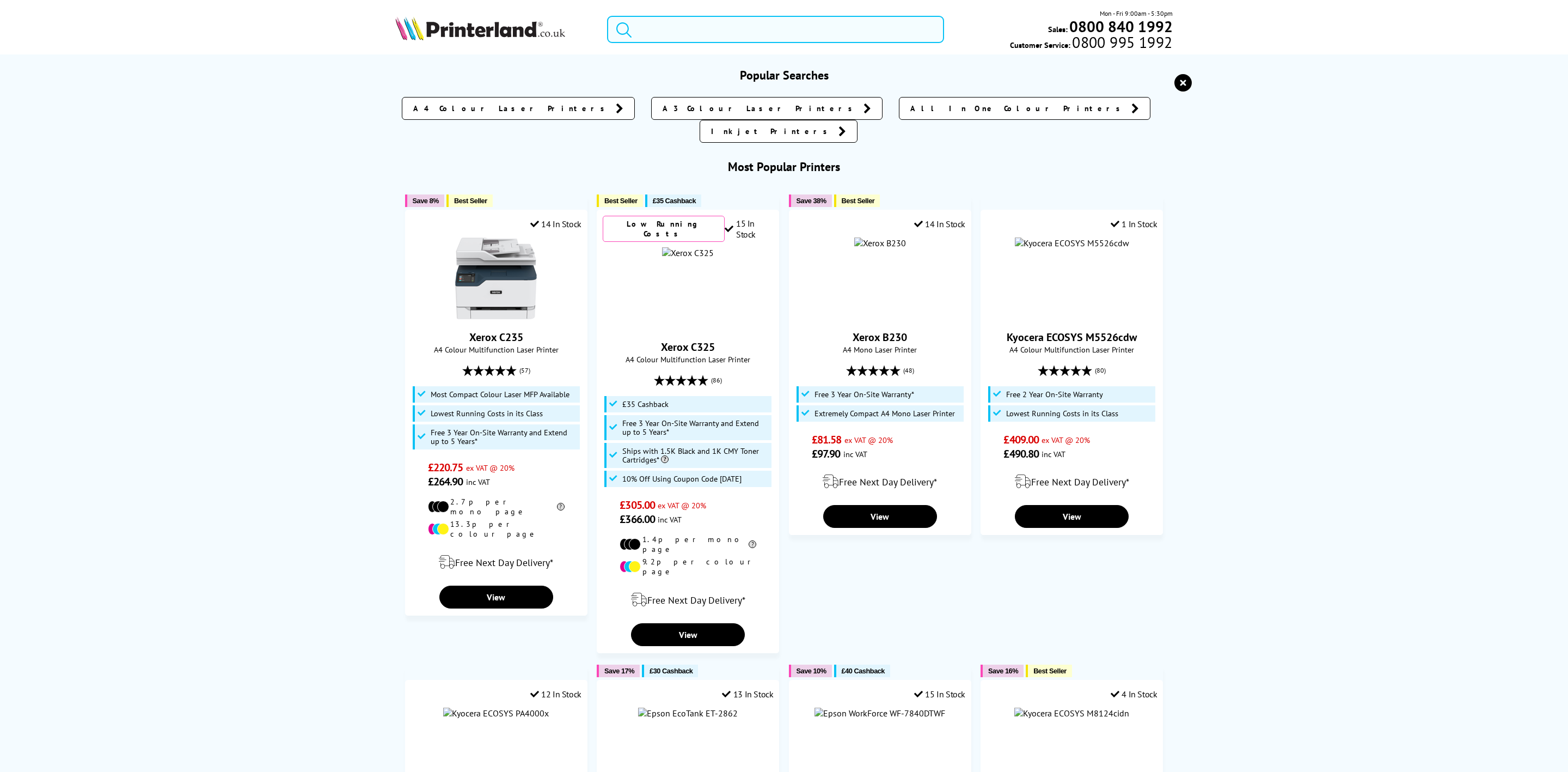
click at [799, 43] on input "search" at bounding box center [776, 29] width 337 height 27
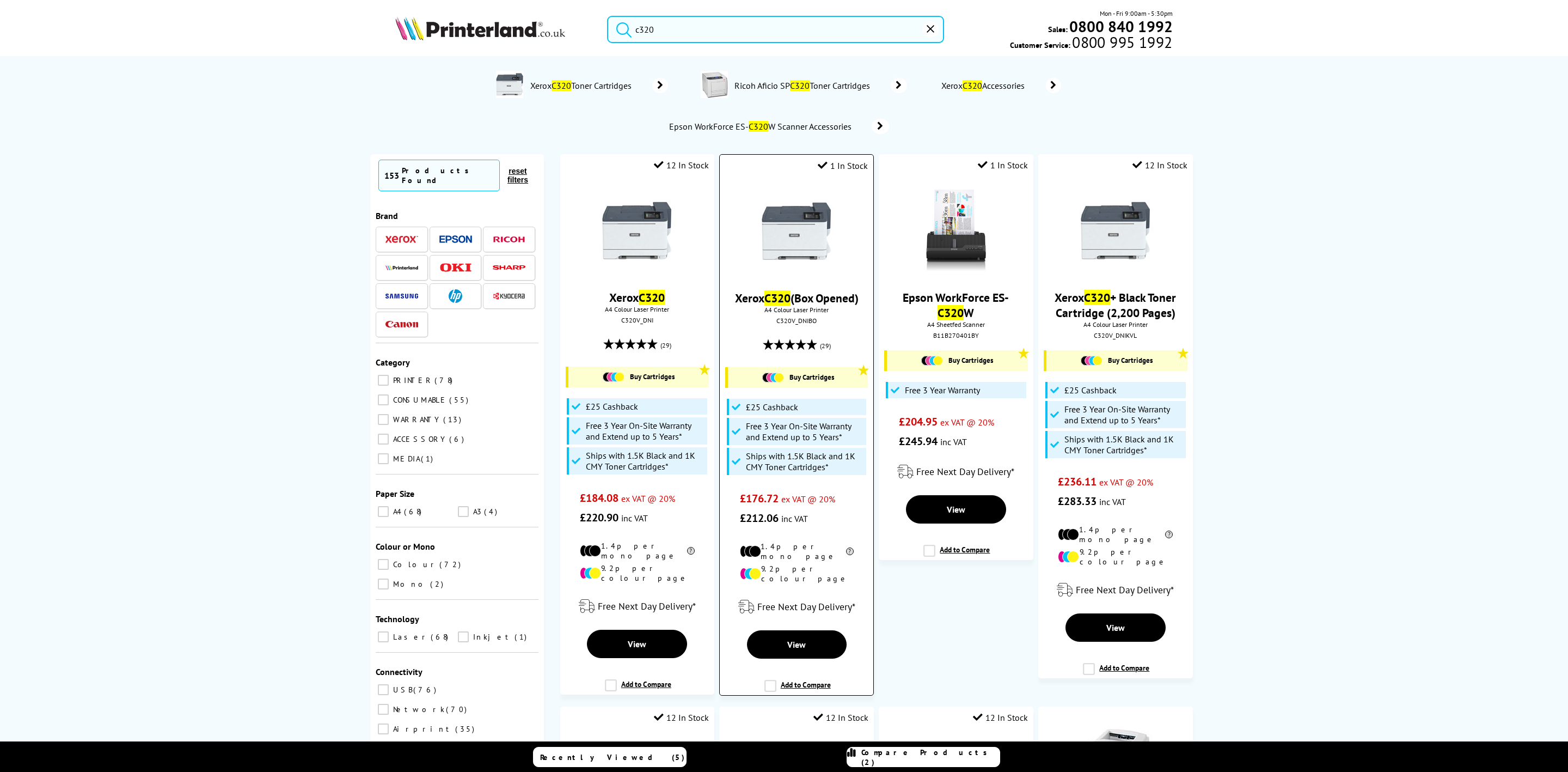
type input "c320"
click at [667, 251] on img at bounding box center [637, 231] width 82 height 82
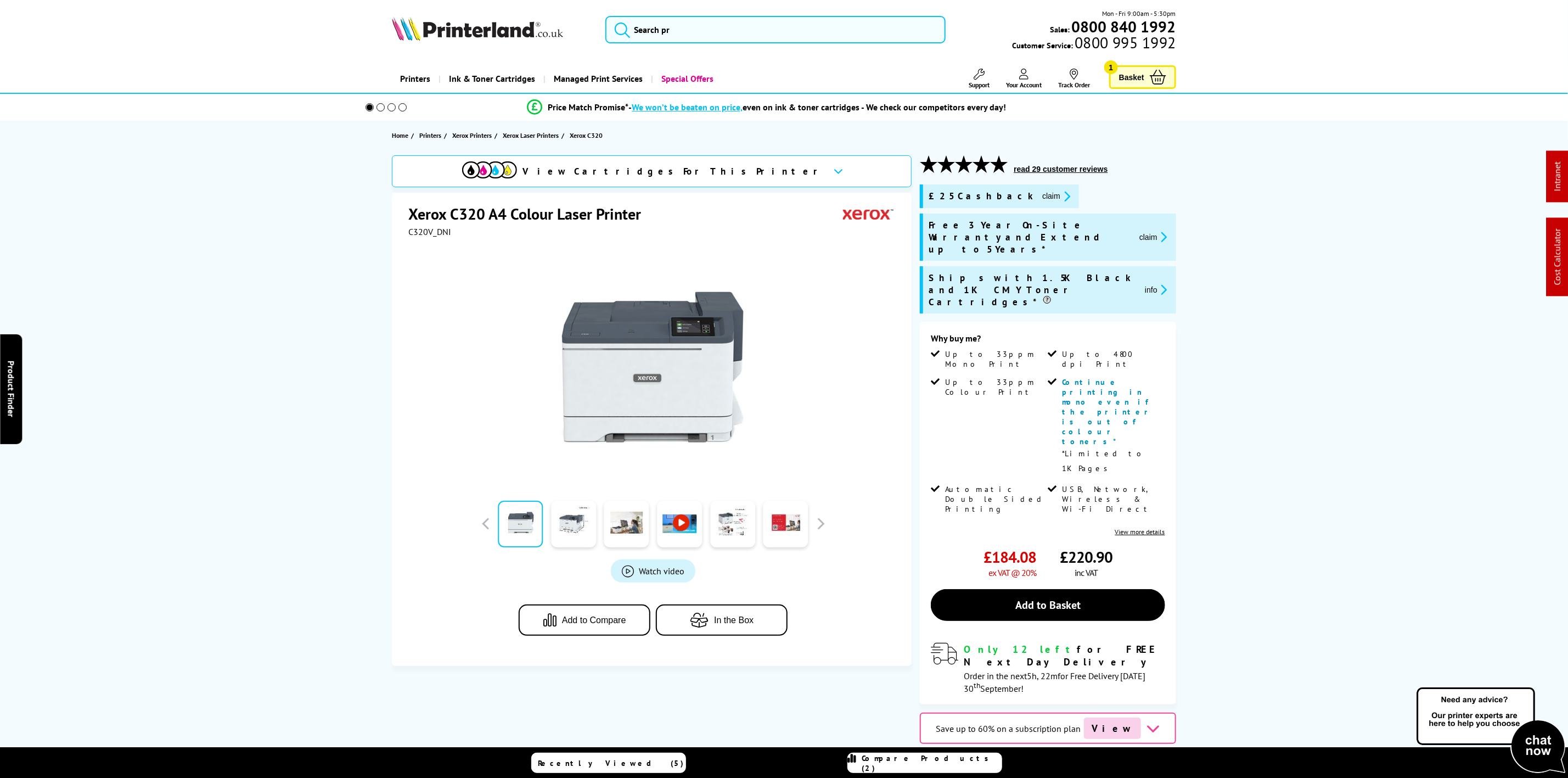
click at [1148, 237] on button "claim" at bounding box center [1153, 237] width 34 height 12
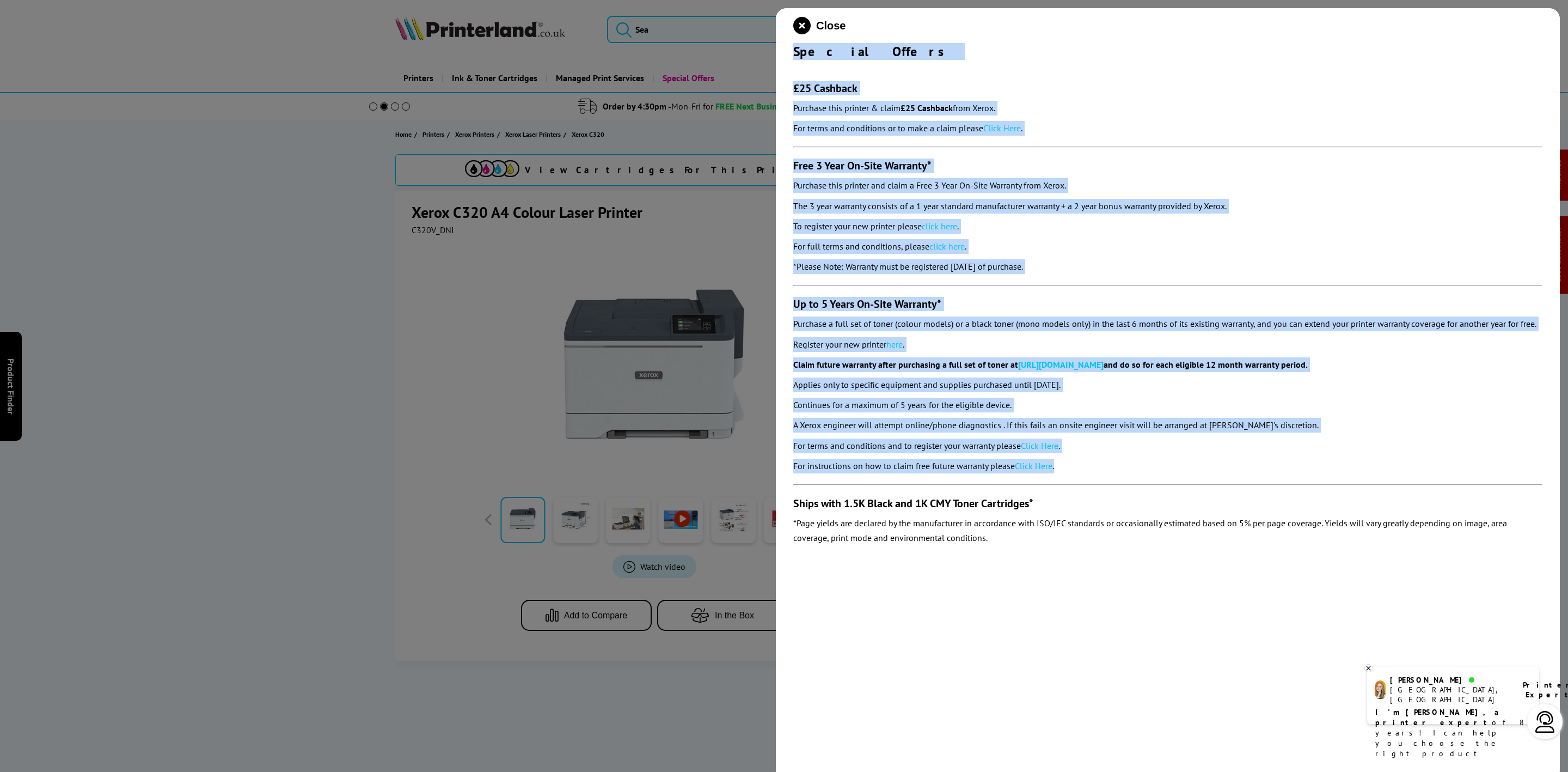
drag, startPoint x: 789, startPoint y: 50, endPoint x: 1104, endPoint y: 461, distance: 517.8
click at [1105, 466] on div "Close Special Offers £25 Cashback Purchase this printer & claim £25 Cashback fr…" at bounding box center [1168, 394] width 784 height 772
copy div "Special Offers £25 Cashback Purchase this printer & claim £25 Cashback from Xer…"
click at [805, 30] on icon "close modal" at bounding box center [802, 25] width 17 height 17
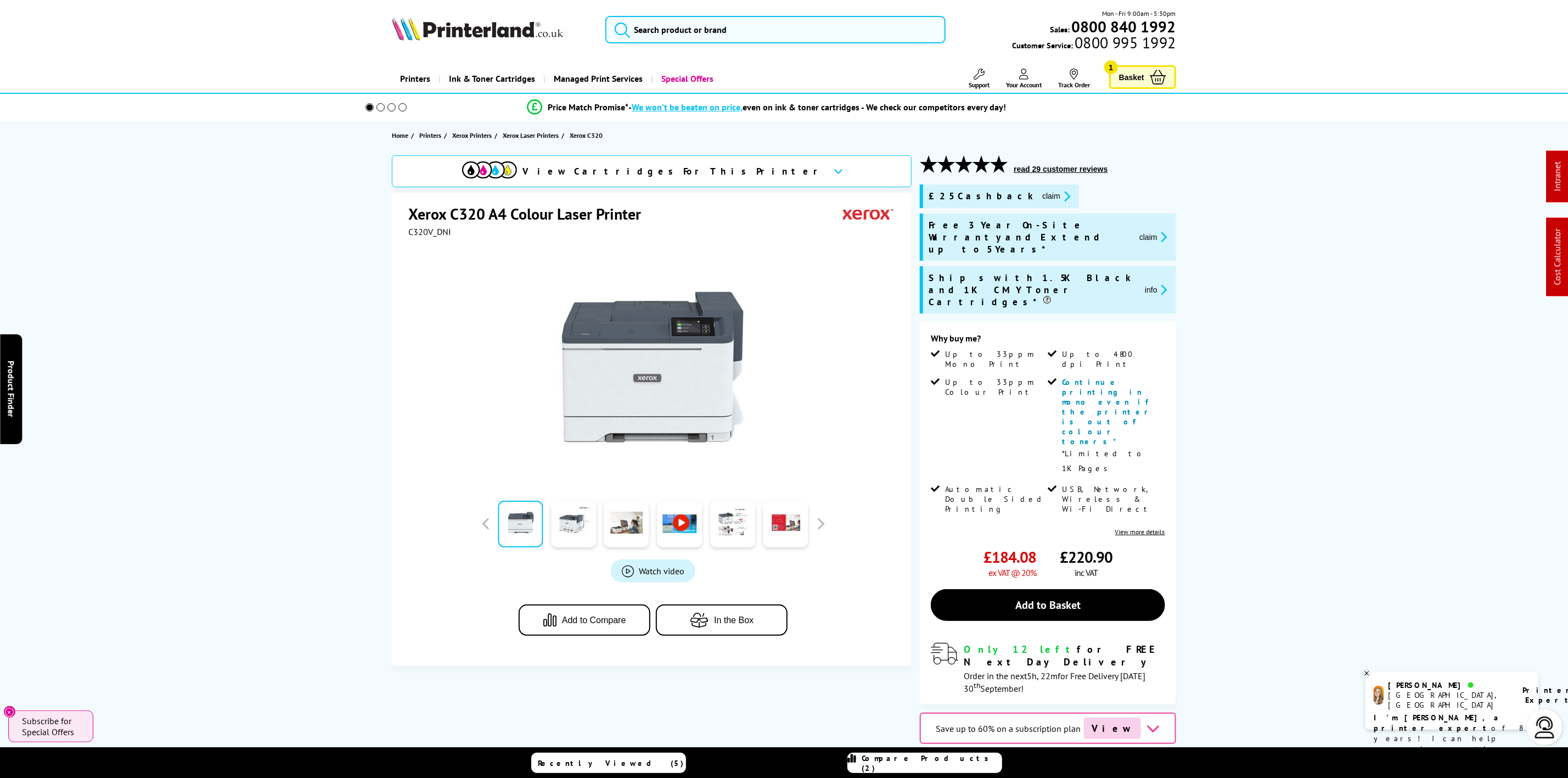
drag, startPoint x: 520, startPoint y: 32, endPoint x: 343, endPoint y: 70, distance: 181.0
click at [520, 32] on img at bounding box center [477, 28] width 171 height 24
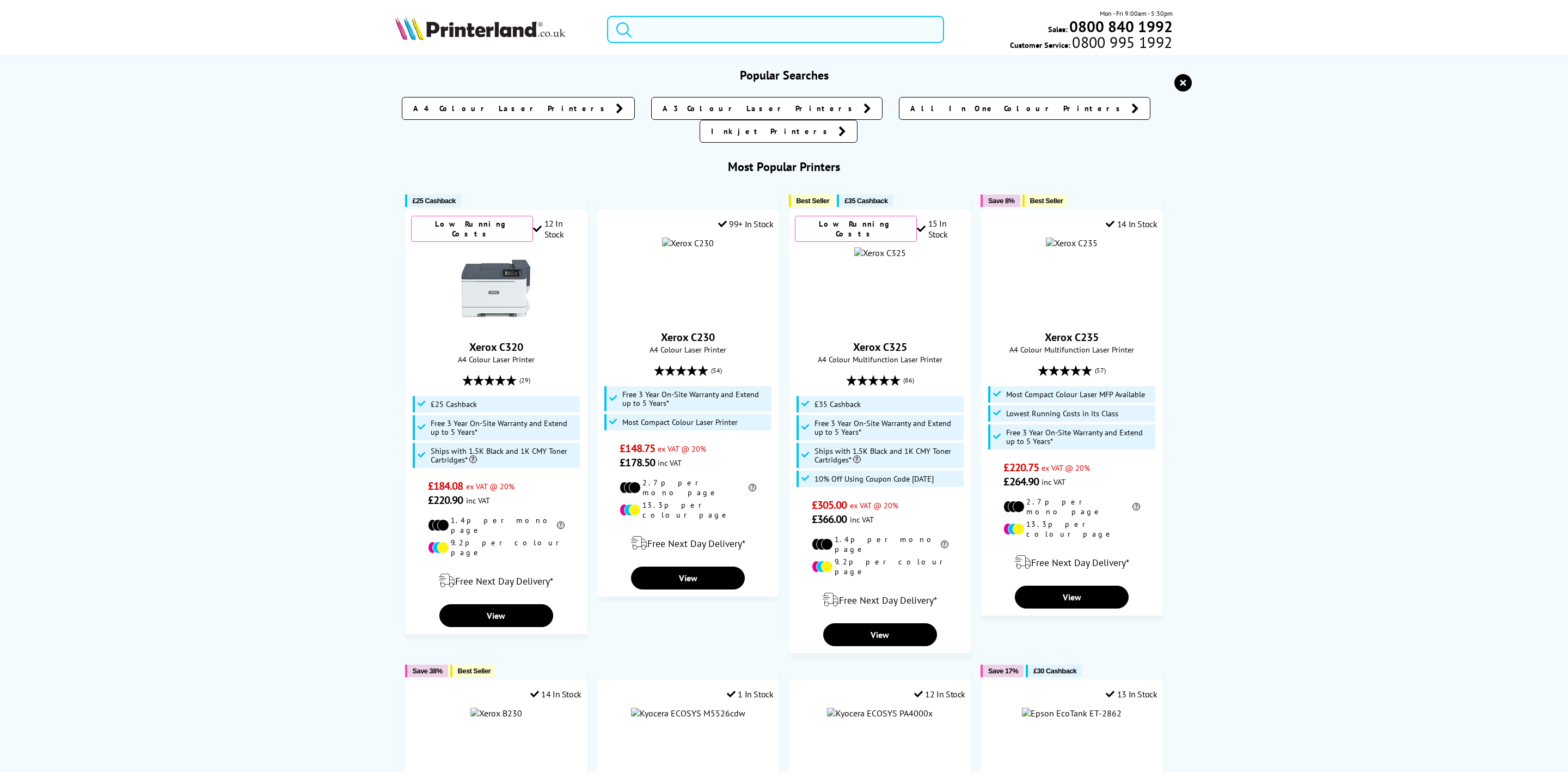
click at [661, 32] on input "search" at bounding box center [776, 29] width 337 height 27
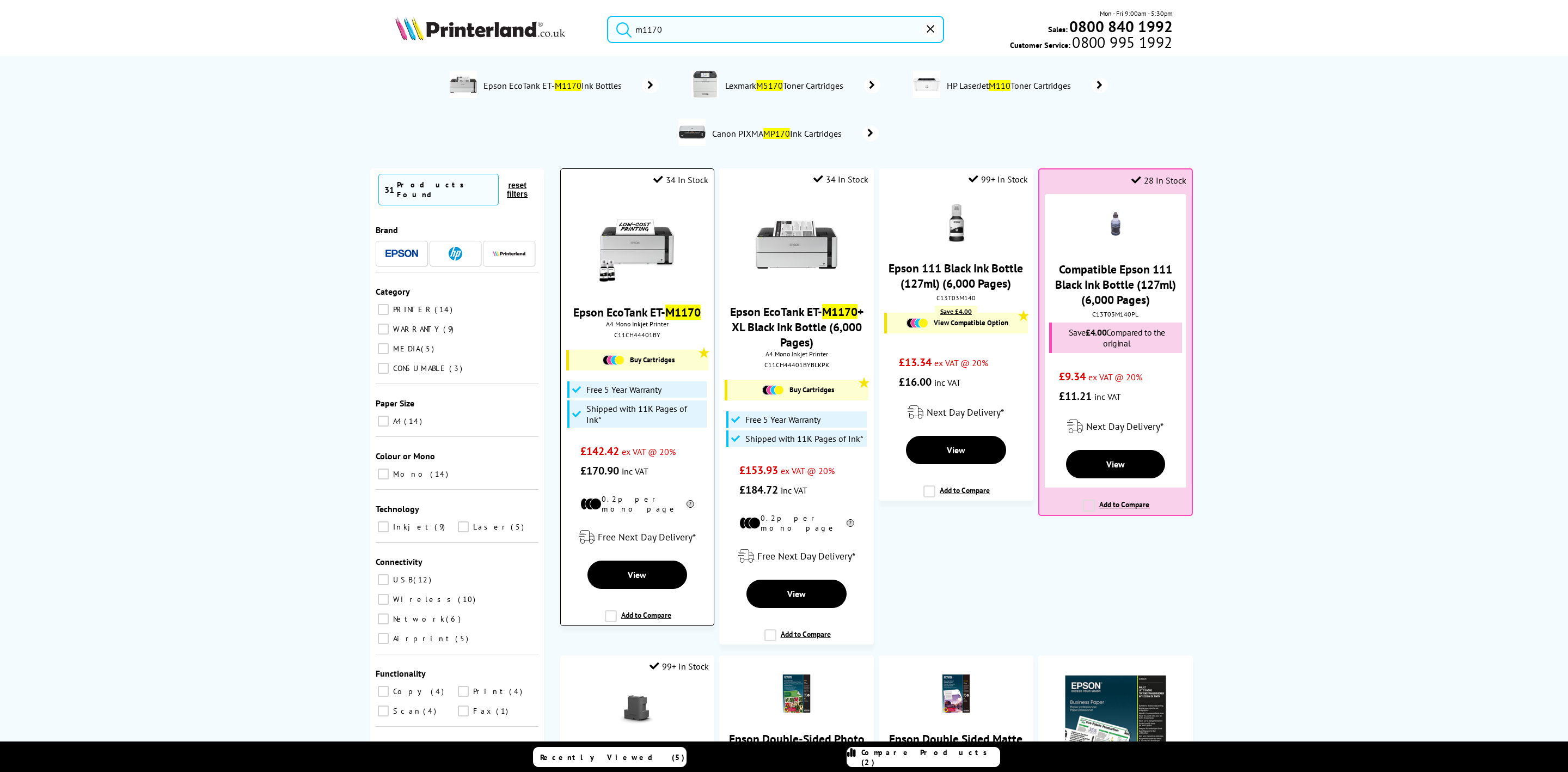
type input "m1170"
click at [613, 240] on img at bounding box center [637, 245] width 82 height 82
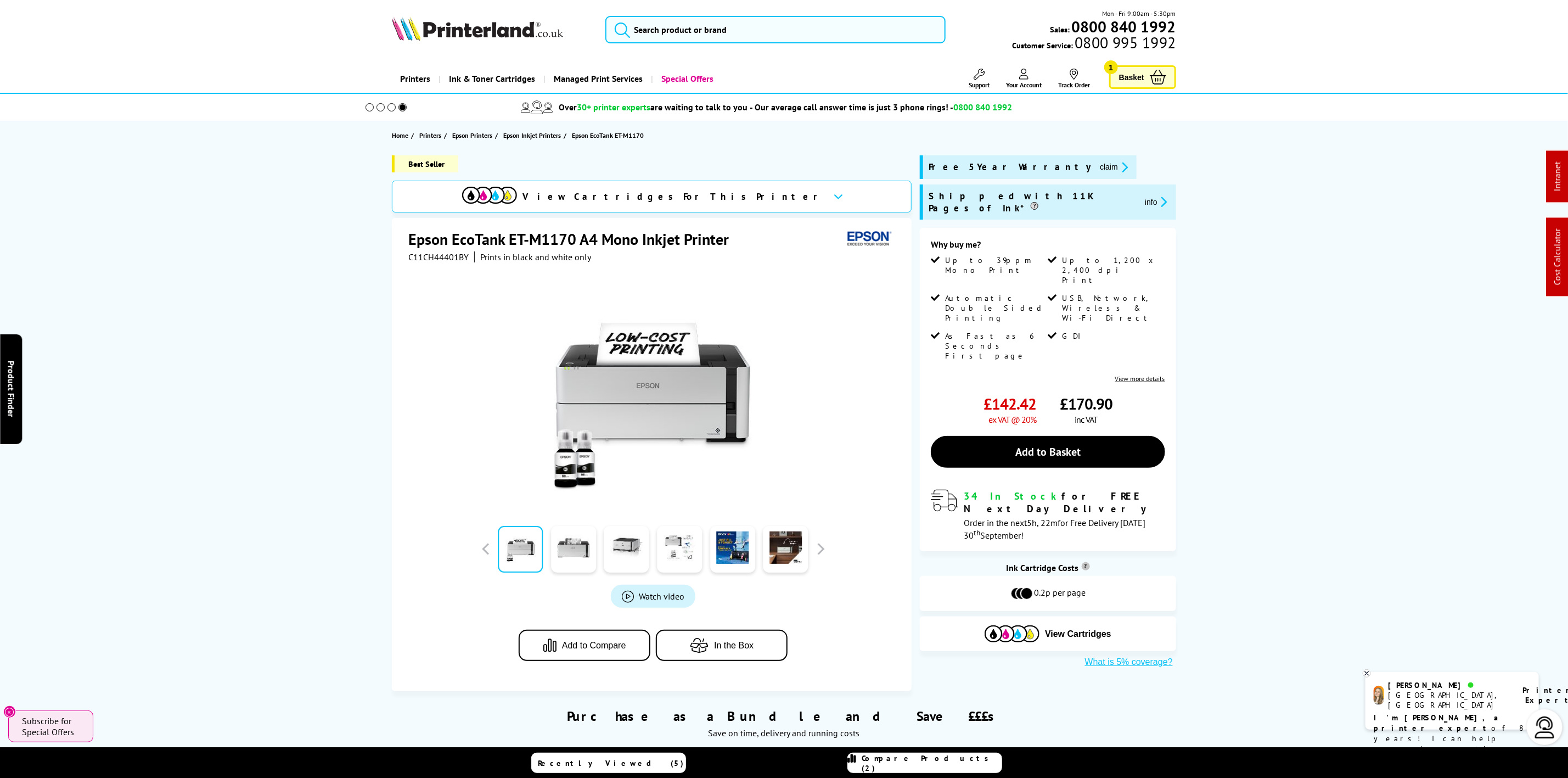
click at [430, 254] on span "C11CH44401BY" at bounding box center [439, 257] width 61 height 11
copy span "C11CH44401BY"
click at [478, 46] on div "Mon - Fri 9:00am - 5:30pm Sales: 0800 840 1992 Customer Service: 0800 995 1992" at bounding box center [785, 32] width 878 height 48
drag, startPoint x: 478, startPoint y: 44, endPoint x: 477, endPoint y: 38, distance: 6.1
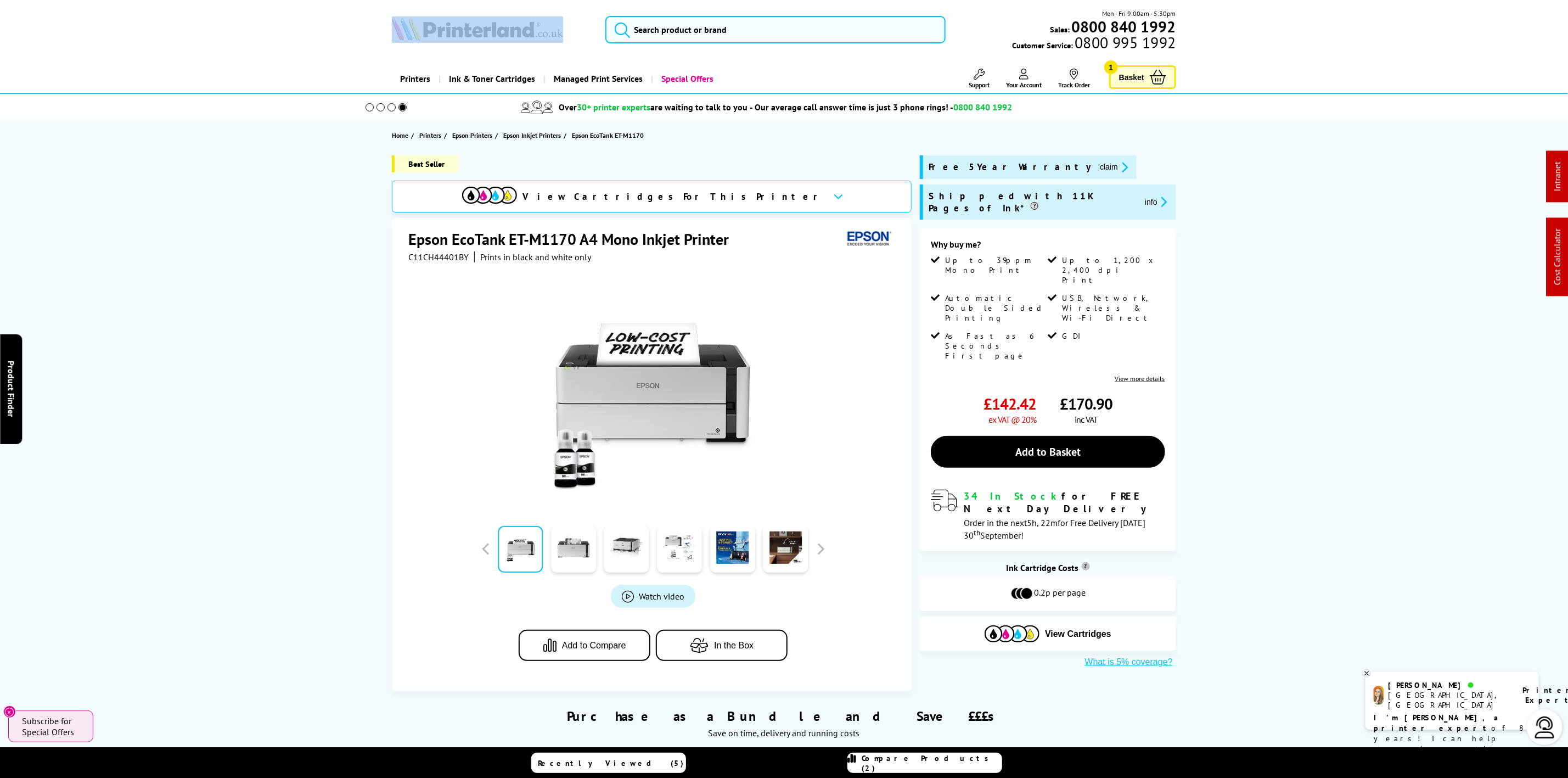
click at [478, 43] on div "Mon - Fri 9:00am - 5:30pm Sales: 0800 840 1992 Customer Service: 0800 995 1992" at bounding box center [785, 32] width 878 height 48
click at [477, 38] on img at bounding box center [477, 28] width 171 height 24
click at [477, 37] on img at bounding box center [477, 28] width 171 height 24
click at [475, 33] on img at bounding box center [477, 28] width 171 height 24
click at [475, 29] on img at bounding box center [477, 28] width 171 height 24
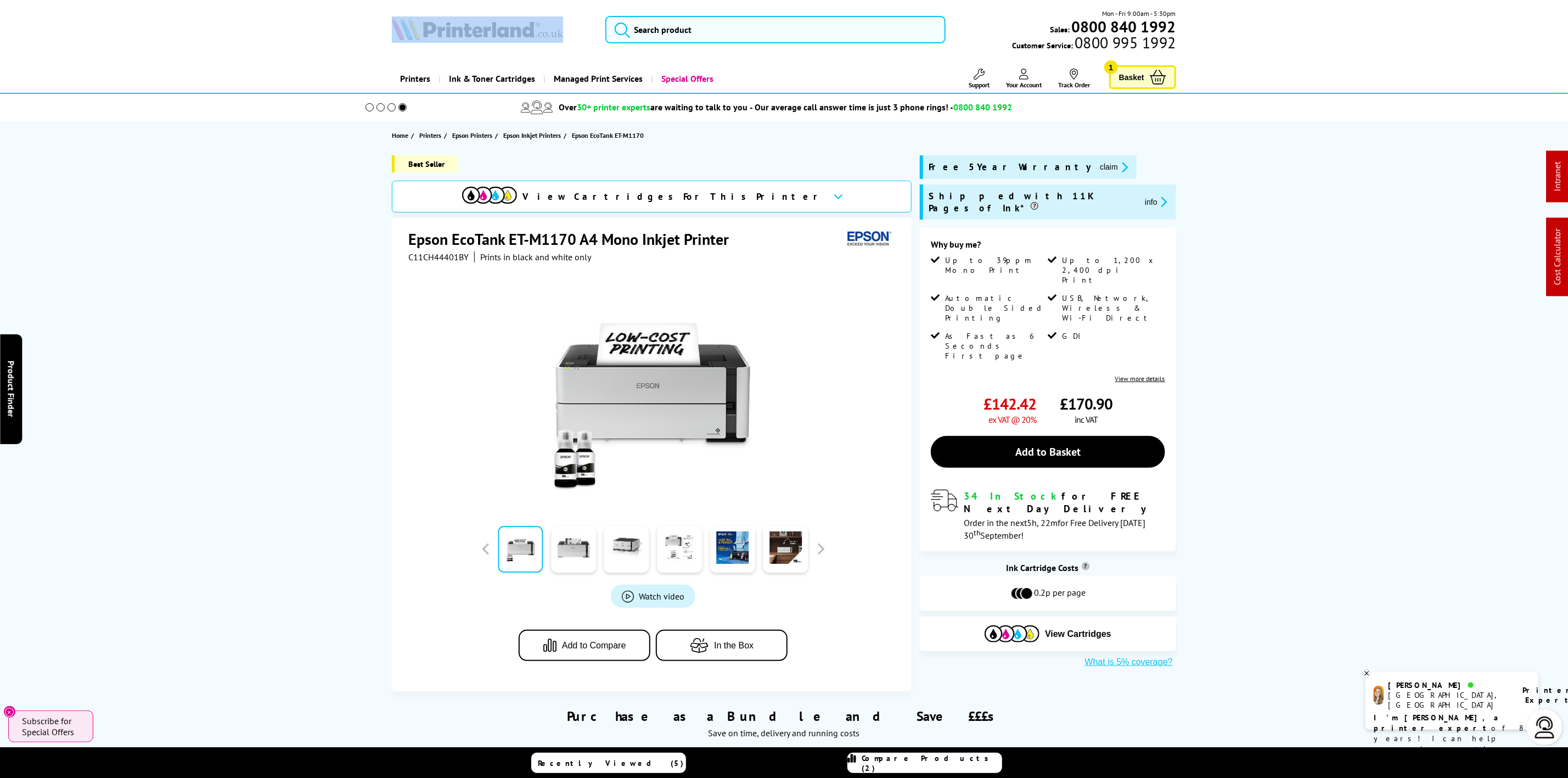
click at [475, 29] on img at bounding box center [477, 28] width 171 height 24
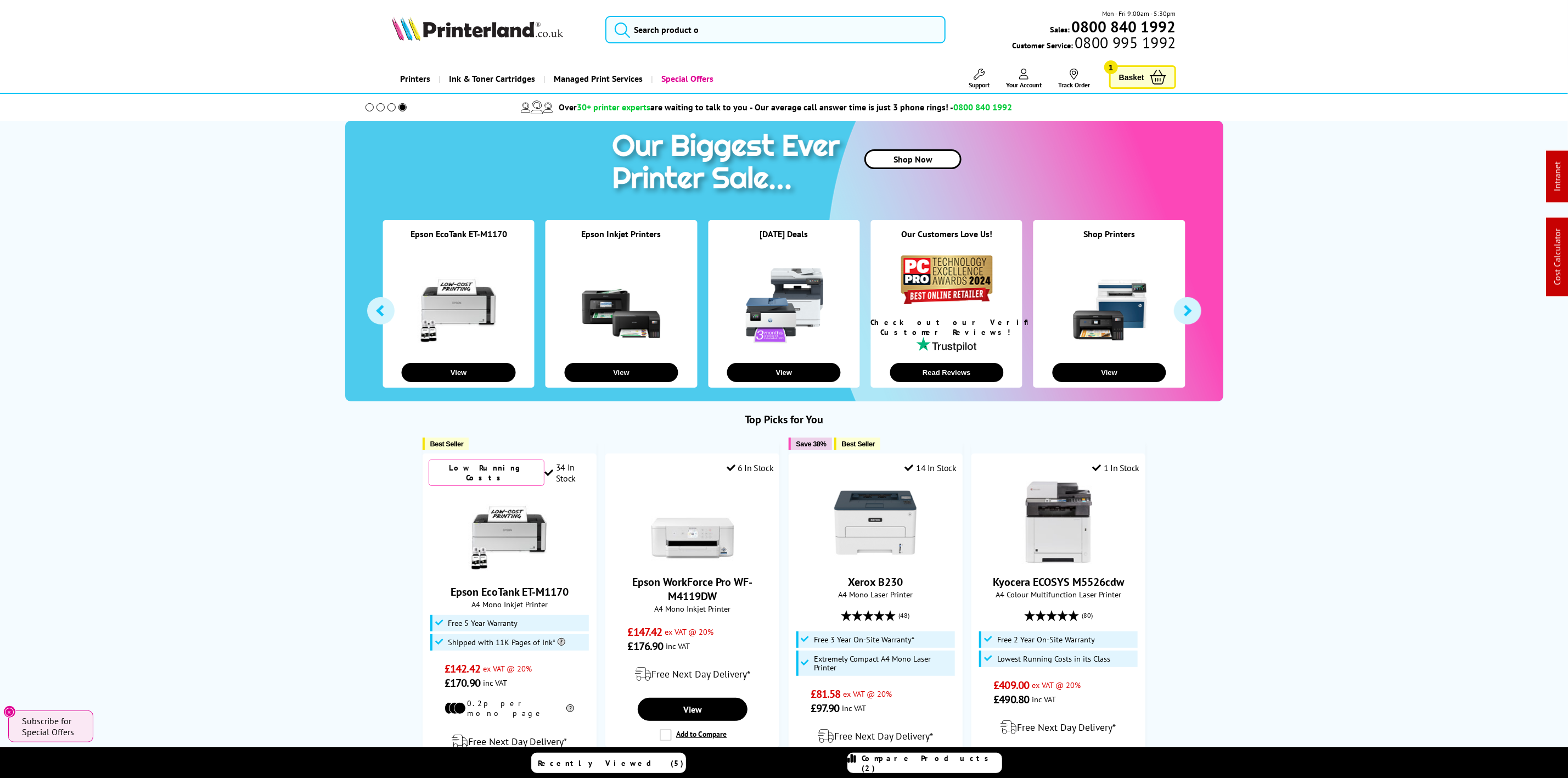
click at [738, 10] on div "Mon - Fri 9:00am - 5:30pm Sales: 0800 840 1992 Customer Service: 0800 995 1992" at bounding box center [785, 32] width 878 height 48
click at [716, 44] on div "Mon - Fri 9:00am - 5:30pm Sales: 0800 840 1992 Customer Service: 0800 995 1992" at bounding box center [785, 32] width 878 height 48
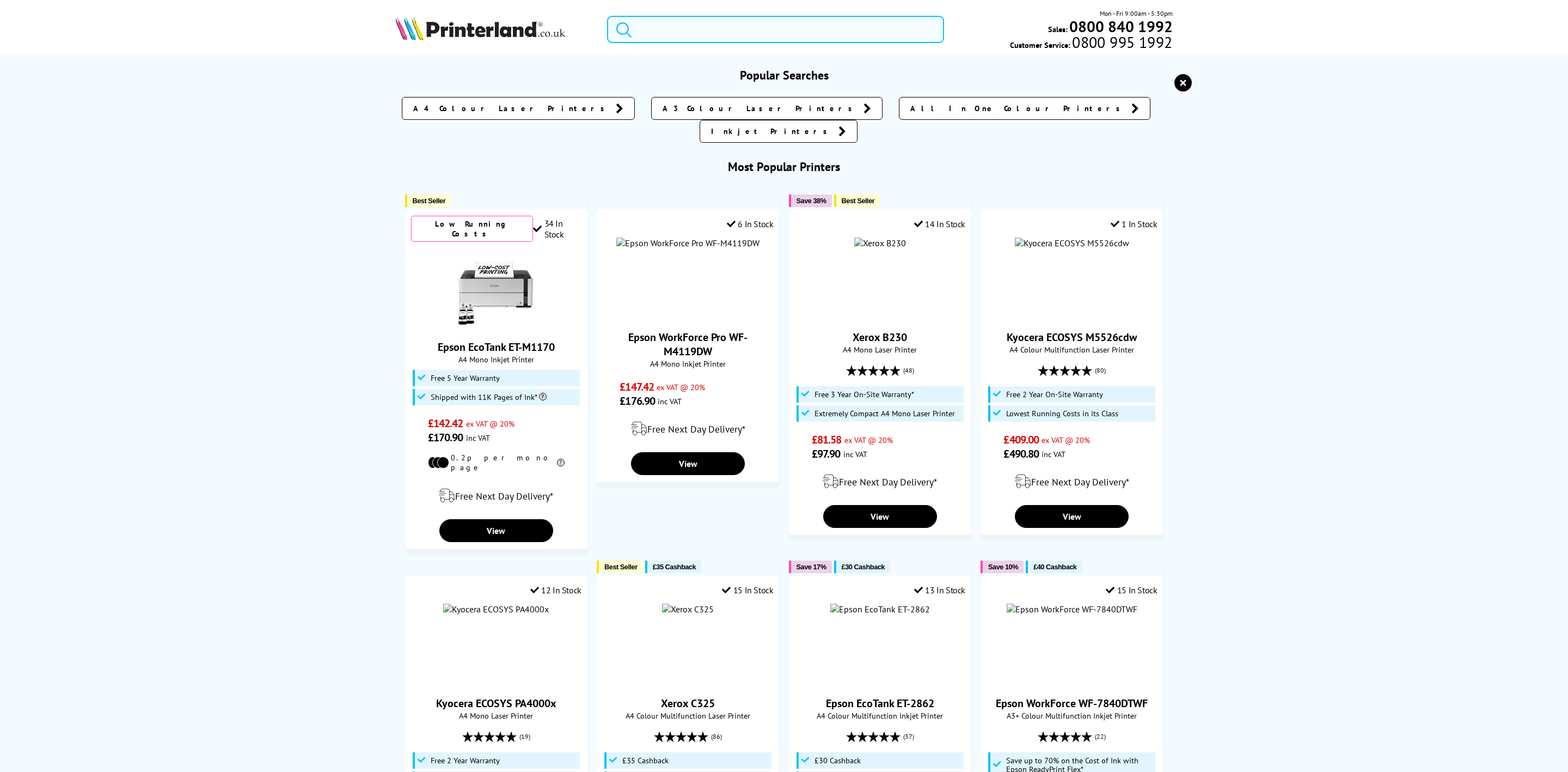
click at [710, 41] on input "search" at bounding box center [776, 29] width 337 height 27
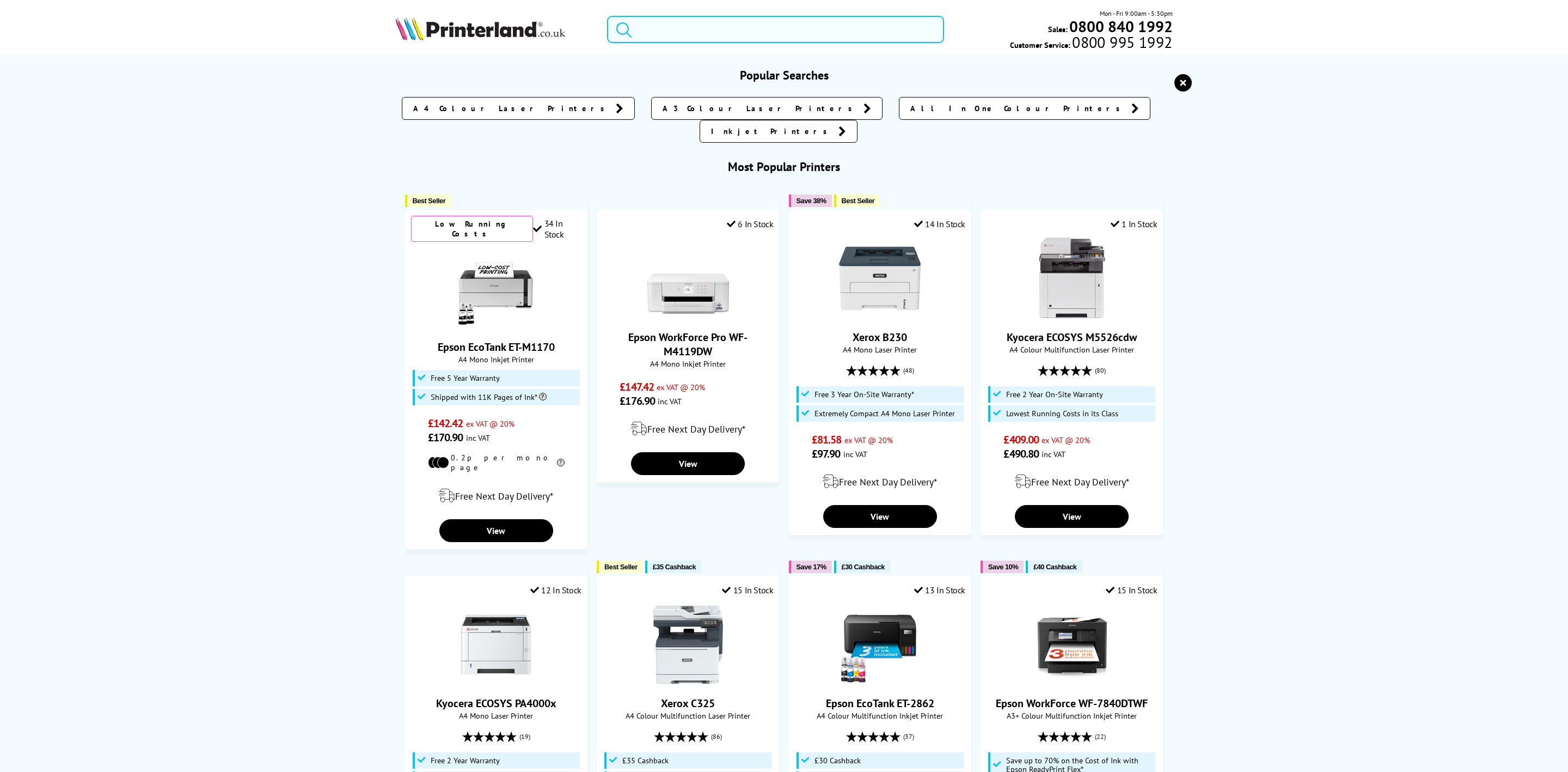
paste input "CZ993A"
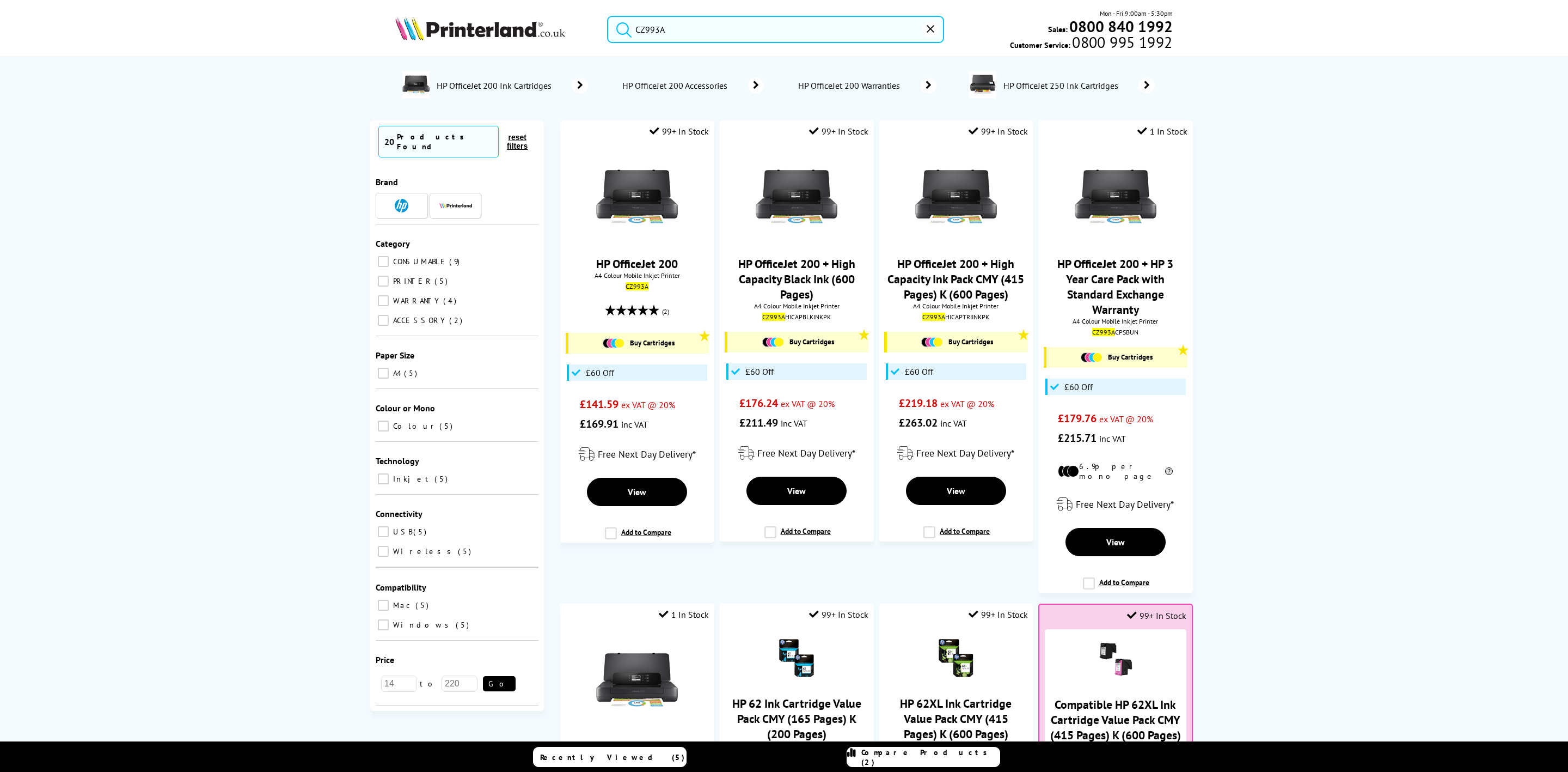
drag, startPoint x: 762, startPoint y: 33, endPoint x: 433, endPoint y: -17, distance: 332.8
paste input "2"
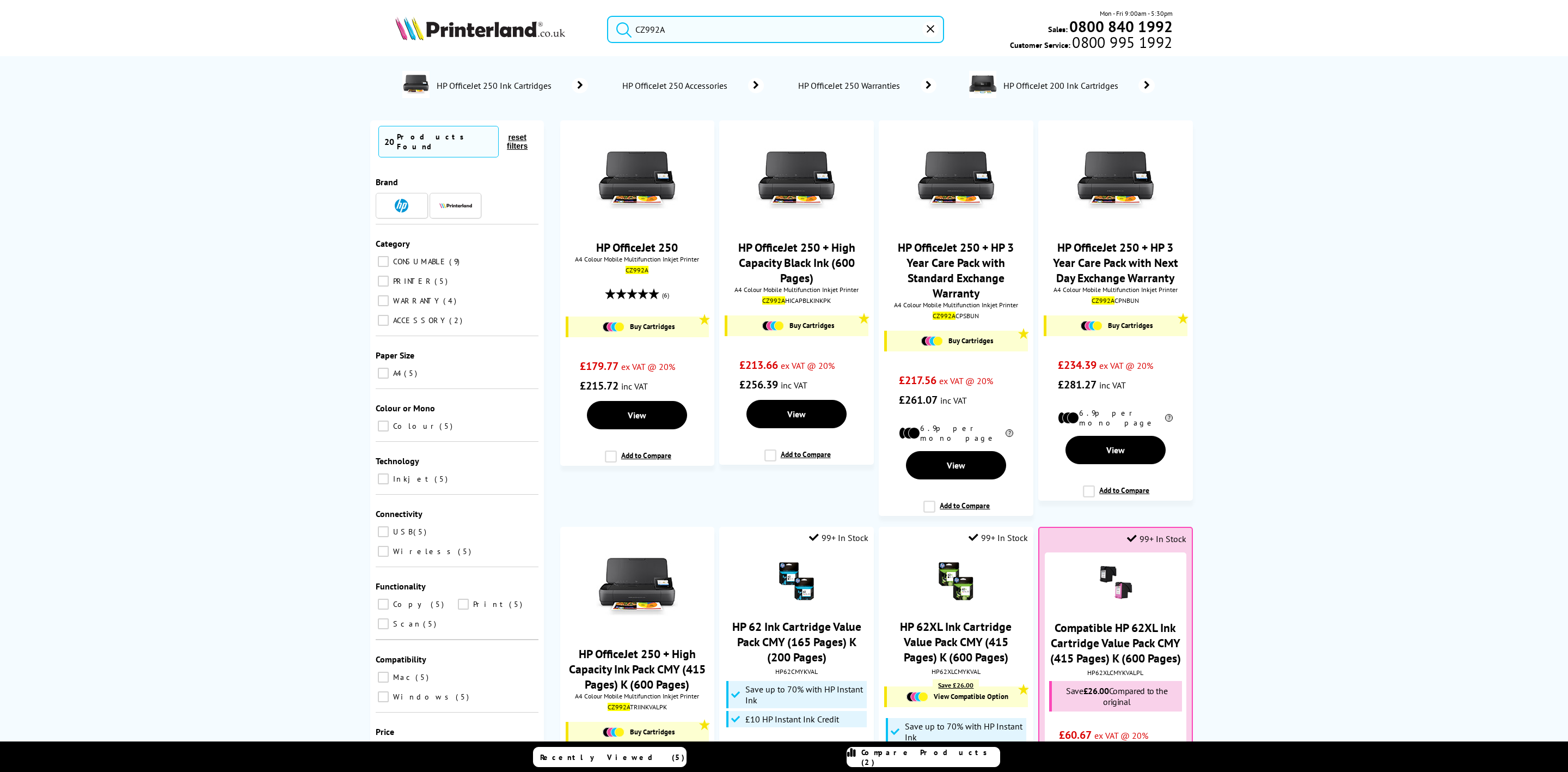
drag, startPoint x: 684, startPoint y: 35, endPoint x: 482, endPoint y: 15, distance: 203.0
click at [482, 15] on div "CZ992A Mon - Fri 9:00am - 5:30pm Sales: 0800 840 1992 Customer Service: 0800 99…" at bounding box center [784, 32] width 871 height 48
drag, startPoint x: 706, startPoint y: 48, endPoint x: 727, endPoint y: 37, distance: 23.7
click at [714, 43] on div "CZ992A Mon - Fri 9:00am - 5:30pm Sales: 0800 840 1992 Customer Service: 0800 99…" at bounding box center [784, 32] width 871 height 48
drag, startPoint x: 734, startPoint y: 33, endPoint x: 439, endPoint y: 7, distance: 296.1
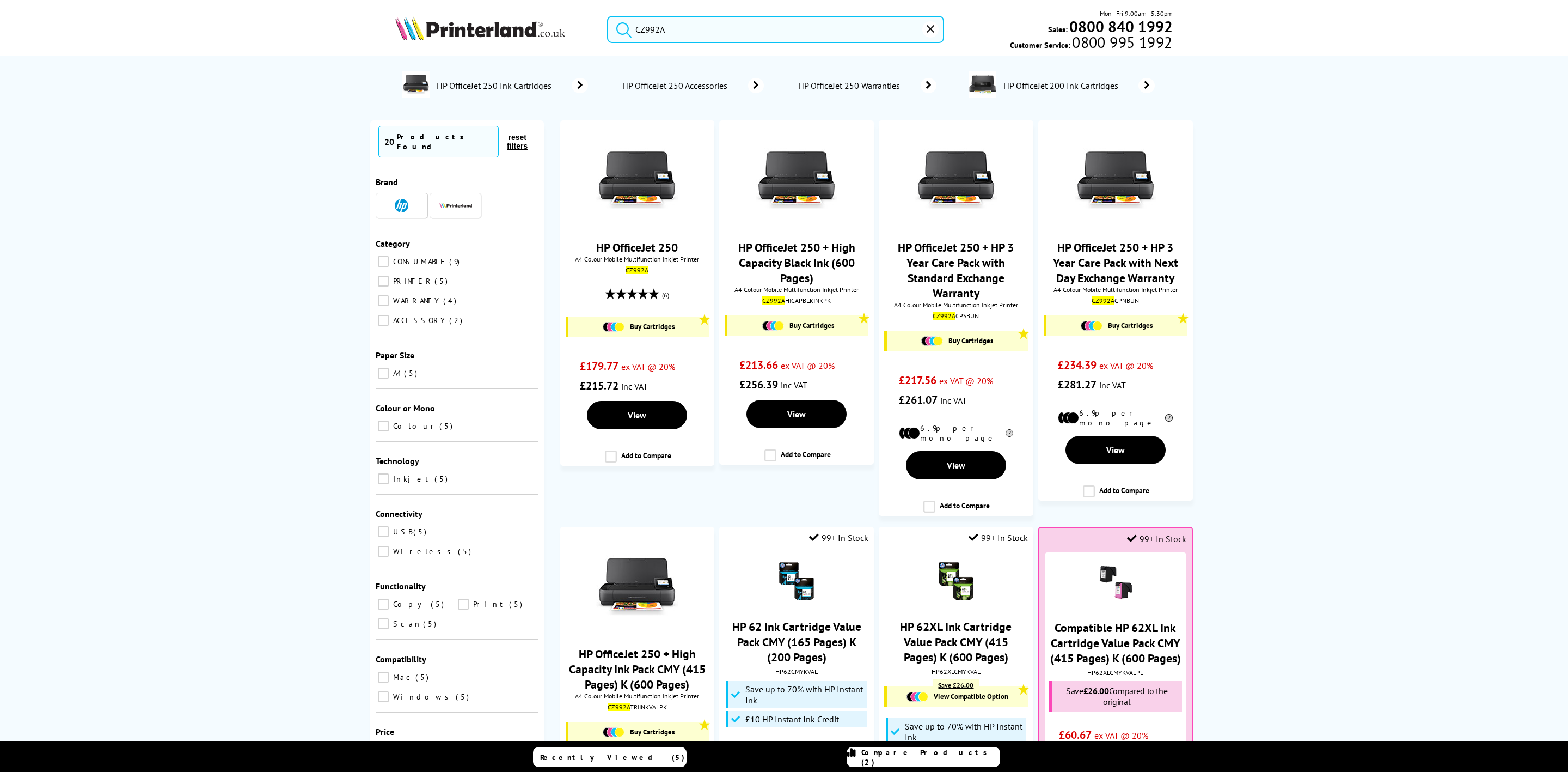
click at [438, 8] on div "CZ992A Mon - Fri 9:00am - 5:30pm Sales: 0800 840 1992 Customer Service: 0800 99…" at bounding box center [784, 32] width 871 height 48
paste input "3"
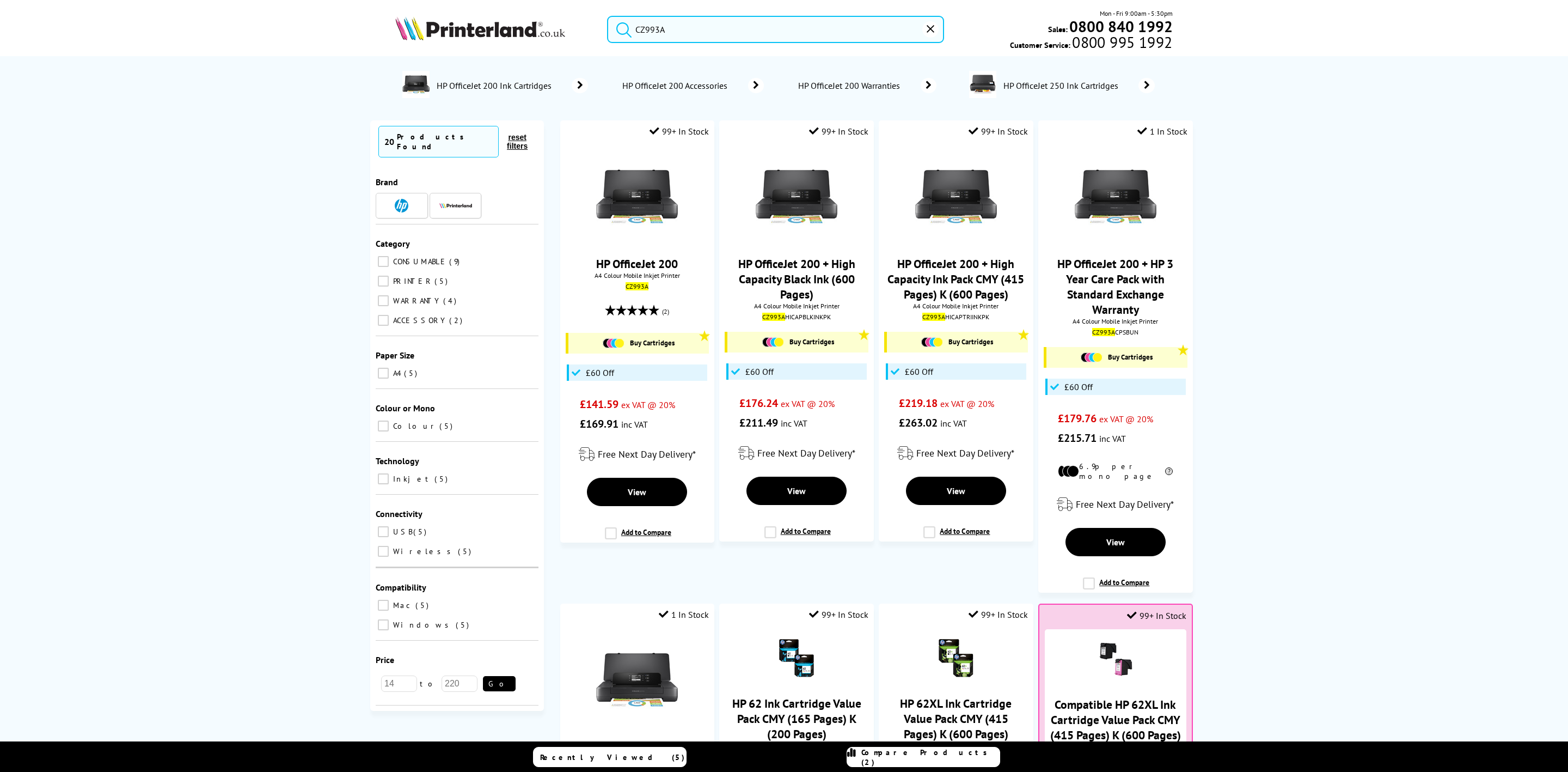
type input "CZ993A"
click at [637, 288] on mark "CZ993A" at bounding box center [636, 286] width 23 height 8
copy mark "CZ993A"
drag, startPoint x: 663, startPoint y: 23, endPoint x: 372, endPoint y: 0, distance: 291.9
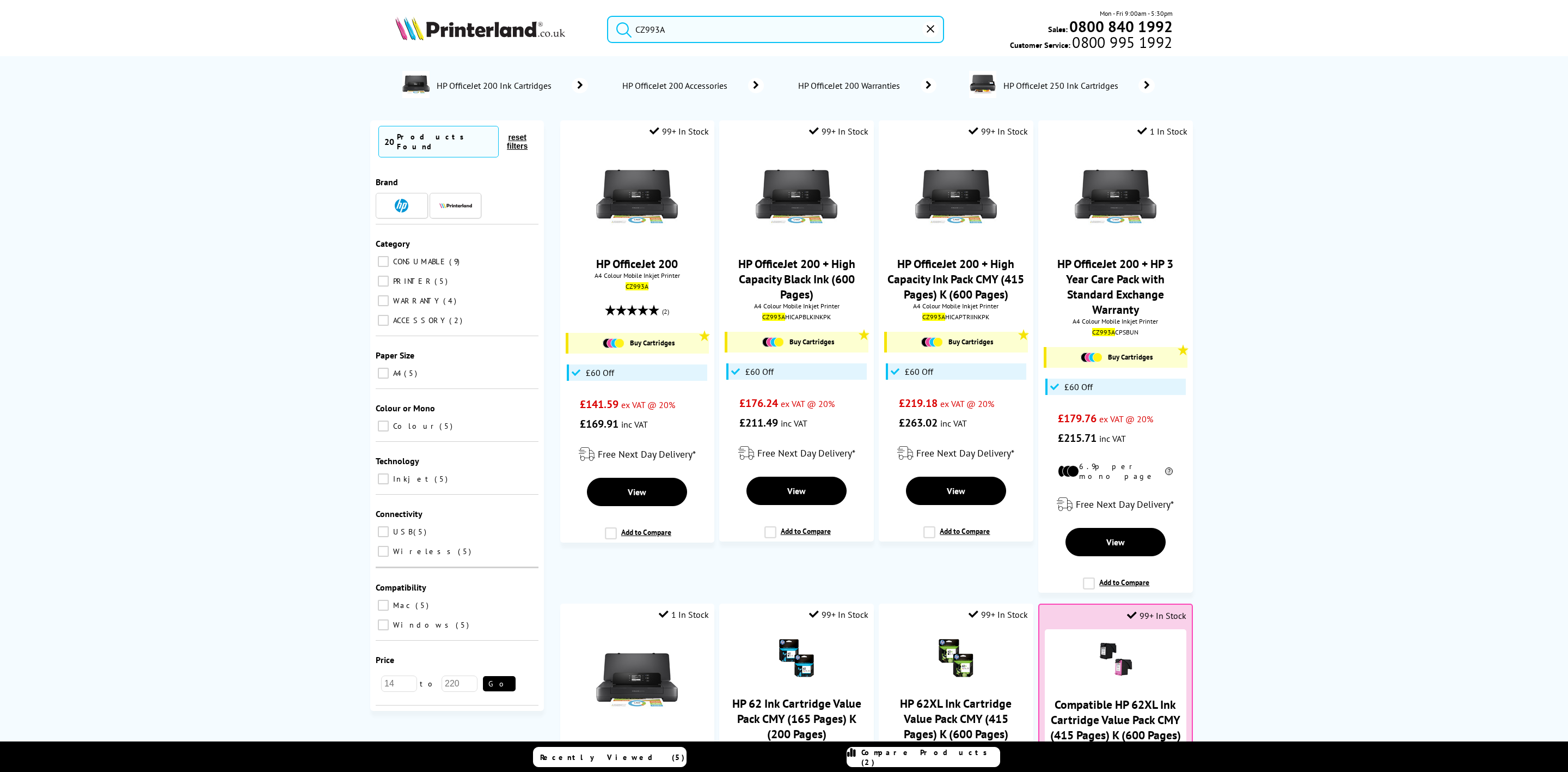
click at [372, 0] on header "CZ993A Mon - Fri 9:00am - 5:30pm Sales: 0800 840 1992 Customer Service: 0800 99…" at bounding box center [784, 47] width 1568 height 93
drag, startPoint x: 558, startPoint y: 38, endPoint x: 549, endPoint y: 30, distance: 12.0
click at [558, 36] on img at bounding box center [480, 28] width 170 height 24
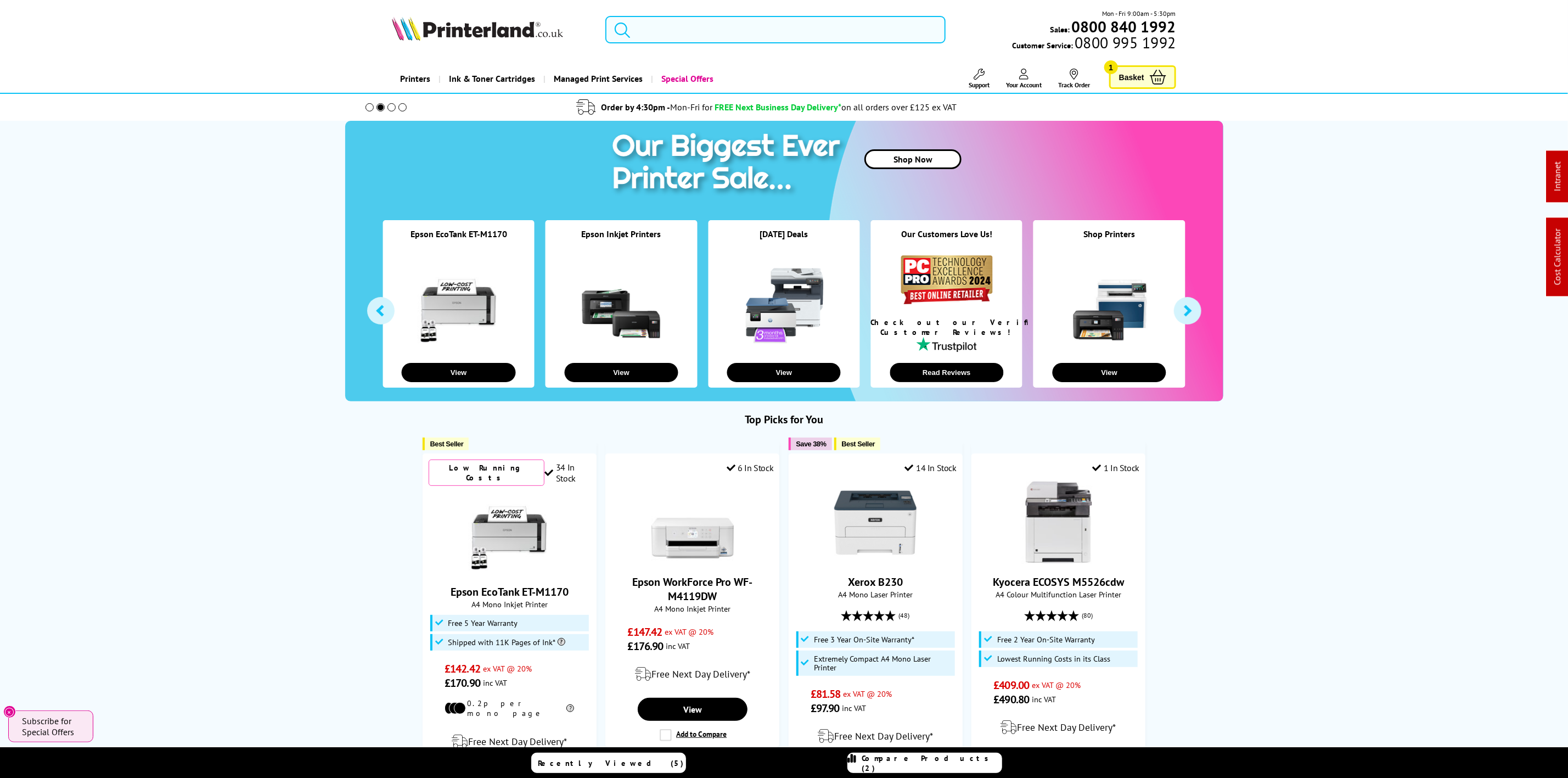
click at [647, 30] on input "search" at bounding box center [775, 29] width 340 height 27
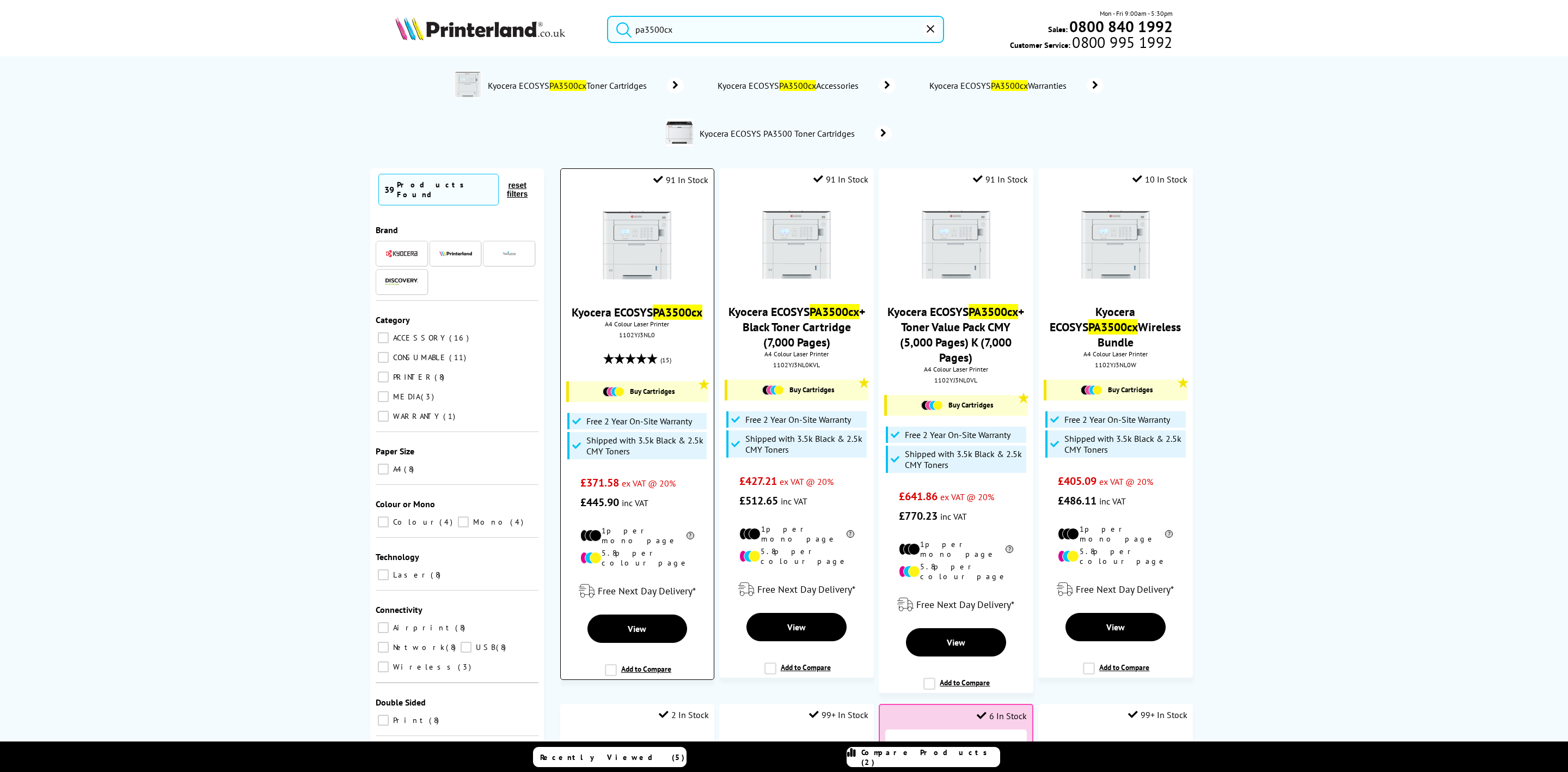
type input "pa3500cx"
click at [612, 247] on img at bounding box center [637, 245] width 82 height 82
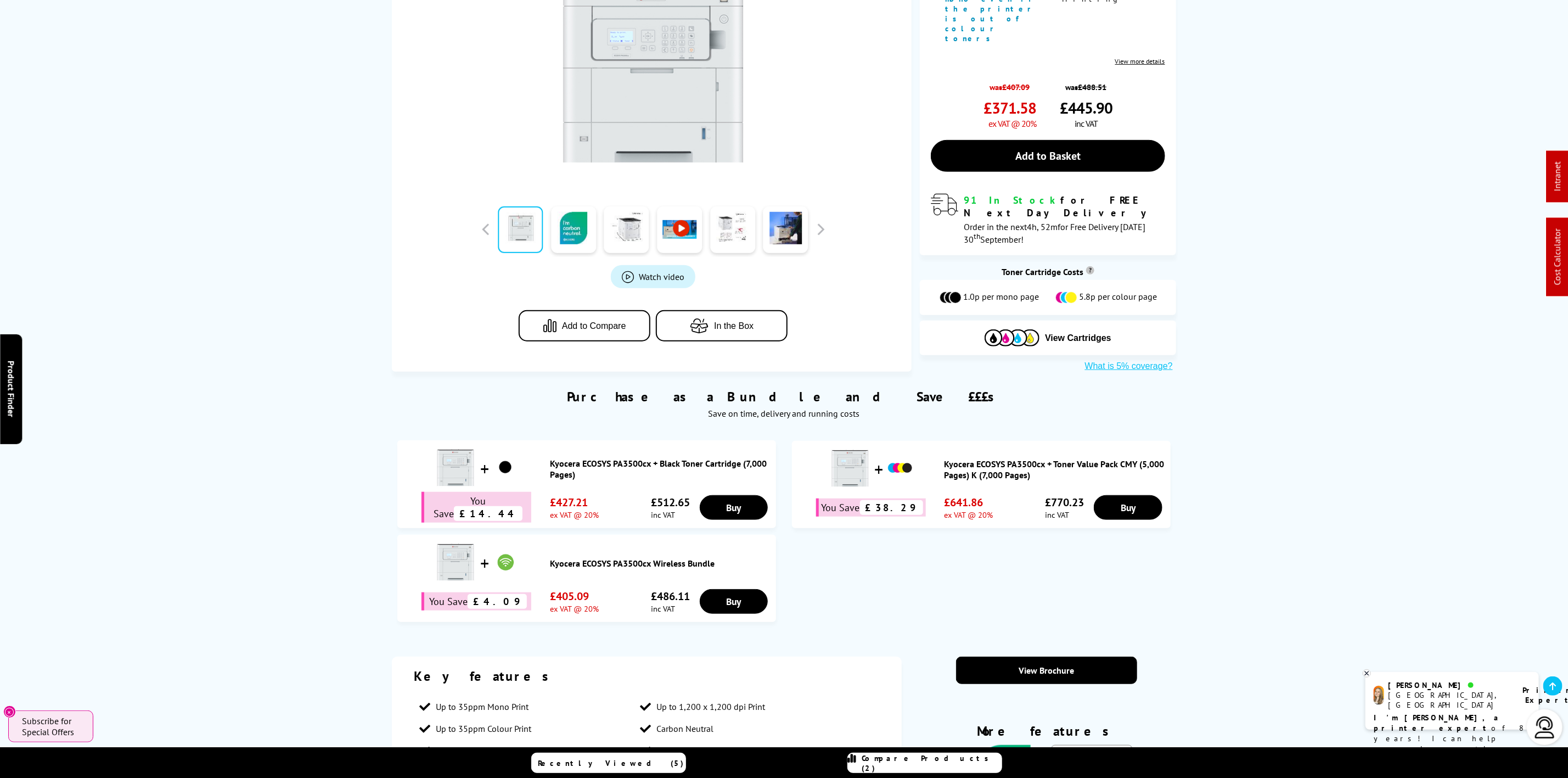
scroll to position [412, 0]
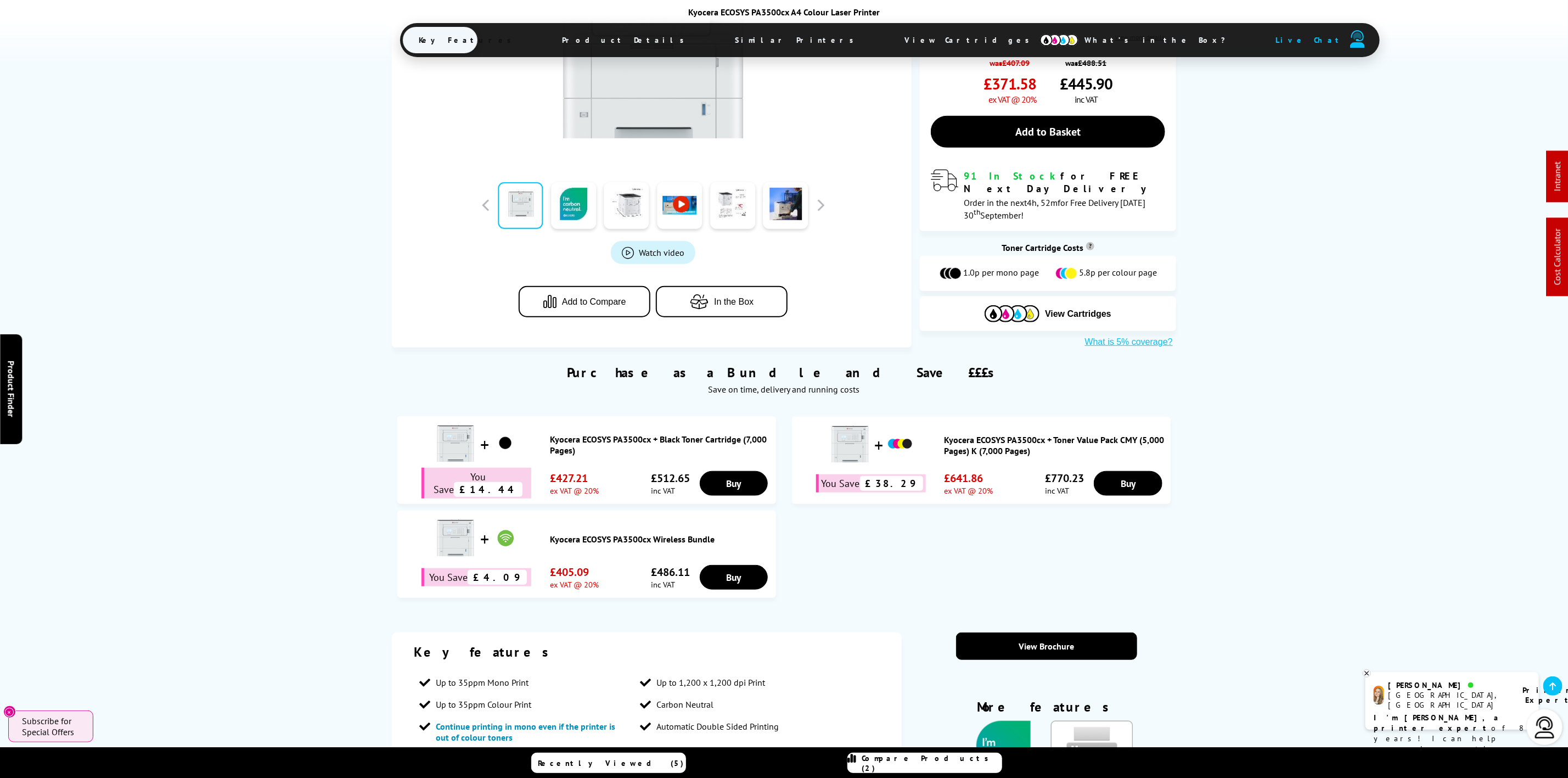
click at [719, 42] on span "Similar Printers" at bounding box center [798, 40] width 157 height 26
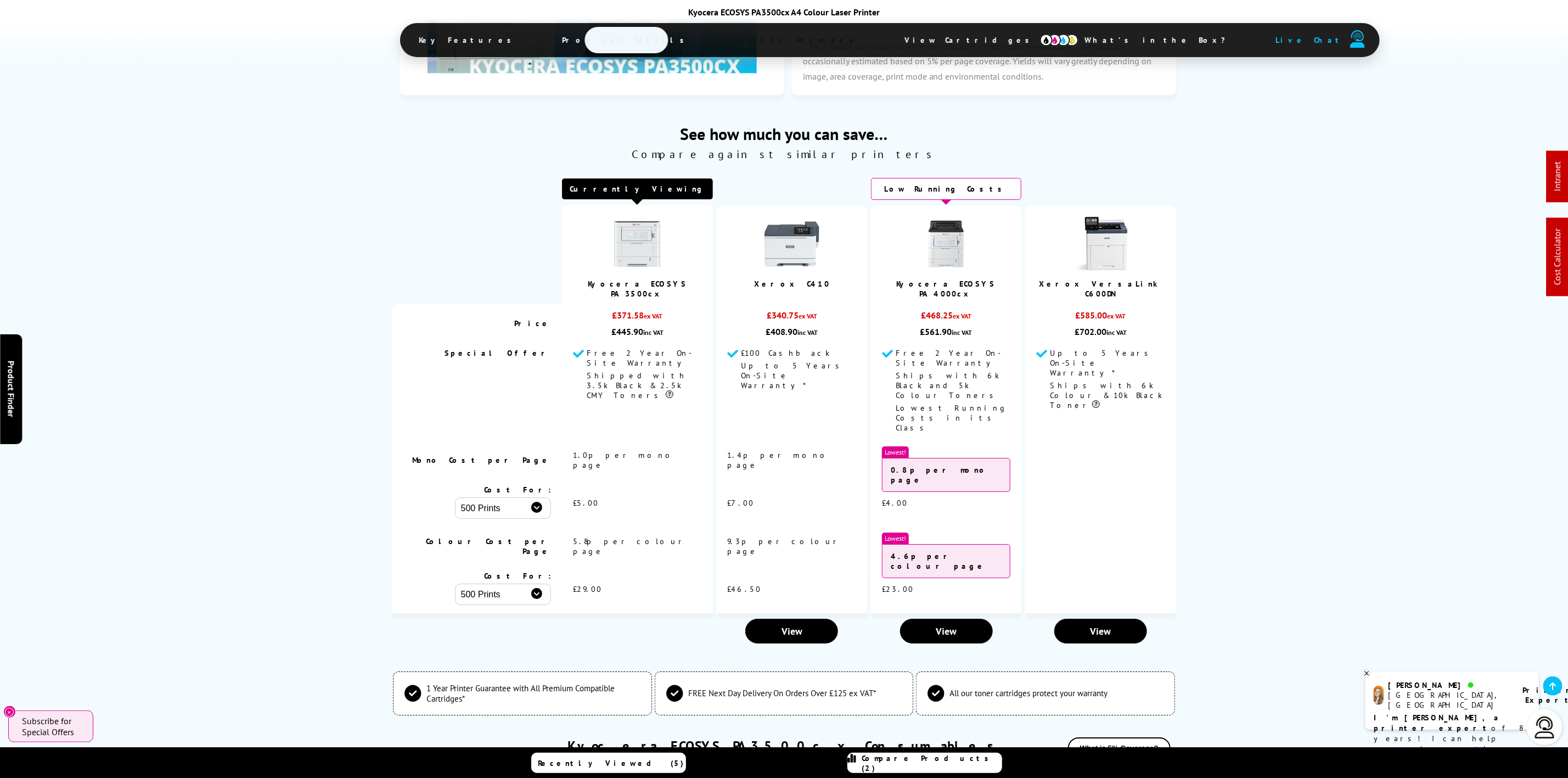
click at [617, 32] on span "Product Details" at bounding box center [626, 40] width 161 height 26
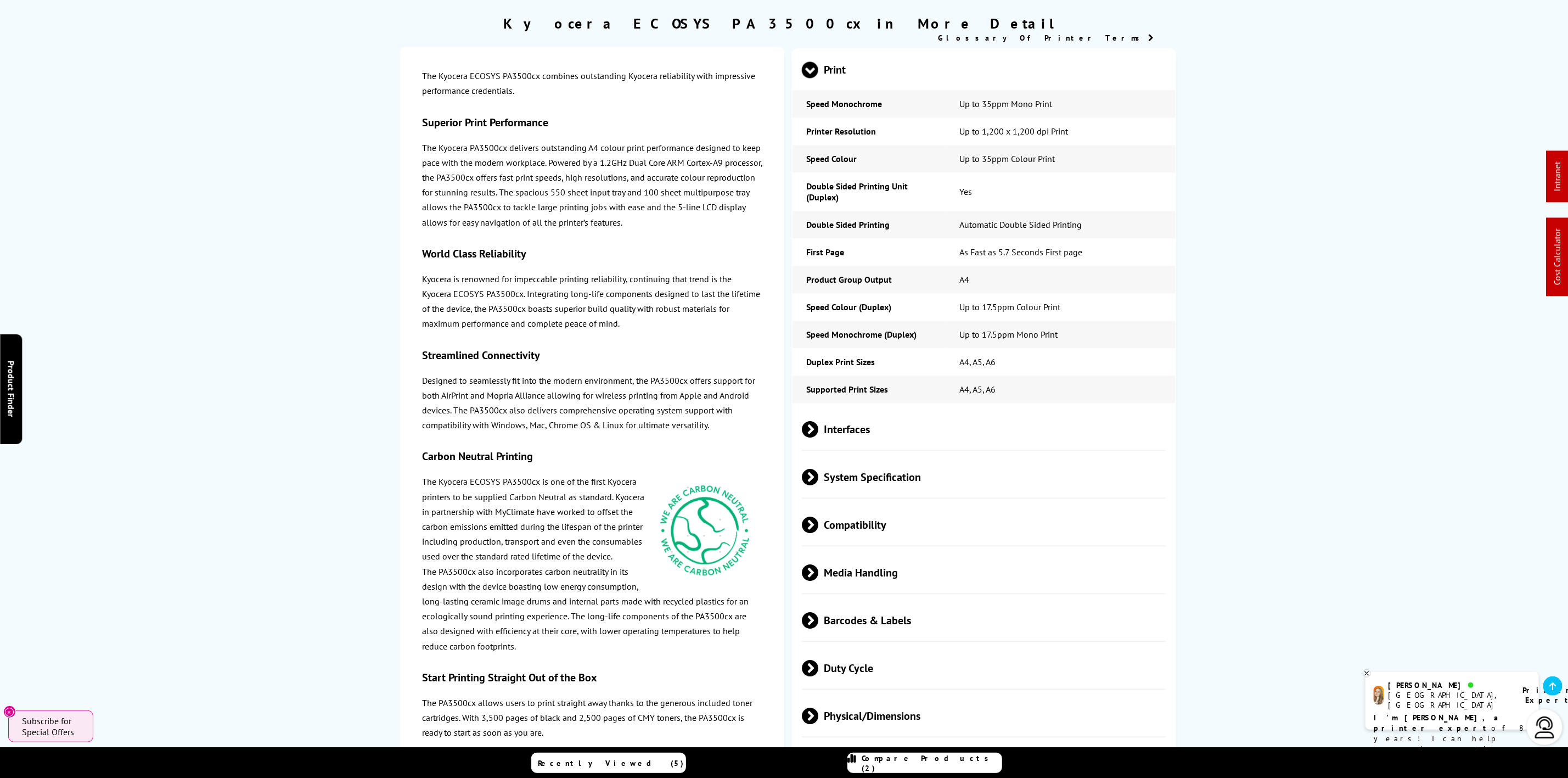
scroll to position [0, 0]
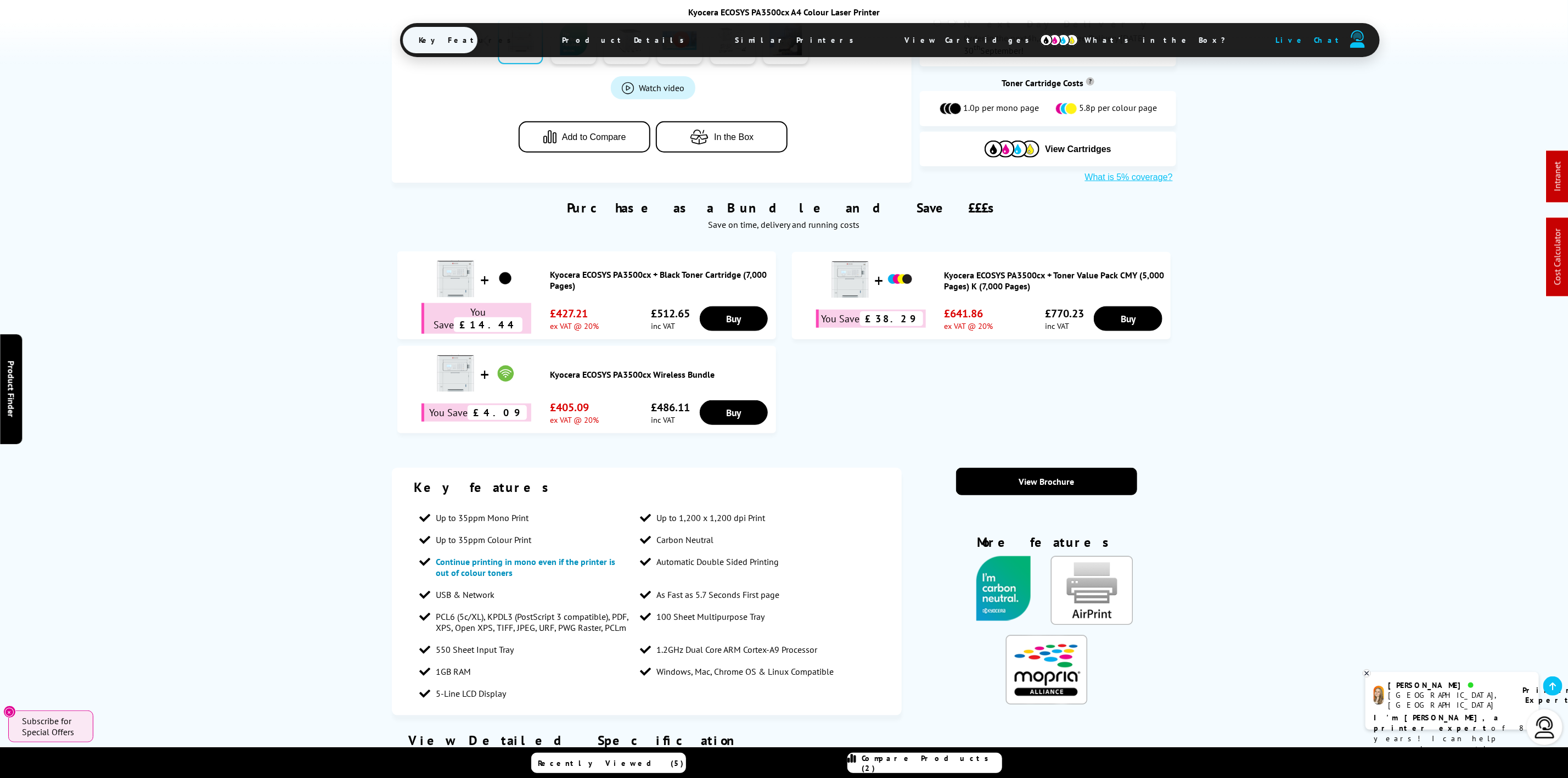
click at [719, 29] on span "Similar Printers" at bounding box center [798, 40] width 157 height 26
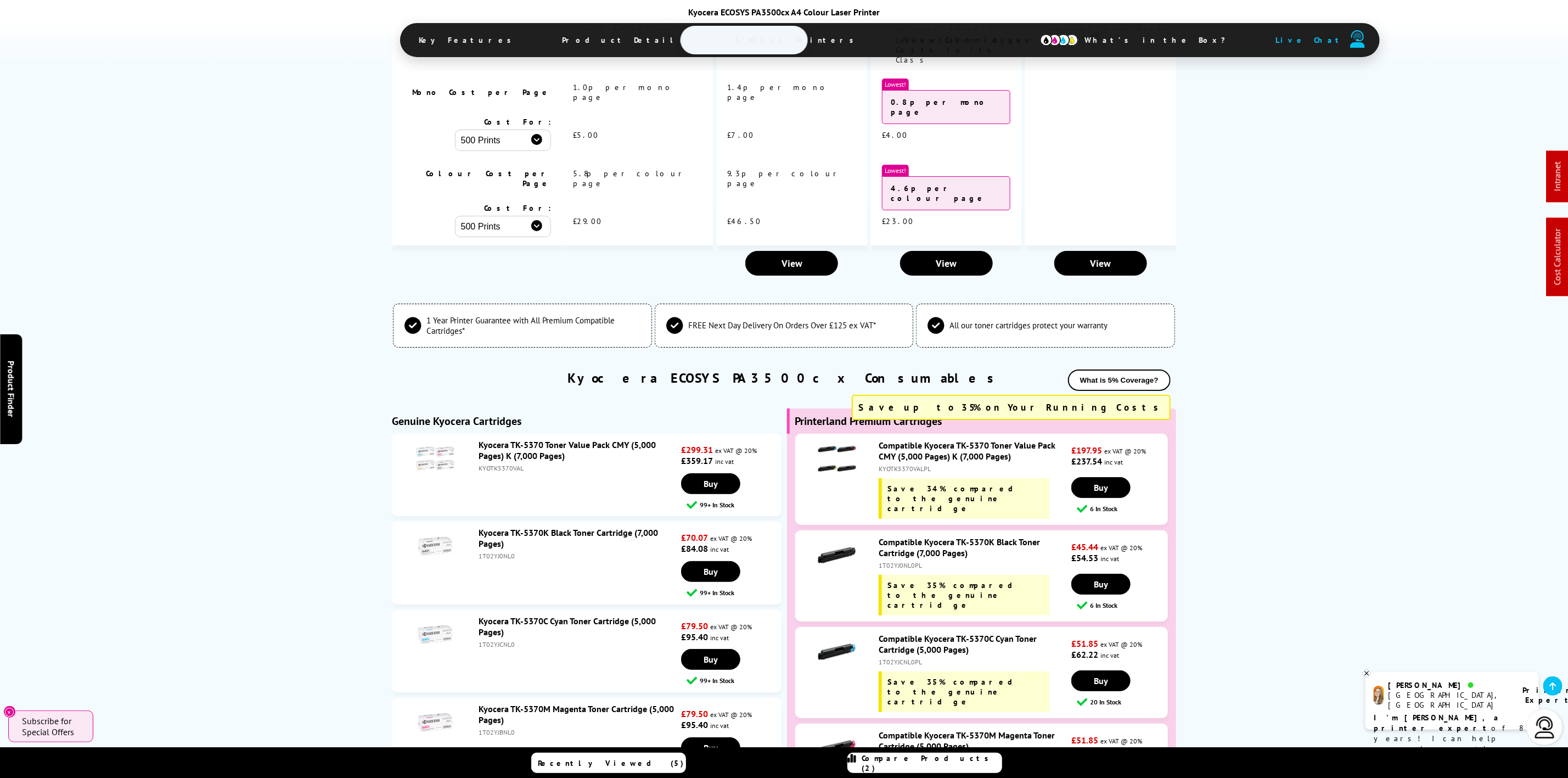
click at [721, 38] on span "Similar Printers" at bounding box center [798, 40] width 157 height 26
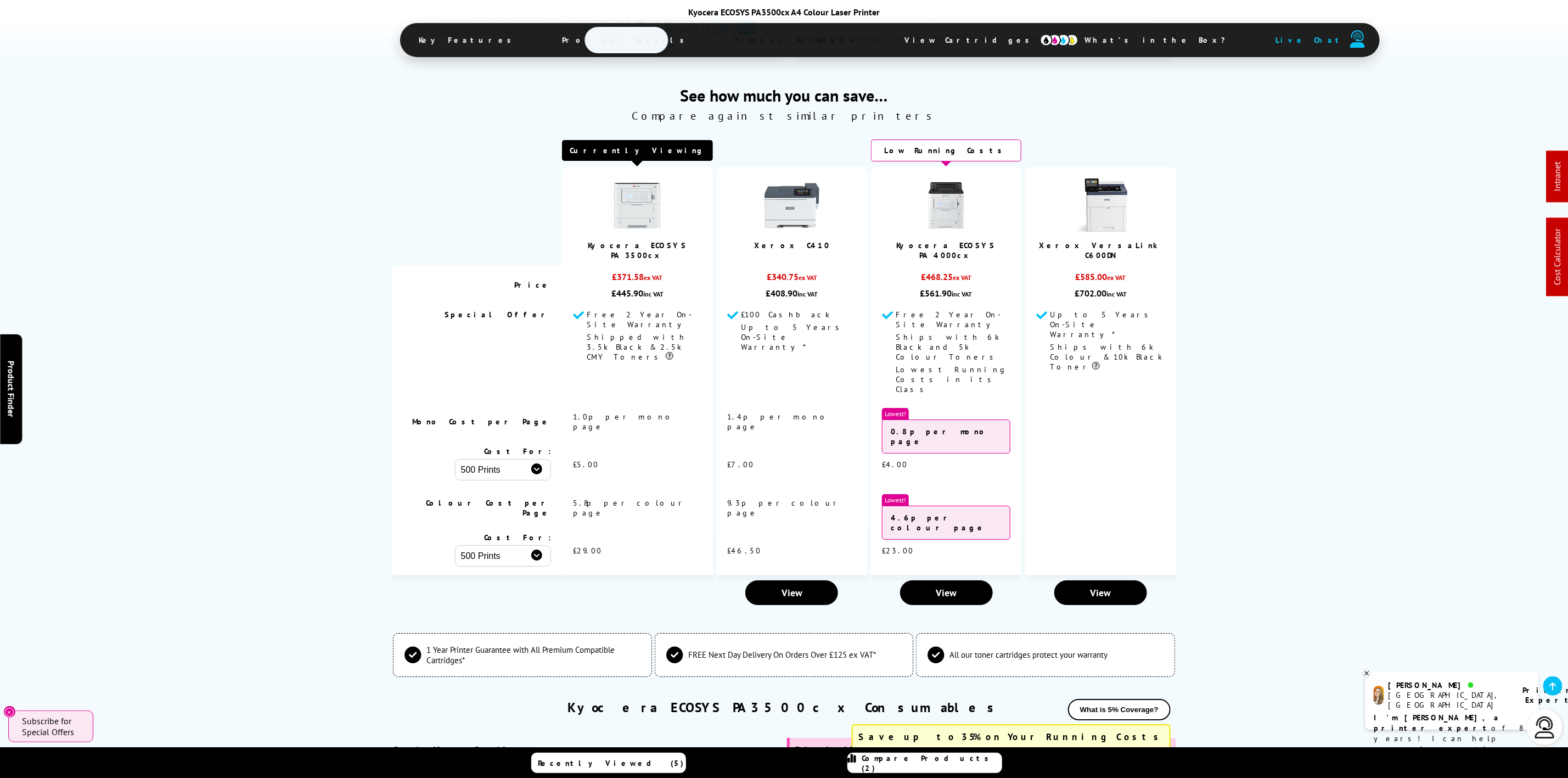
click at [621, 25] on ul "Key Features Product Details Similar Printers View Cartridges What’s in the Box…" at bounding box center [890, 40] width 980 height 34
click at [612, 47] on span "Product Details" at bounding box center [626, 40] width 161 height 26
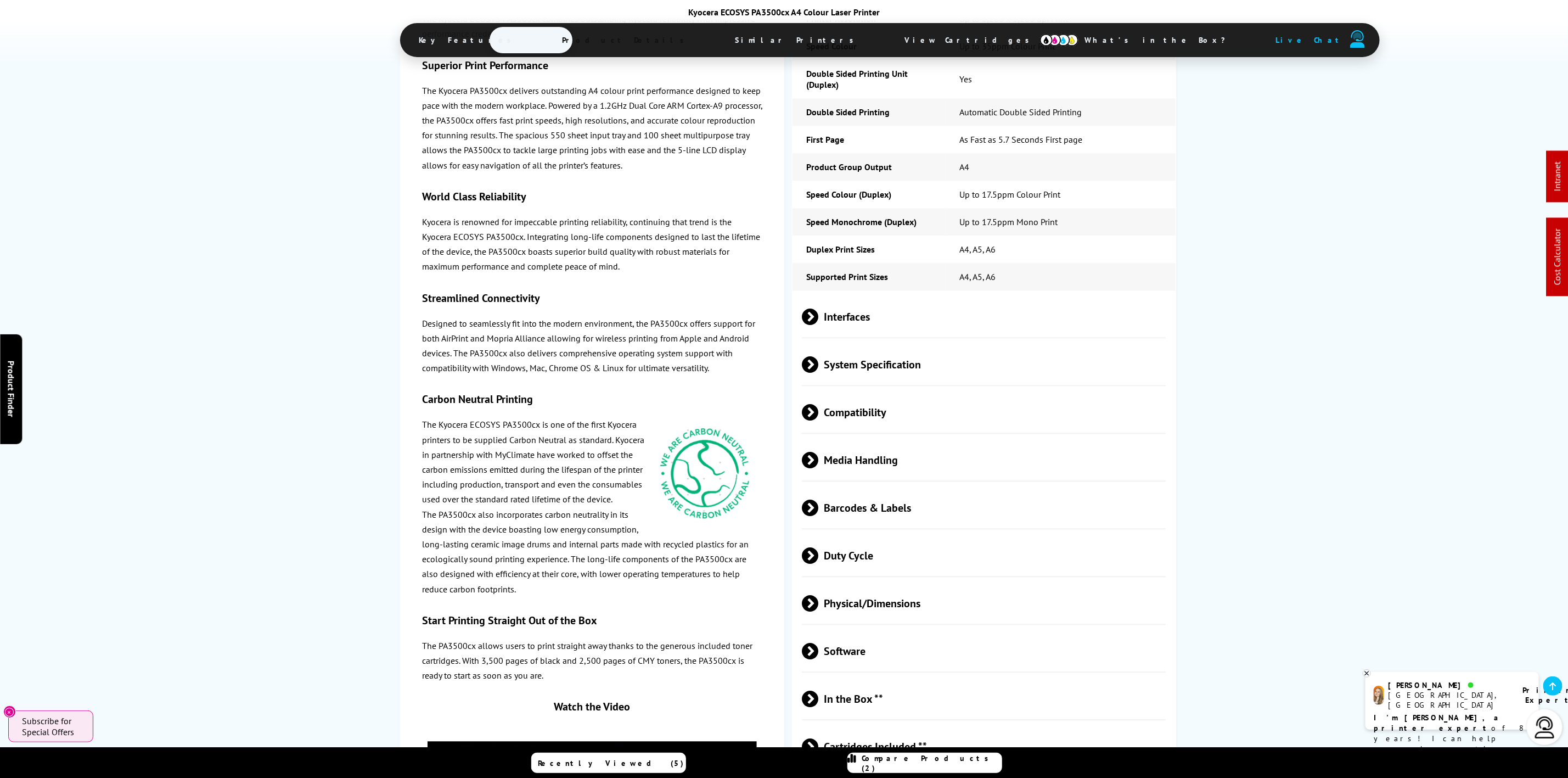
scroll to position [1843, 0]
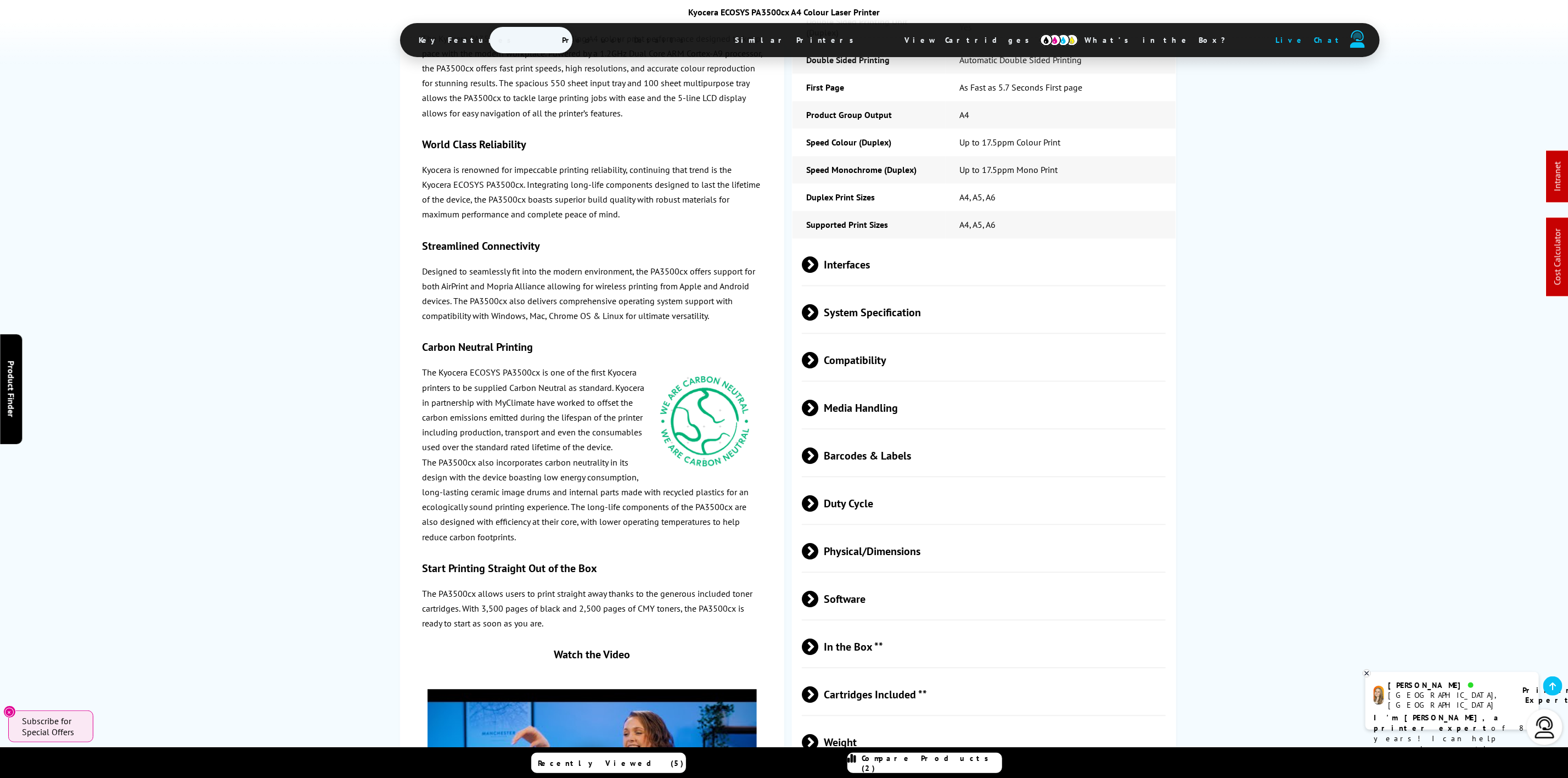
click at [938, 531] on span "Physical/Dimensions" at bounding box center [984, 551] width 364 height 41
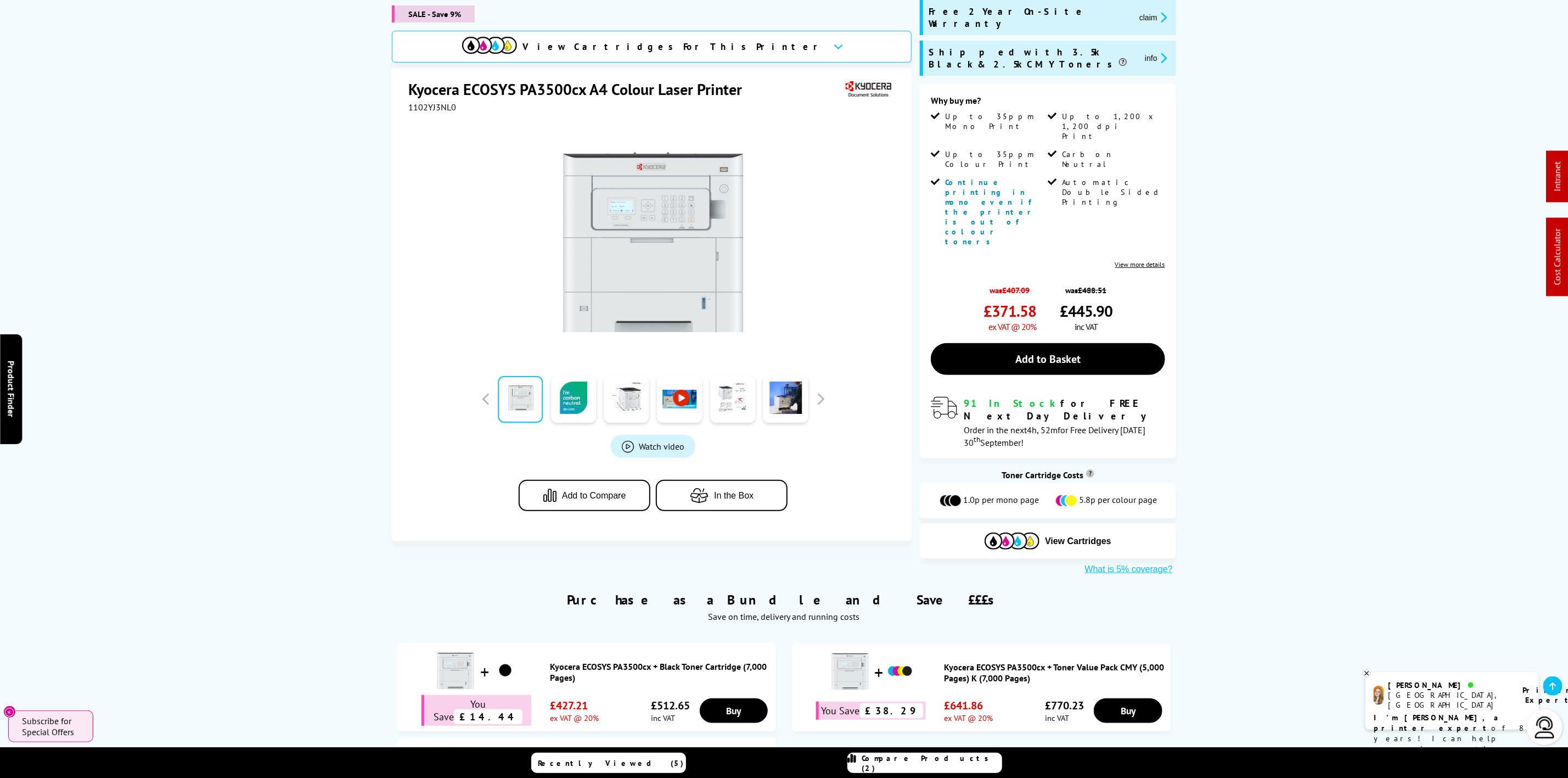
scroll to position [412, 0]
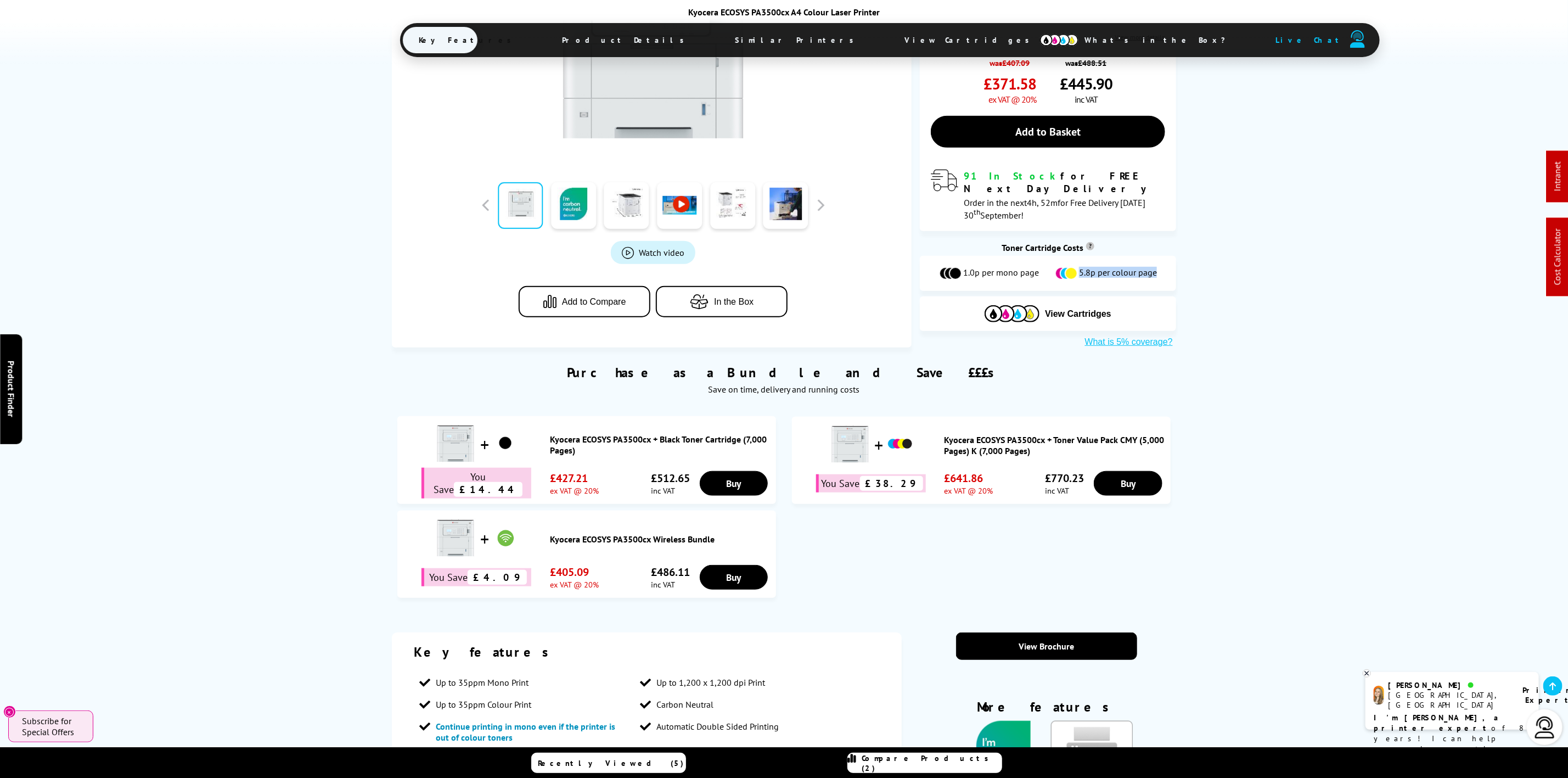
drag, startPoint x: 1082, startPoint y: 174, endPoint x: 1166, endPoint y: 163, distance: 84.7
click at [1166, 256] on div "1.0p per mono page 5.8p per colour page" at bounding box center [1047, 273] width 256 height 35
click at [628, 30] on span "Product Details" at bounding box center [626, 40] width 161 height 26
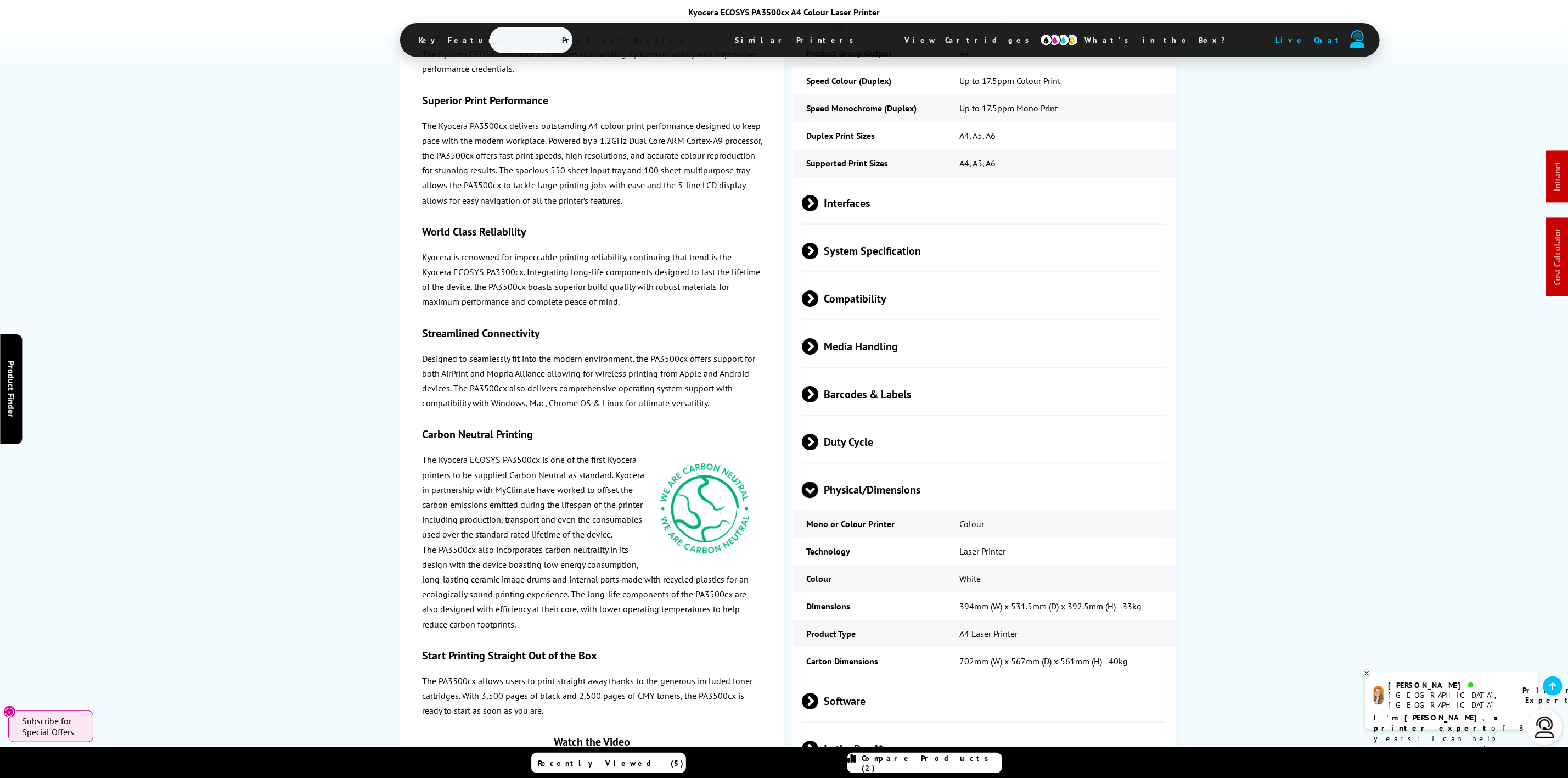
scroll to position [2034, 0]
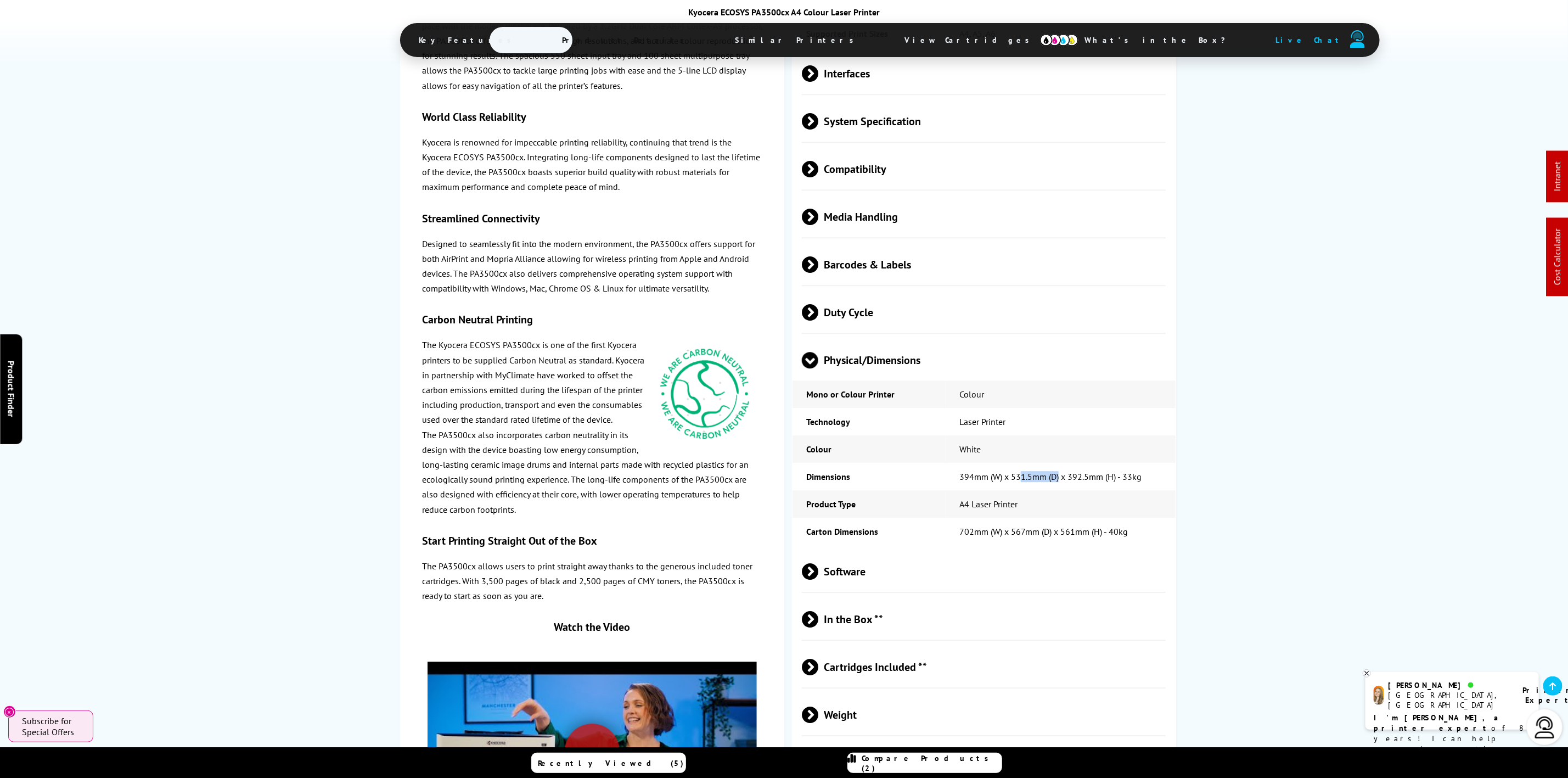
drag, startPoint x: 1060, startPoint y: 438, endPoint x: 1031, endPoint y: 437, distance: 29.0
click at [1015, 463] on td "394mm (W) x 531.5mm (D) x 392.5mm (H) - 33kg" at bounding box center [1061, 477] width 230 height 27
click at [1065, 463] on td "394mm (W) x 531.5mm (D) x 392.5mm (H) - 33kg" at bounding box center [1061, 477] width 230 height 27
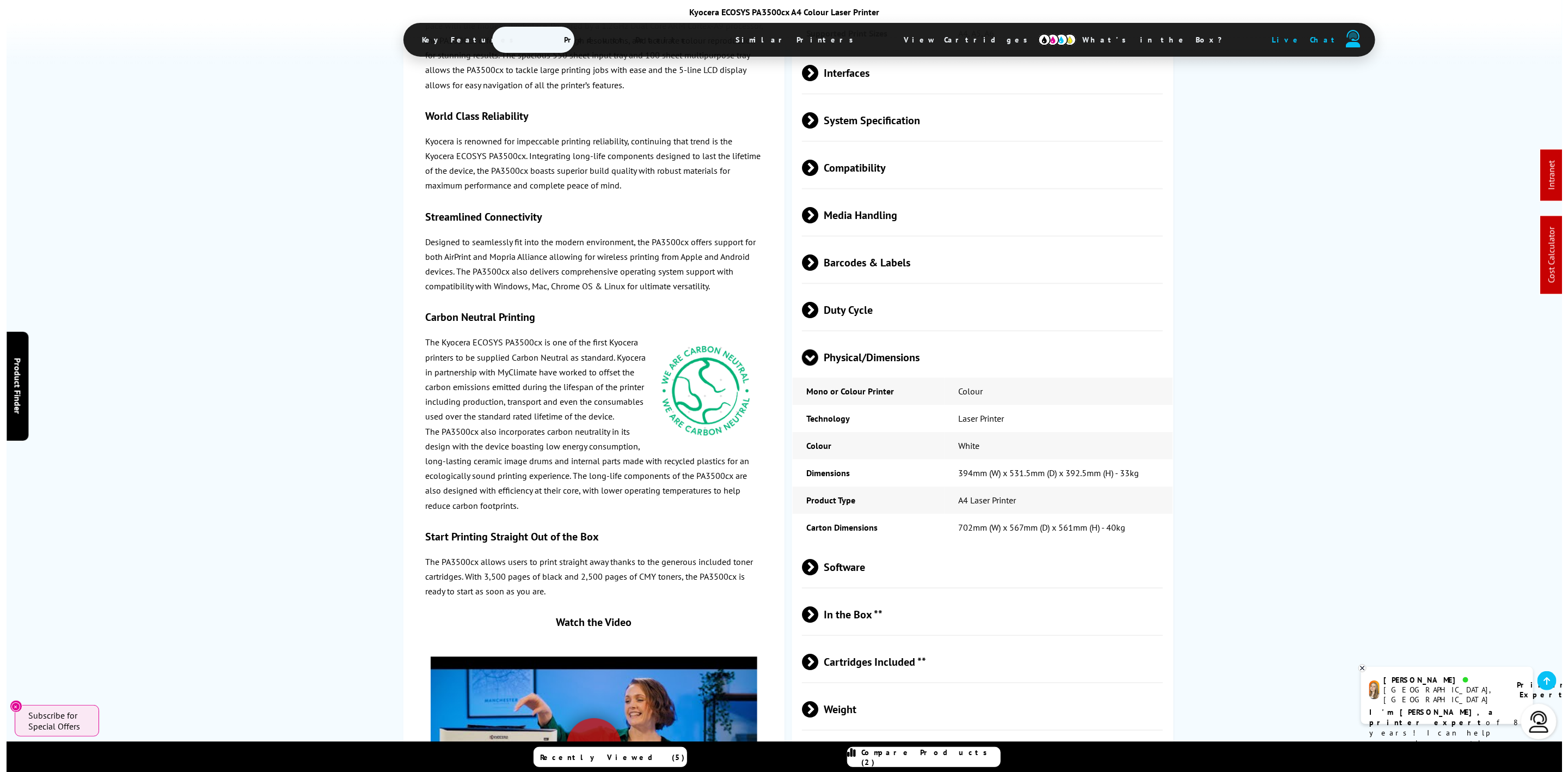
scroll to position [0, 0]
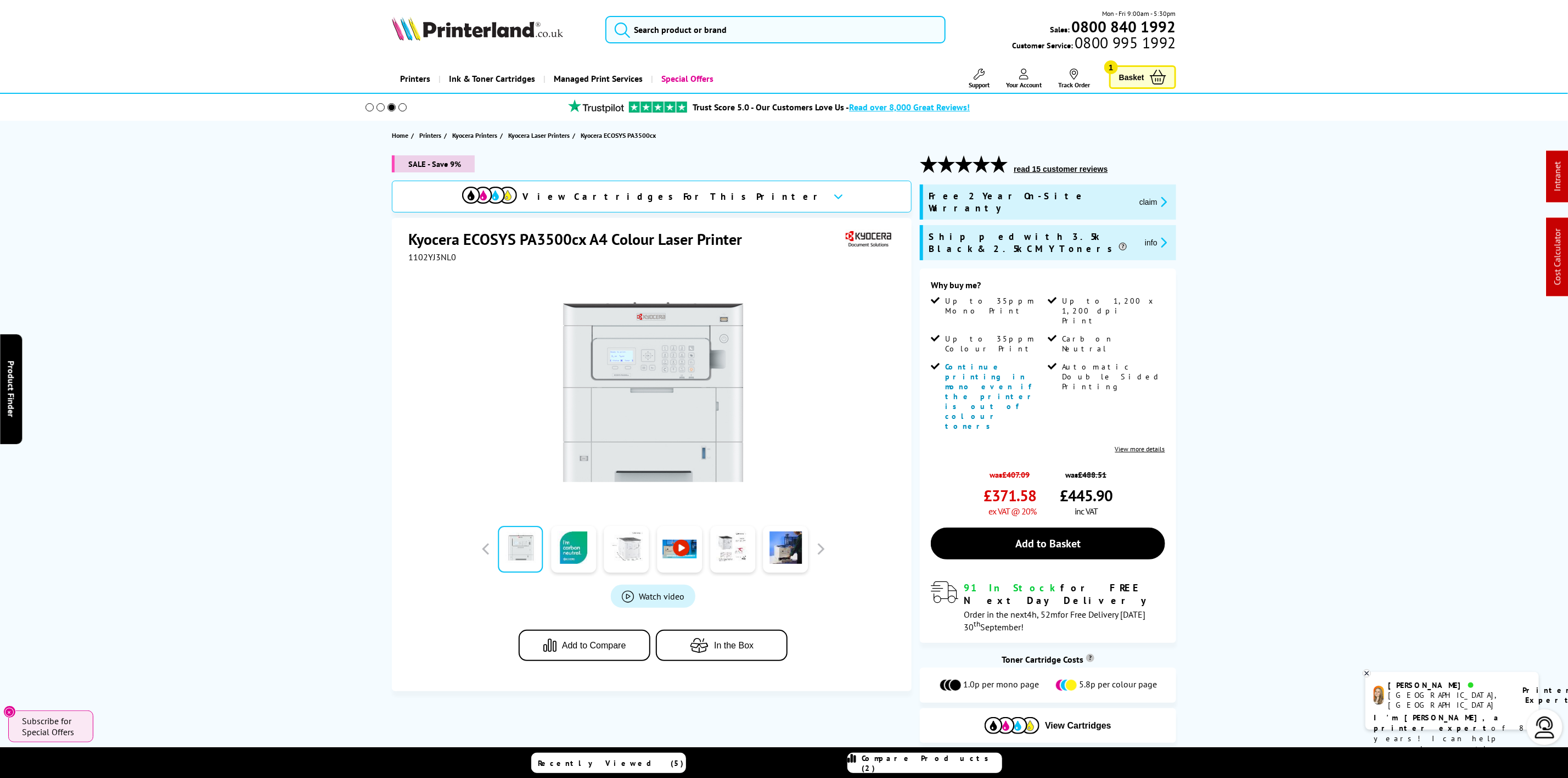
click at [630, 560] on link at bounding box center [627, 549] width 45 height 47
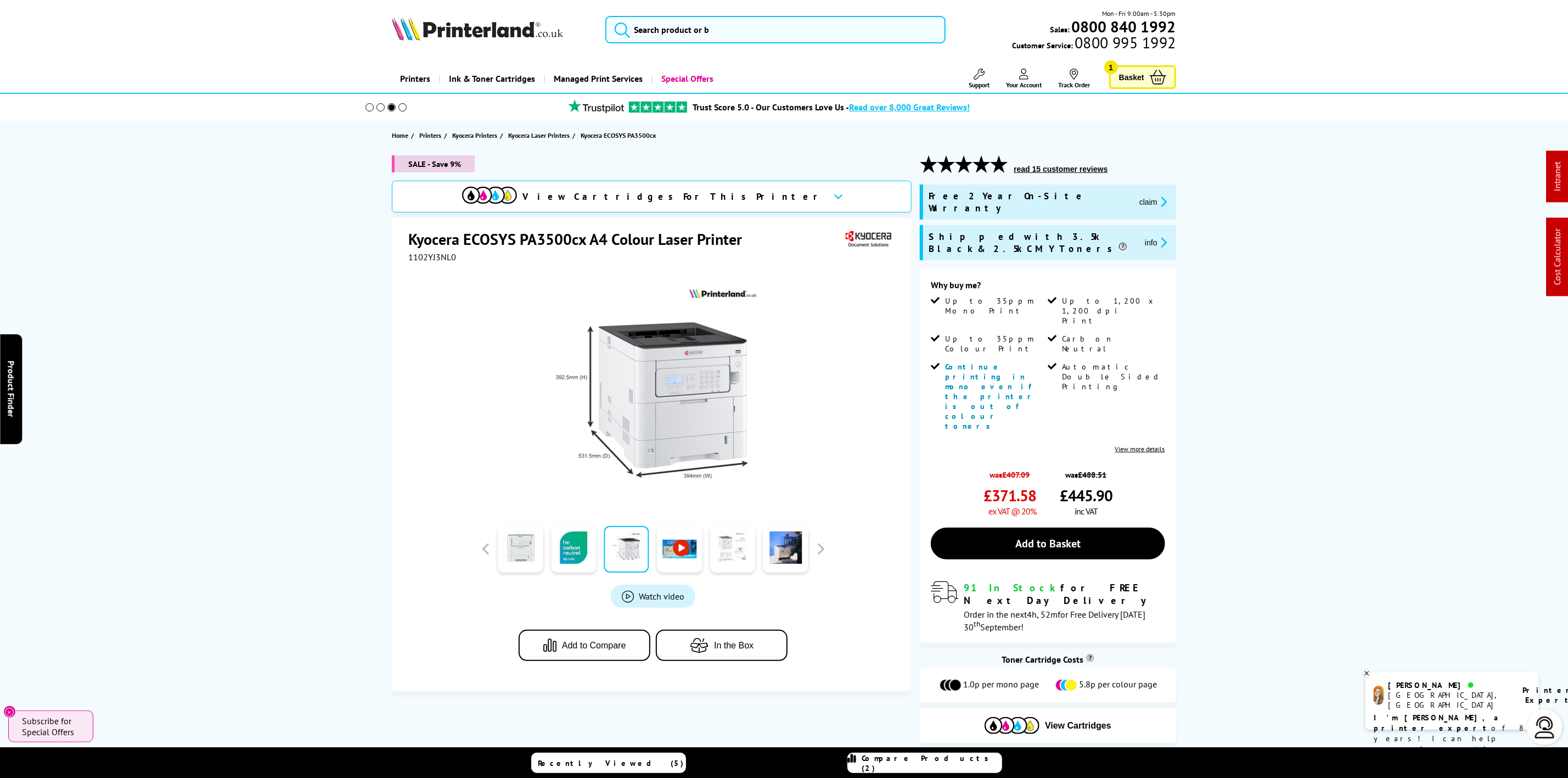
click at [728, 559] on link at bounding box center [733, 549] width 45 height 47
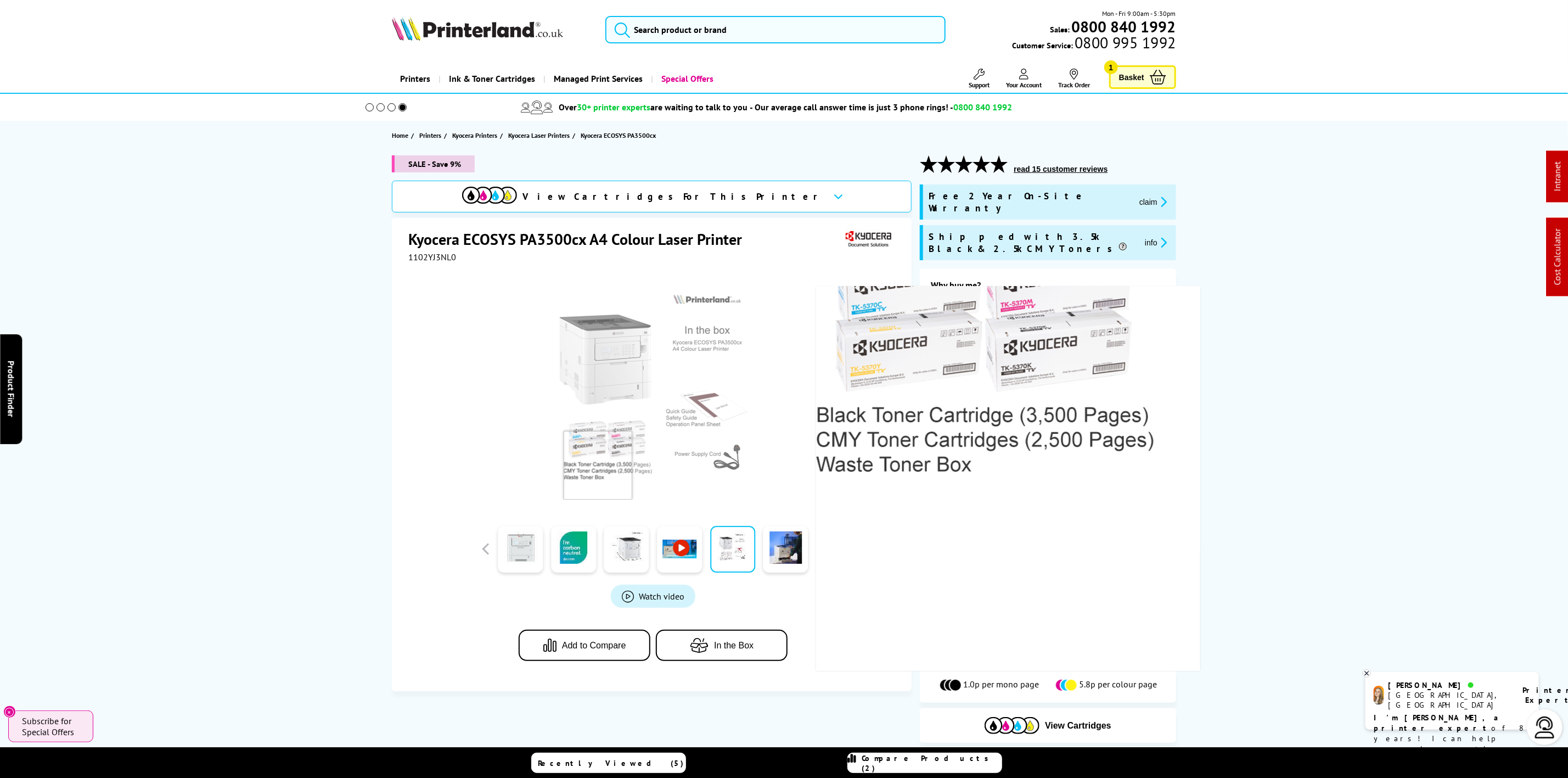
click at [432, 260] on span "1102YJ3NL0" at bounding box center [432, 257] width 47 height 11
copy span "1102YJ3NL0"
click at [716, 31] on input "search" at bounding box center [775, 29] width 340 height 27
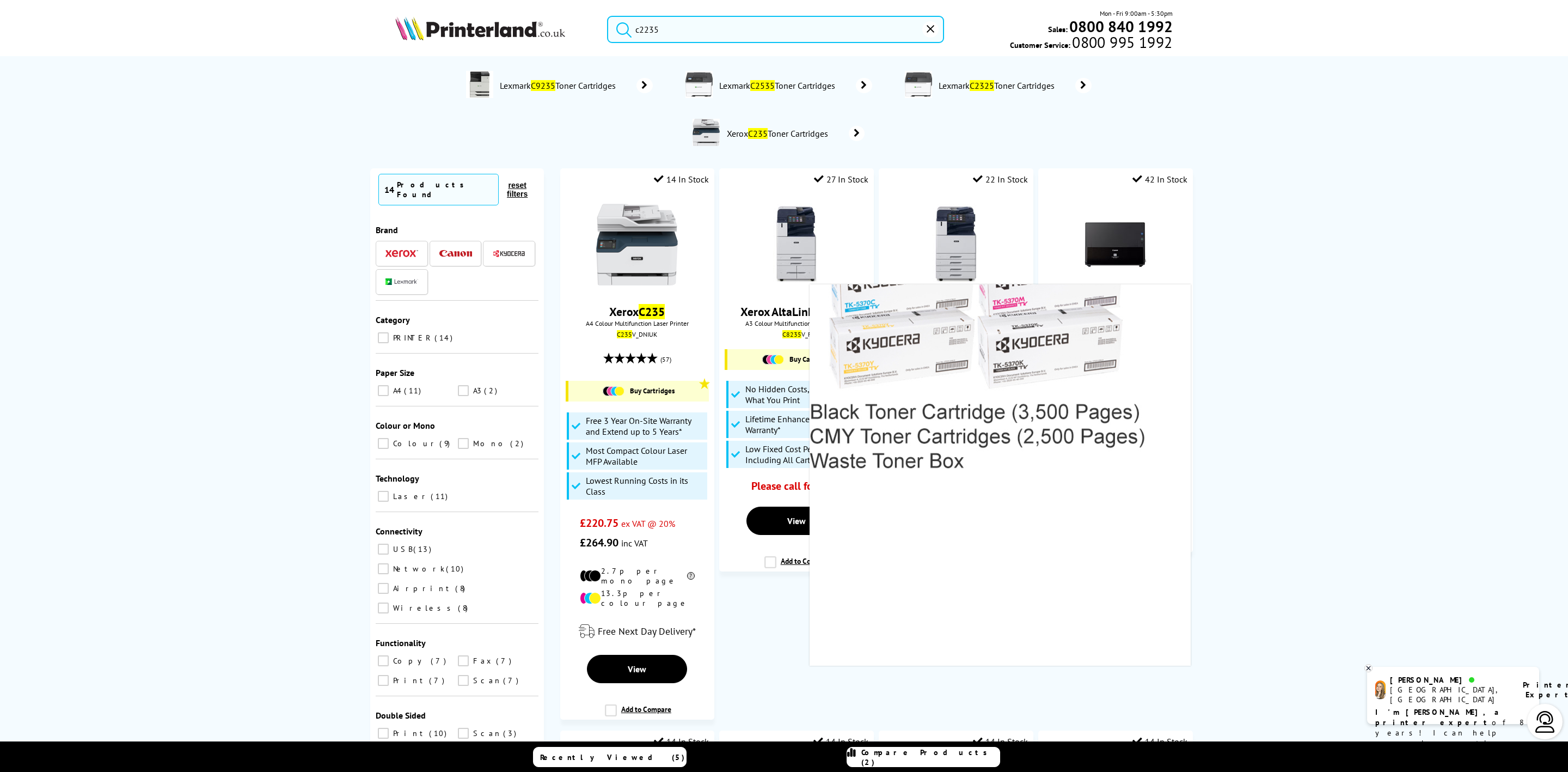
drag, startPoint x: 482, startPoint y: 11, endPoint x: 521, endPoint y: 2, distance: 40.0
click at [463, 5] on header "c2235 Mon - Fri 9:00am - 5:30pm Sales: 0800 840 1992 Customer Service: 0800 995…" at bounding box center [784, 47] width 1568 height 93
paste input "DCP-L3560CDW"
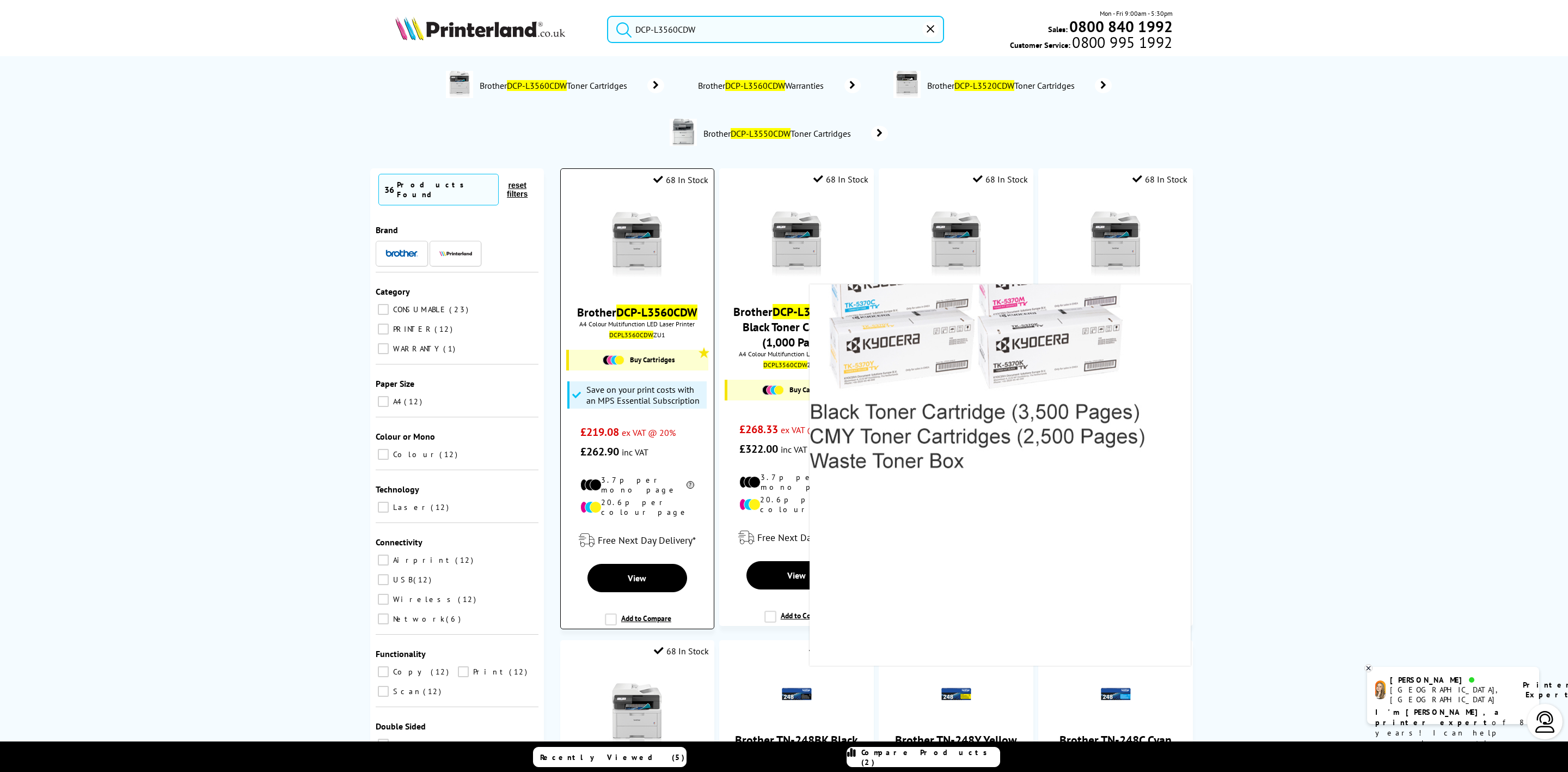
type input "DCP-L3560CDW"
click at [621, 218] on img at bounding box center [637, 245] width 82 height 82
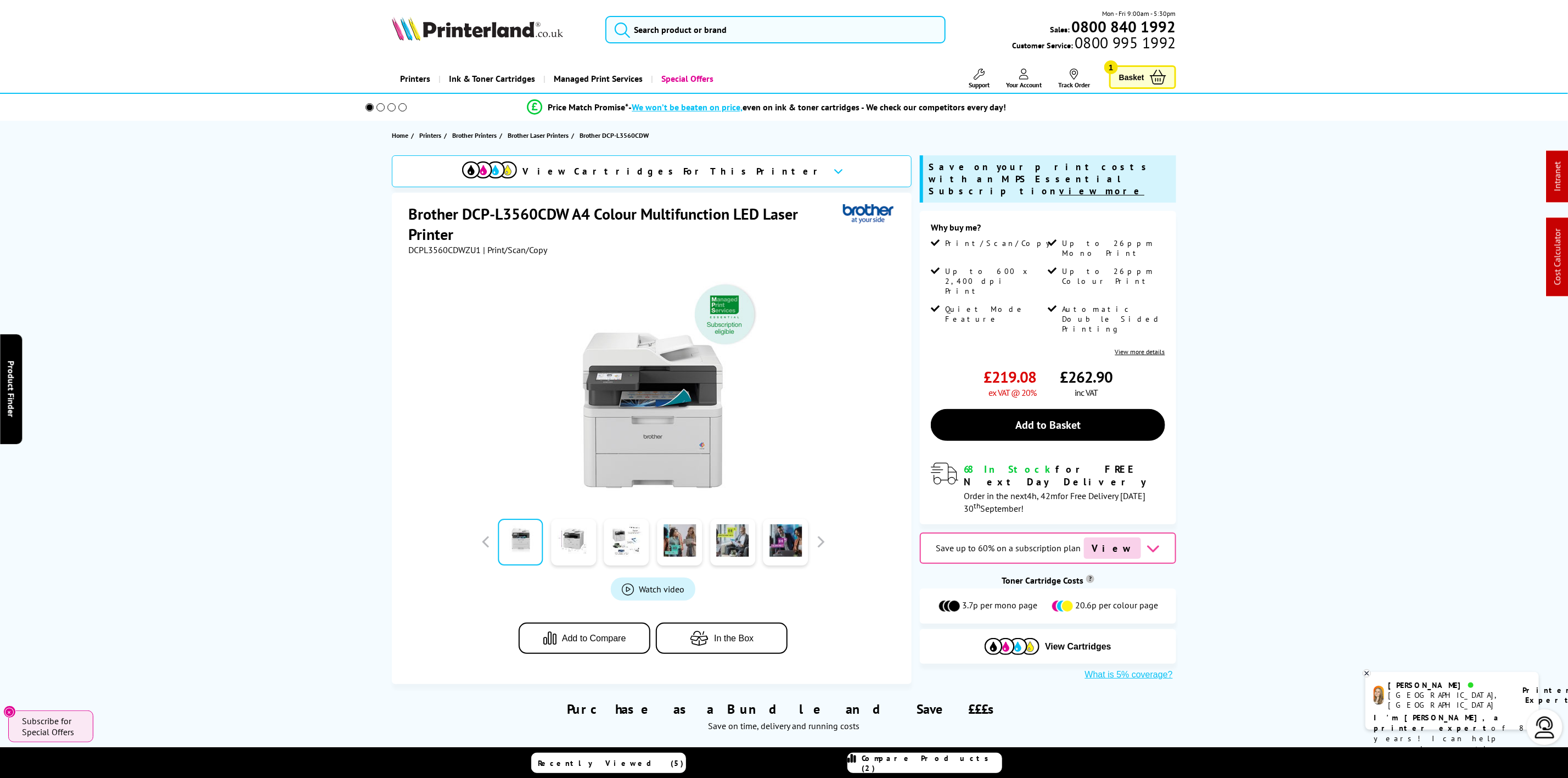
click at [520, 33] on img at bounding box center [477, 28] width 171 height 24
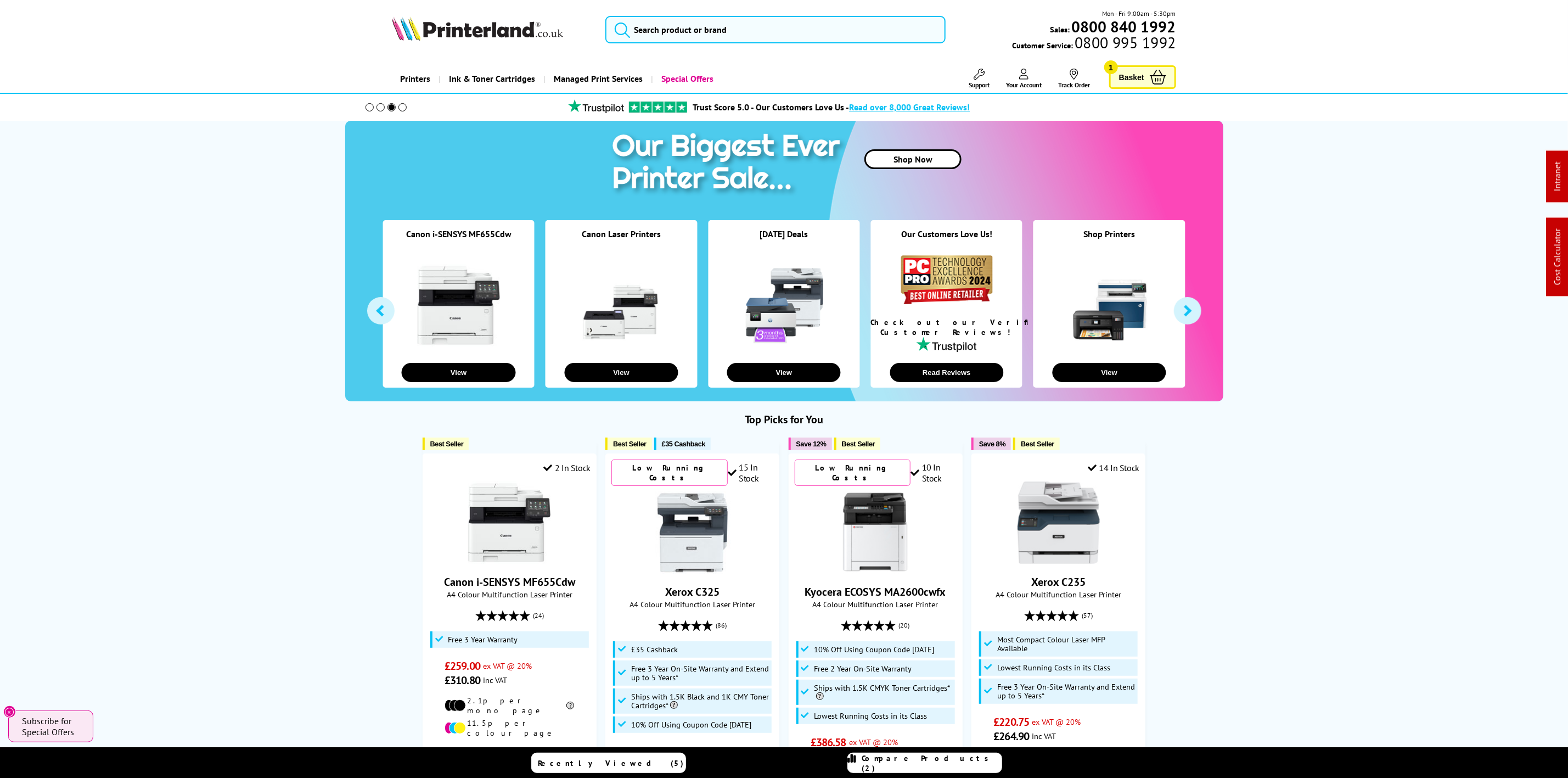
click at [495, 21] on img at bounding box center [477, 28] width 171 height 24
click at [825, 34] on input "search" at bounding box center [775, 29] width 340 height 27
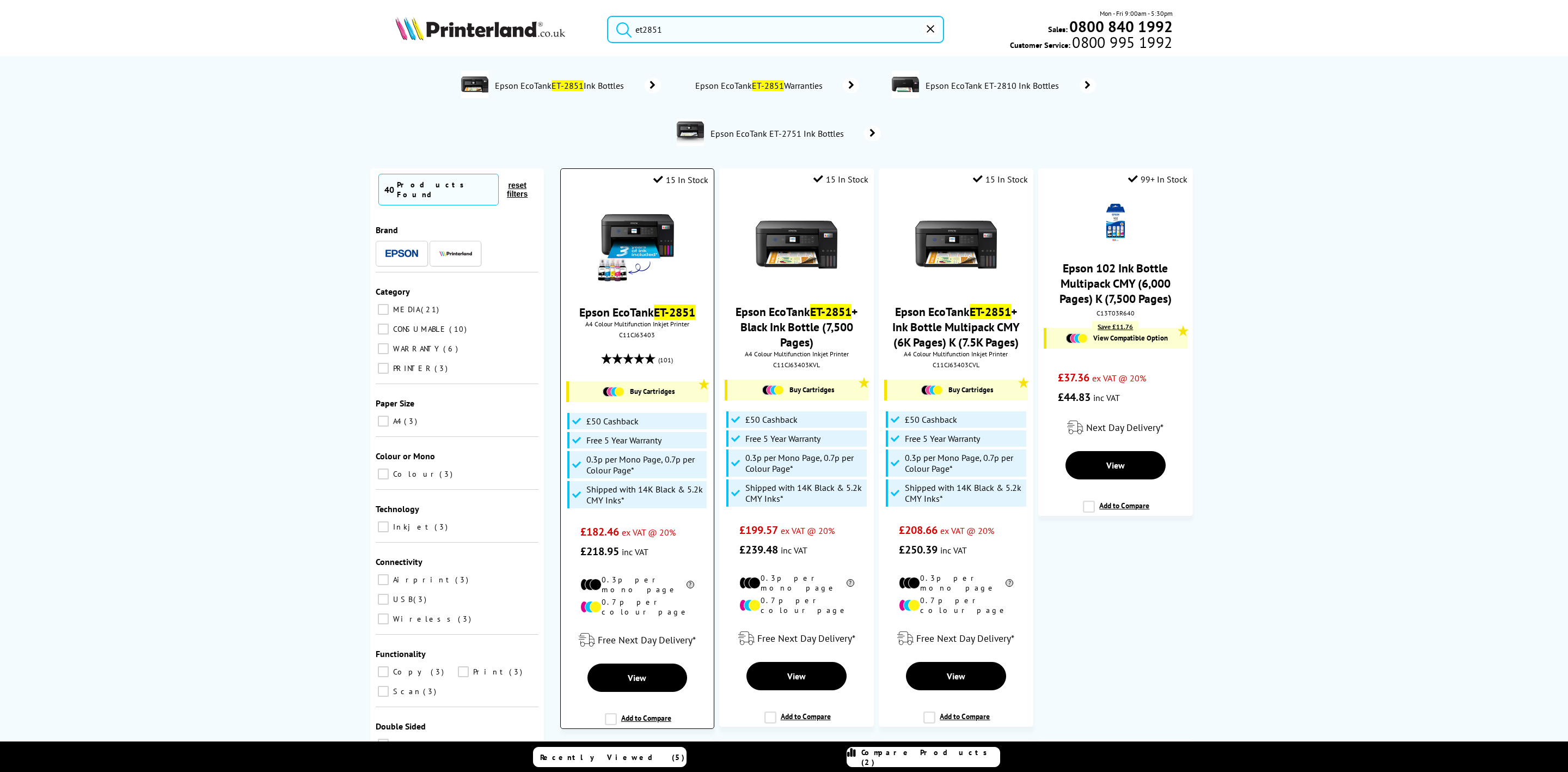
type input "et2851"
click at [649, 234] on img at bounding box center [637, 245] width 82 height 82
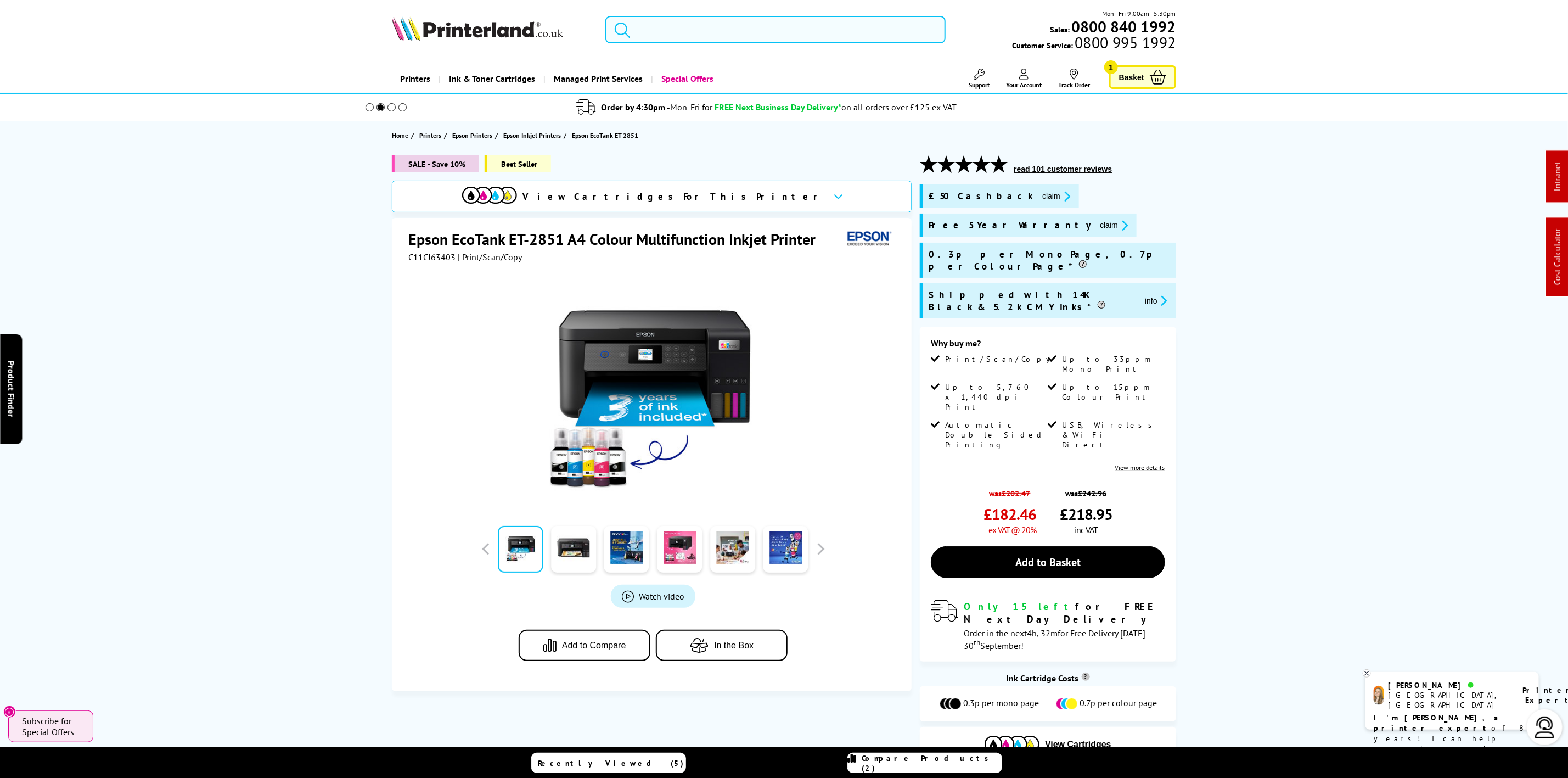
click at [677, 39] on input "search" at bounding box center [775, 29] width 340 height 27
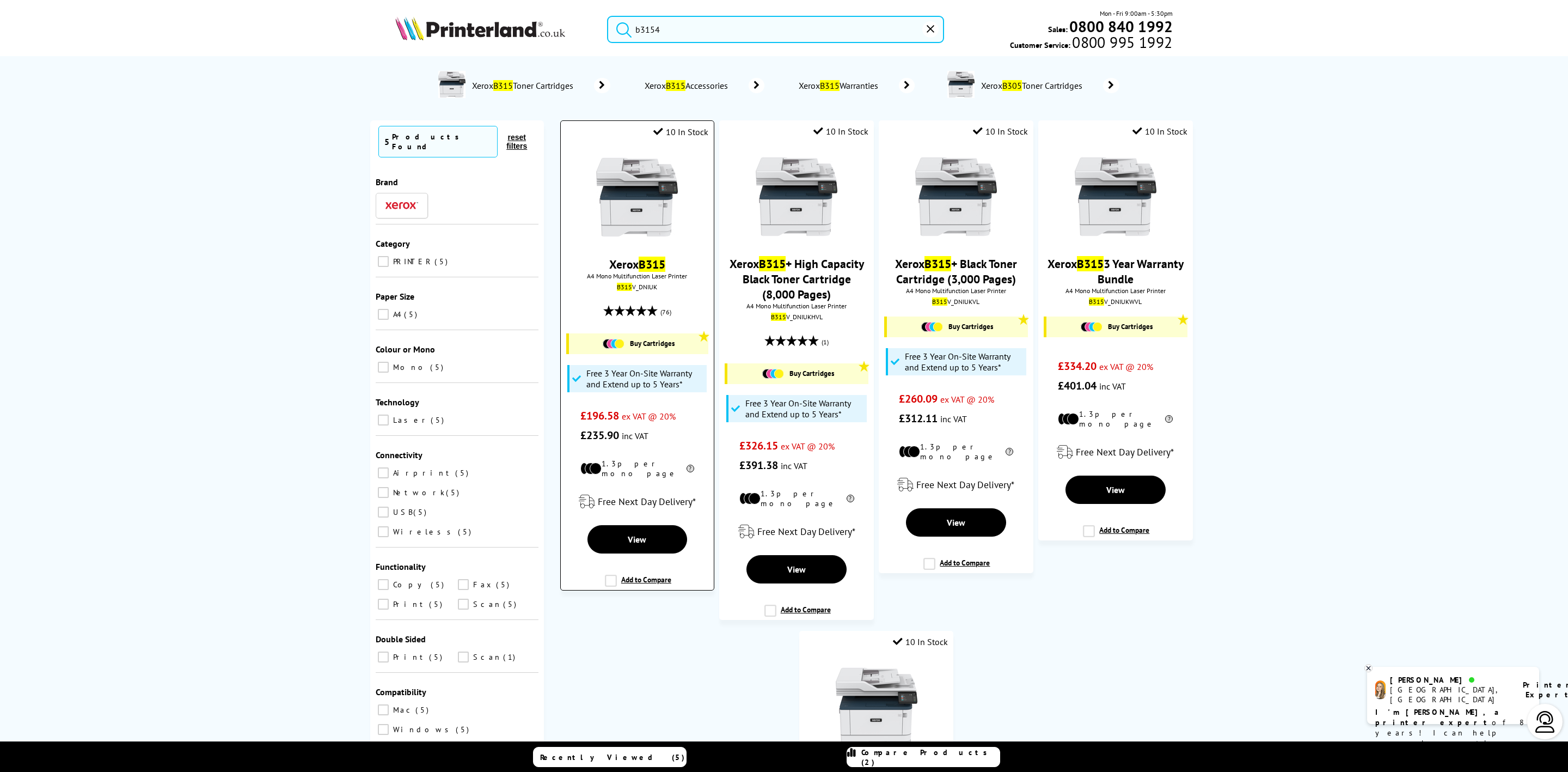
type input "b3154"
click at [624, 192] on img at bounding box center [637, 197] width 82 height 82
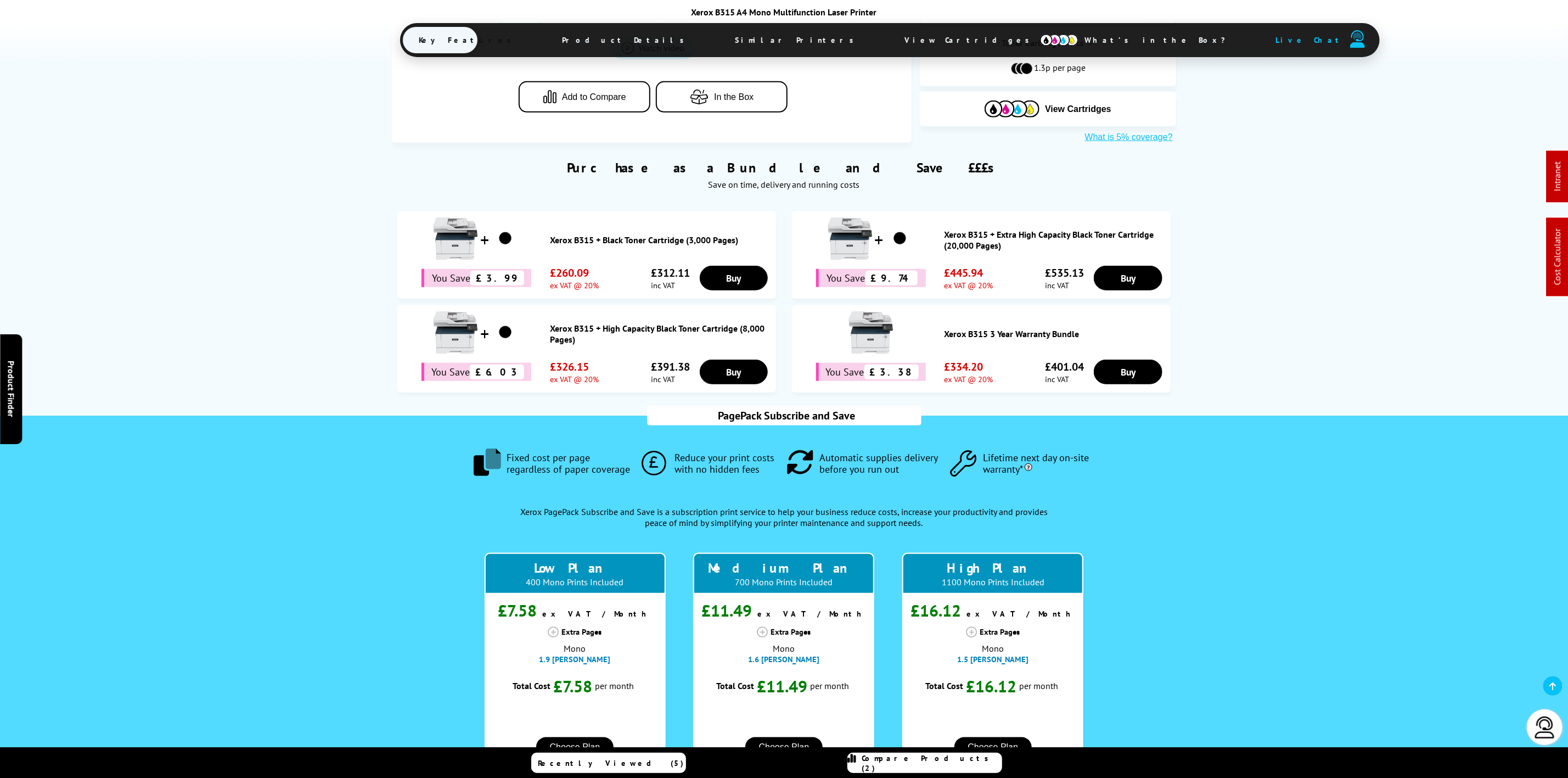
click at [888, 43] on span "View Cartridges" at bounding box center [972, 40] width 168 height 29
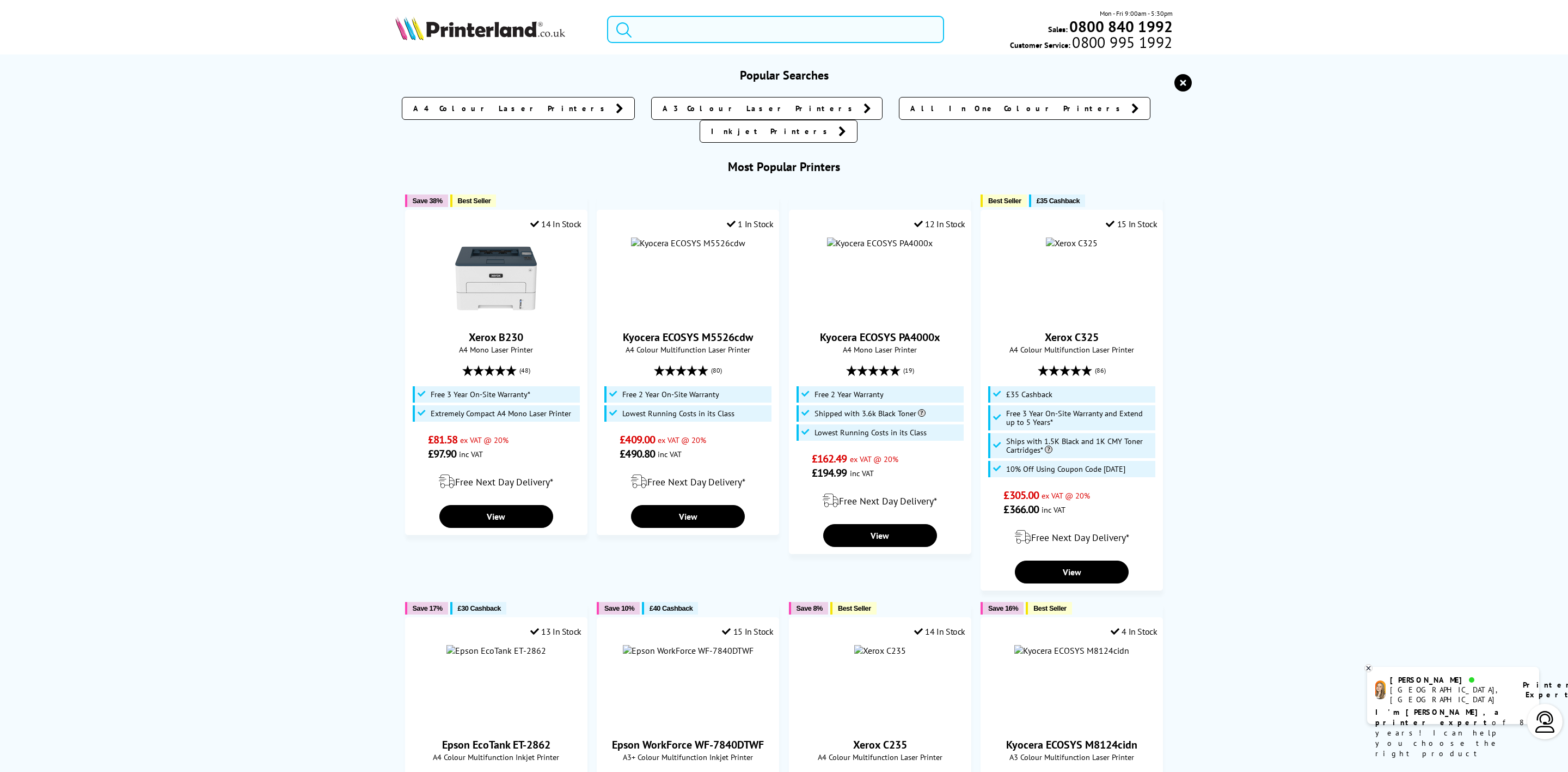
click at [751, 27] on input "search" at bounding box center [776, 29] width 337 height 27
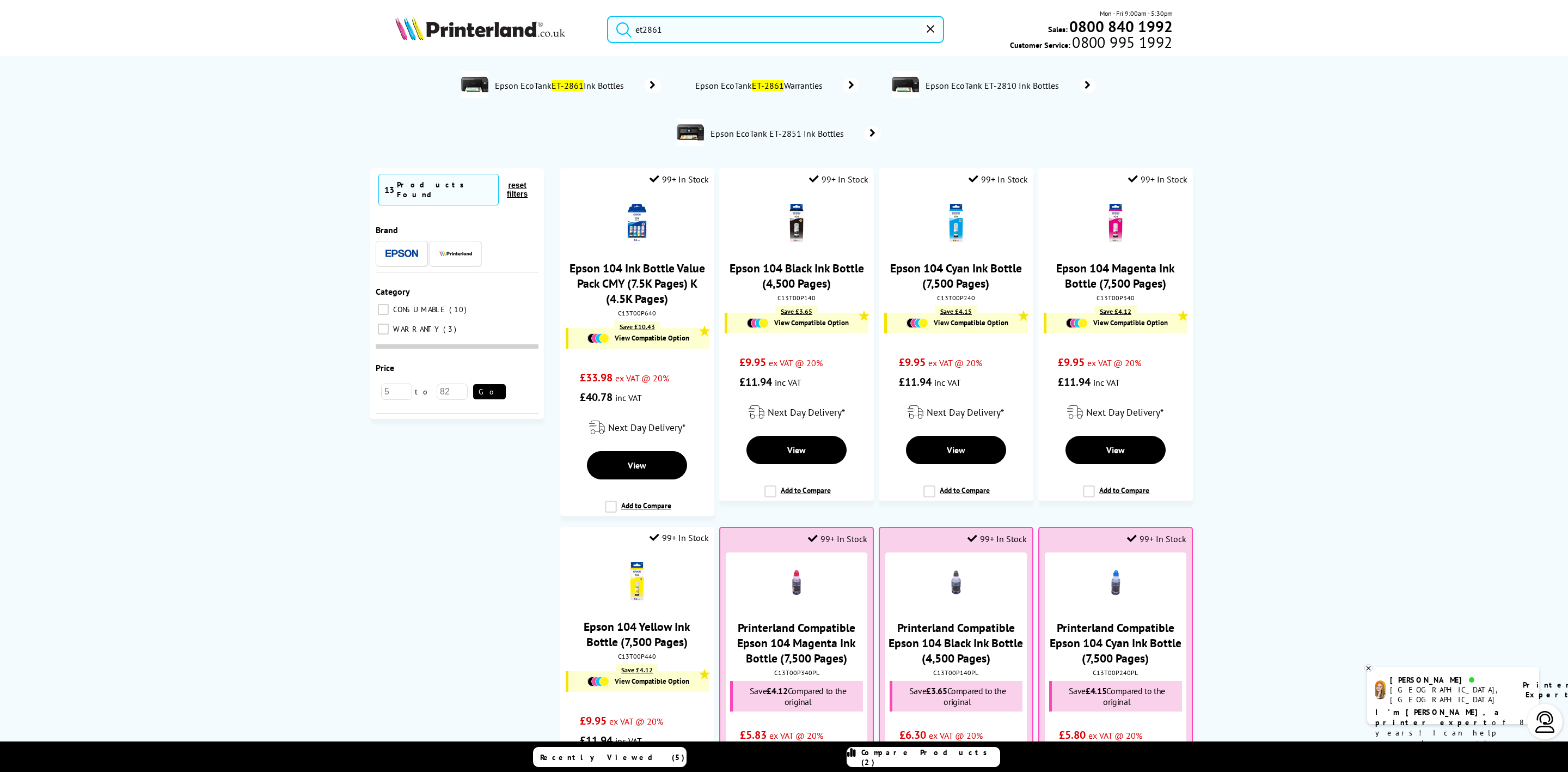
type input "et2861"
click at [488, 38] on img at bounding box center [480, 28] width 170 height 24
click at [489, 32] on img at bounding box center [480, 28] width 170 height 24
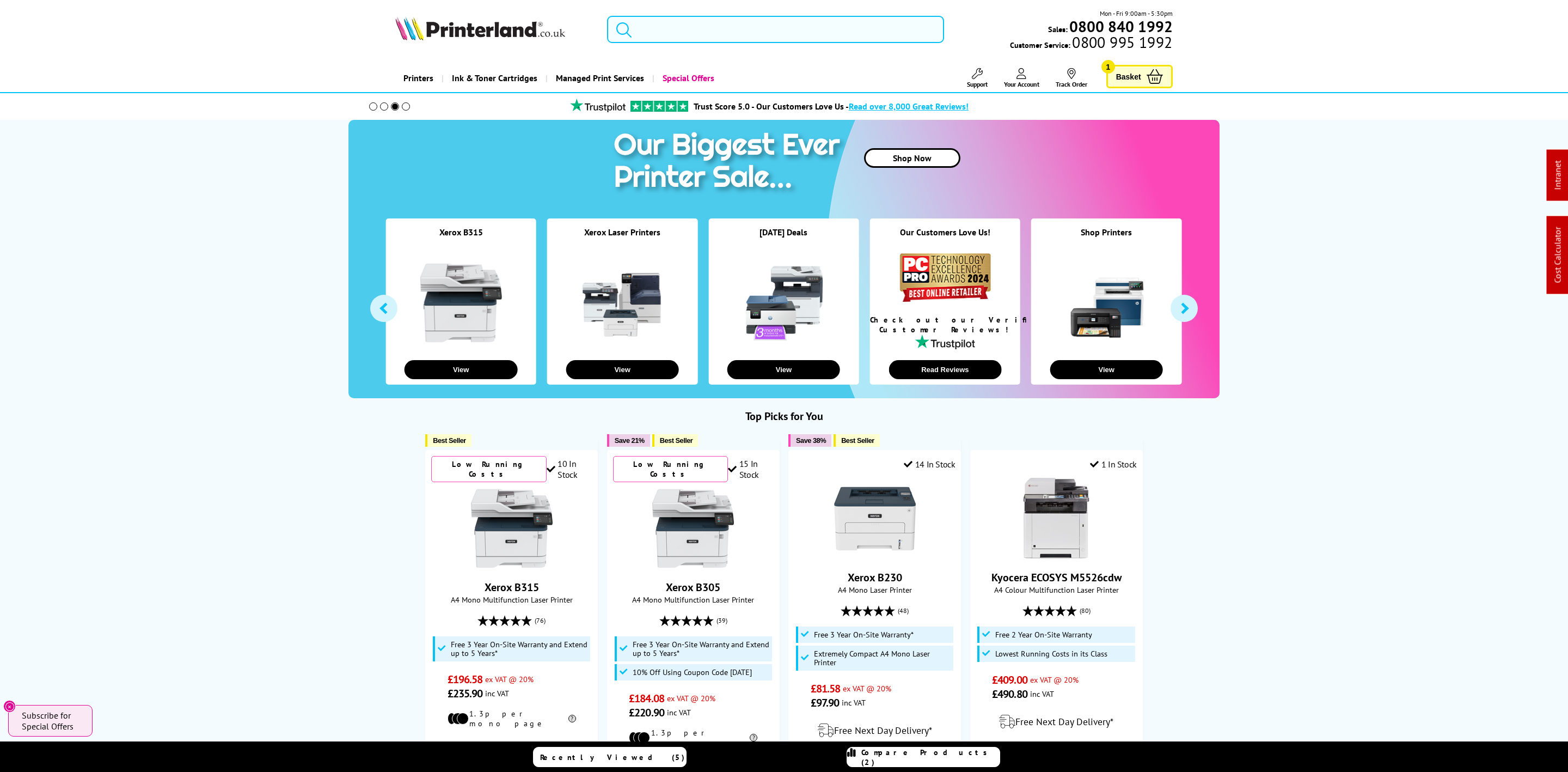
click at [827, 22] on input "search" at bounding box center [776, 29] width 337 height 27
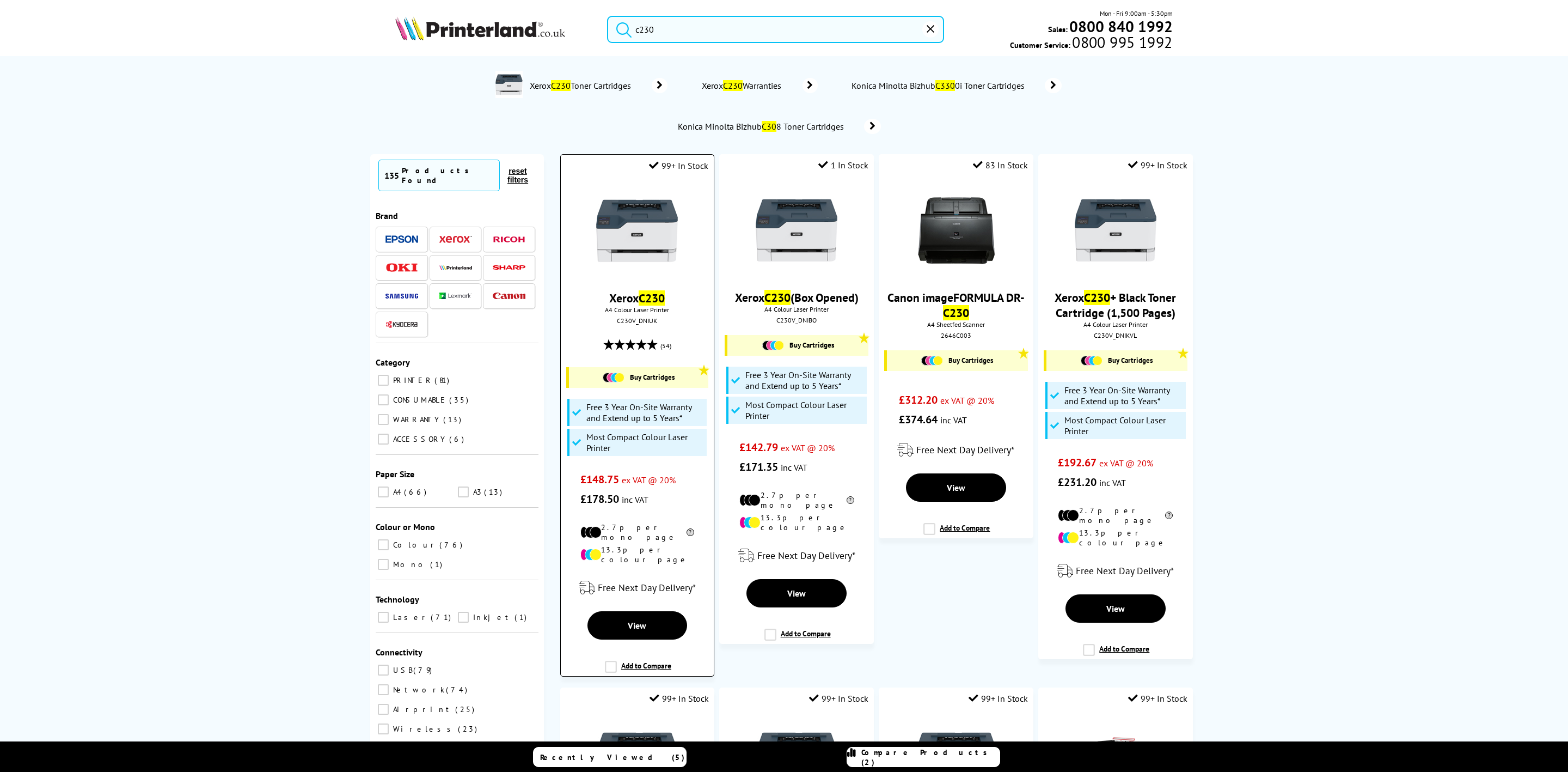
type input "c230"
click at [622, 201] on img at bounding box center [637, 231] width 82 height 82
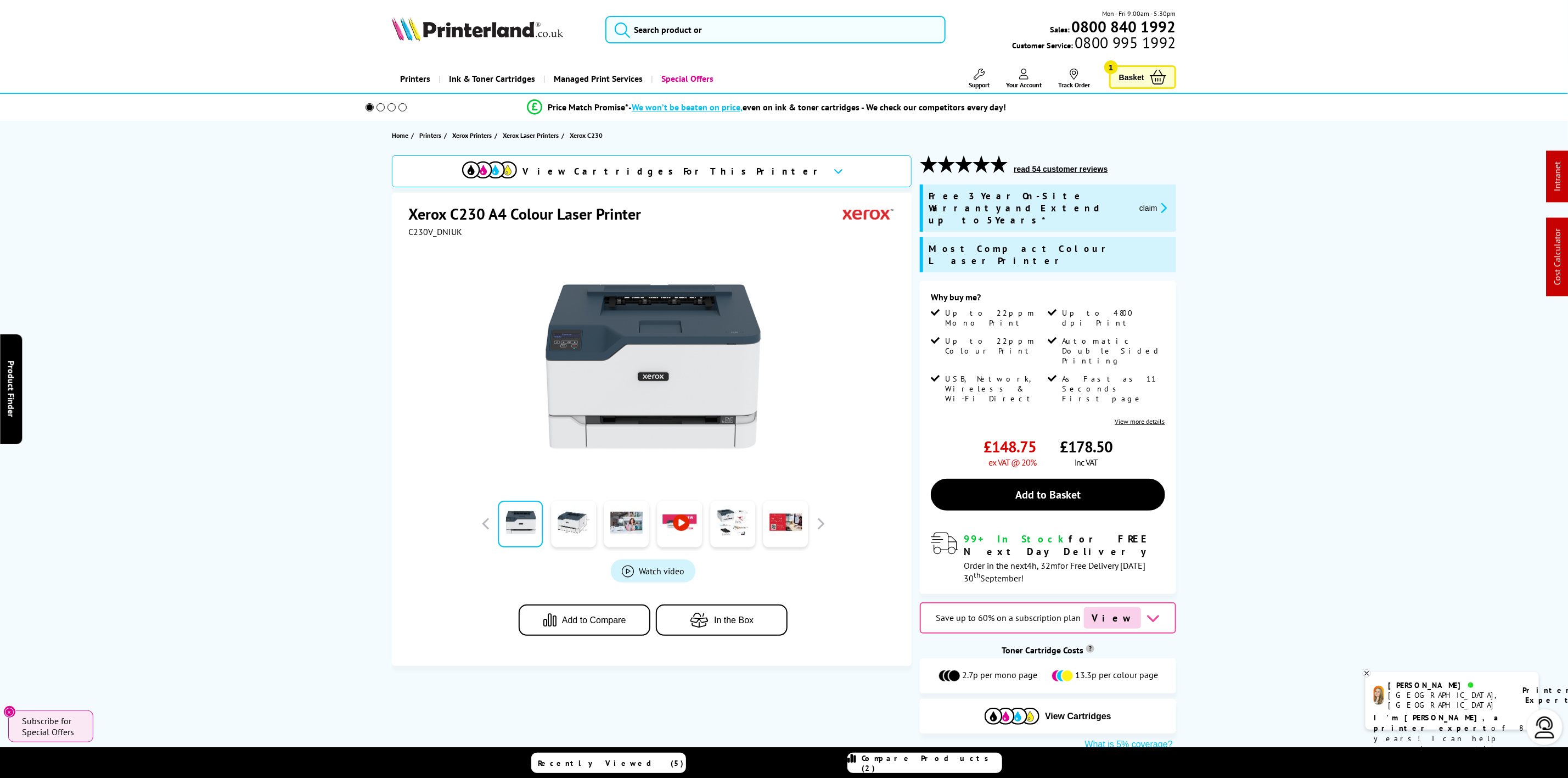
click at [477, 34] on img at bounding box center [477, 28] width 171 height 24
drag, startPoint x: 477, startPoint y: 34, endPoint x: 435, endPoint y: 7, distance: 49.9
click at [472, 30] on img at bounding box center [477, 28] width 171 height 24
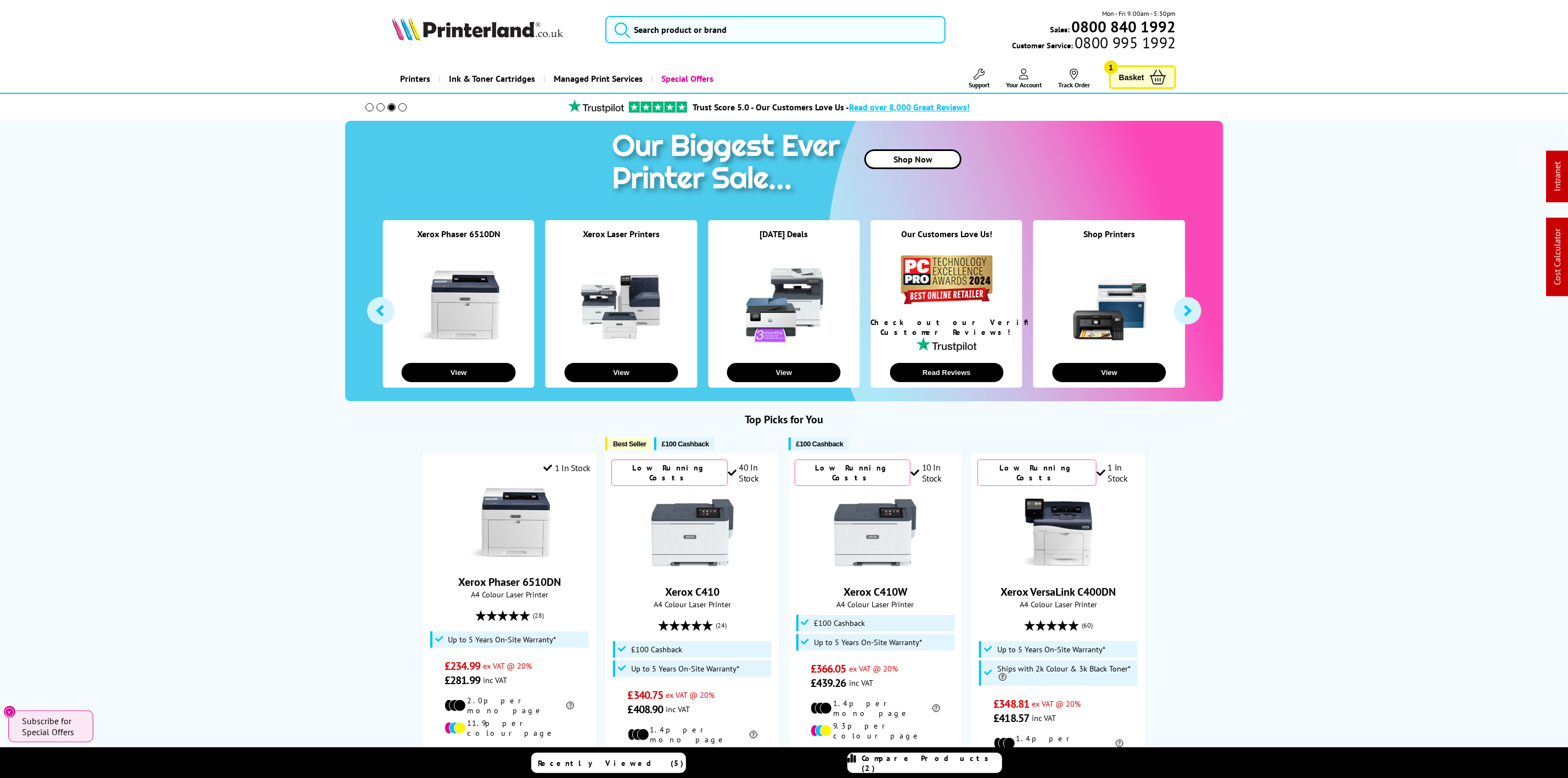
click at [447, 33] on img at bounding box center [477, 28] width 171 height 24
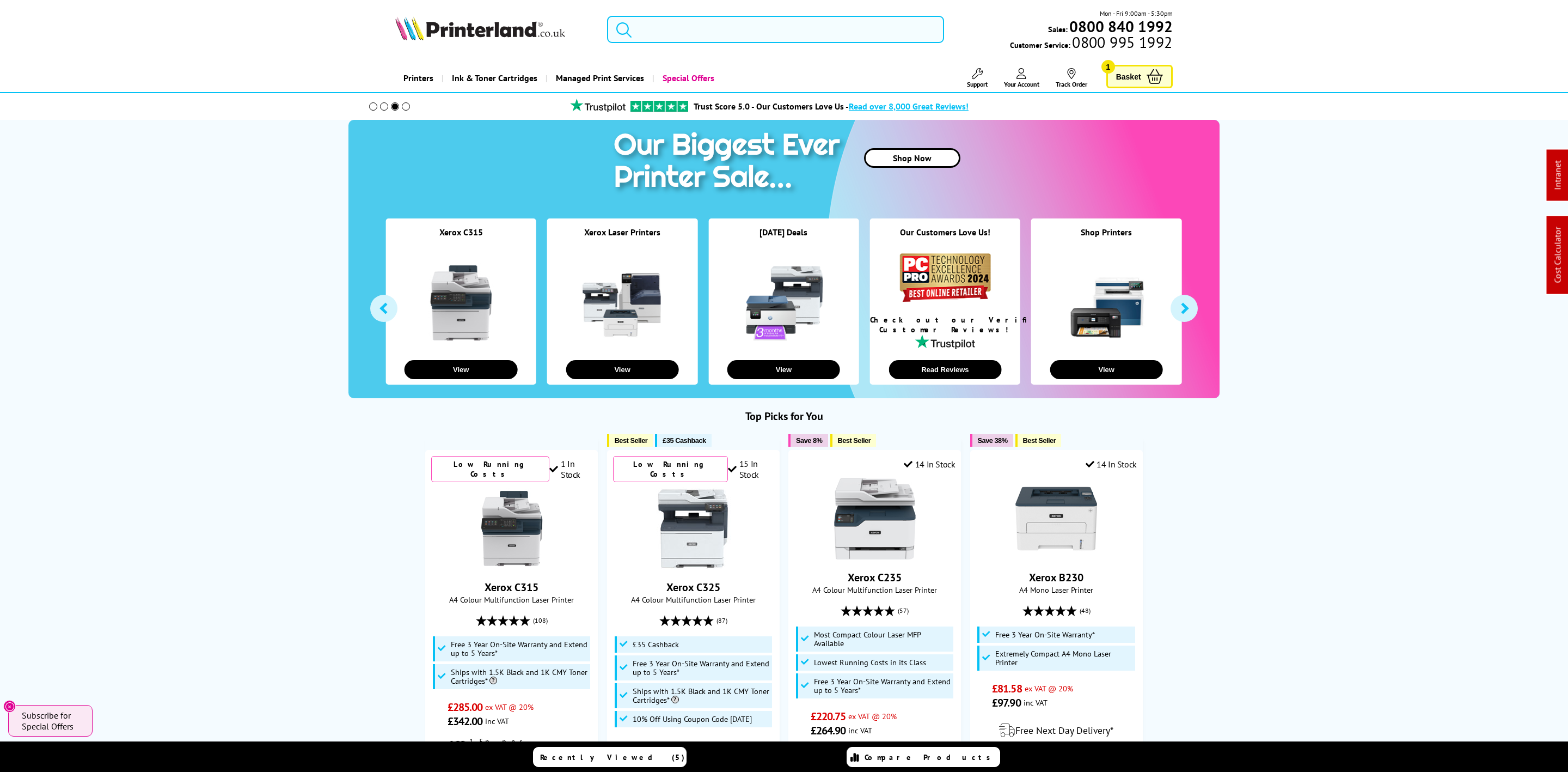
click at [688, 31] on input "search" at bounding box center [776, 29] width 337 height 27
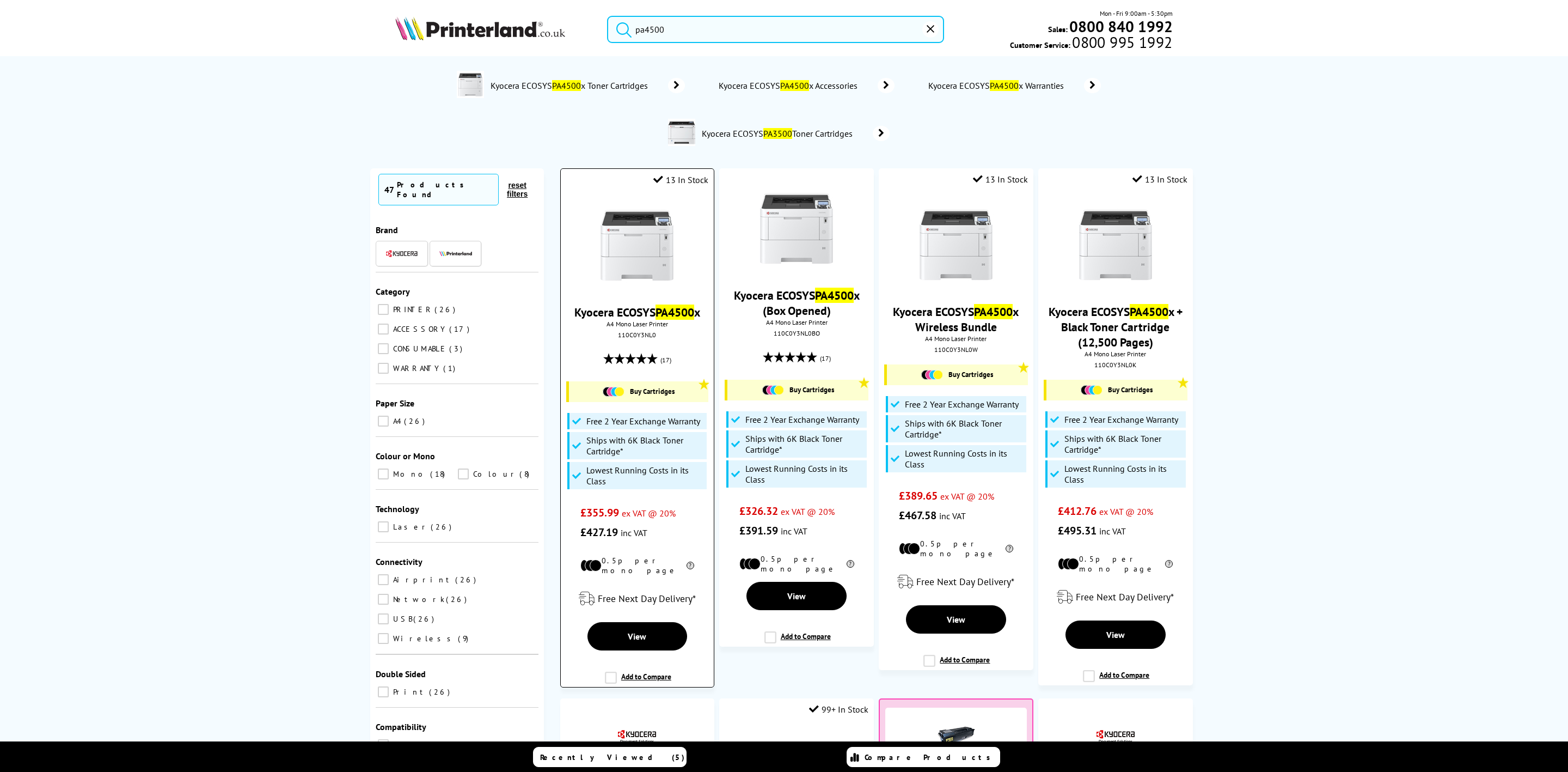
type input "pa4500"
click at [645, 254] on img at bounding box center [637, 245] width 82 height 82
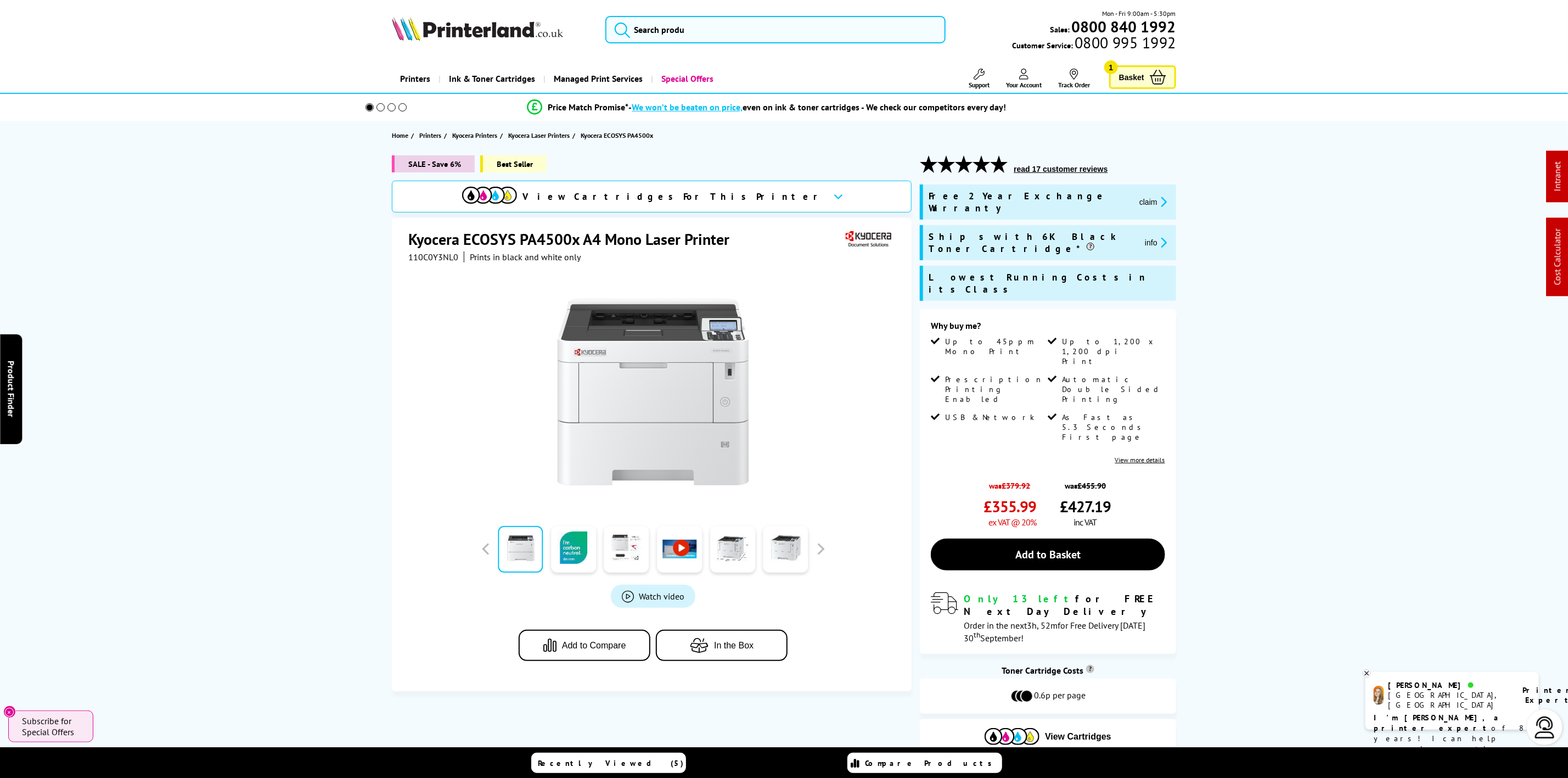
click at [432, 262] on span "110C0Y3NL0" at bounding box center [434, 257] width 50 height 11
copy span "110C0Y3NL0"
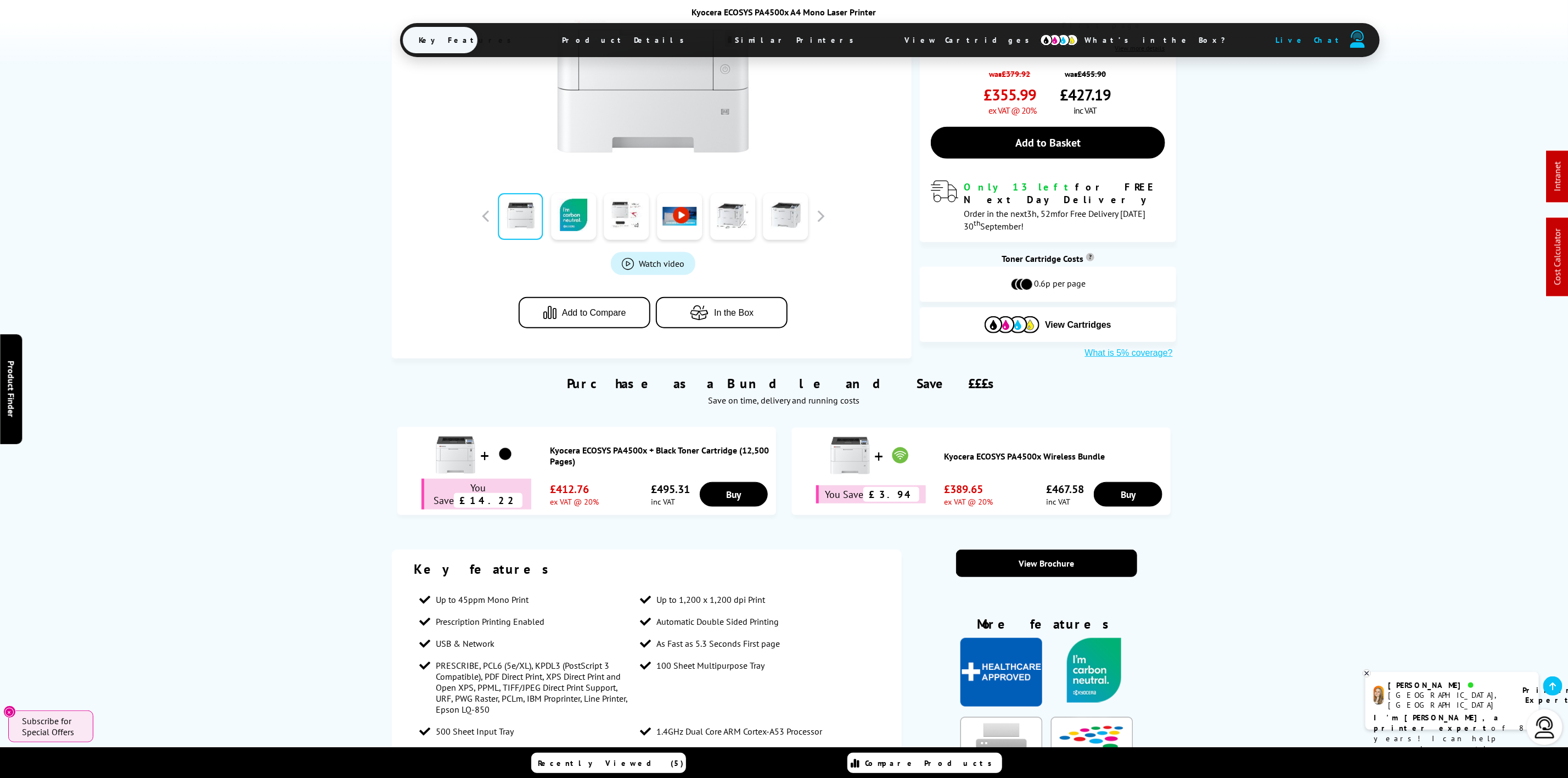
click at [888, 41] on span "View Cartridges" at bounding box center [972, 40] width 168 height 29
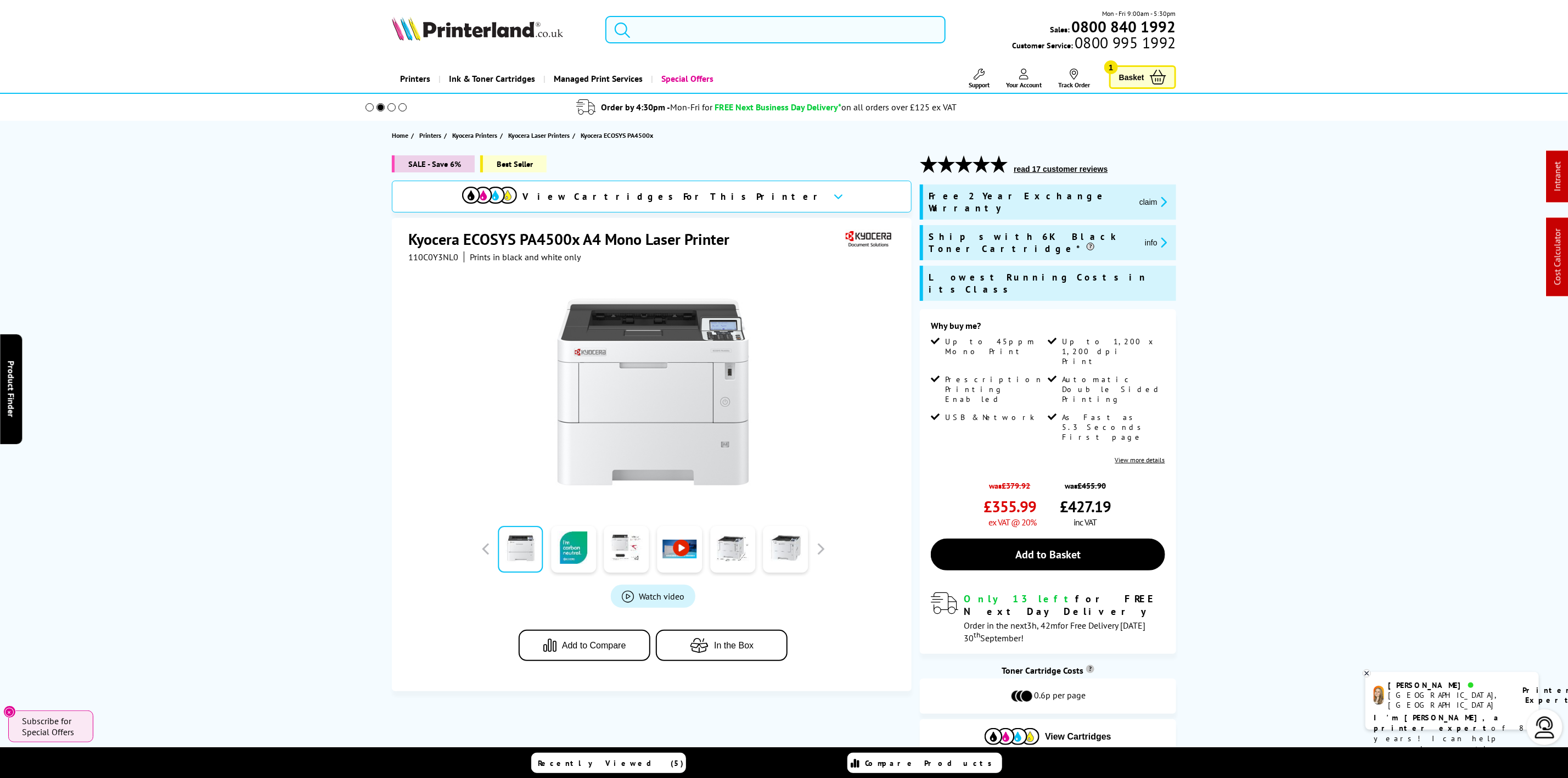
click at [664, 32] on input "search" at bounding box center [775, 29] width 340 height 27
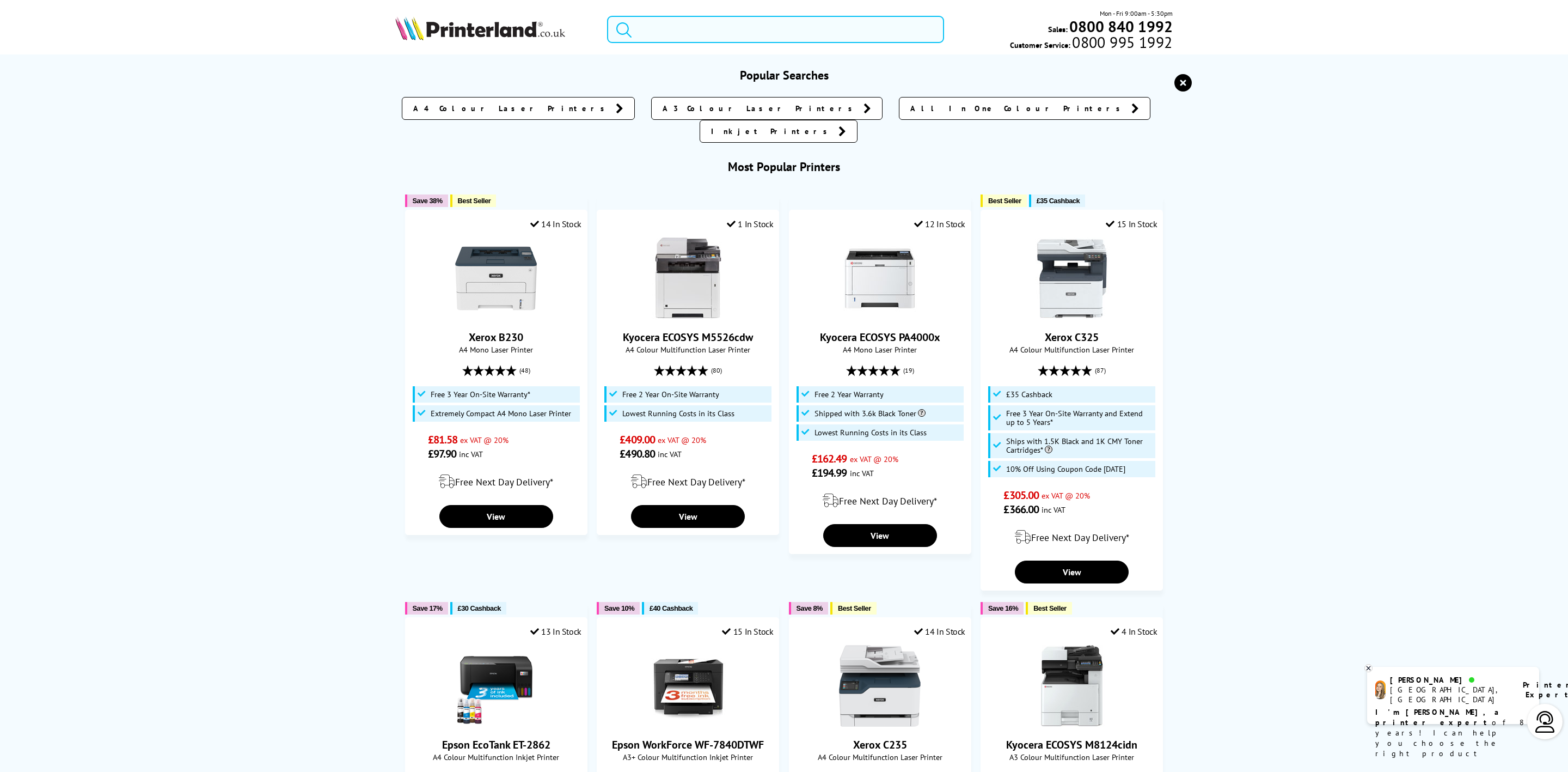
type input "c"
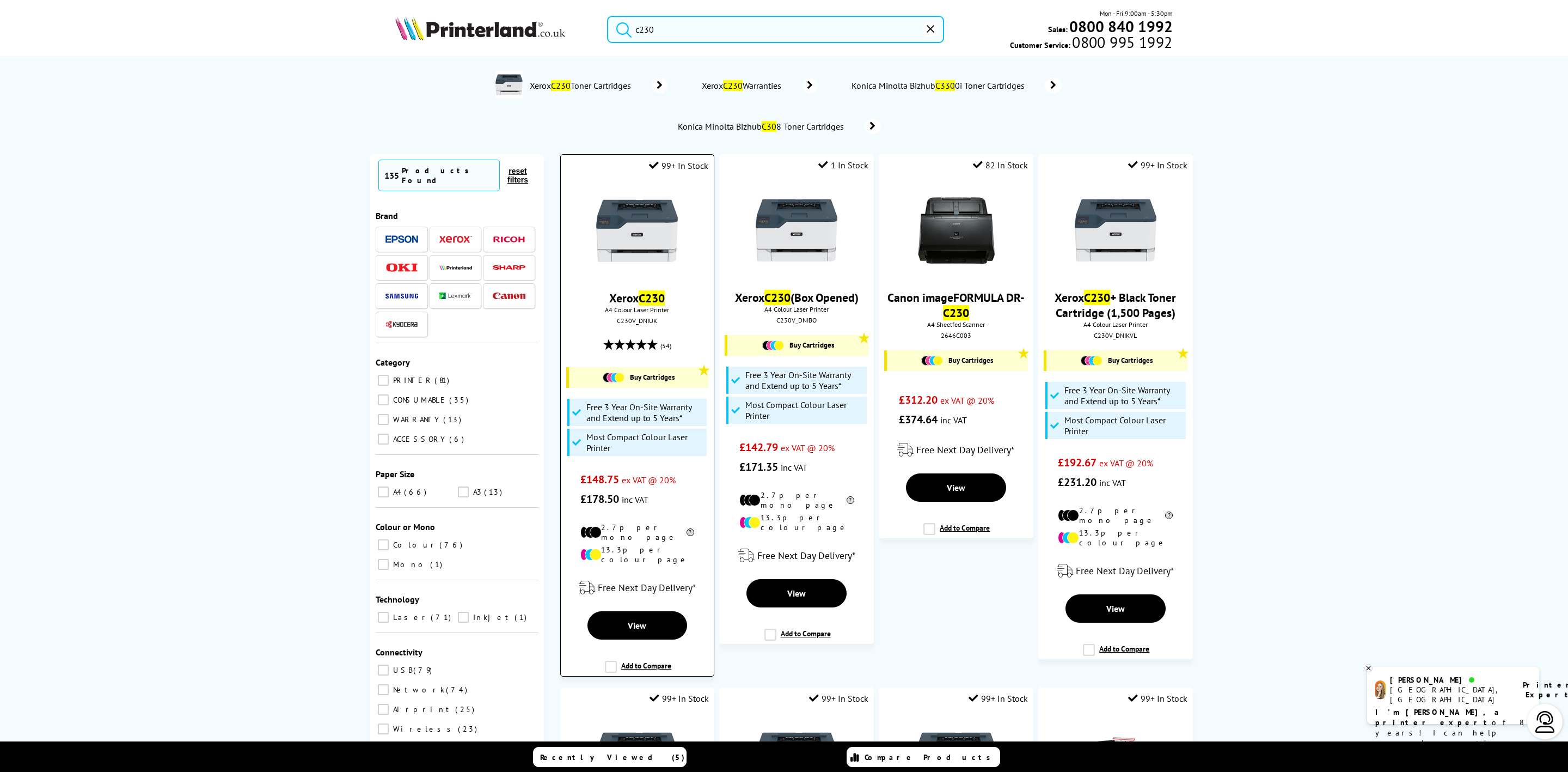
type input "c230"
click at [651, 192] on img at bounding box center [637, 231] width 82 height 82
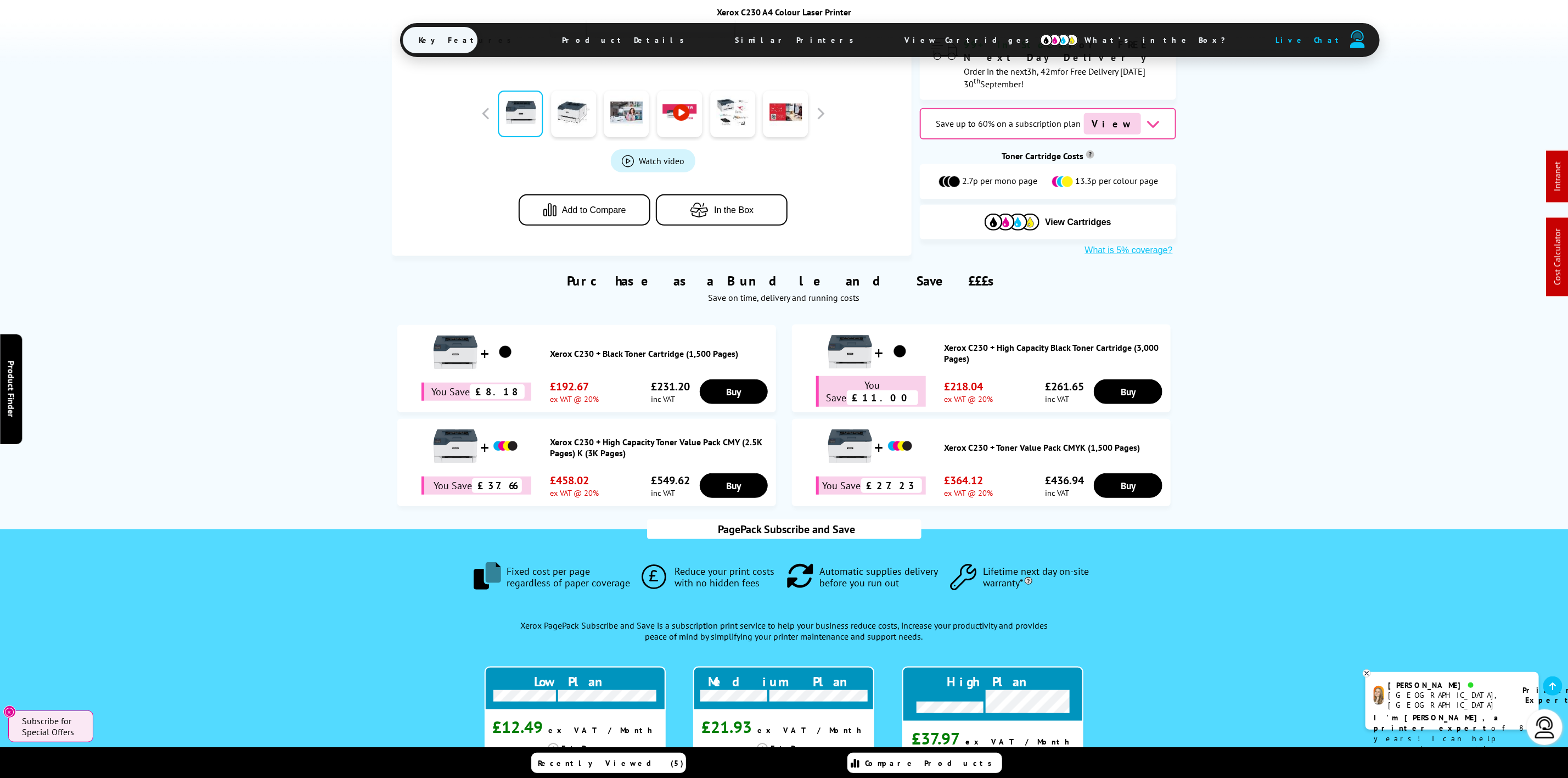
click at [888, 44] on span "View Cartridges" at bounding box center [972, 40] width 168 height 29
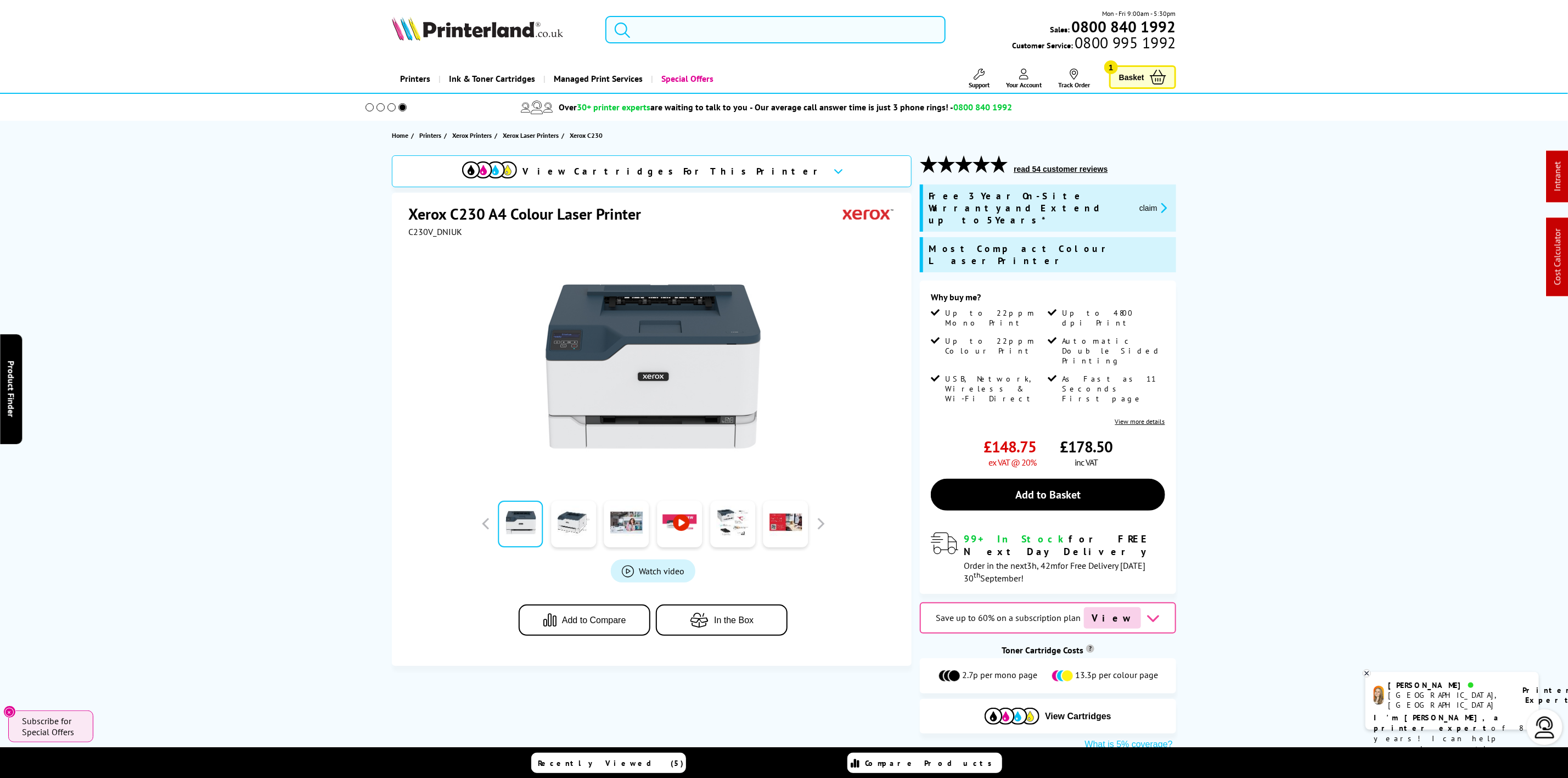
click at [718, 21] on input "search" at bounding box center [775, 29] width 340 height 27
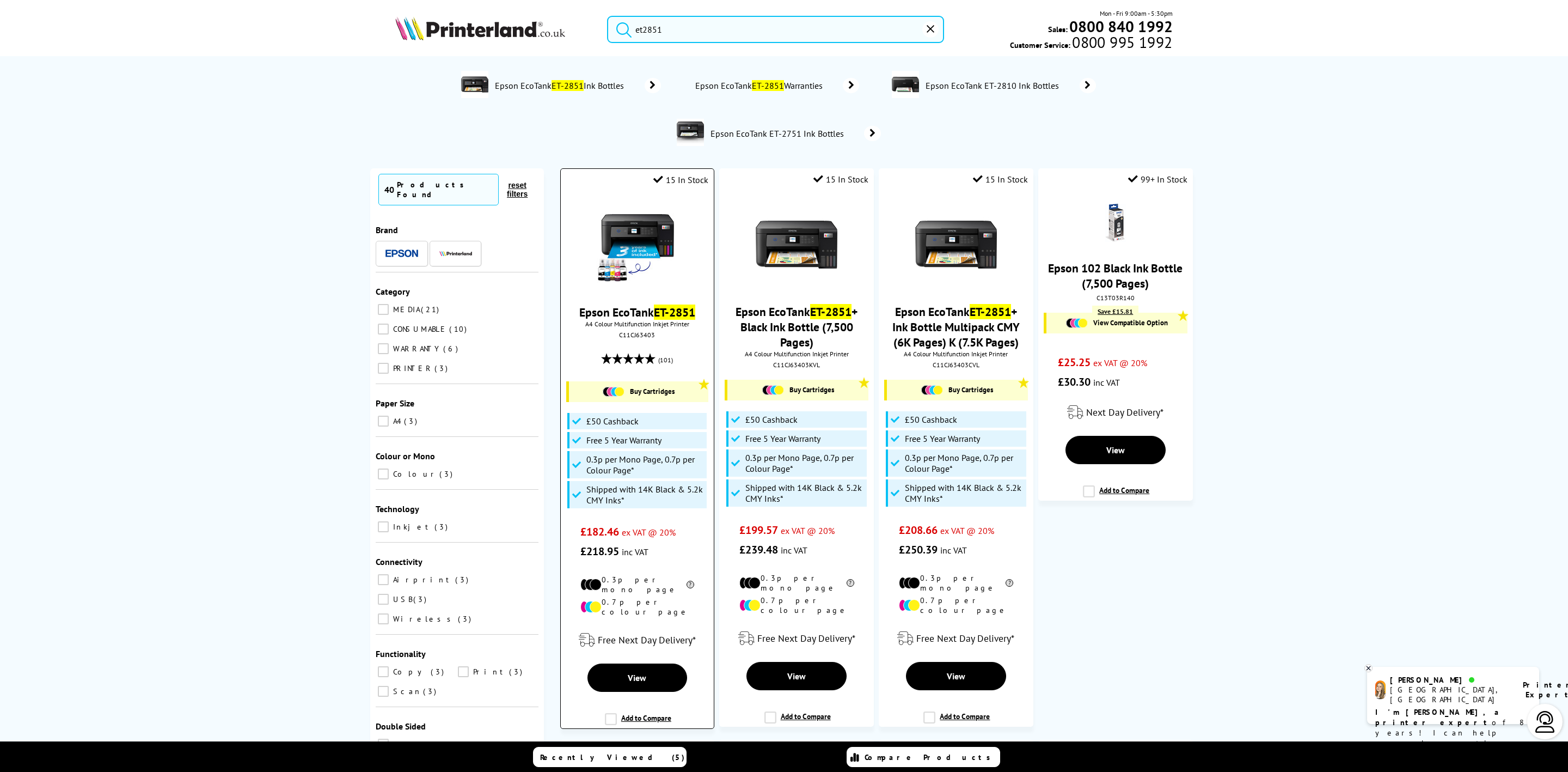
type input "et2851"
click at [642, 249] on img at bounding box center [637, 245] width 82 height 82
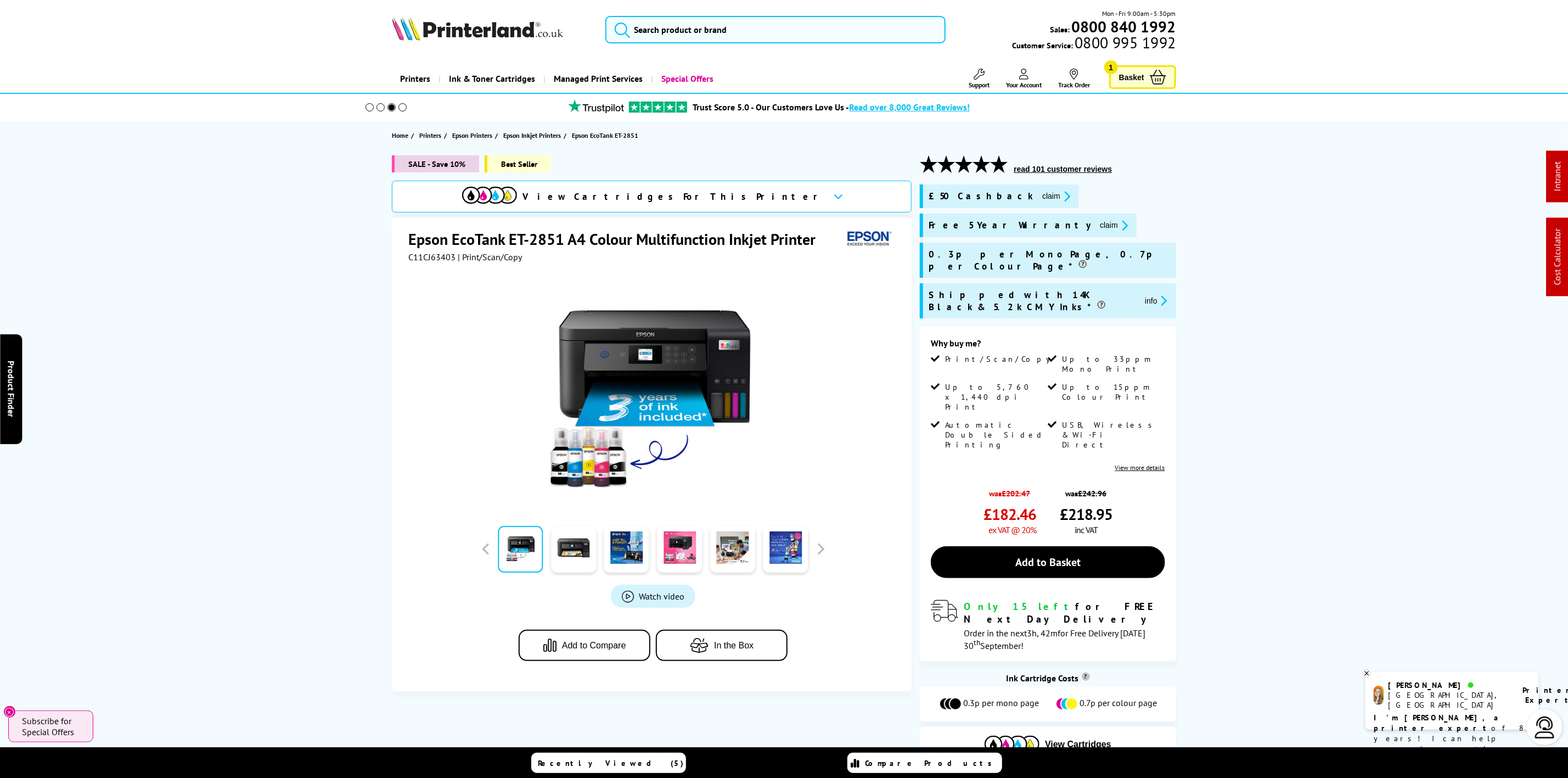
click at [455, 257] on span "| Print/Scan/Copy" at bounding box center [489, 257] width 66 height 11
click at [435, 257] on span "C11CJ63403" at bounding box center [432, 257] width 47 height 11
copy span "C11CJ63403"
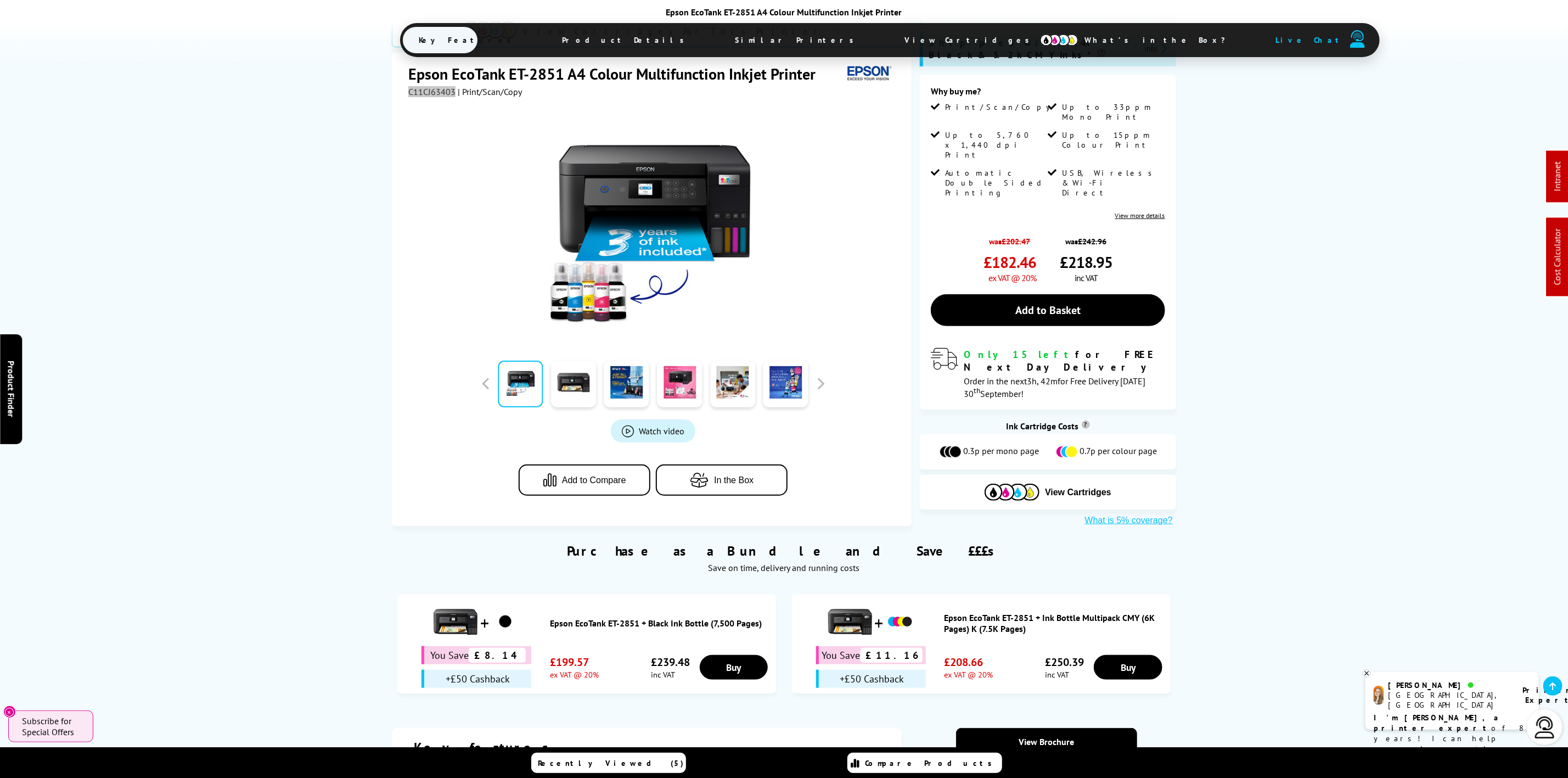
scroll to position [165, 0]
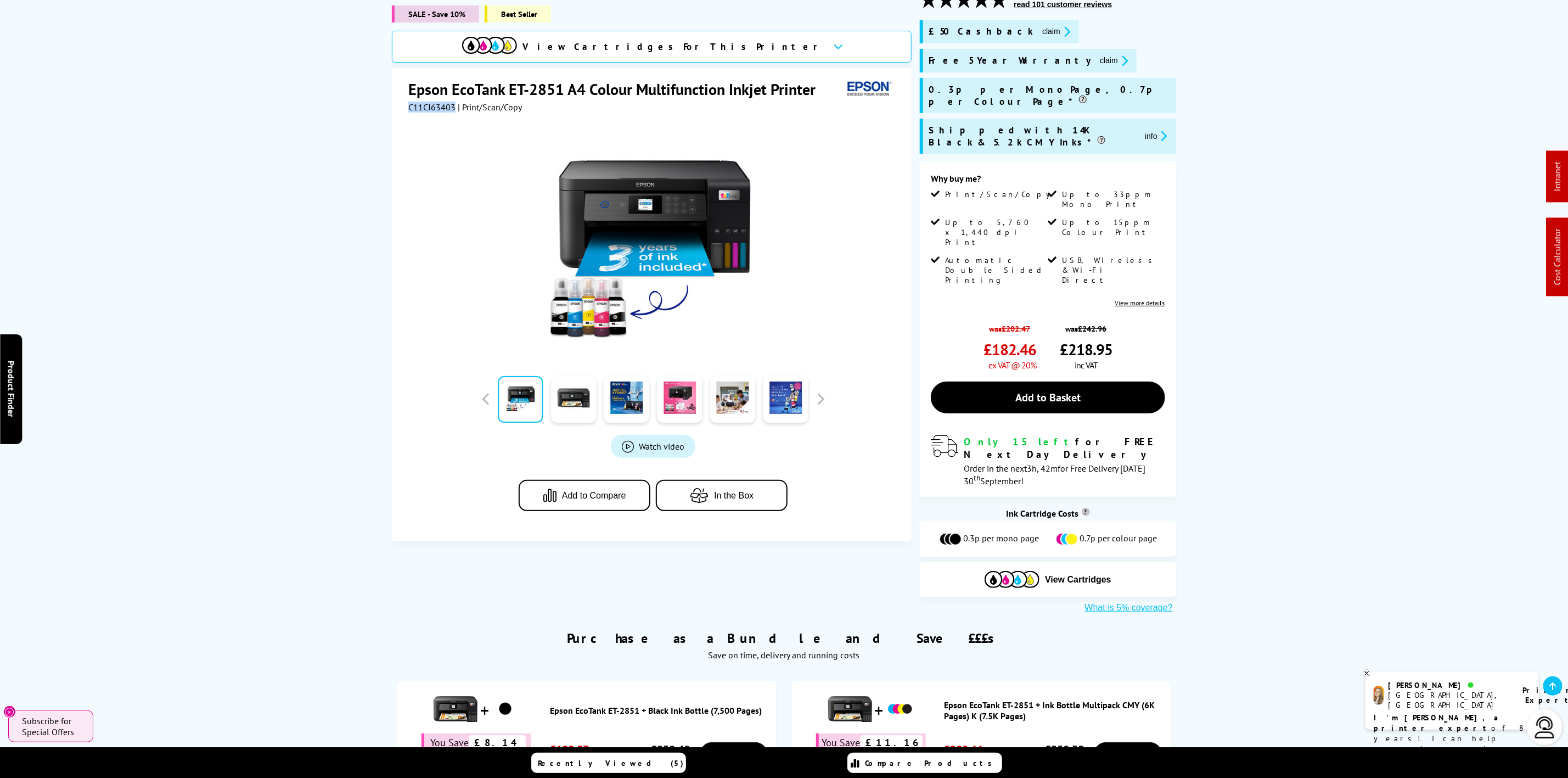
click at [1096, 61] on button "claim" at bounding box center [1113, 61] width 34 height 12
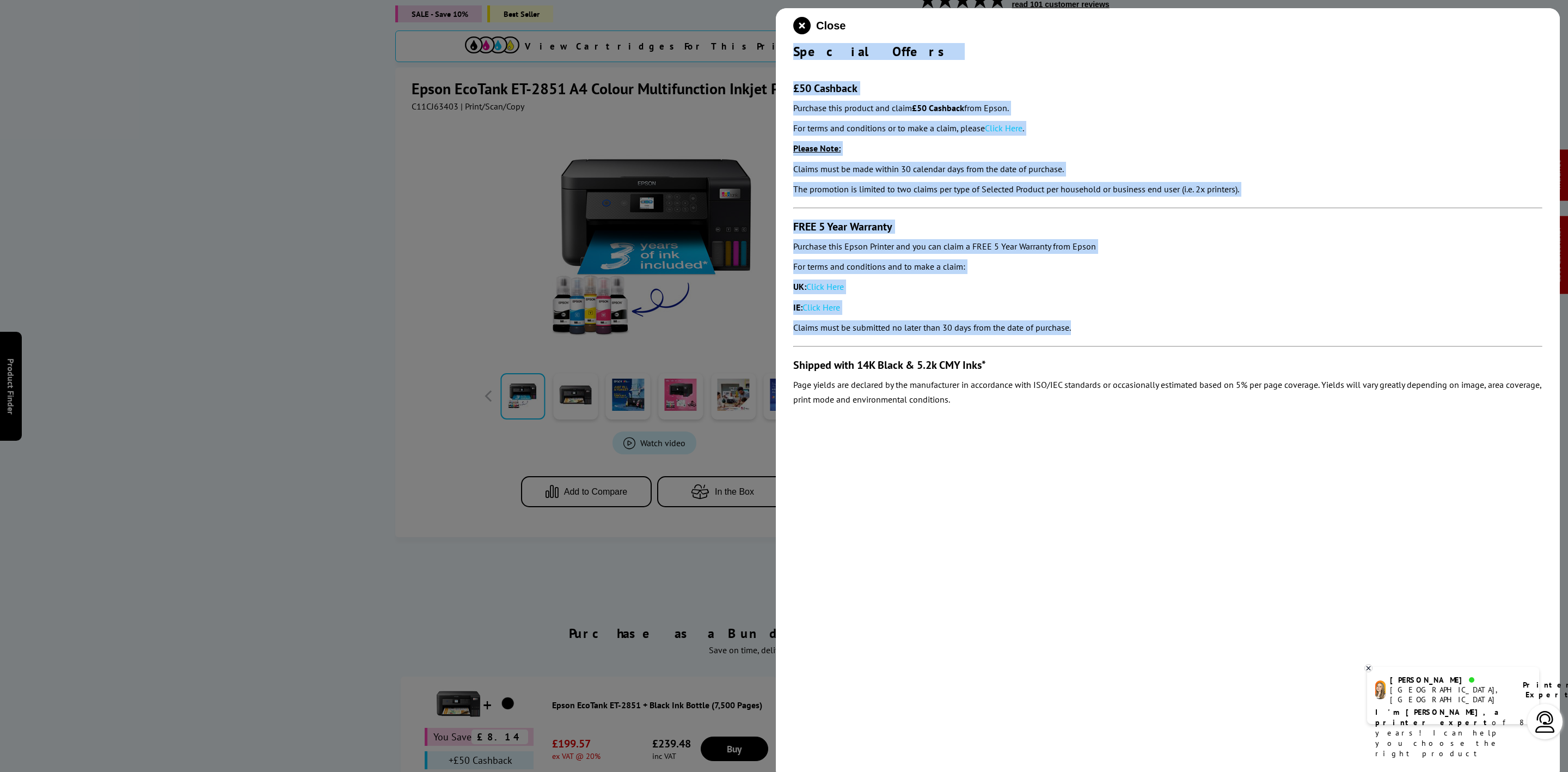
drag, startPoint x: 792, startPoint y: 47, endPoint x: 1085, endPoint y: 339, distance: 413.7
click at [1085, 339] on div "Close Special Offers £50 Cashback Purchase this product and claim £50 Cashback …" at bounding box center [1168, 394] width 784 height 772
copy div "Special Offers £50 Cashback Purchase this product and claim £50 Cashback from E…"
drag, startPoint x: 815, startPoint y: 29, endPoint x: 801, endPoint y: 30, distance: 14.0
click at [815, 27] on button "Close" at bounding box center [819, 25] width 52 height 17
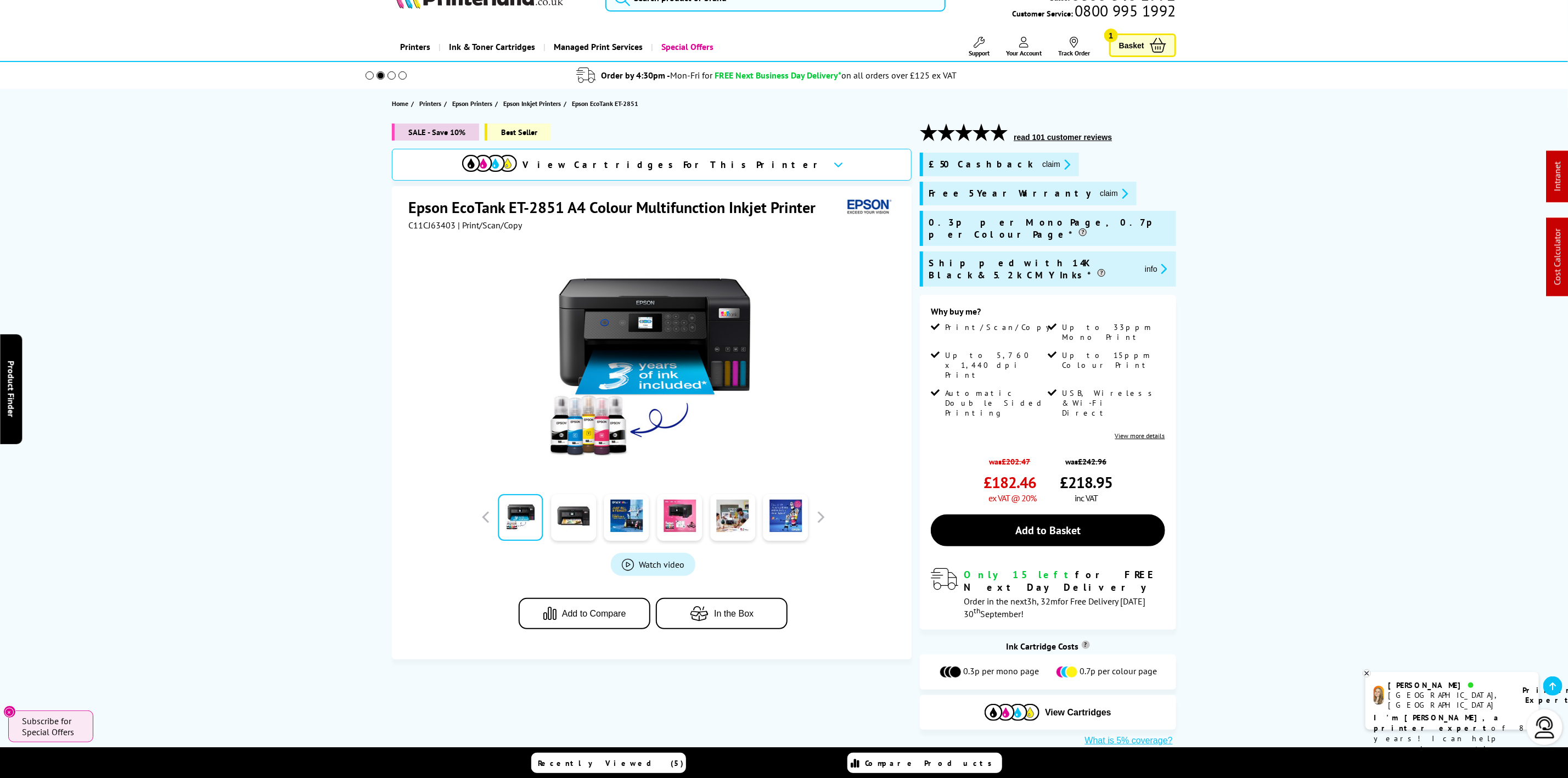
scroll to position [0, 0]
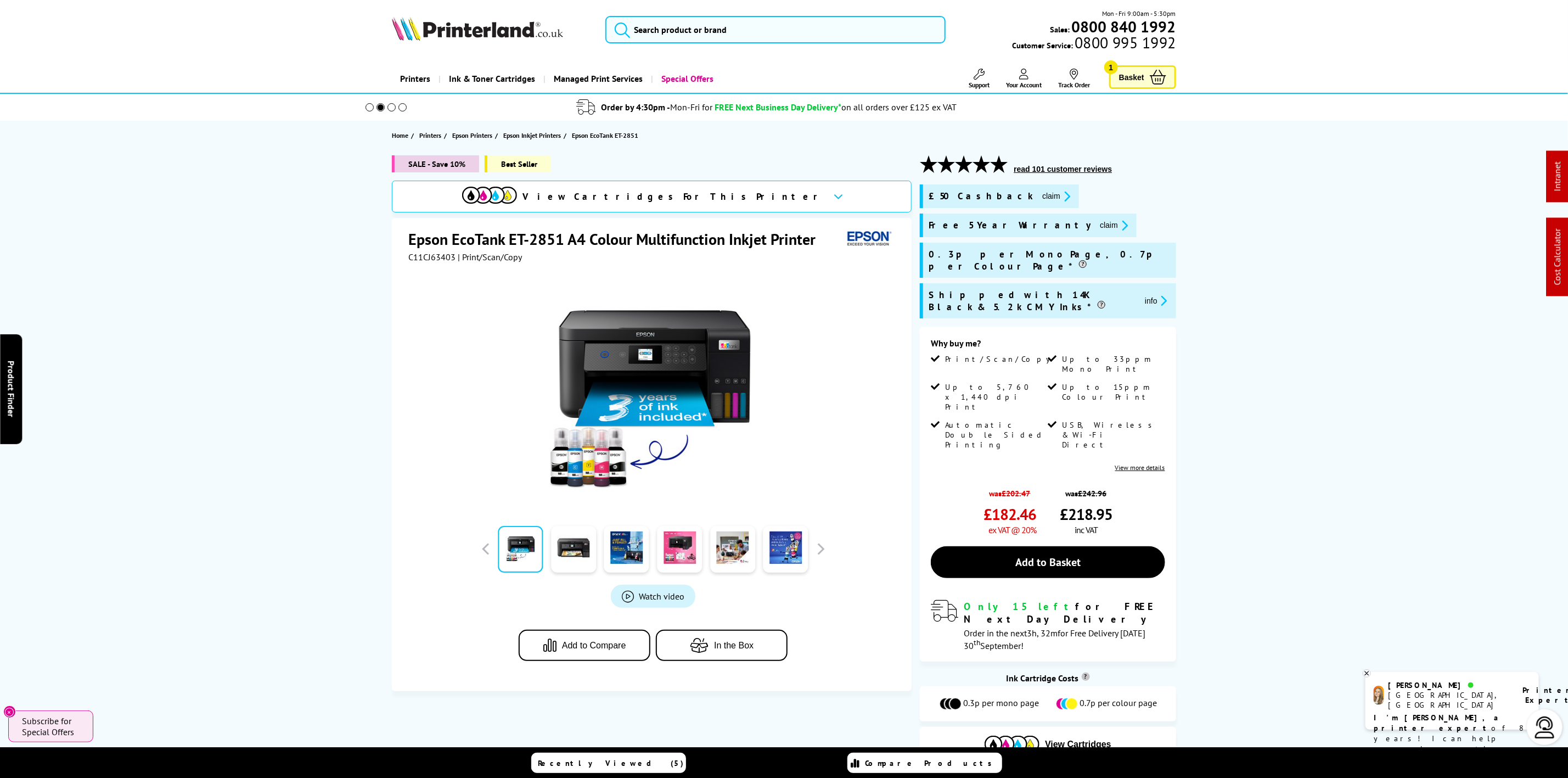
drag, startPoint x: 495, startPoint y: 28, endPoint x: 506, endPoint y: 33, distance: 12.1
click at [495, 28] on img at bounding box center [477, 28] width 171 height 24
click at [505, 38] on div "Mon - Fri 9:00am - 5:30pm Sales: 0800 840 1992 Customer Service: 0800 995 1992" at bounding box center [785, 32] width 878 height 48
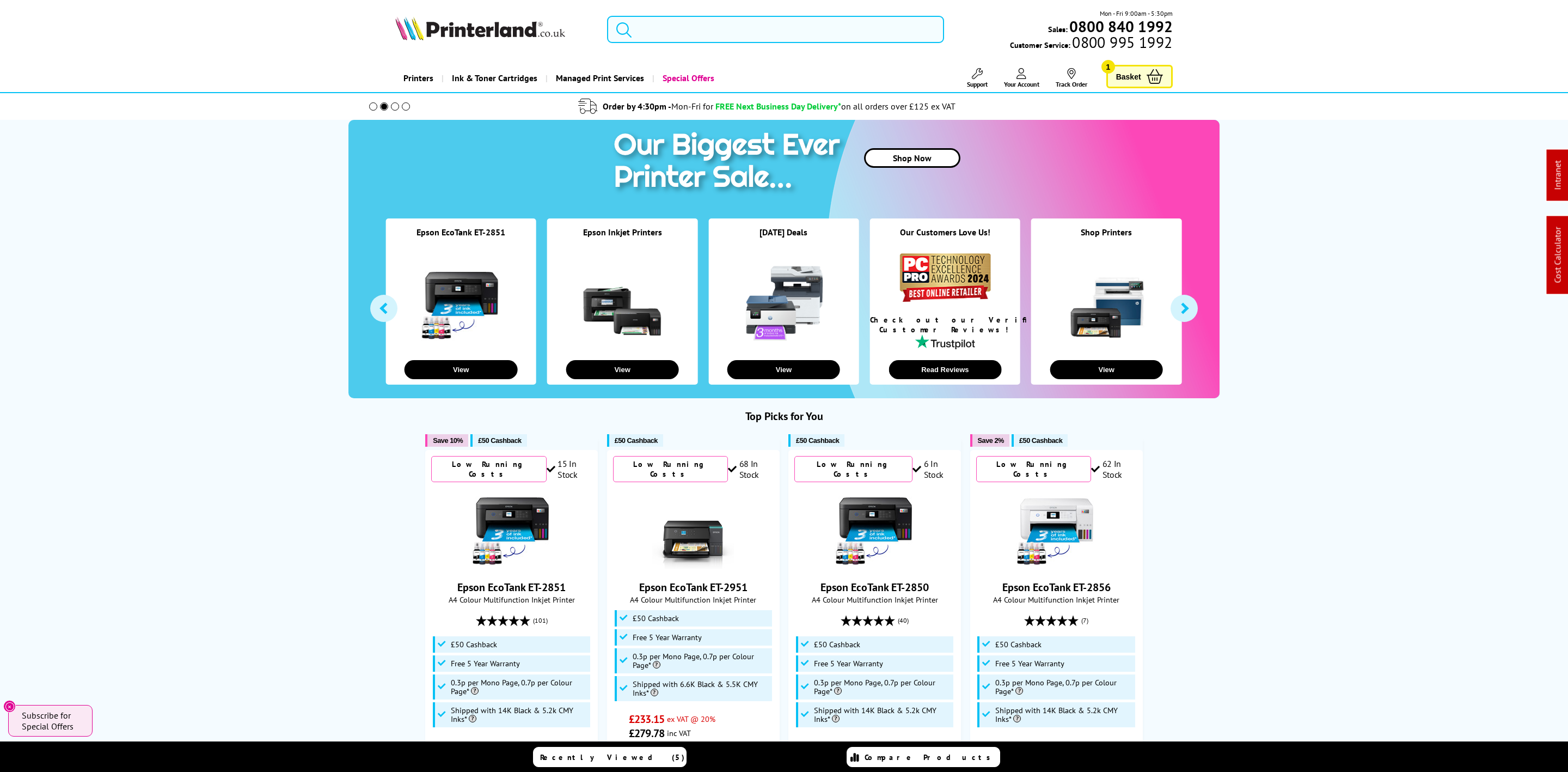
click at [685, 28] on input "search" at bounding box center [776, 29] width 337 height 27
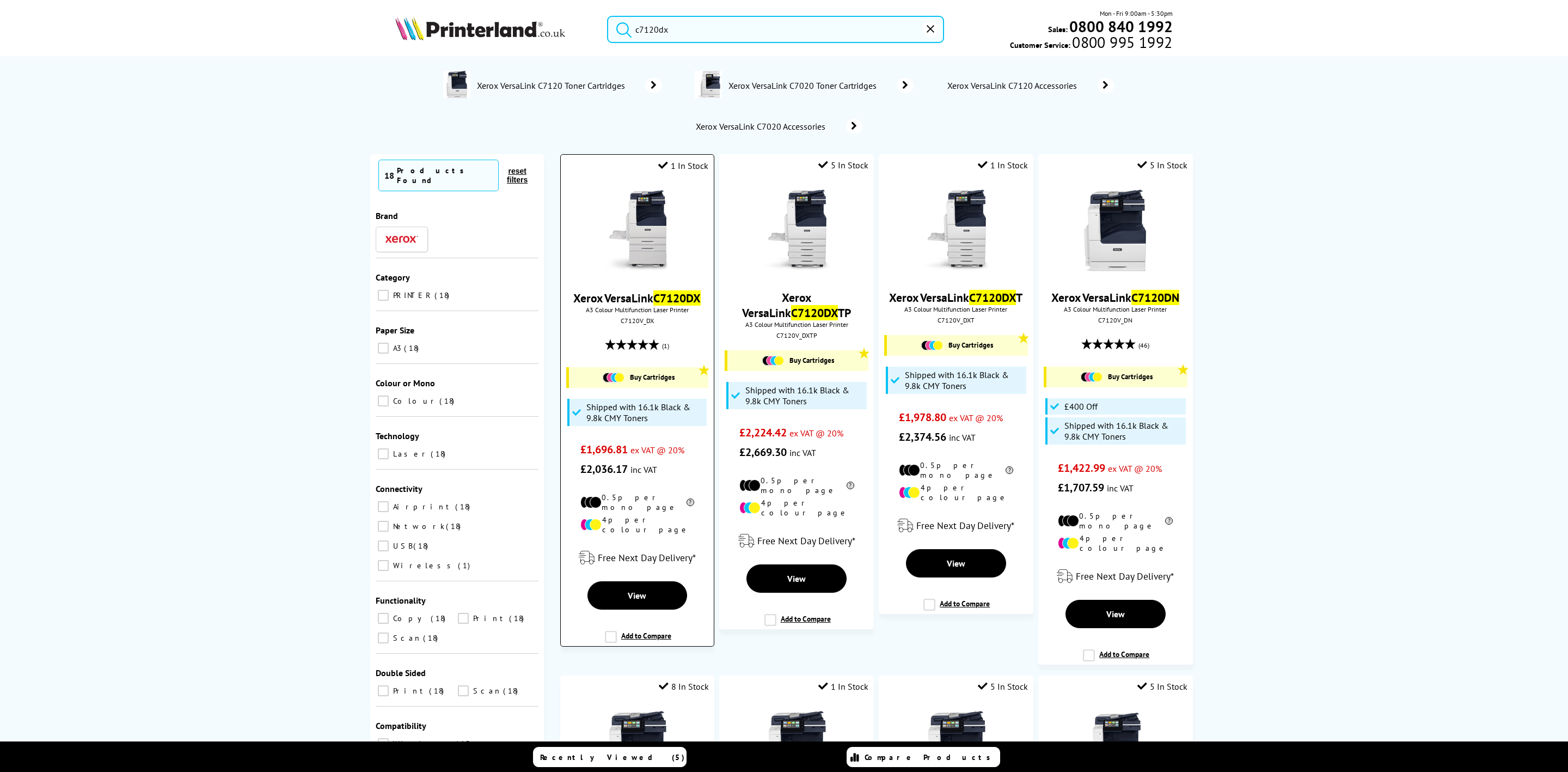
type input "c7120dx"
click at [643, 221] on img at bounding box center [637, 231] width 82 height 82
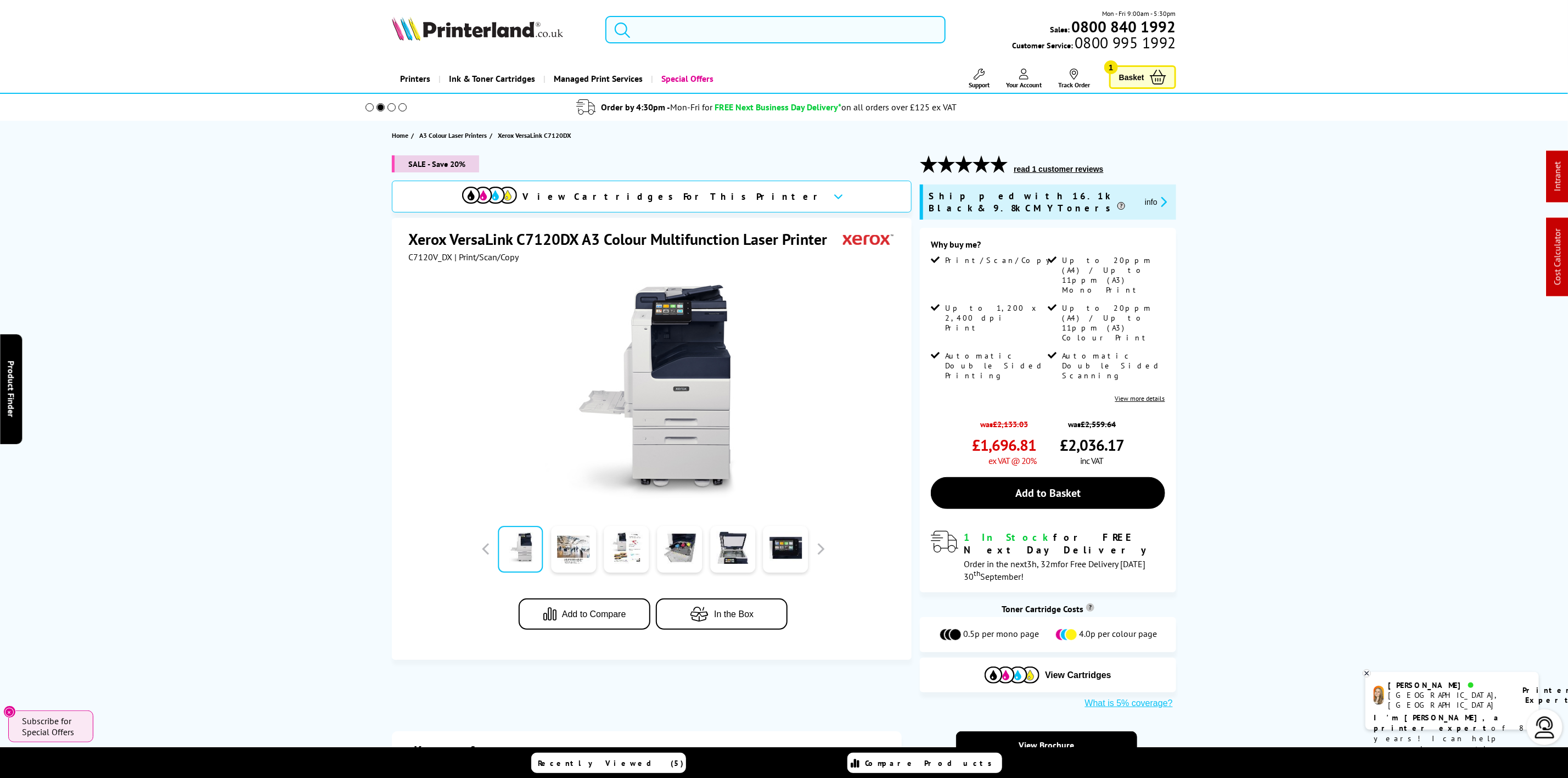
click at [788, 31] on input "search" at bounding box center [775, 29] width 340 height 27
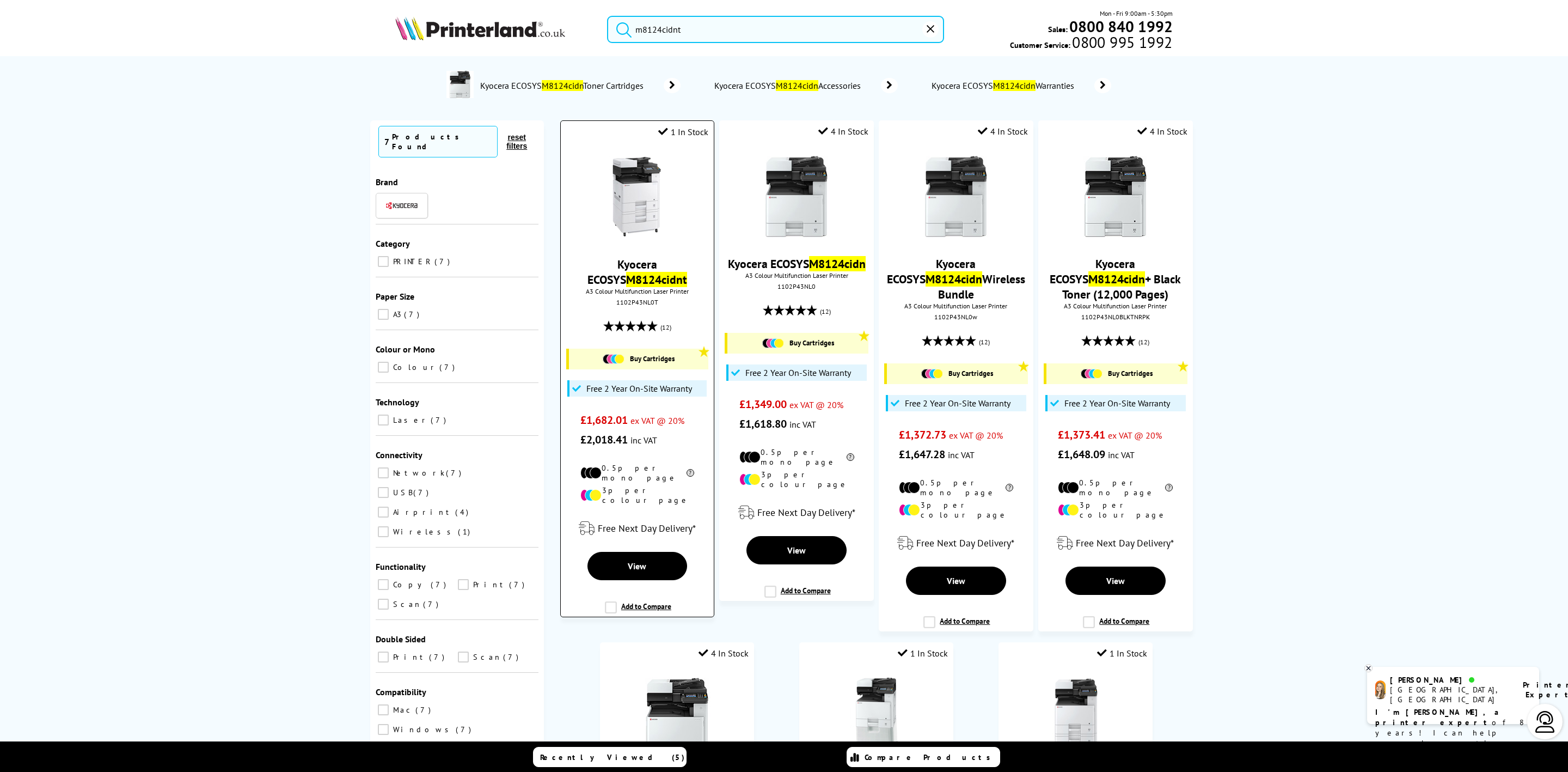
type input "m8124cidnt"
click at [650, 198] on img at bounding box center [637, 197] width 82 height 82
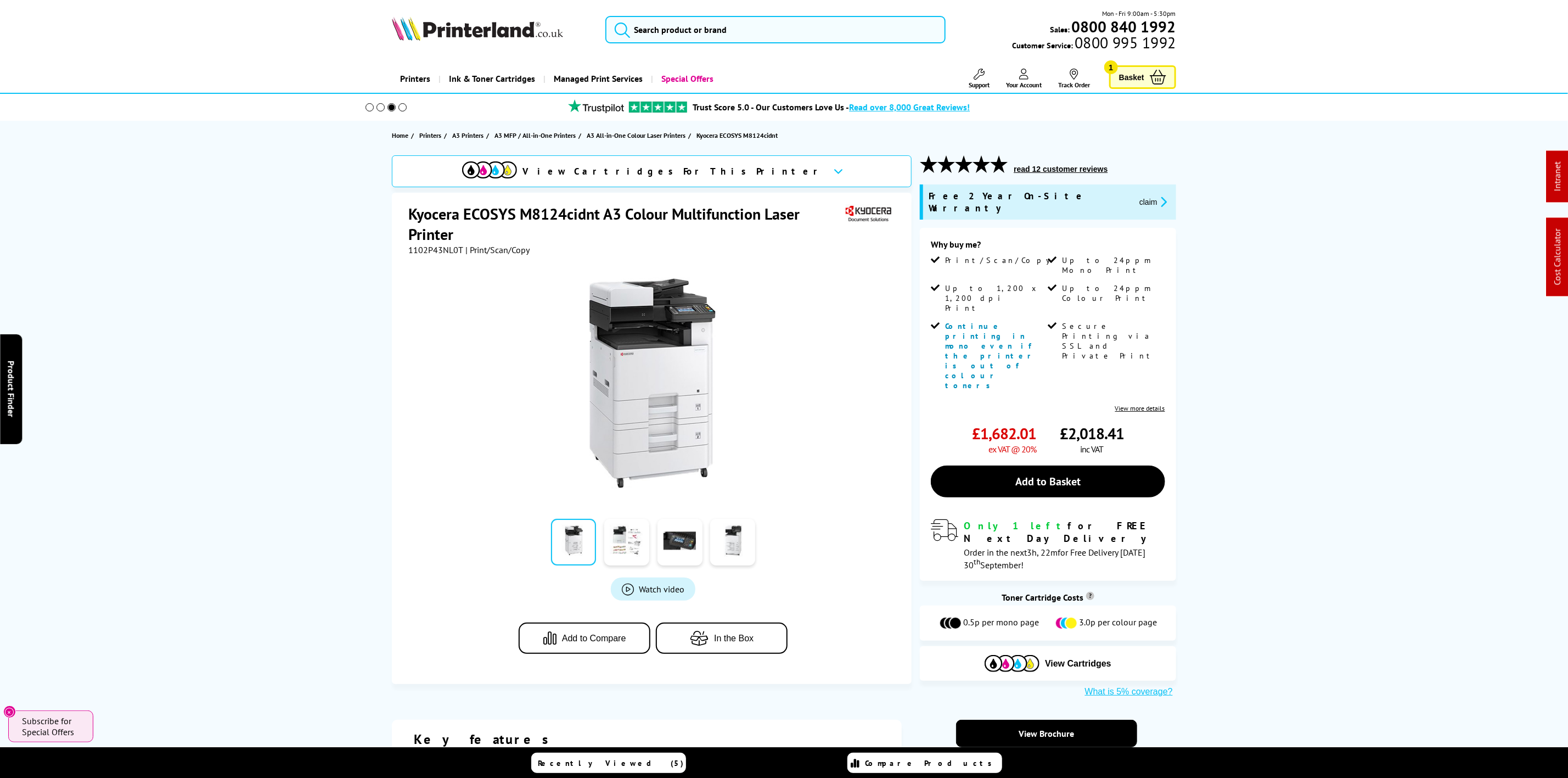
click at [485, 27] on img at bounding box center [477, 28] width 171 height 24
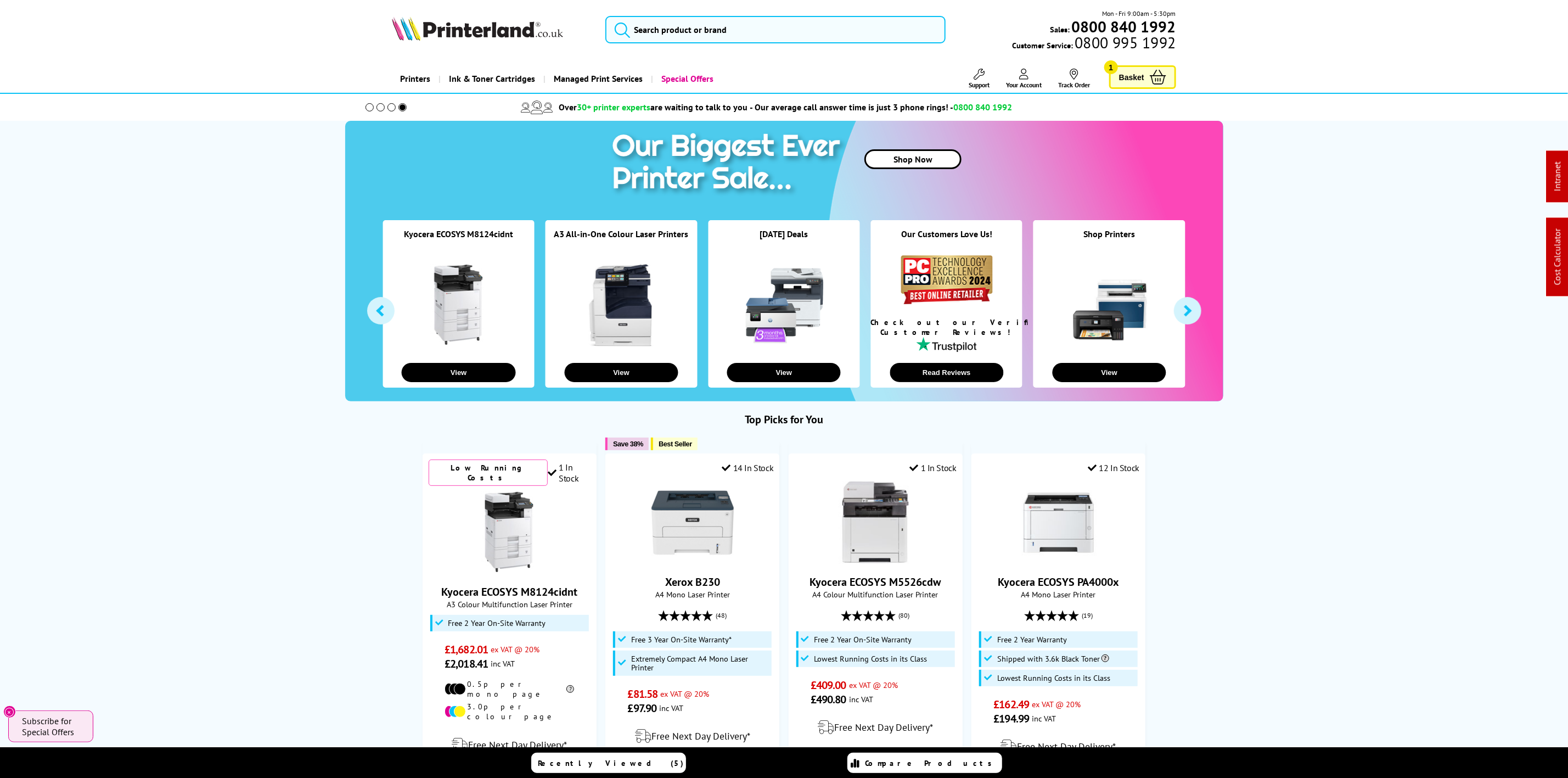
click at [433, 45] on div "Mon - Fri 9:00am - 5:30pm Sales: 0800 840 1992 Customer Service: 0800 995 1992" at bounding box center [785, 32] width 878 height 48
click at [419, 38] on img at bounding box center [477, 28] width 171 height 24
click at [459, 39] on img at bounding box center [477, 28] width 171 height 24
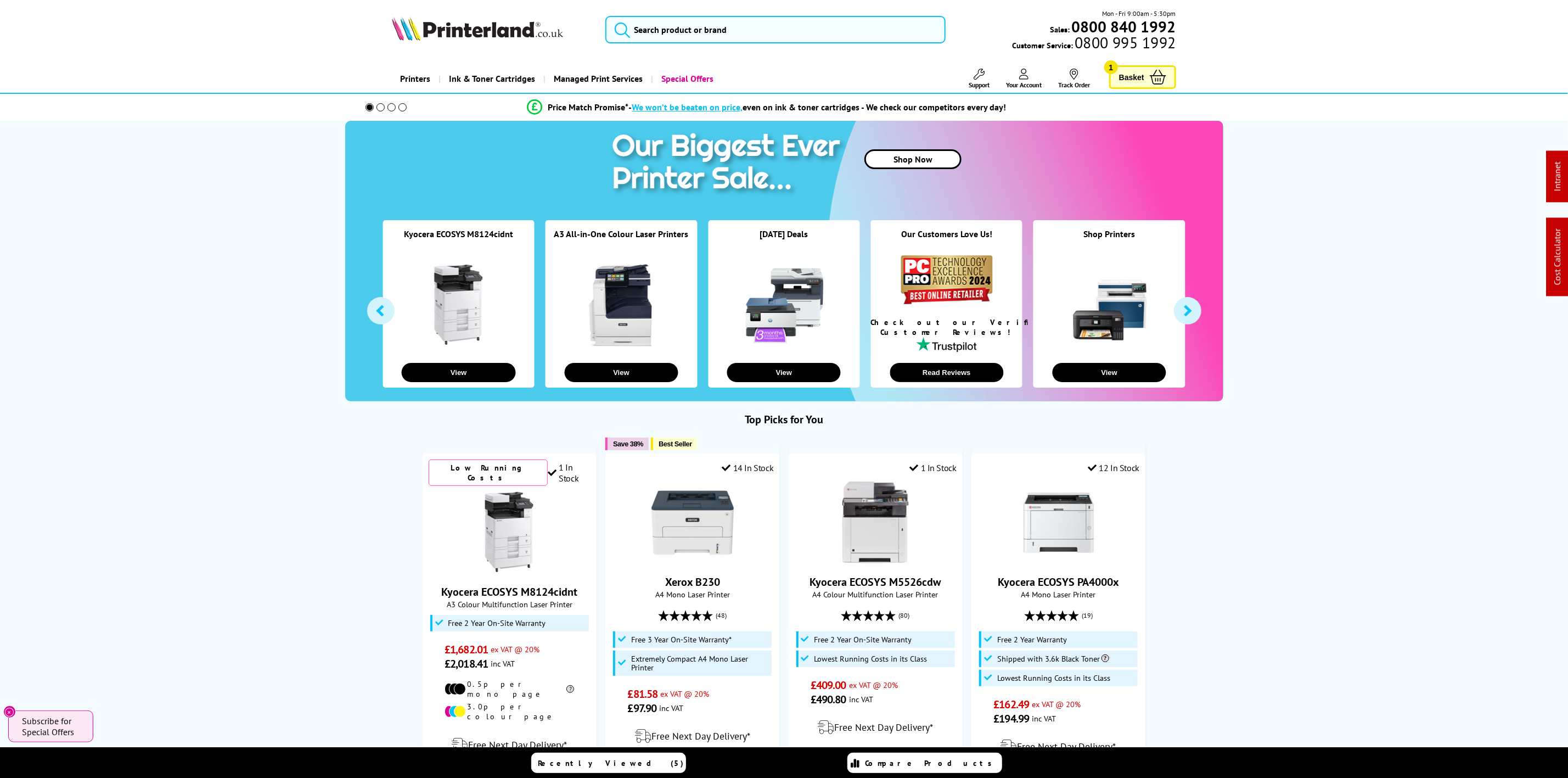
click at [494, 27] on img at bounding box center [477, 28] width 171 height 24
click at [480, 30] on img at bounding box center [477, 28] width 171 height 24
